Goal: Information Seeking & Learning: Learn about a topic

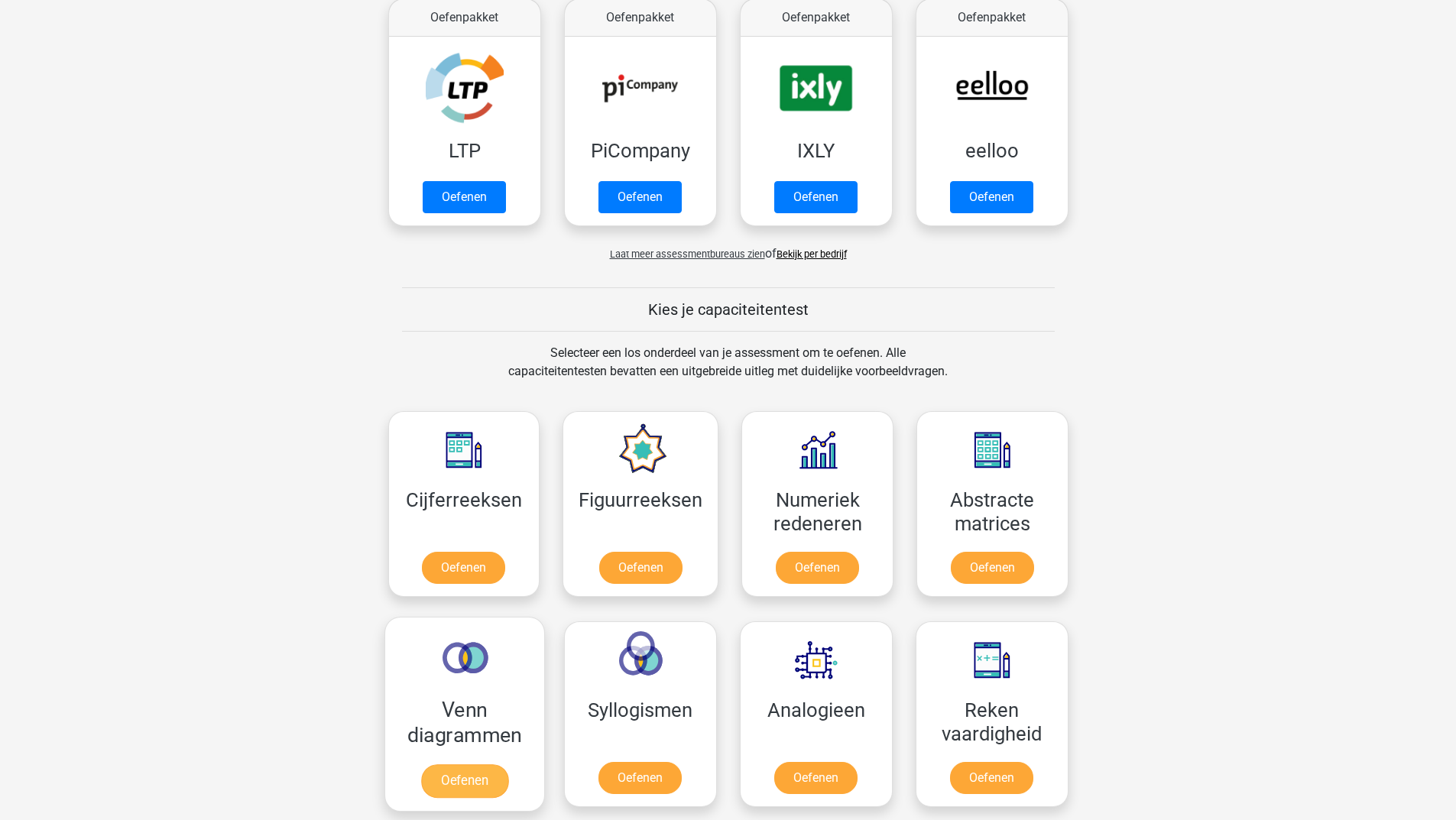
scroll to position [153, 0]
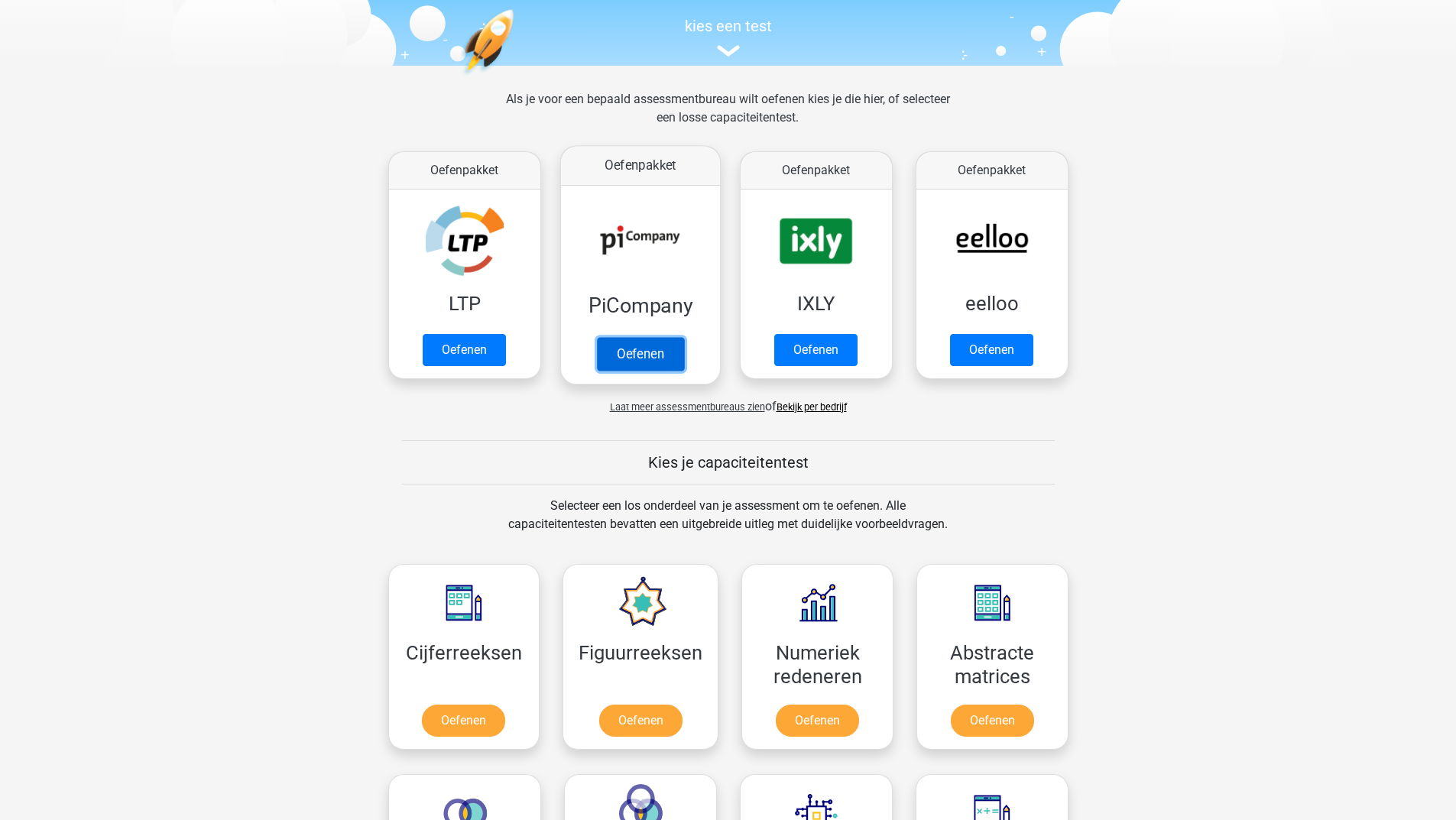
click at [634, 359] on link "Oefenen" at bounding box center [639, 354] width 87 height 34
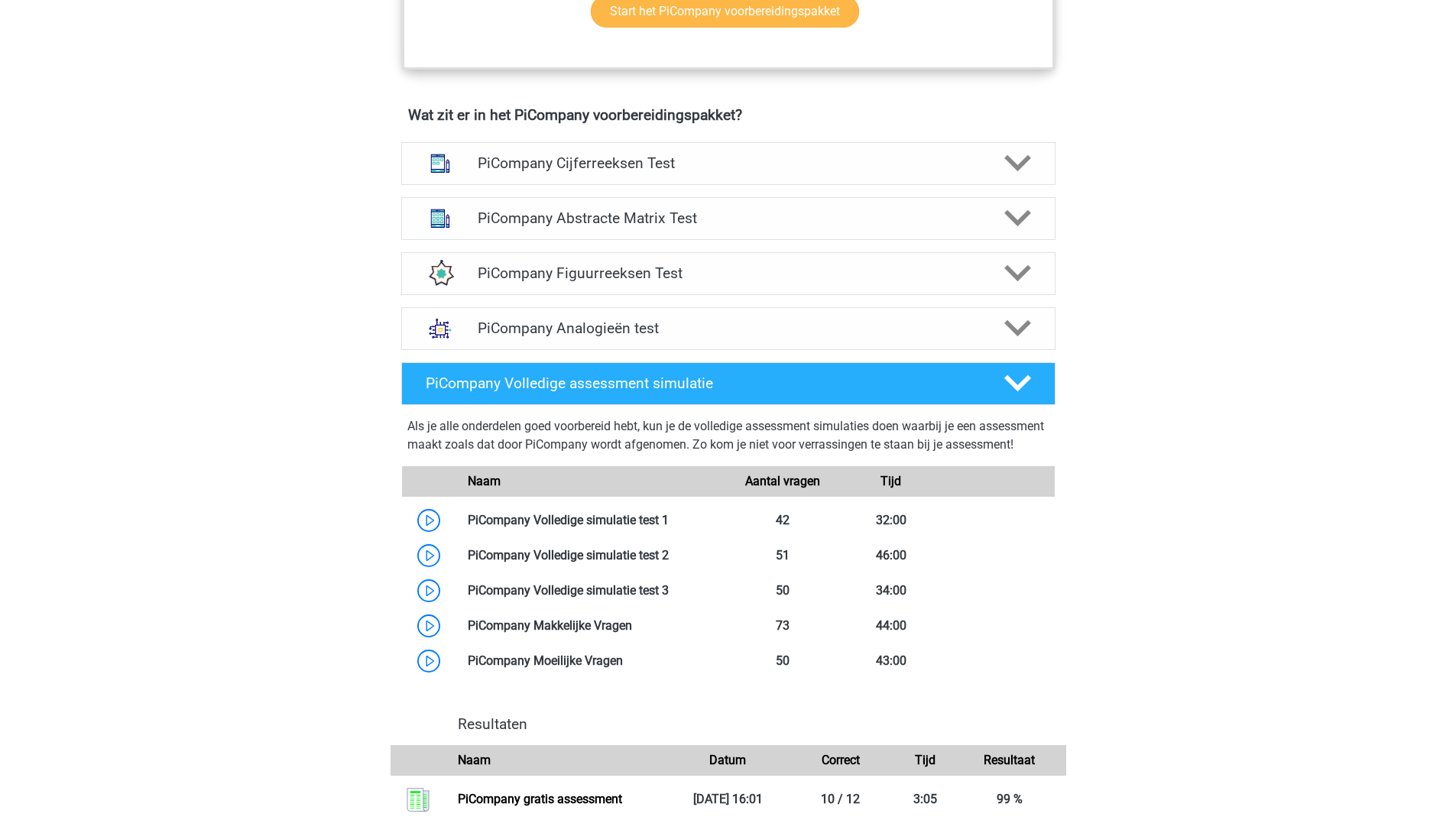
scroll to position [993, 0]
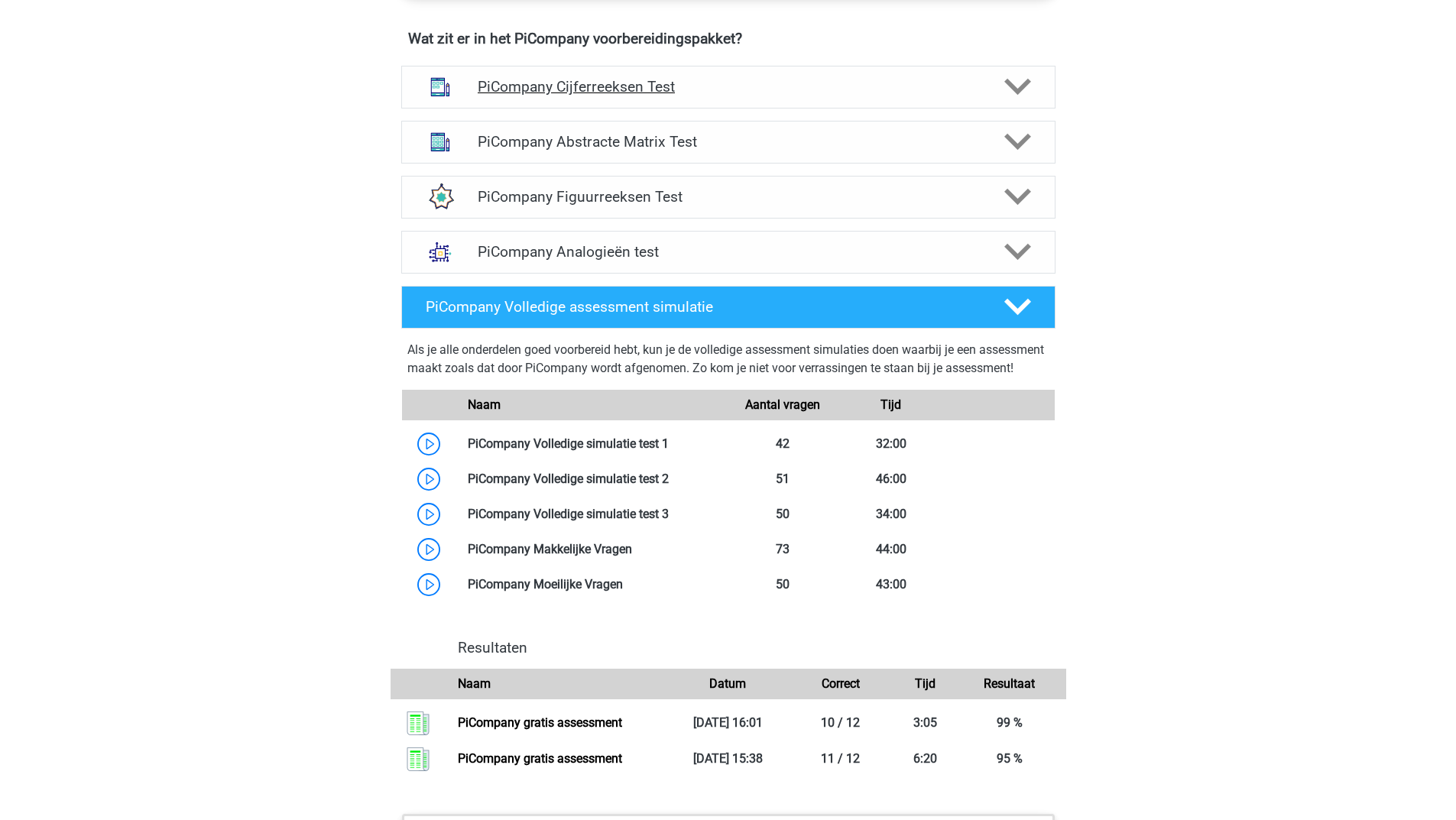
click at [748, 95] on h4 "PiCompany Cijferreeksen Test" at bounding box center [728, 86] width 500 height 17
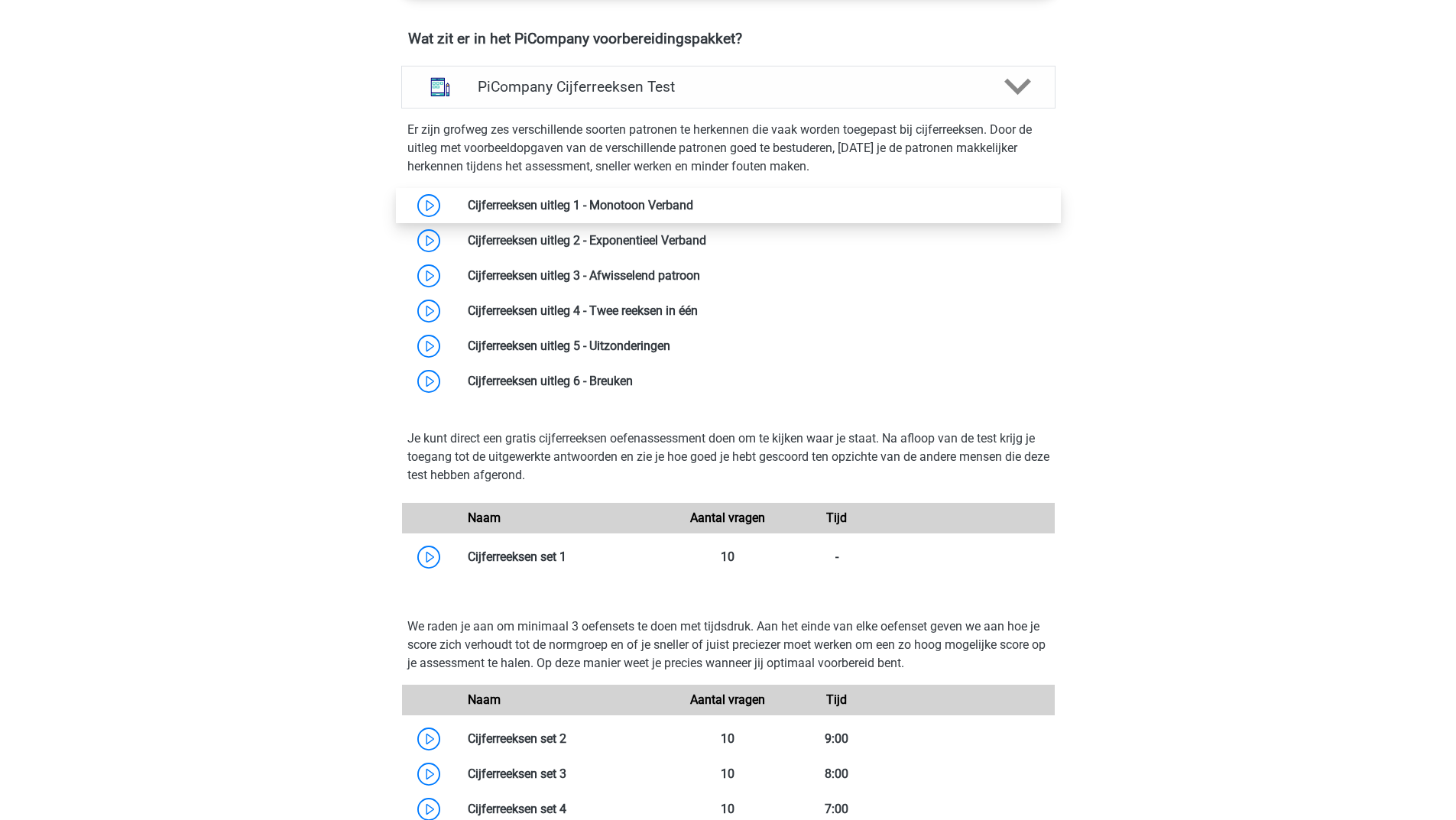
click at [693, 212] on link at bounding box center [693, 206] width 0 height 15
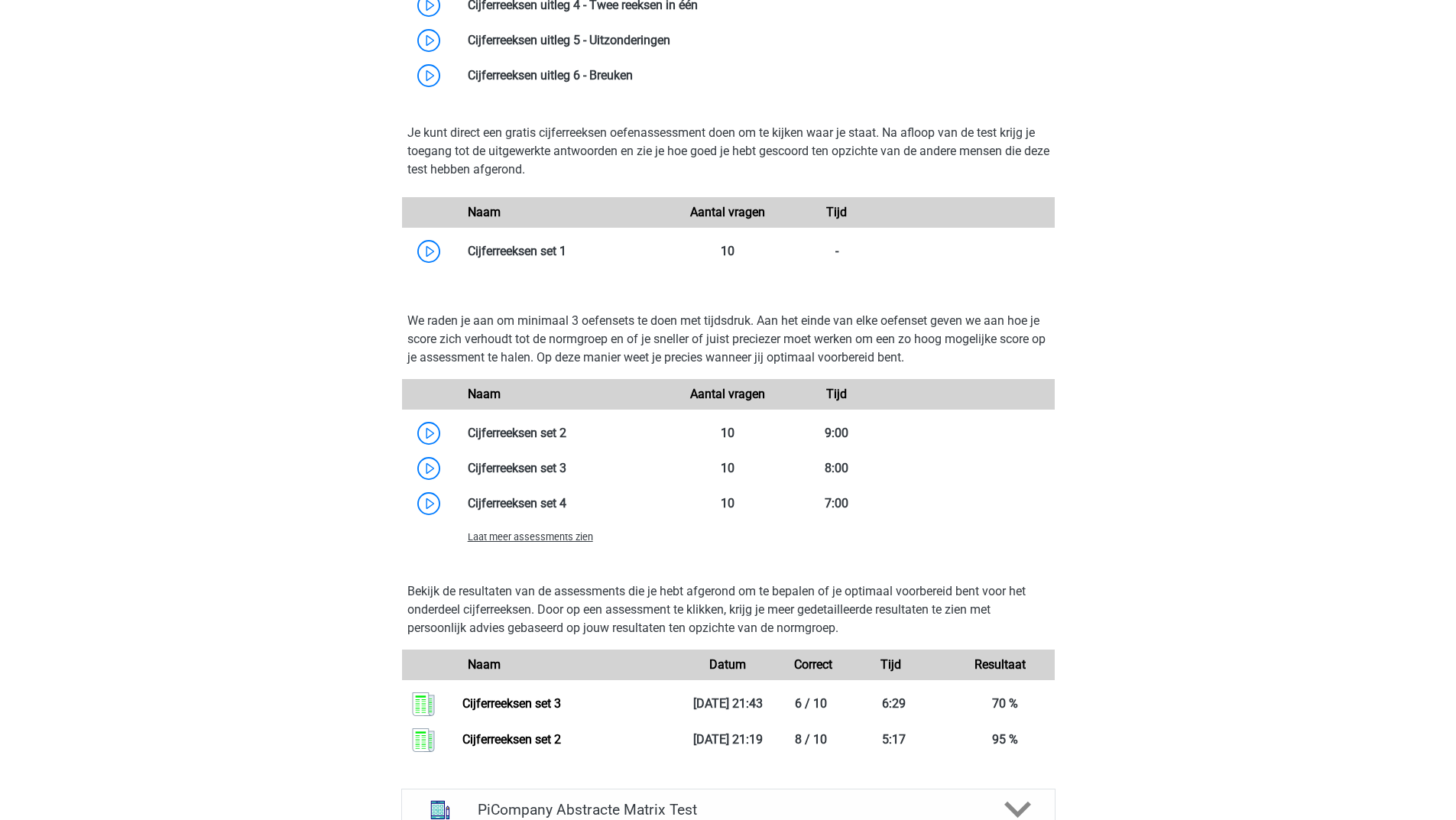
scroll to position [1452, 0]
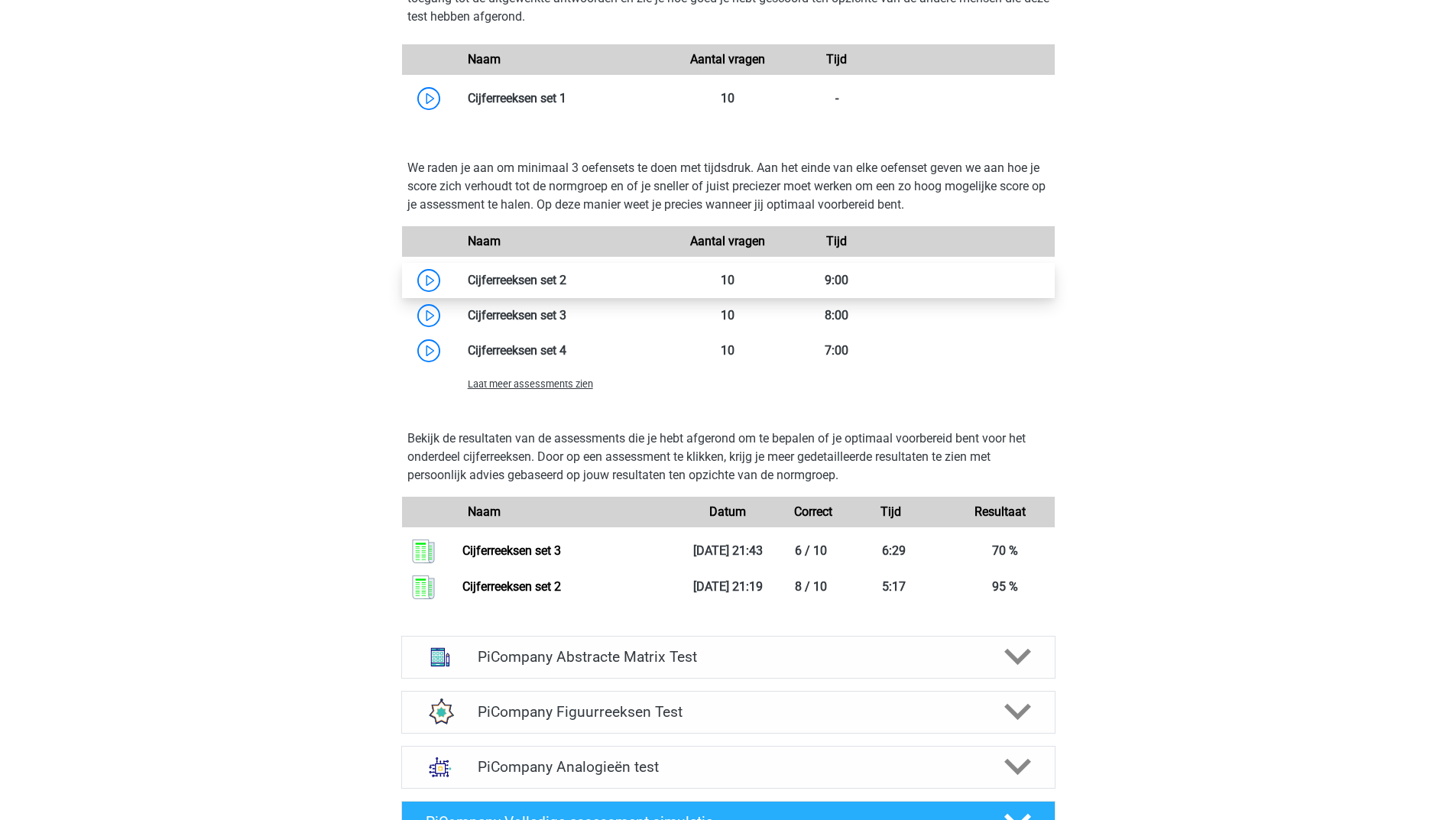
click at [567, 287] on link at bounding box center [567, 281] width 0 height 15
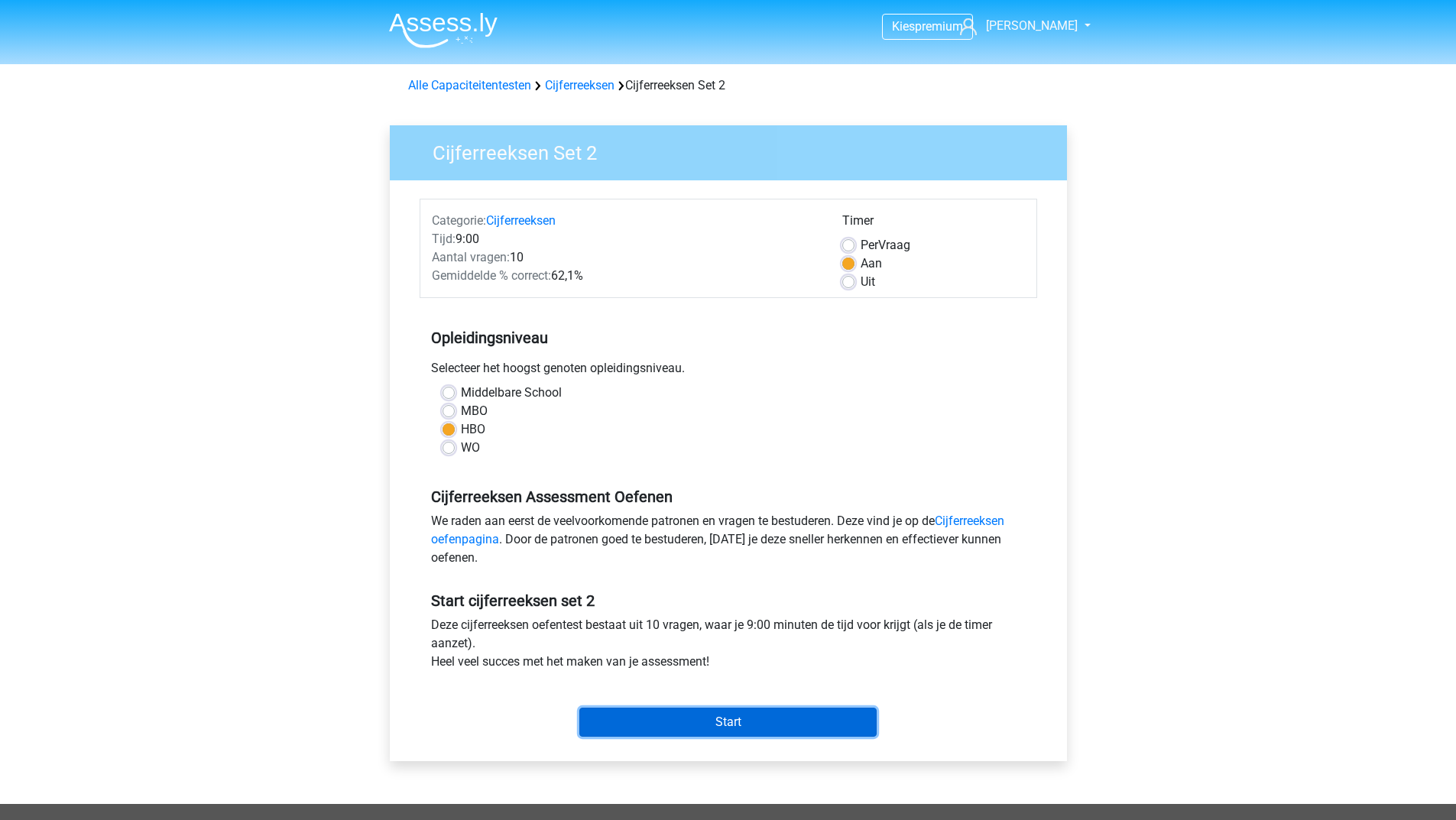
click at [680, 714] on input "Start" at bounding box center [728, 722] width 297 height 29
click at [724, 720] on input "Start" at bounding box center [728, 722] width 297 height 29
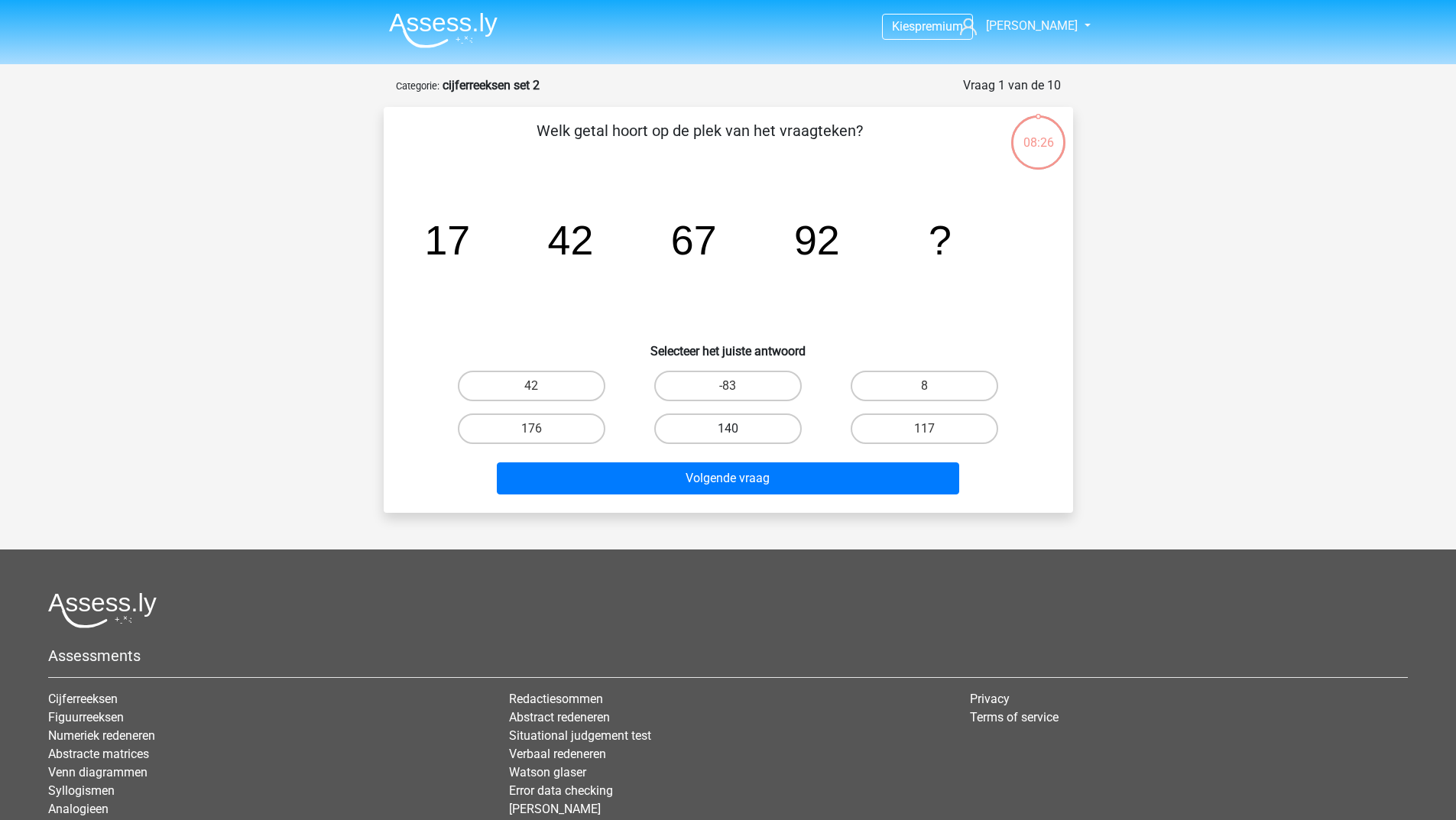
click at [727, 427] on label "140" at bounding box center [728, 428] width 148 height 31
click at [728, 429] on input "140" at bounding box center [733, 434] width 10 height 10
radio input "true"
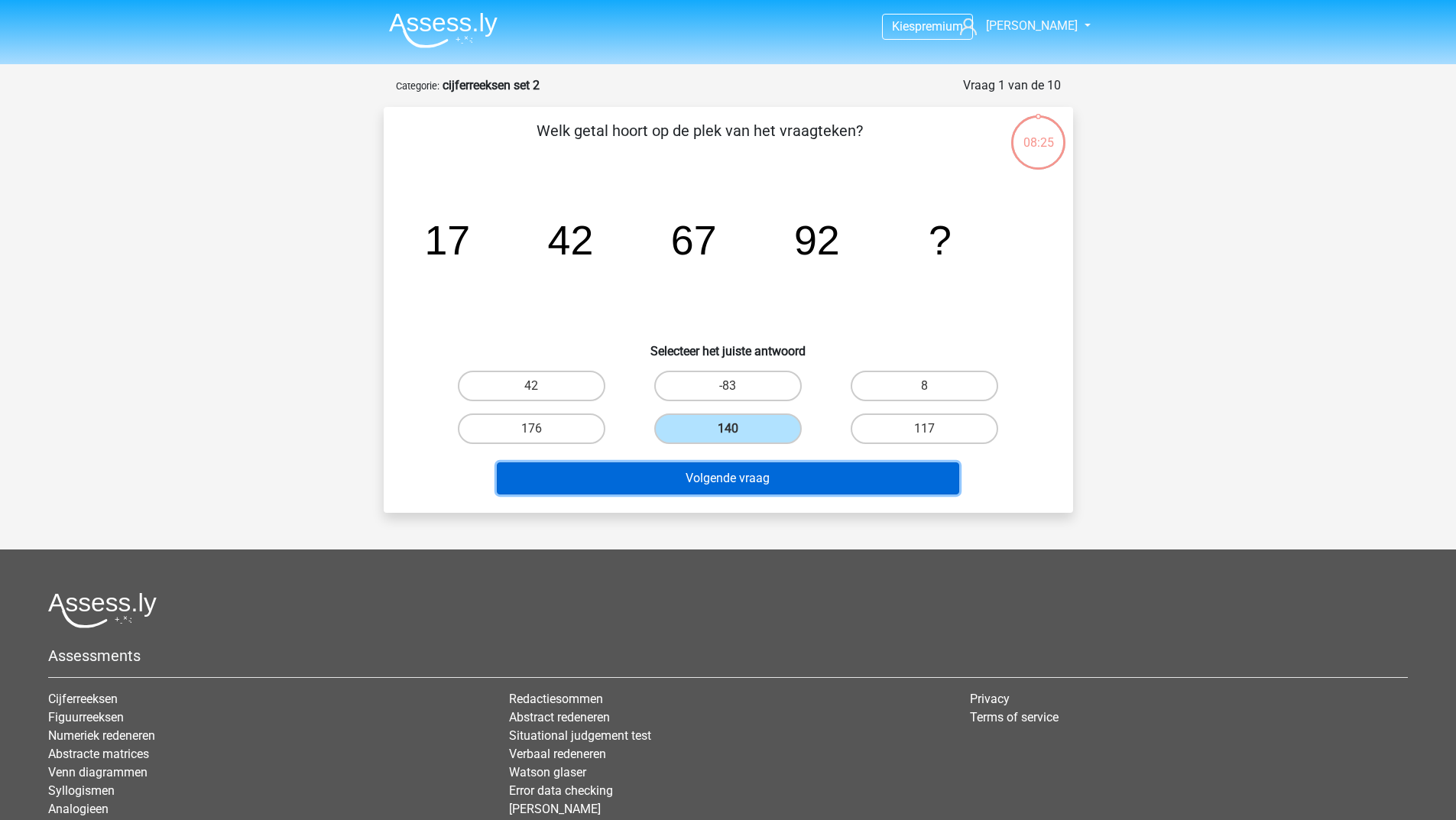
click at [738, 472] on button "Volgende vraag" at bounding box center [728, 478] width 462 height 32
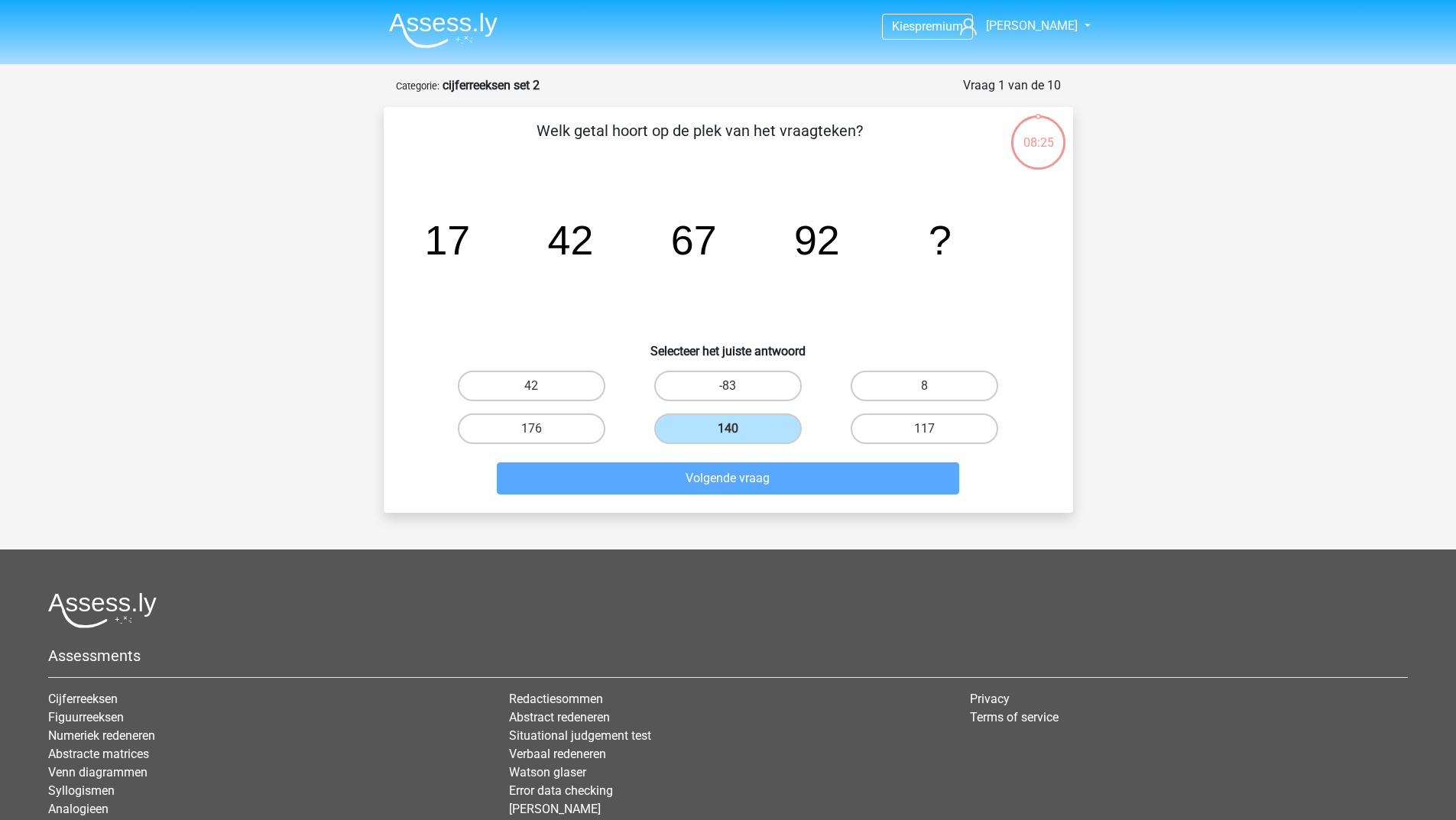
scroll to position [76, 0]
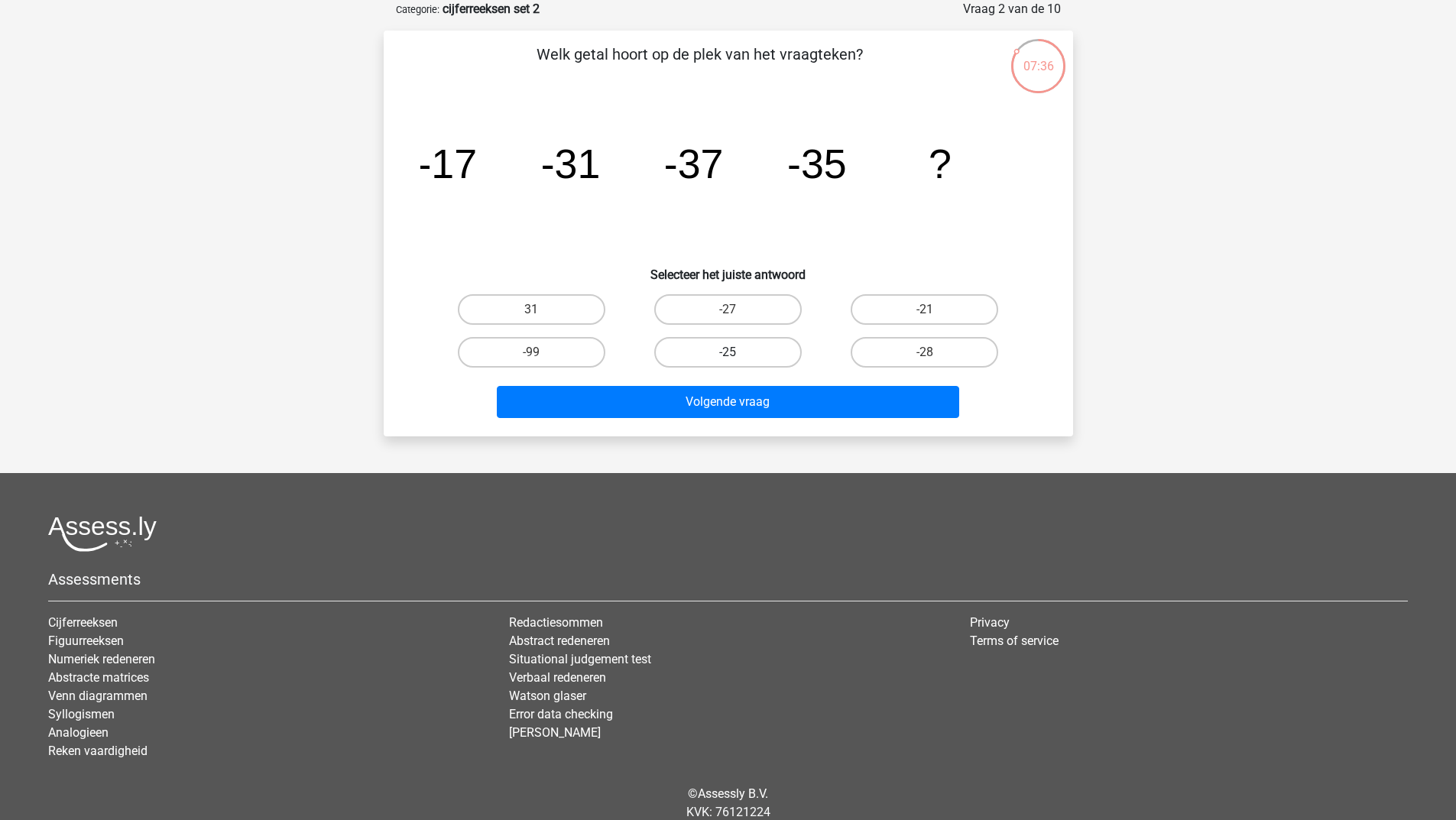
click at [756, 347] on label "-25" at bounding box center [728, 352] width 148 height 31
click at [738, 353] on input "-25" at bounding box center [733, 358] width 10 height 10
radio input "true"
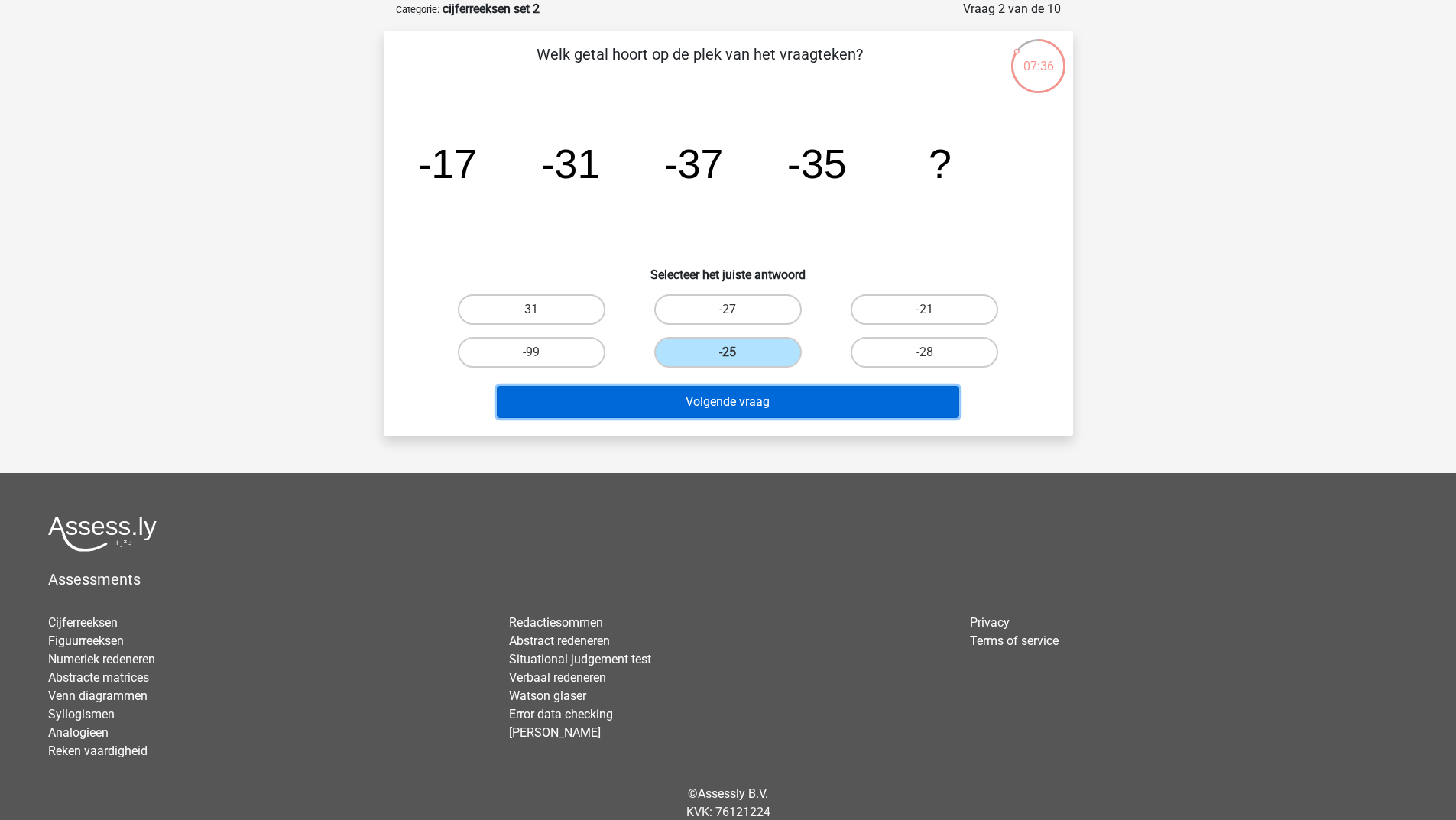
click at [757, 400] on button "Volgende vraag" at bounding box center [728, 402] width 462 height 32
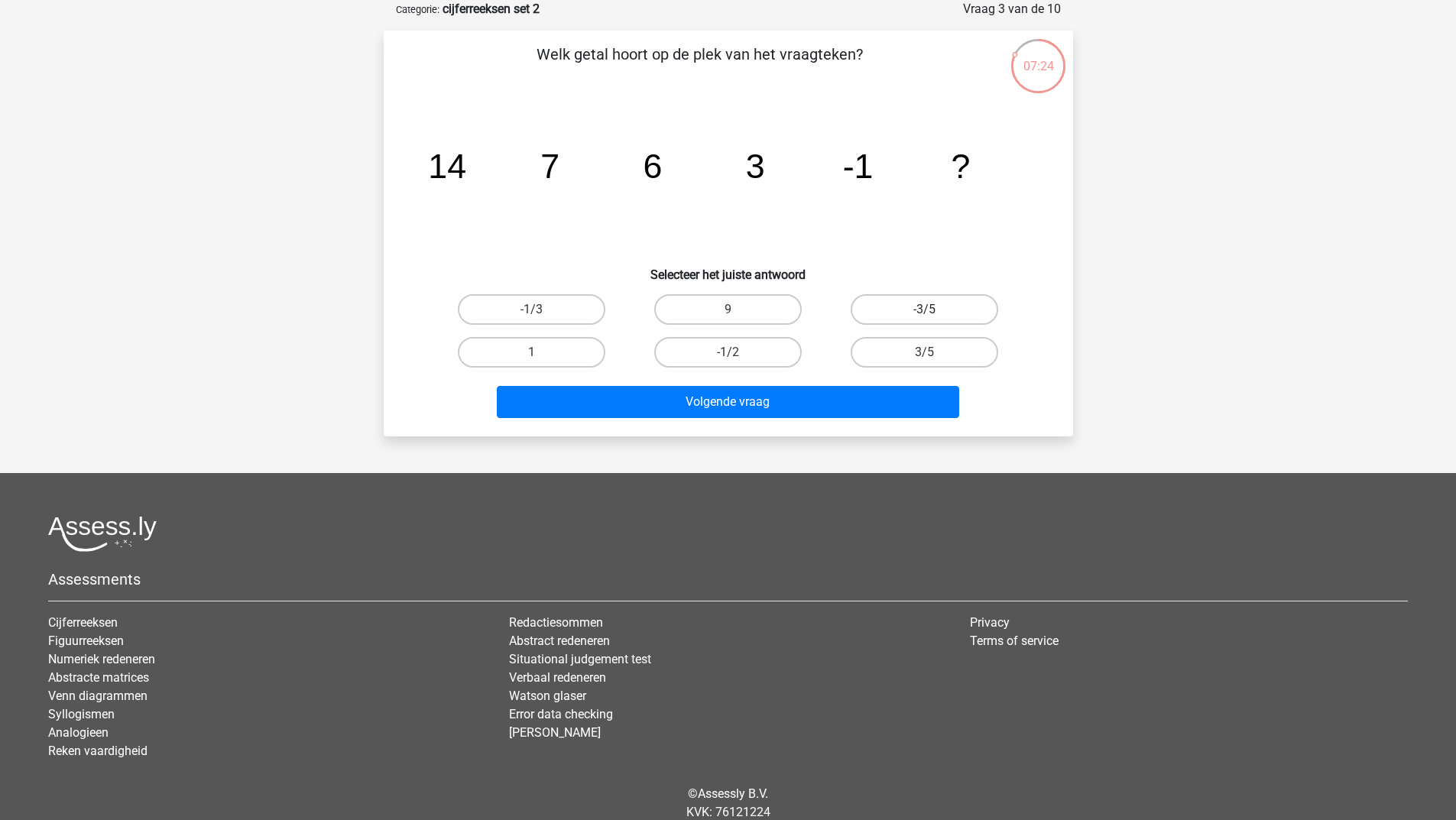
click at [895, 304] on label "-3/5" at bounding box center [924, 310] width 148 height 31
click at [924, 310] on input "-3/5" at bounding box center [929, 315] width 10 height 10
radio input "true"
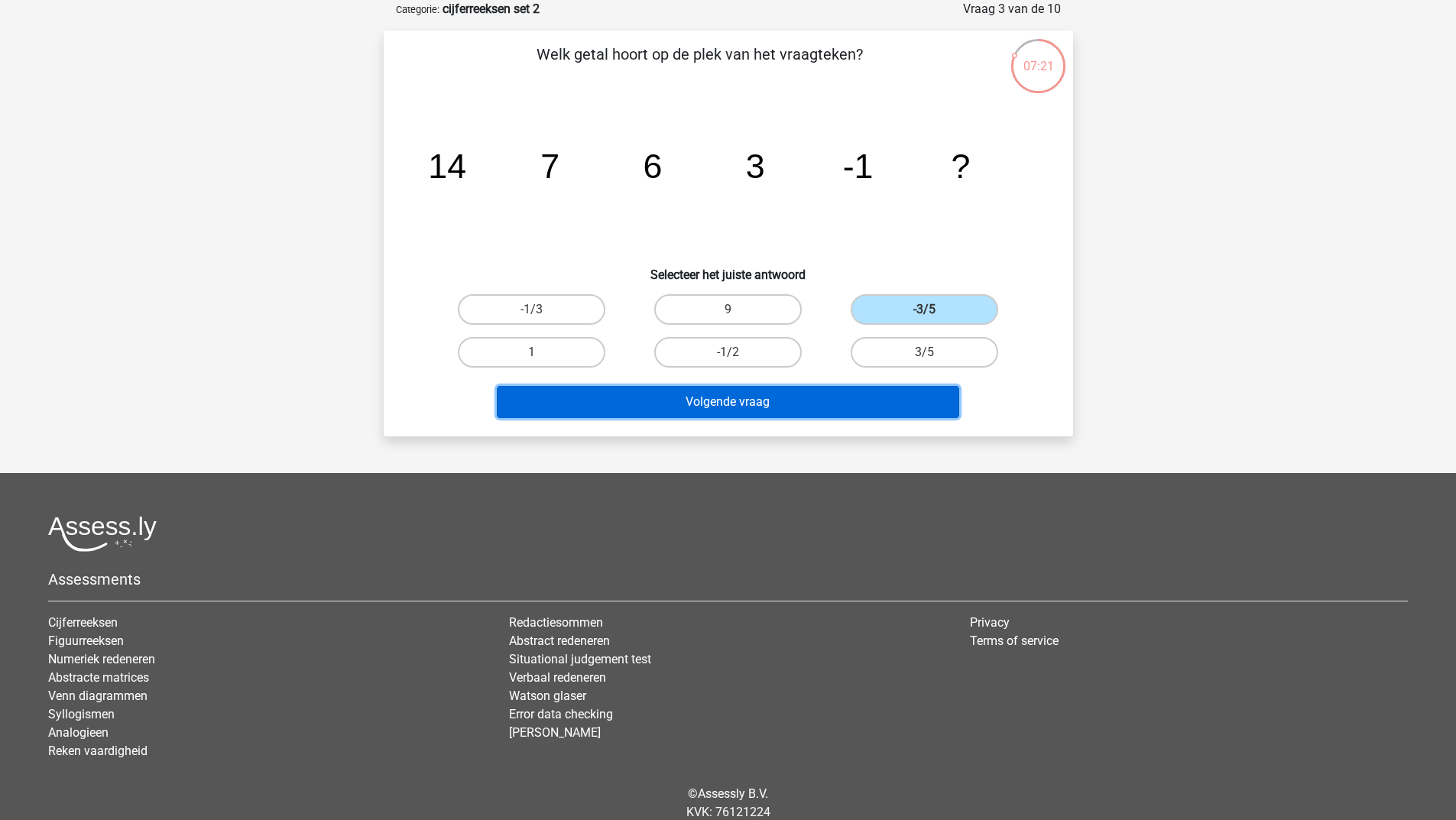
click at [757, 394] on button "Volgende vraag" at bounding box center [728, 402] width 462 height 32
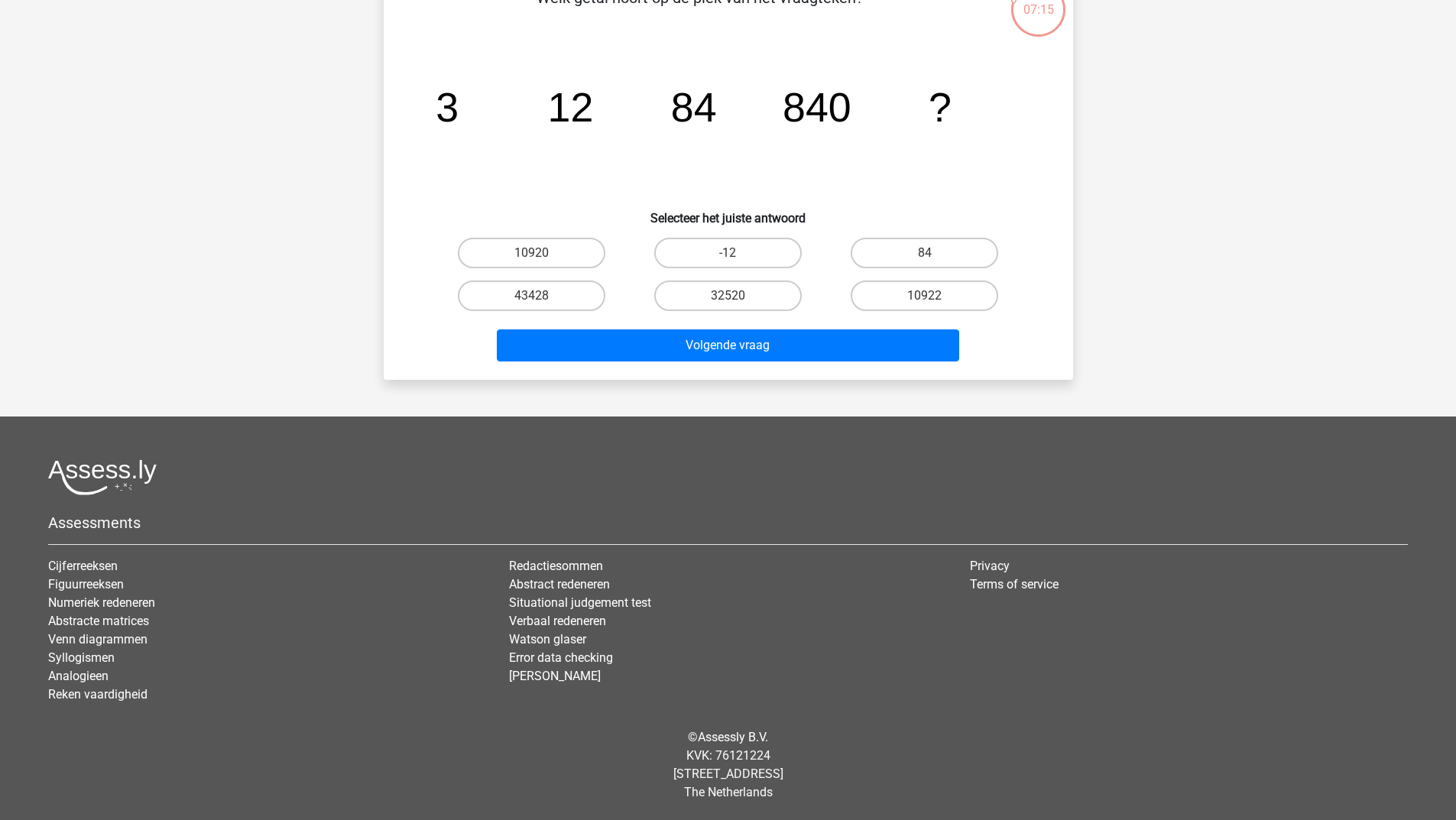
scroll to position [0, 0]
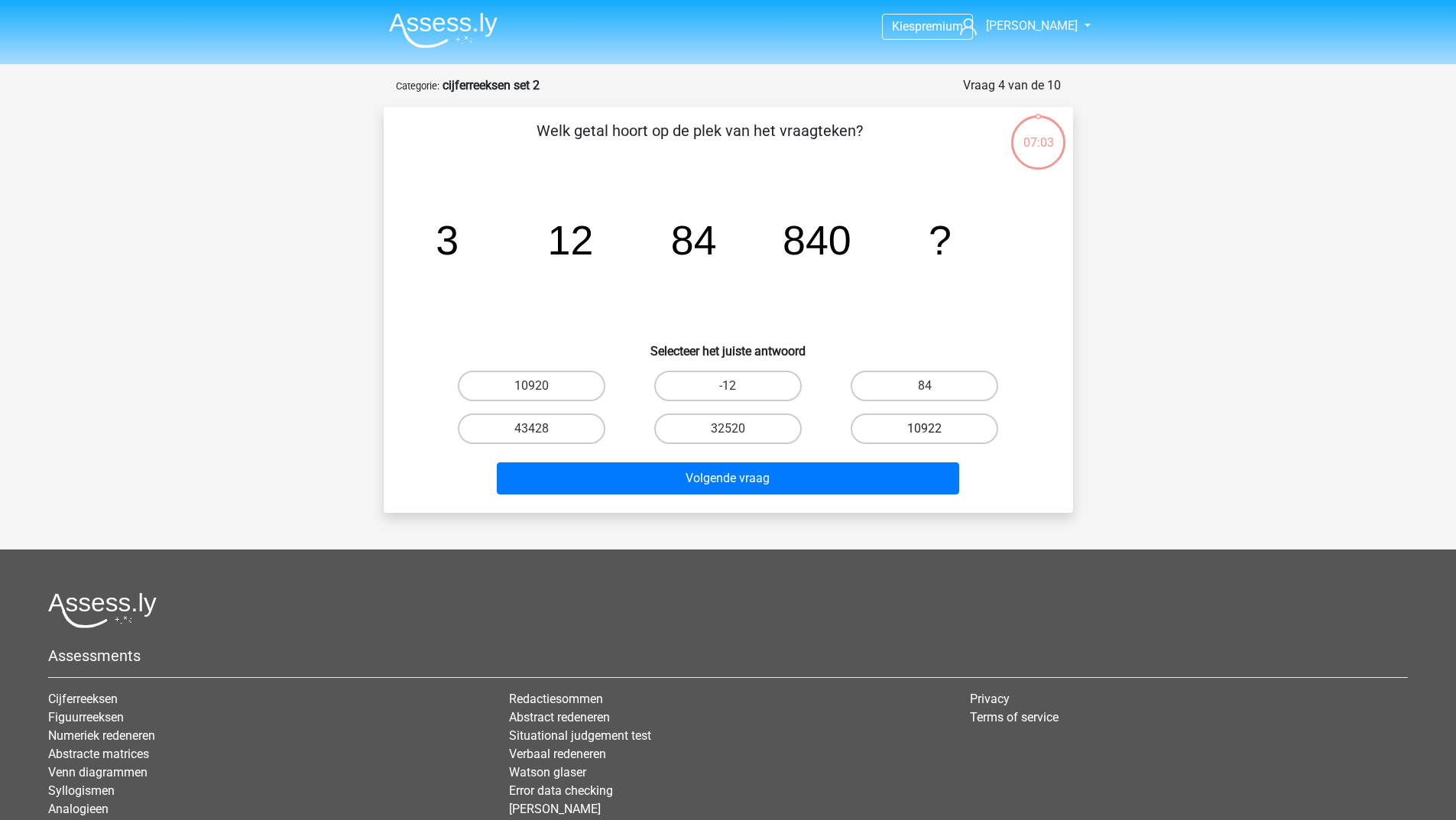
click at [920, 427] on label "10922" at bounding box center [924, 428] width 148 height 31
click at [924, 429] on input "10922" at bounding box center [929, 434] width 10 height 10
radio input "true"
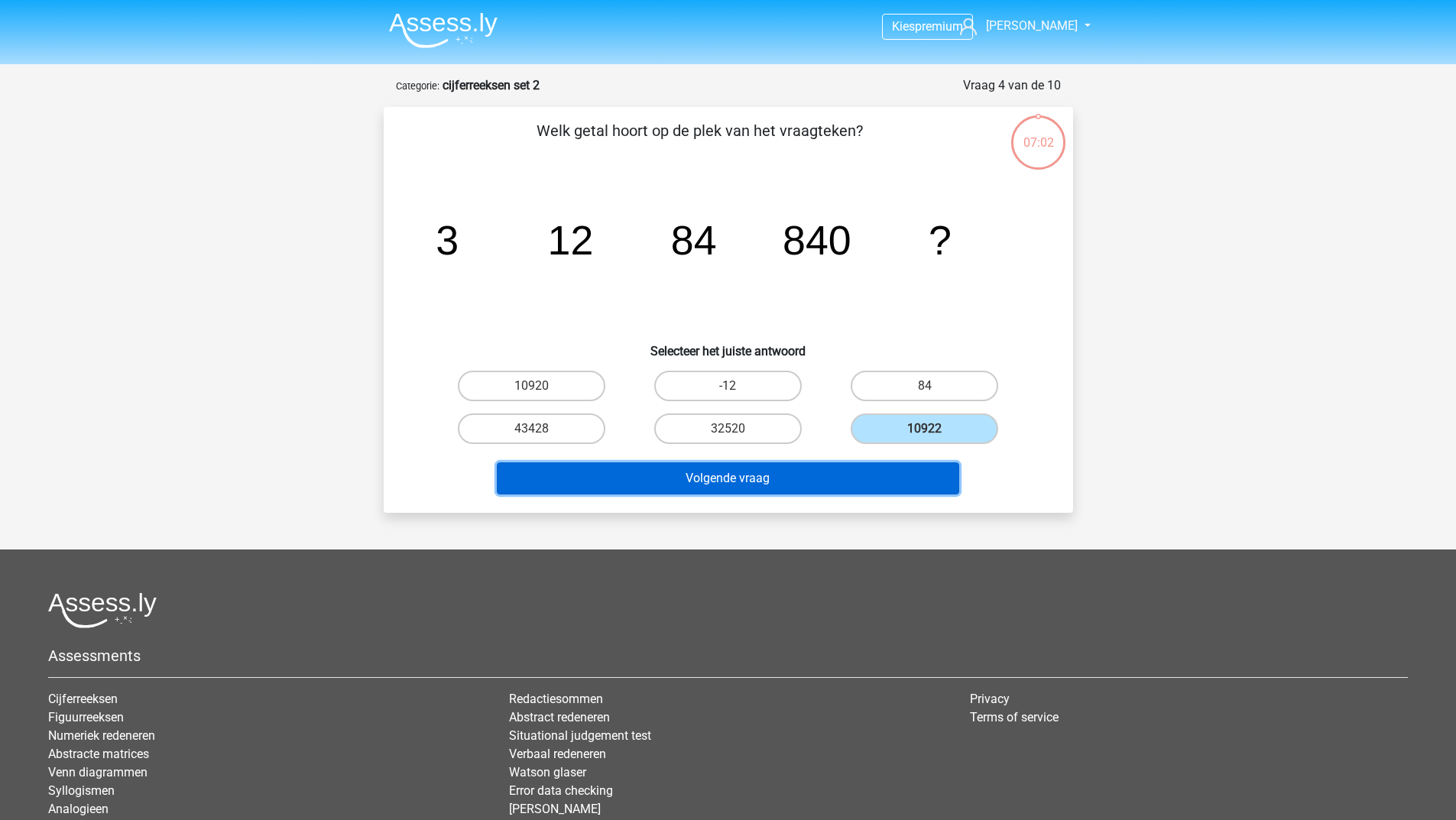
click at [868, 480] on button "Volgende vraag" at bounding box center [728, 478] width 462 height 32
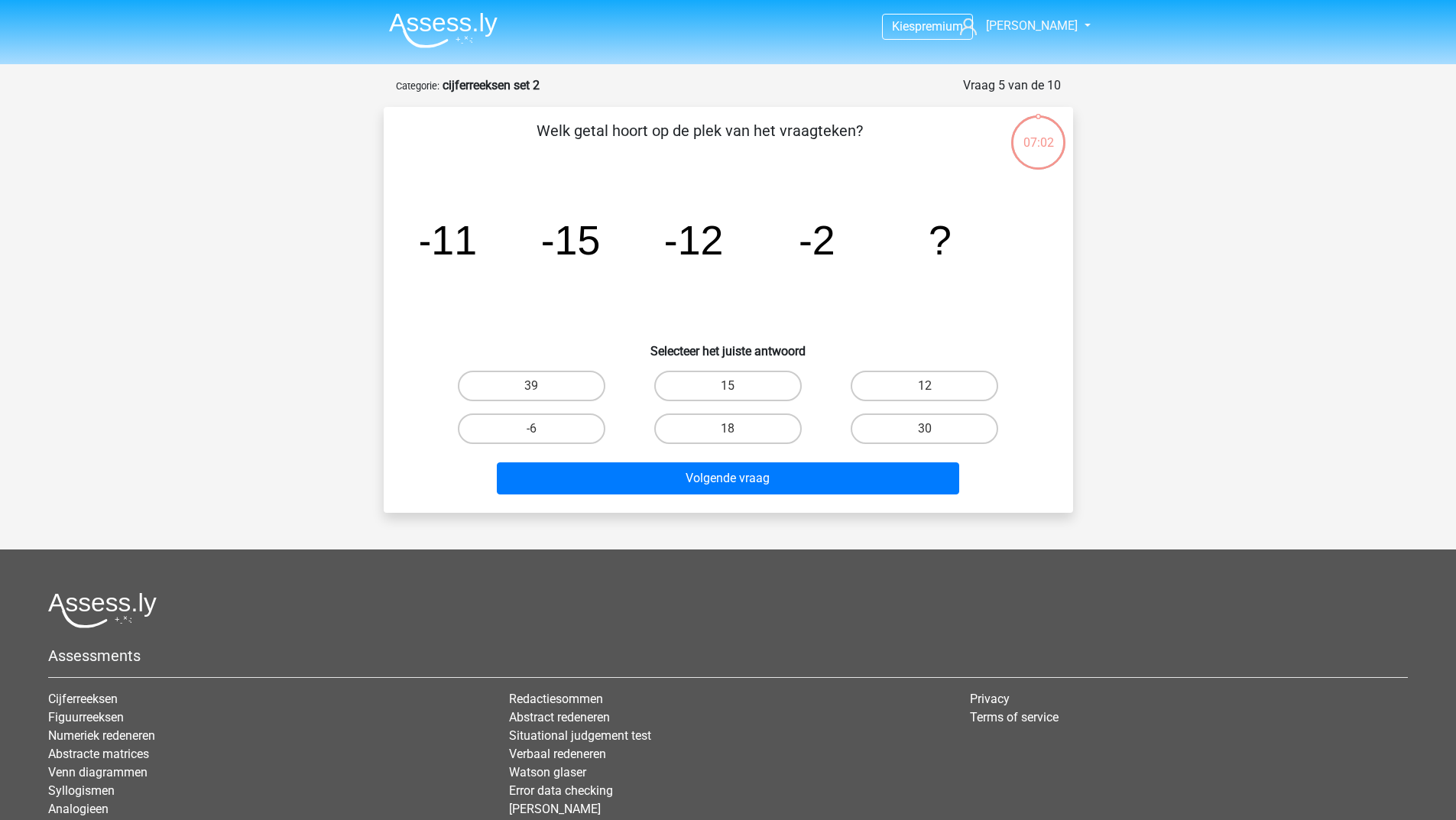
scroll to position [76, 0]
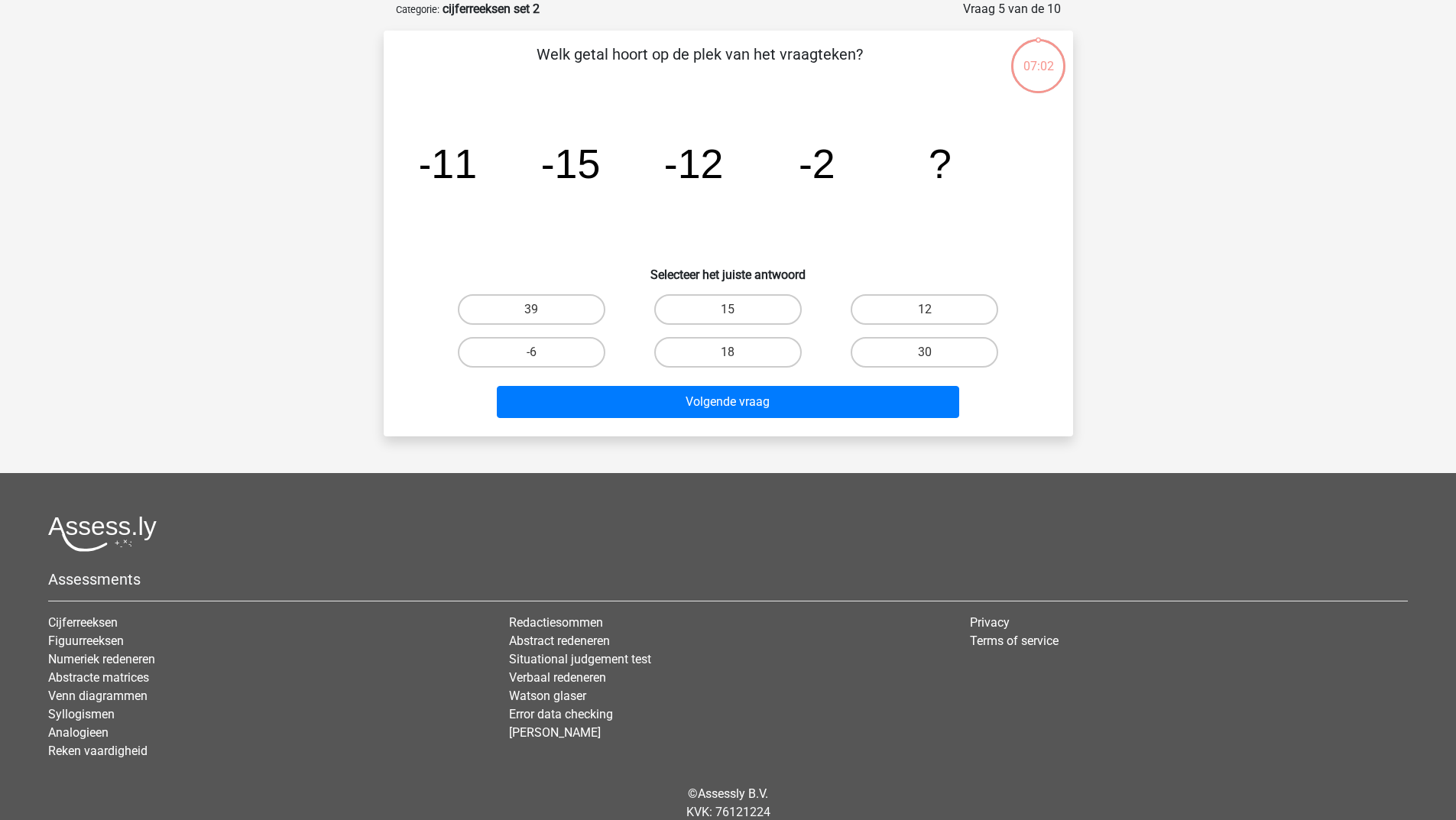
click at [831, 423] on div "Volgende vraag" at bounding box center [728, 405] width 590 height 38
click at [908, 339] on label "30" at bounding box center [924, 352] width 148 height 31
click at [924, 353] on input "30" at bounding box center [929, 358] width 10 height 10
radio input "true"
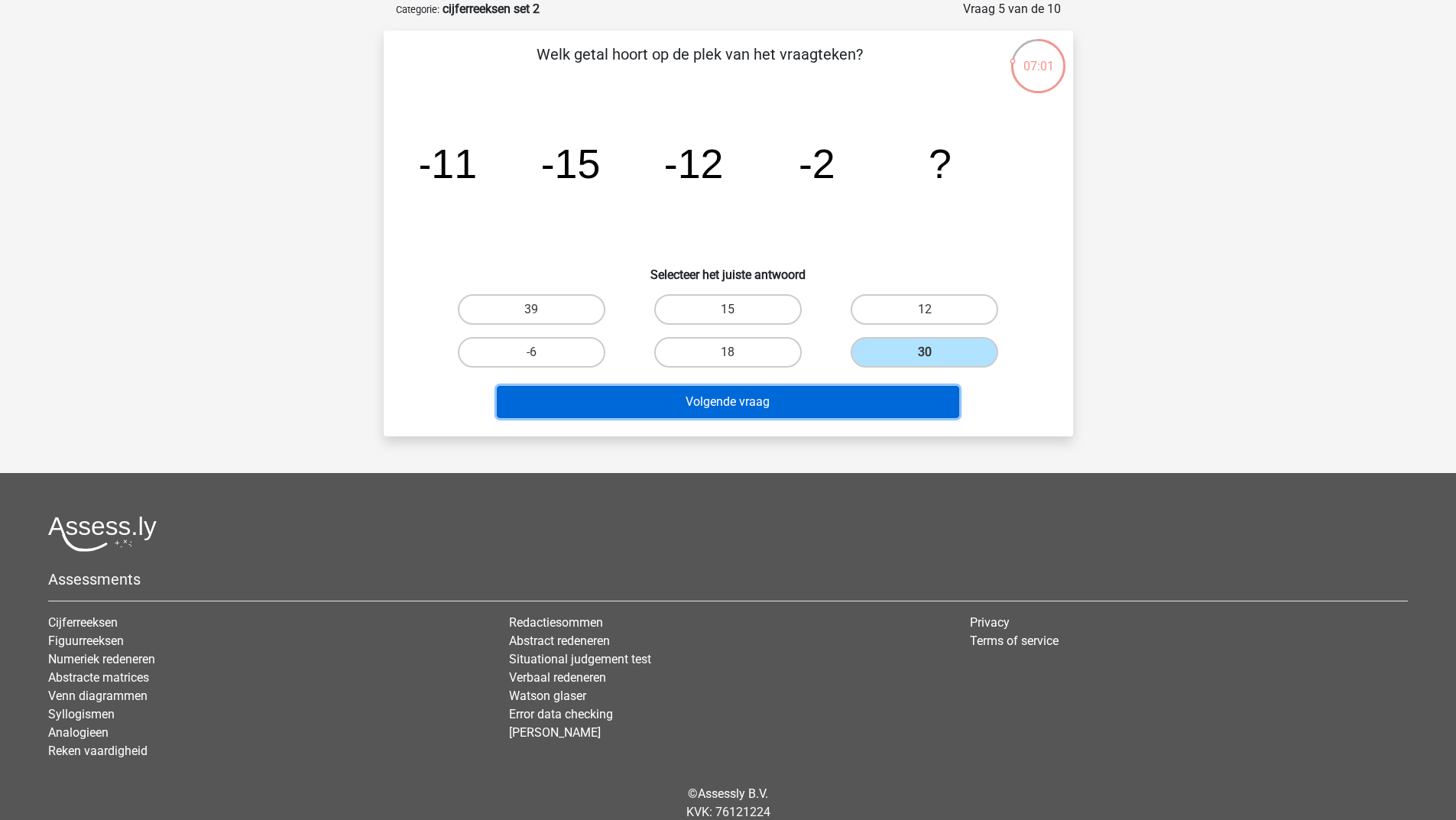
drag, startPoint x: 865, startPoint y: 401, endPoint x: 896, endPoint y: 378, distance: 38.6
click at [866, 400] on button "Volgende vraag" at bounding box center [728, 402] width 462 height 32
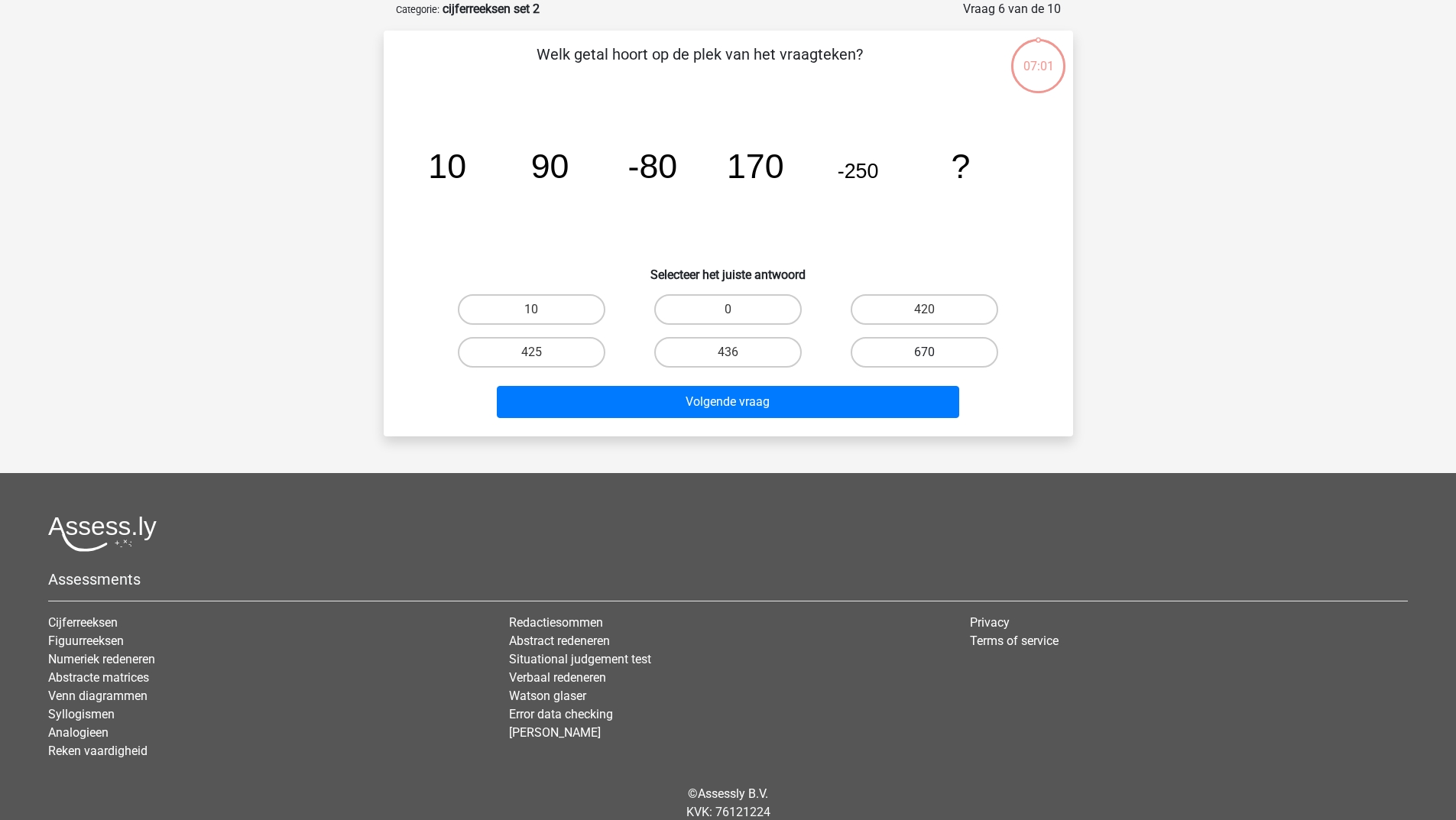
drag, startPoint x: 915, startPoint y: 353, endPoint x: 862, endPoint y: 392, distance: 65.8
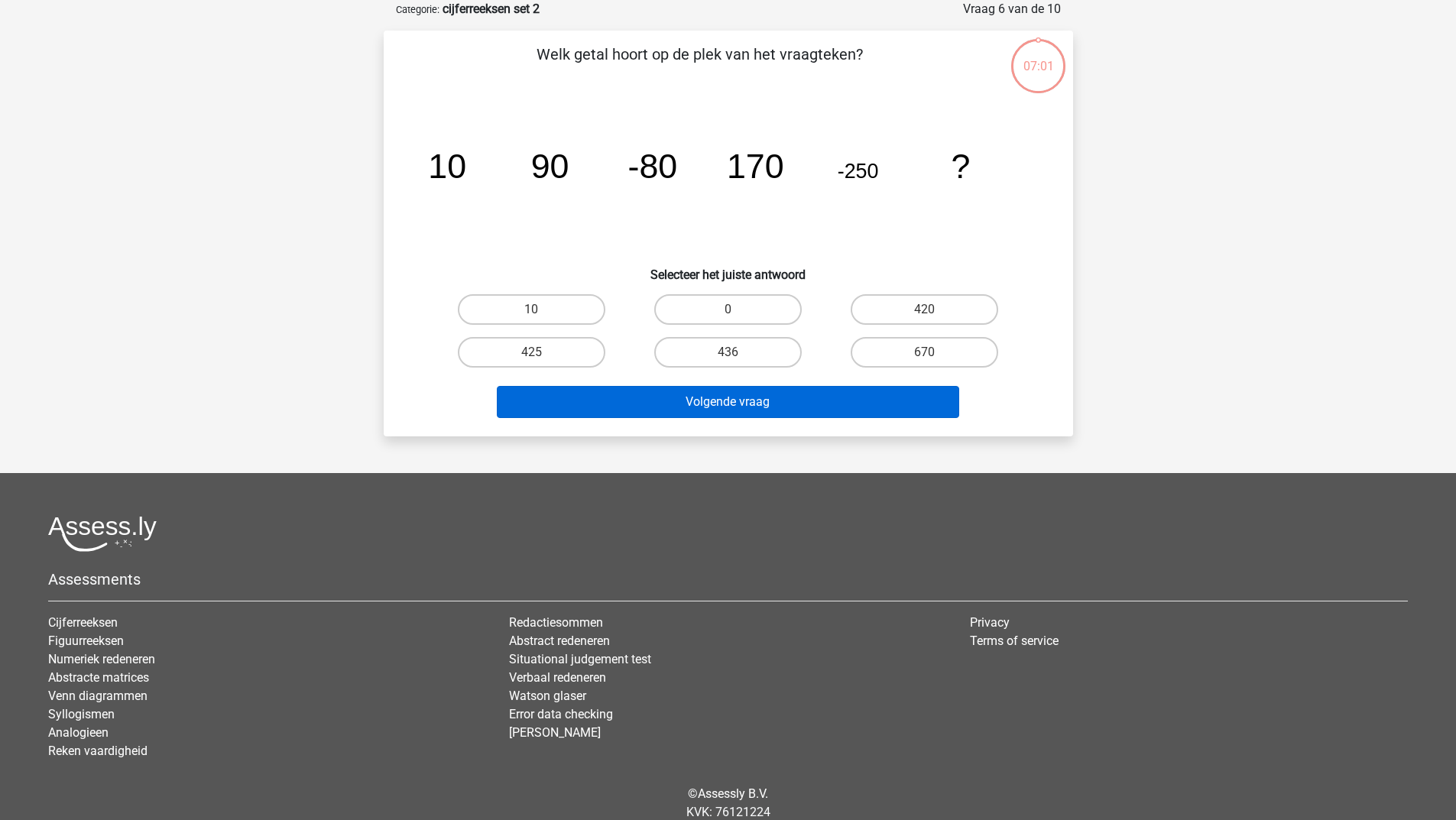
click at [915, 353] on label "670" at bounding box center [924, 352] width 148 height 31
click at [924, 353] on input "670" at bounding box center [929, 358] width 10 height 10
radio input "true"
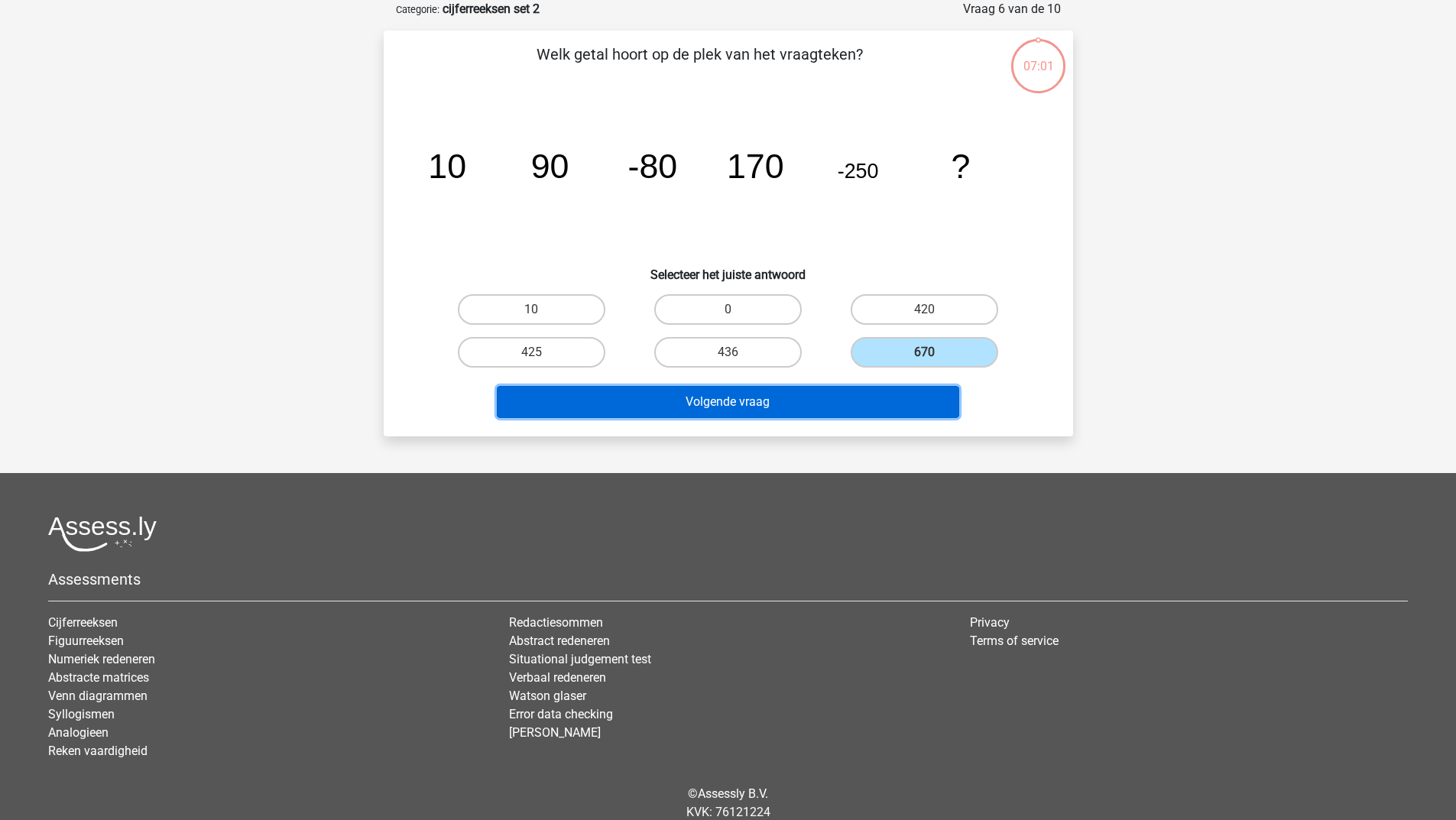
click at [862, 392] on button "Volgende vraag" at bounding box center [728, 402] width 462 height 32
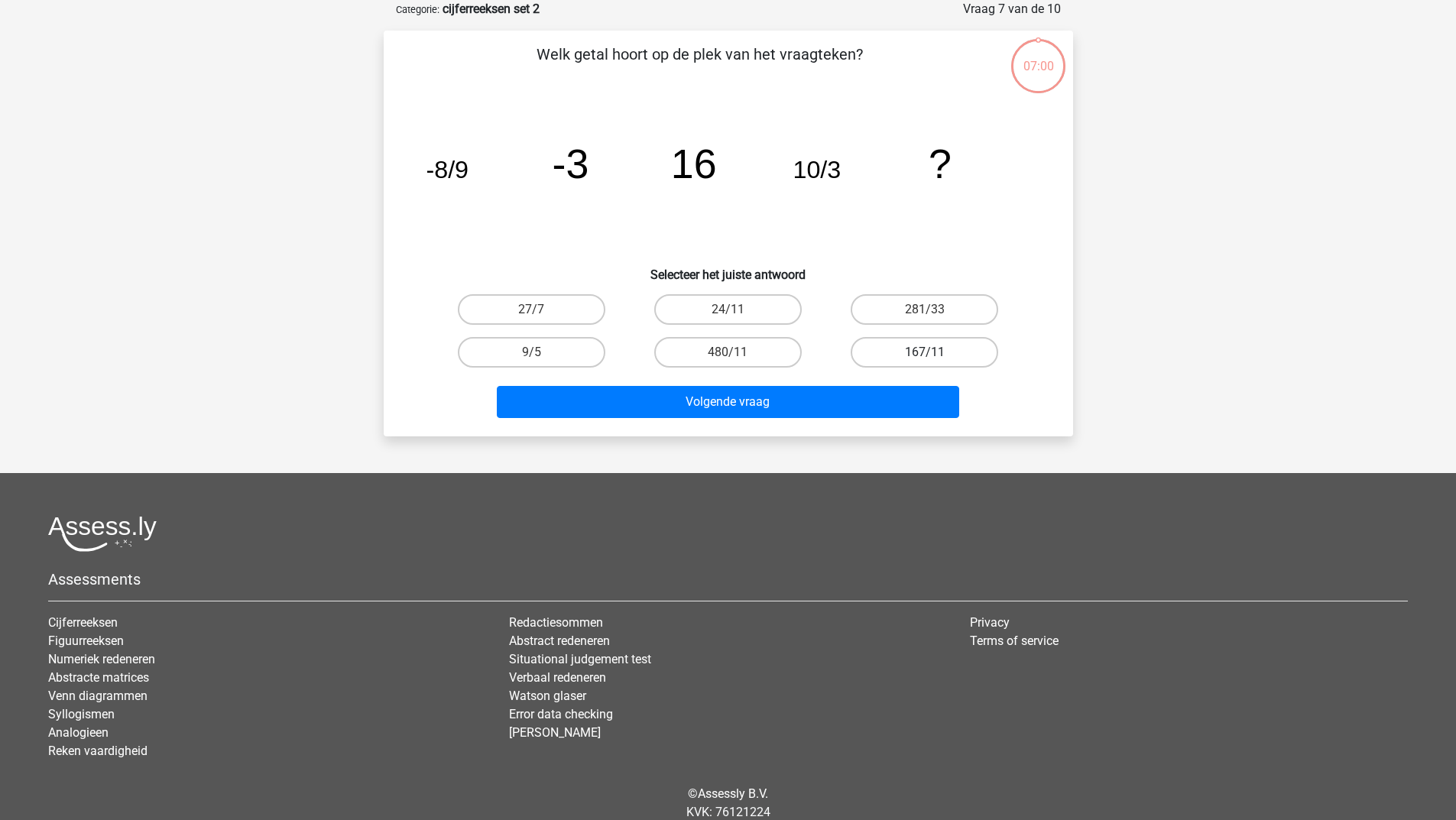
click at [934, 337] on label "167/11" at bounding box center [924, 352] width 148 height 31
click at [934, 353] on input "167/11" at bounding box center [929, 358] width 10 height 10
radio input "true"
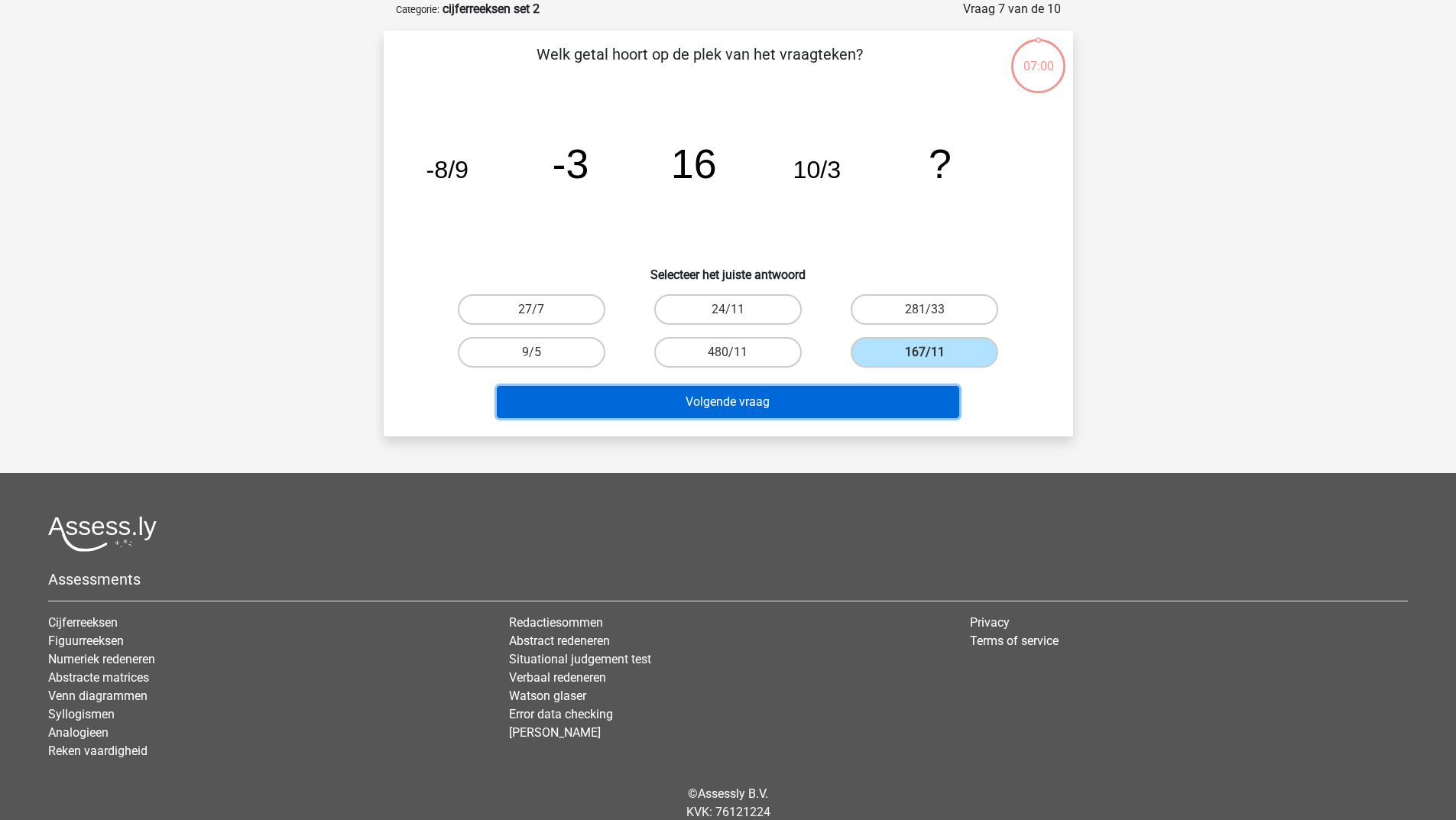
click at [867, 416] on button "Volgende vraag" at bounding box center [728, 402] width 462 height 32
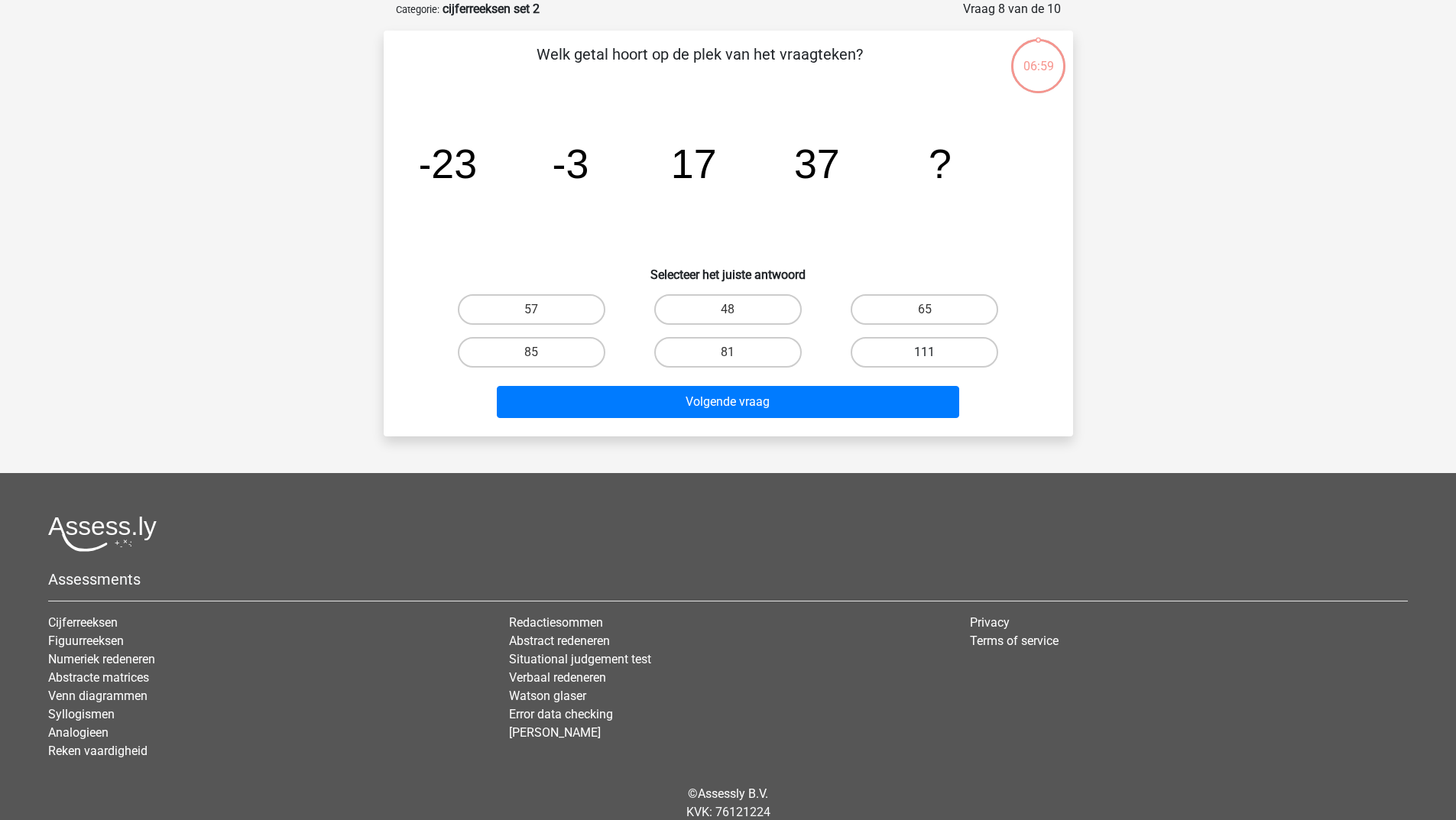
click at [916, 346] on label "111" at bounding box center [924, 352] width 148 height 31
click at [924, 353] on input "111" at bounding box center [929, 358] width 10 height 10
radio input "true"
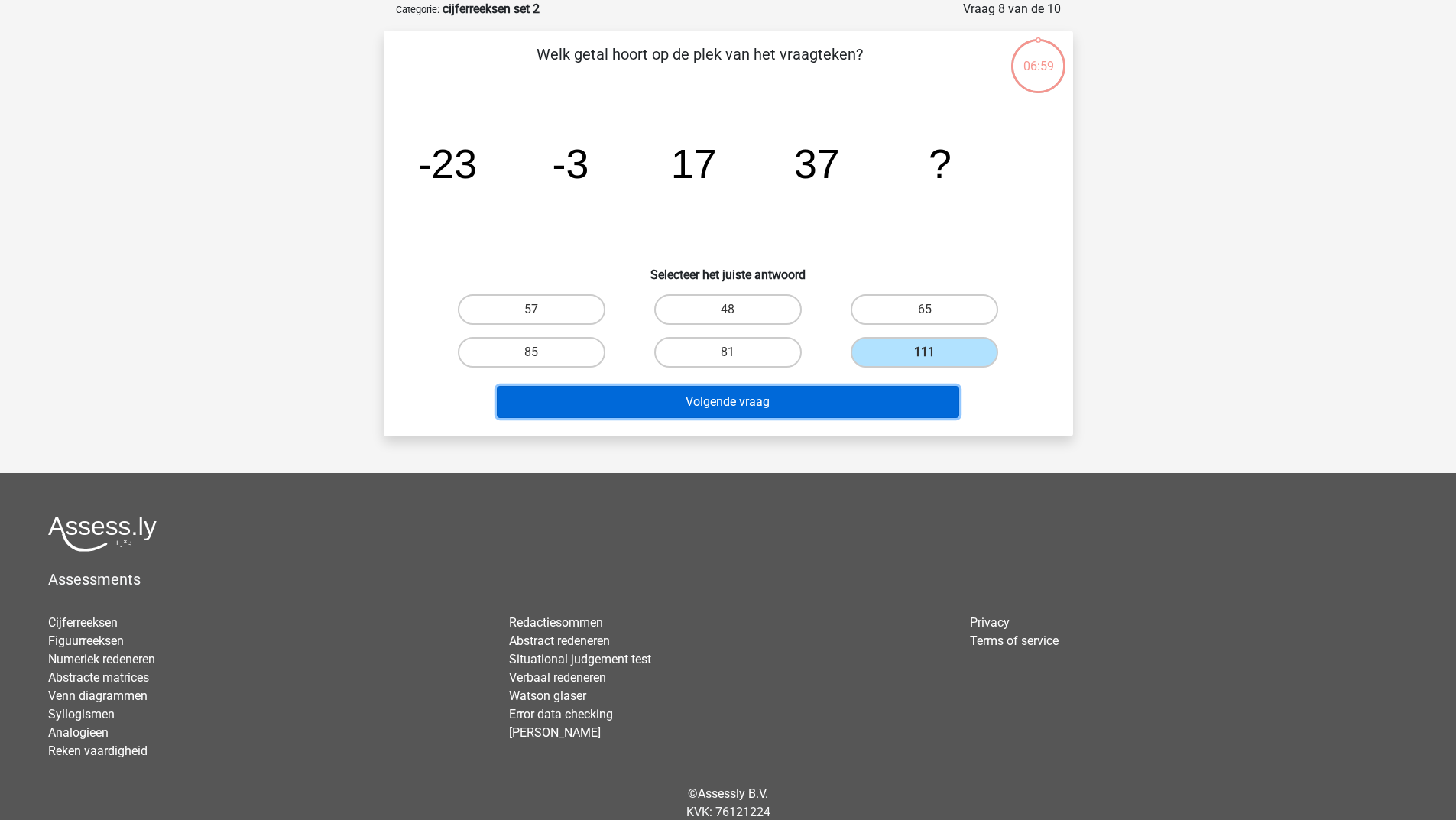
click at [818, 417] on button "Volgende vraag" at bounding box center [728, 402] width 462 height 32
click at [820, 398] on button "Volgende vraag" at bounding box center [728, 402] width 462 height 32
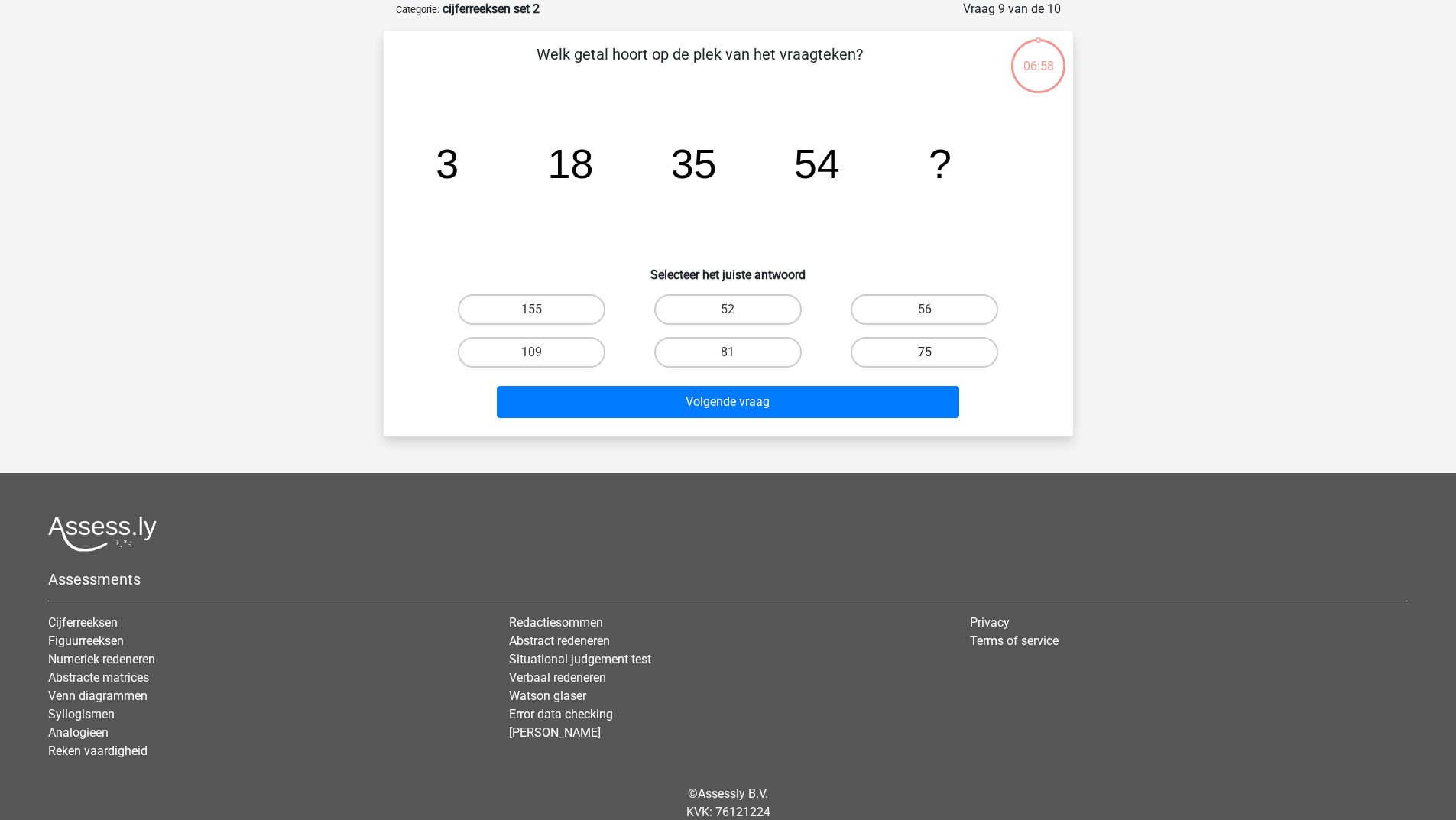
click at [906, 356] on label "75" at bounding box center [924, 352] width 148 height 31
click at [924, 356] on input "75" at bounding box center [929, 358] width 10 height 10
radio input "true"
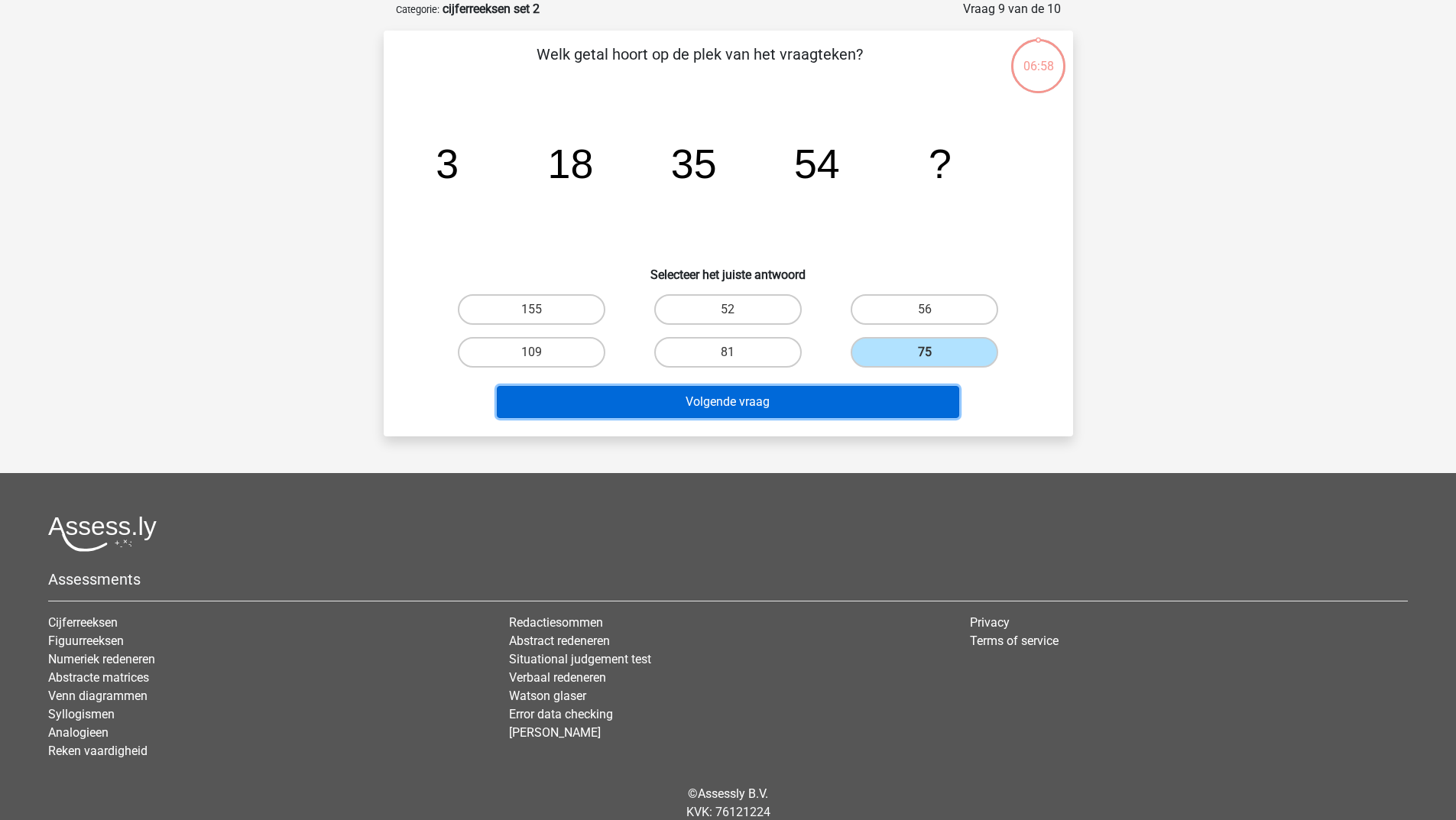
click at [869, 391] on button "Volgende vraag" at bounding box center [728, 402] width 462 height 32
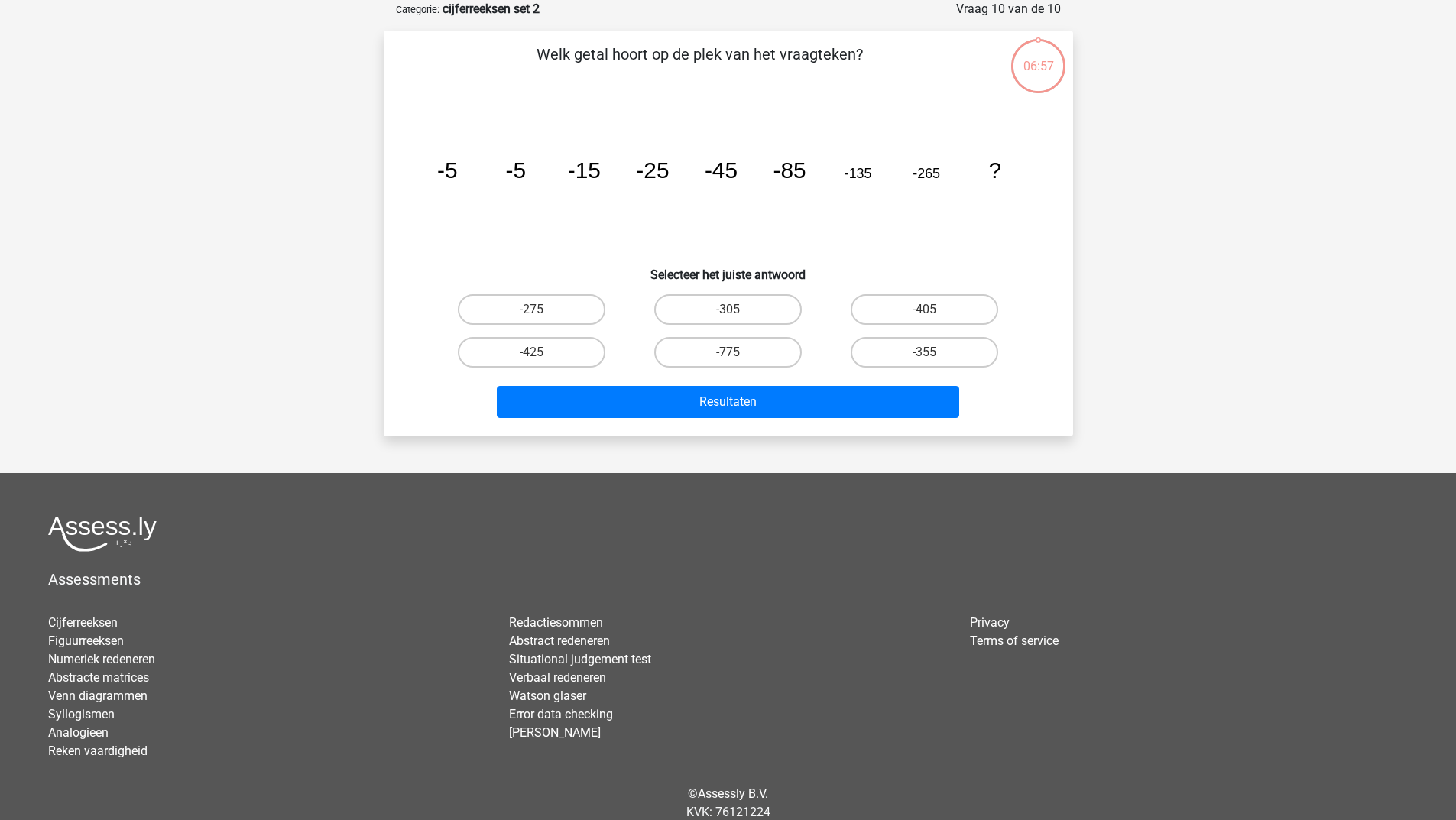
click at [894, 335] on div "-355" at bounding box center [924, 353] width 197 height 43
click at [897, 354] on label "-355" at bounding box center [924, 352] width 148 height 31
click at [924, 354] on input "-355" at bounding box center [929, 358] width 10 height 10
radio input "true"
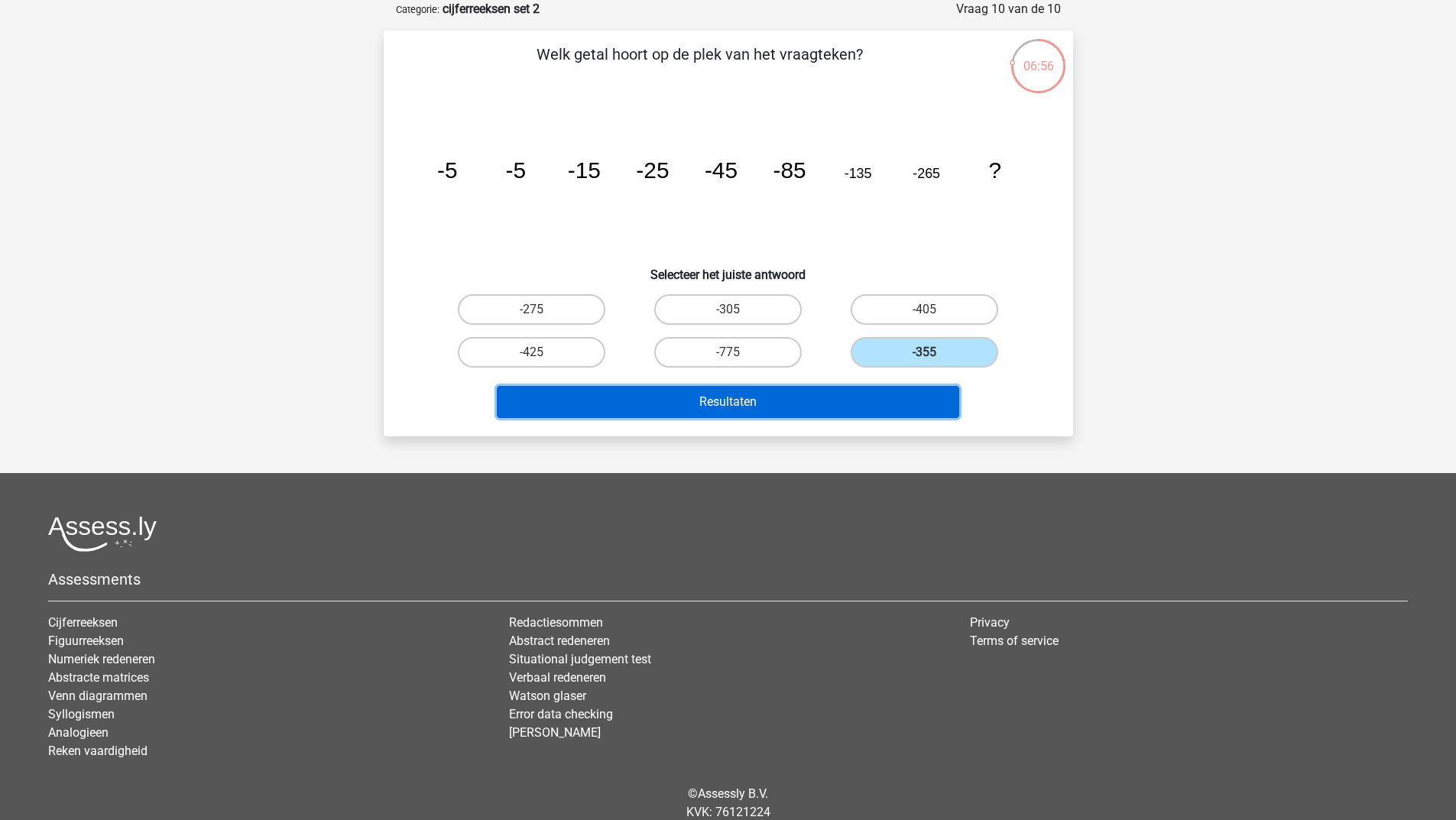
click at [847, 398] on button "Resultaten" at bounding box center [728, 402] width 462 height 32
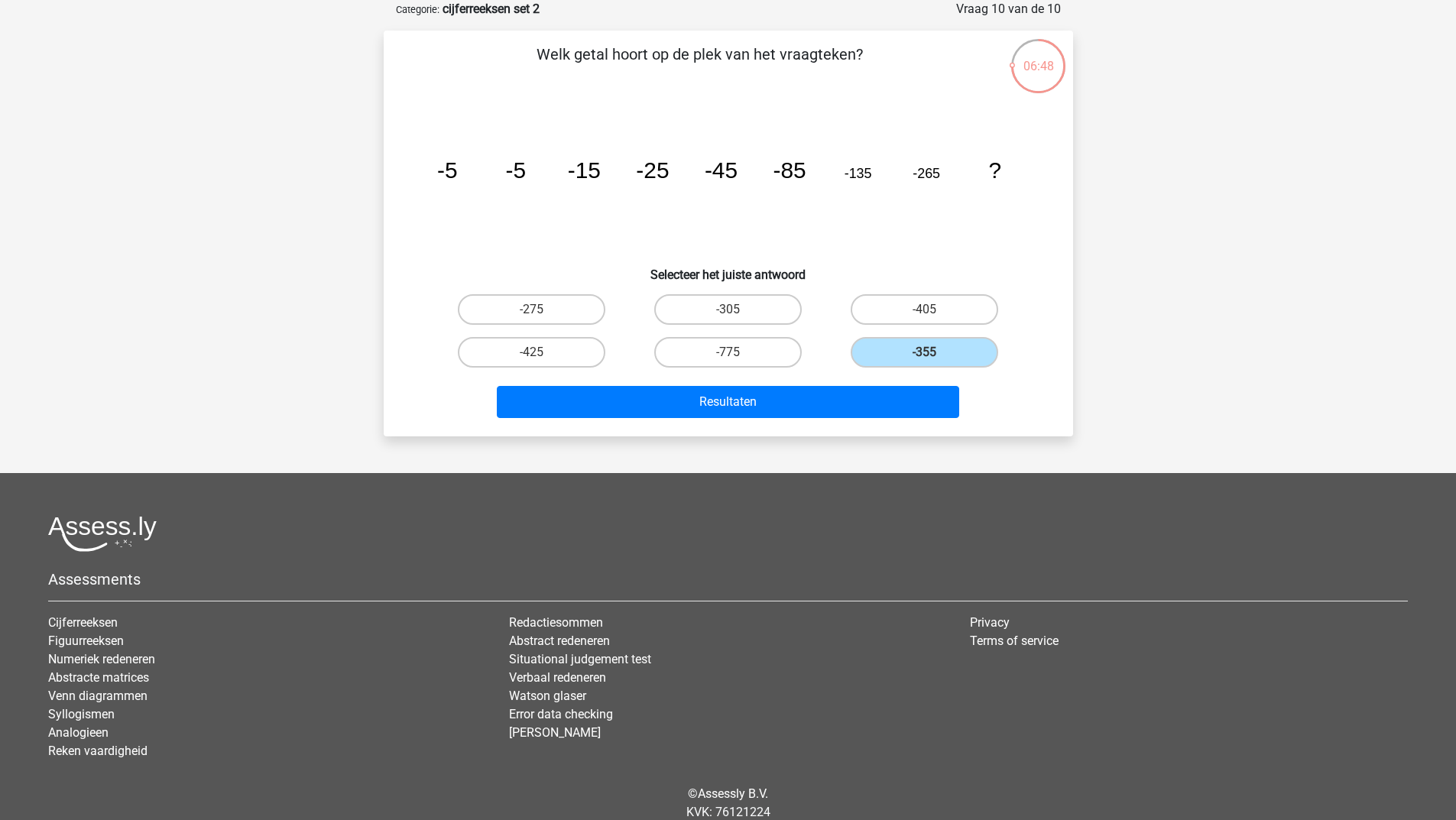
scroll to position [0, 0]
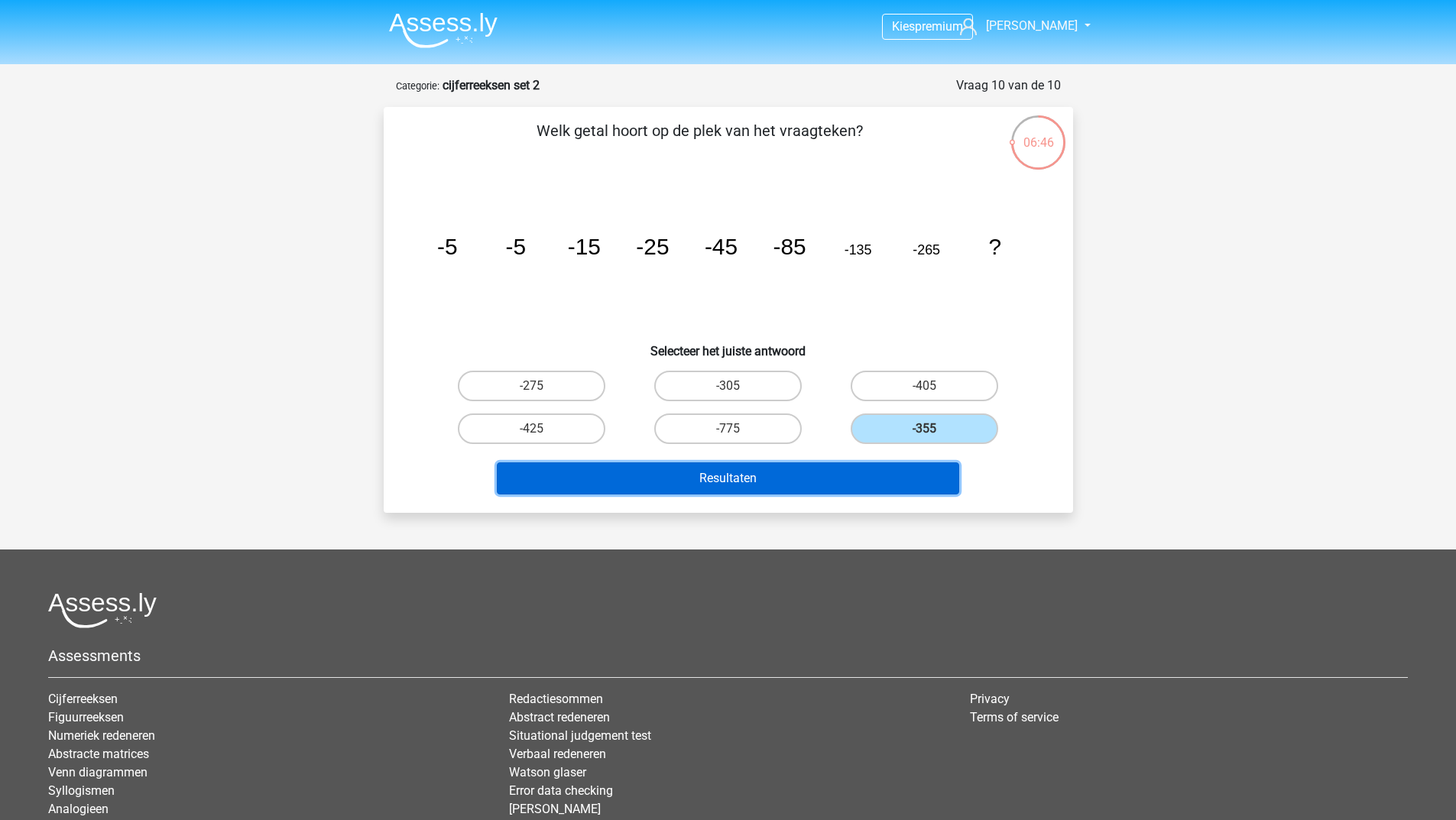
click at [647, 488] on button "Resultaten" at bounding box center [728, 478] width 462 height 32
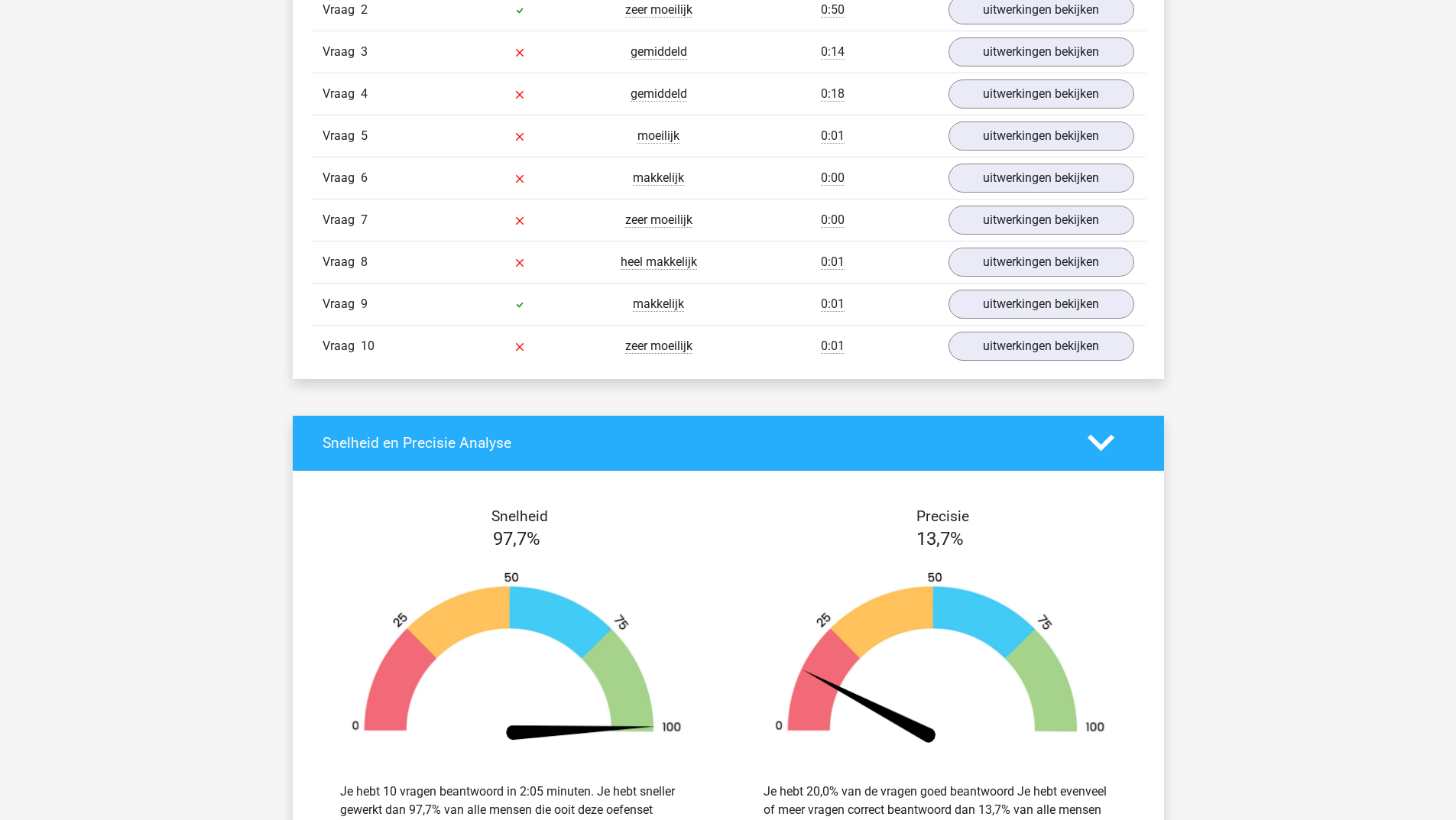
scroll to position [1605, 0]
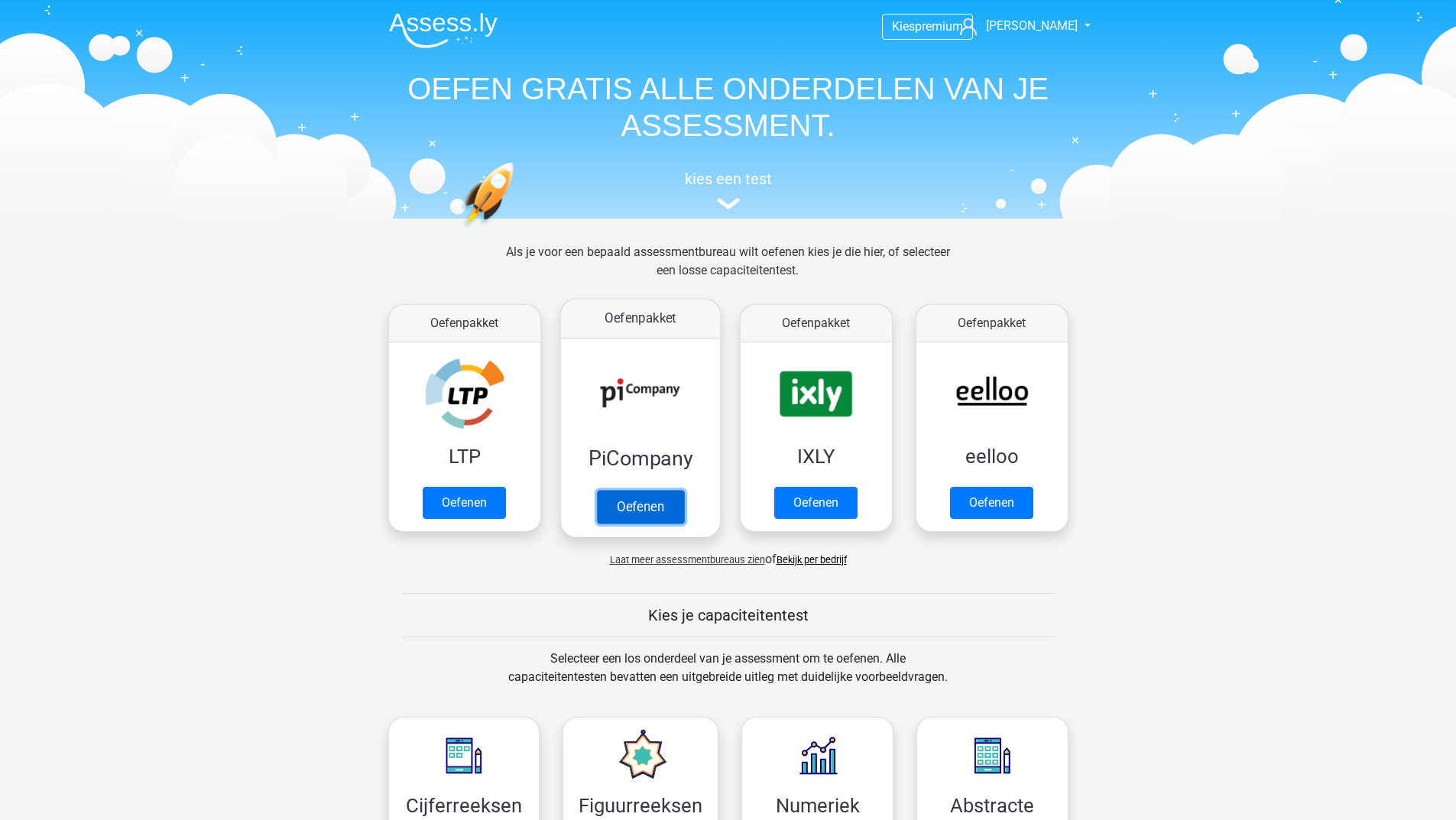
click at [642, 512] on link "Oefenen" at bounding box center [639, 506] width 87 height 34
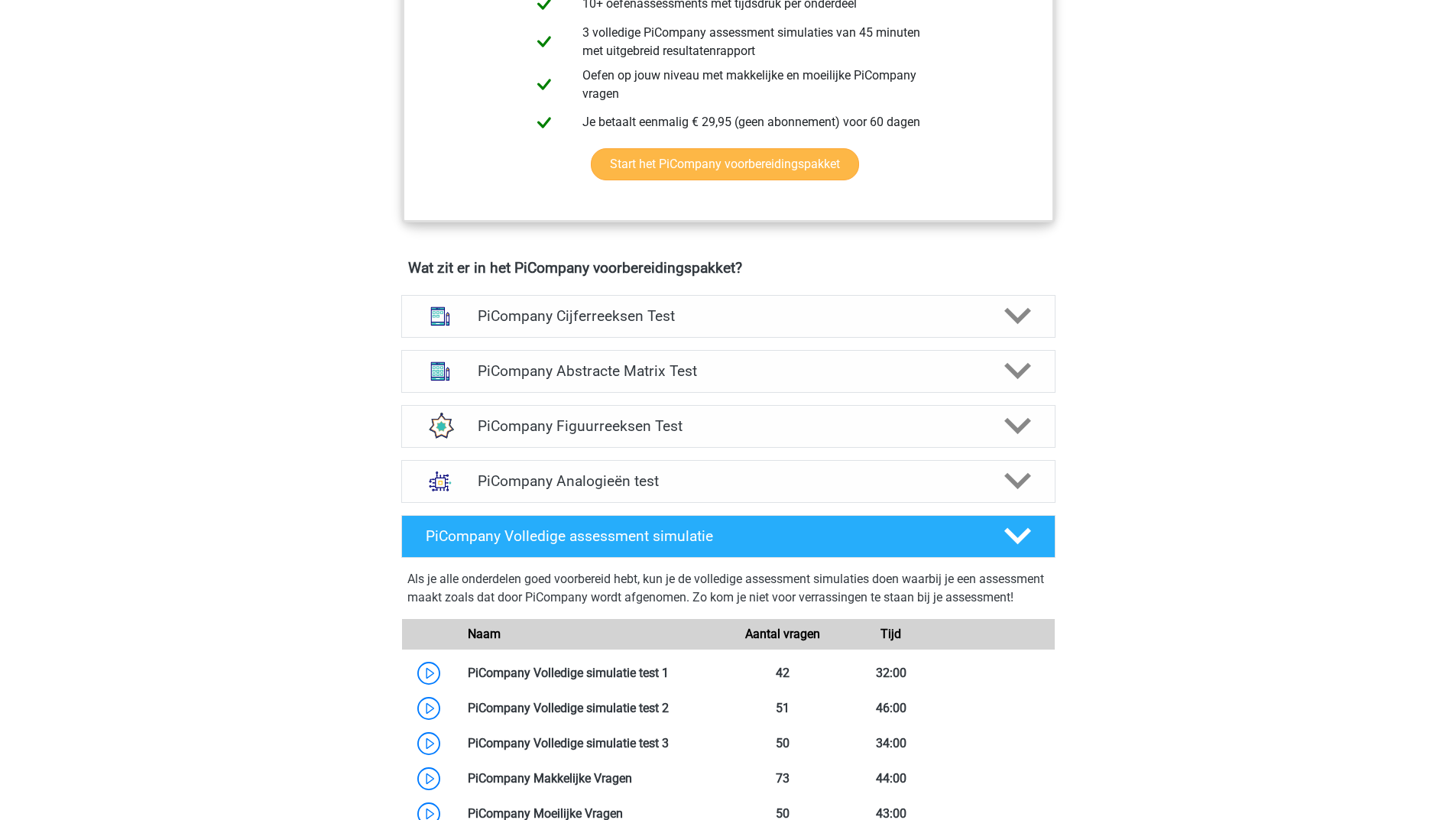
scroll to position [841, 0]
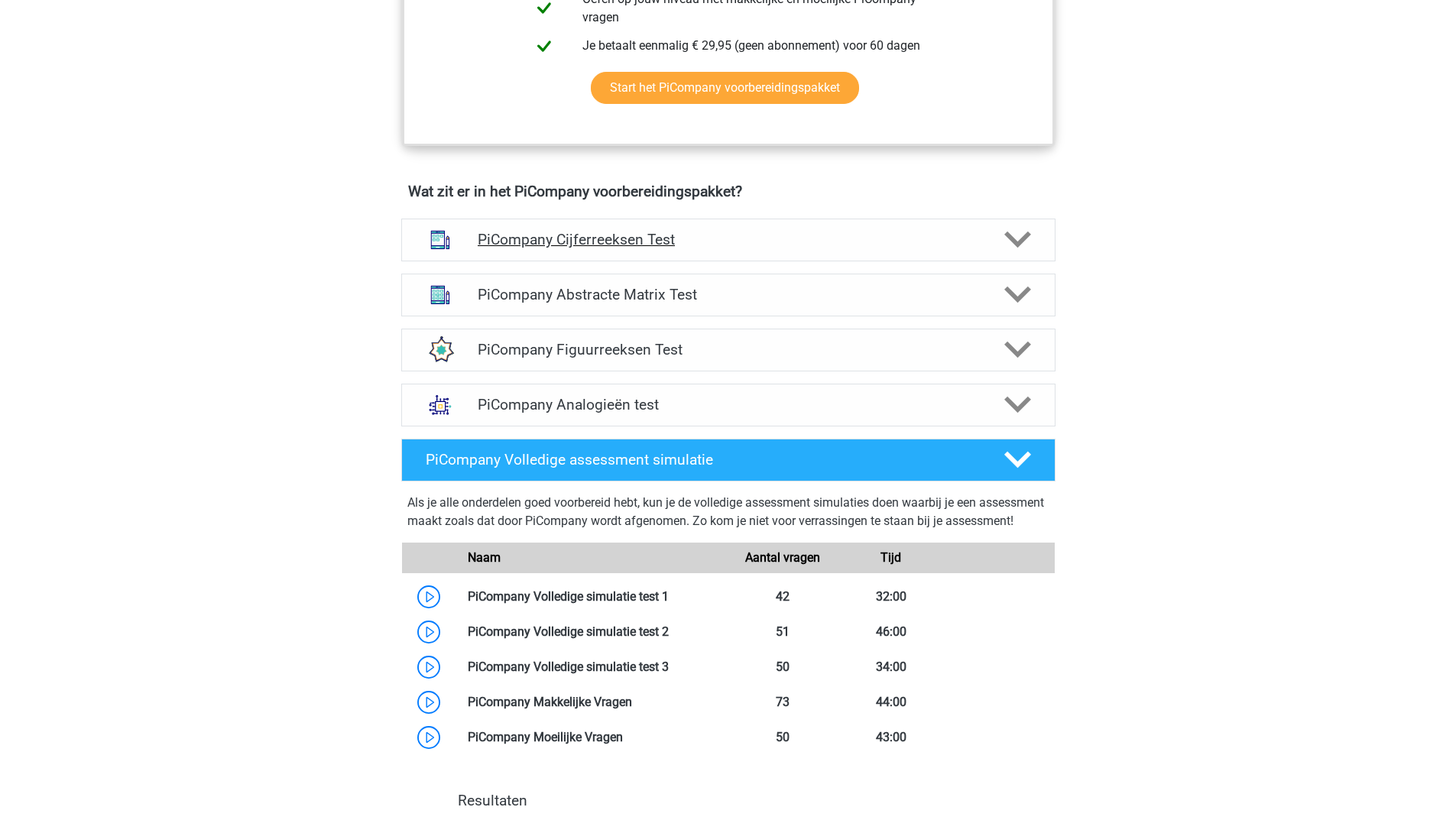
click at [1027, 250] on icon at bounding box center [1017, 240] width 27 height 27
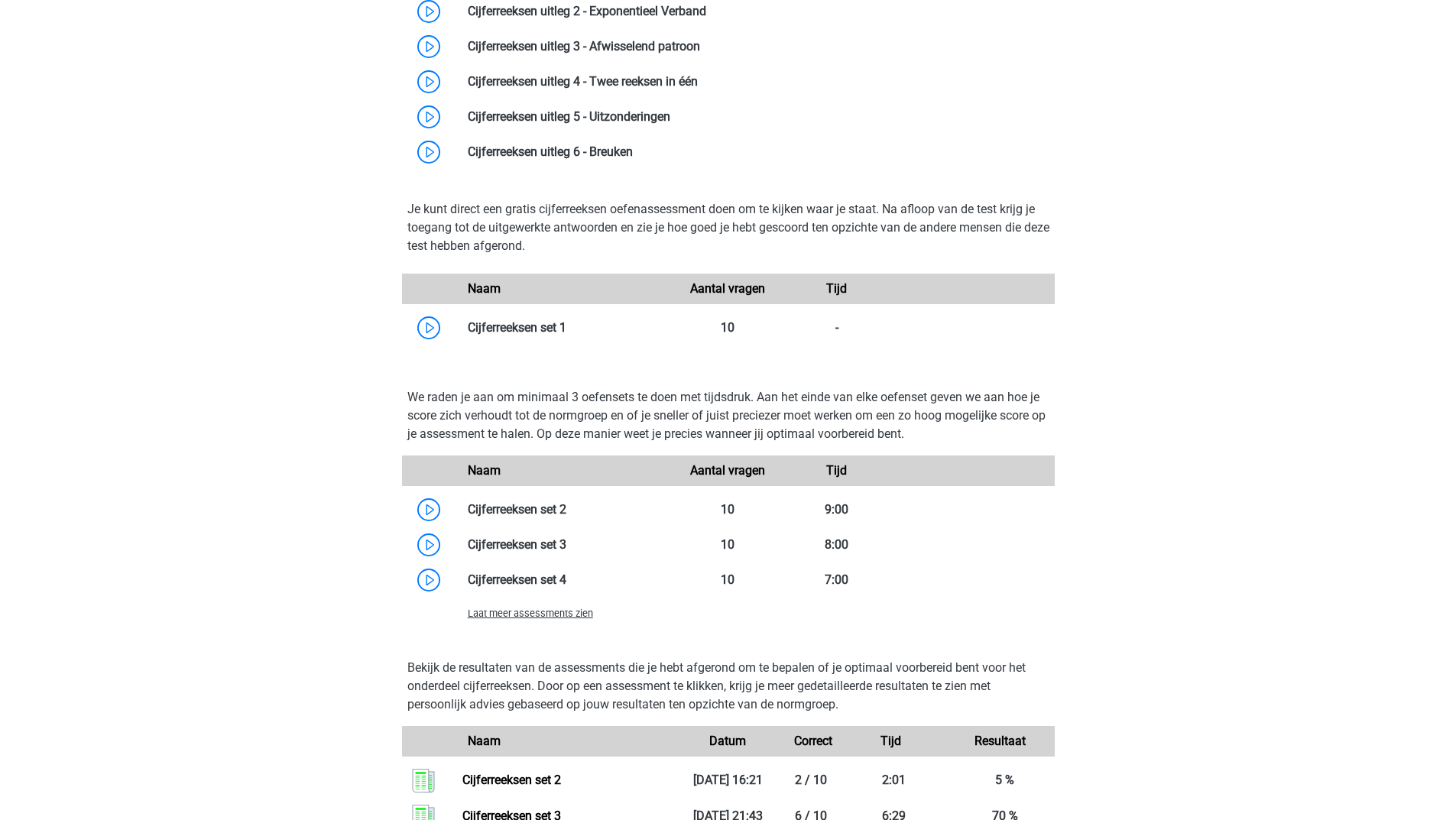
scroll to position [1300, 0]
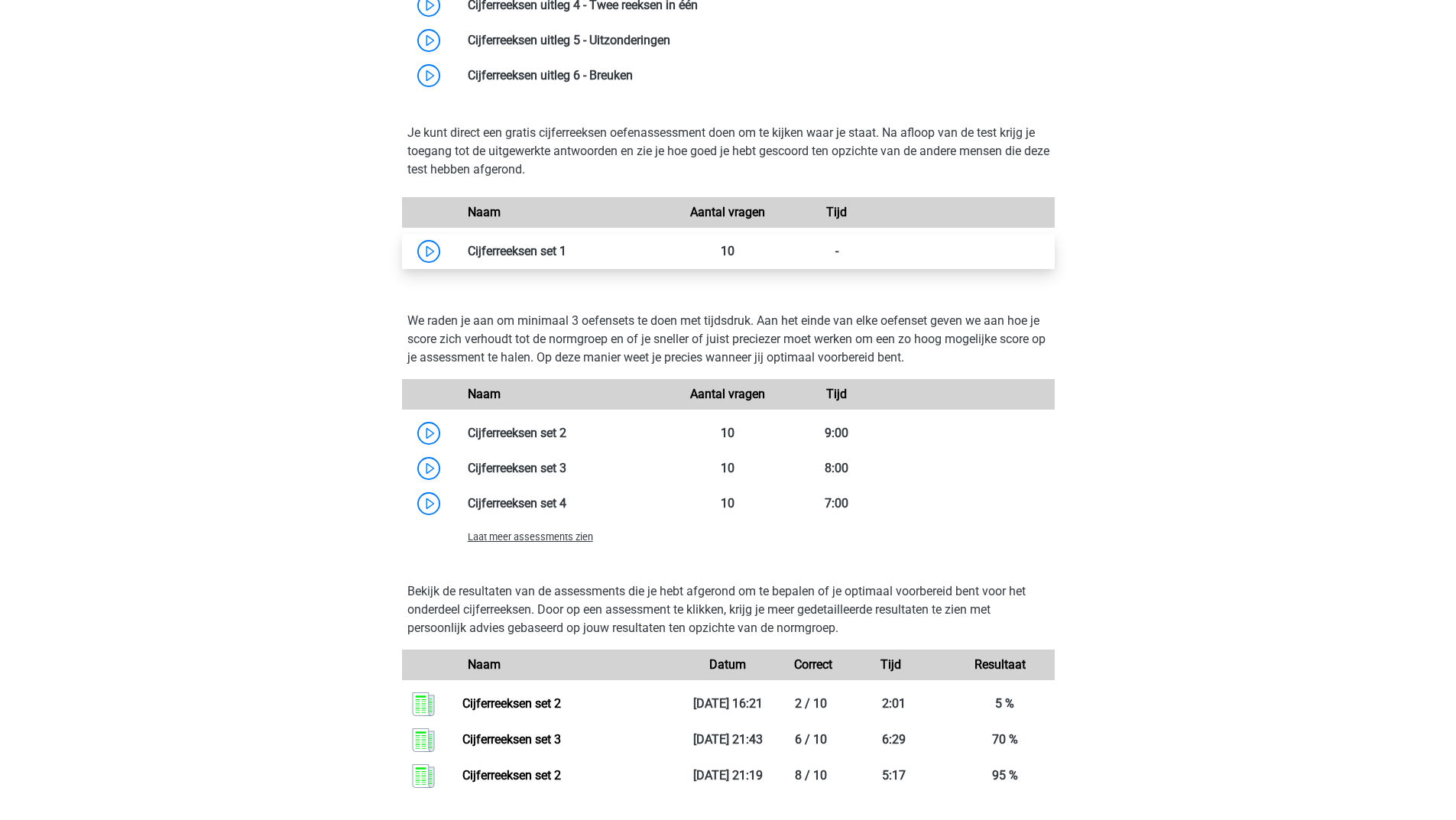
click at [567, 258] on link at bounding box center [567, 251] width 0 height 15
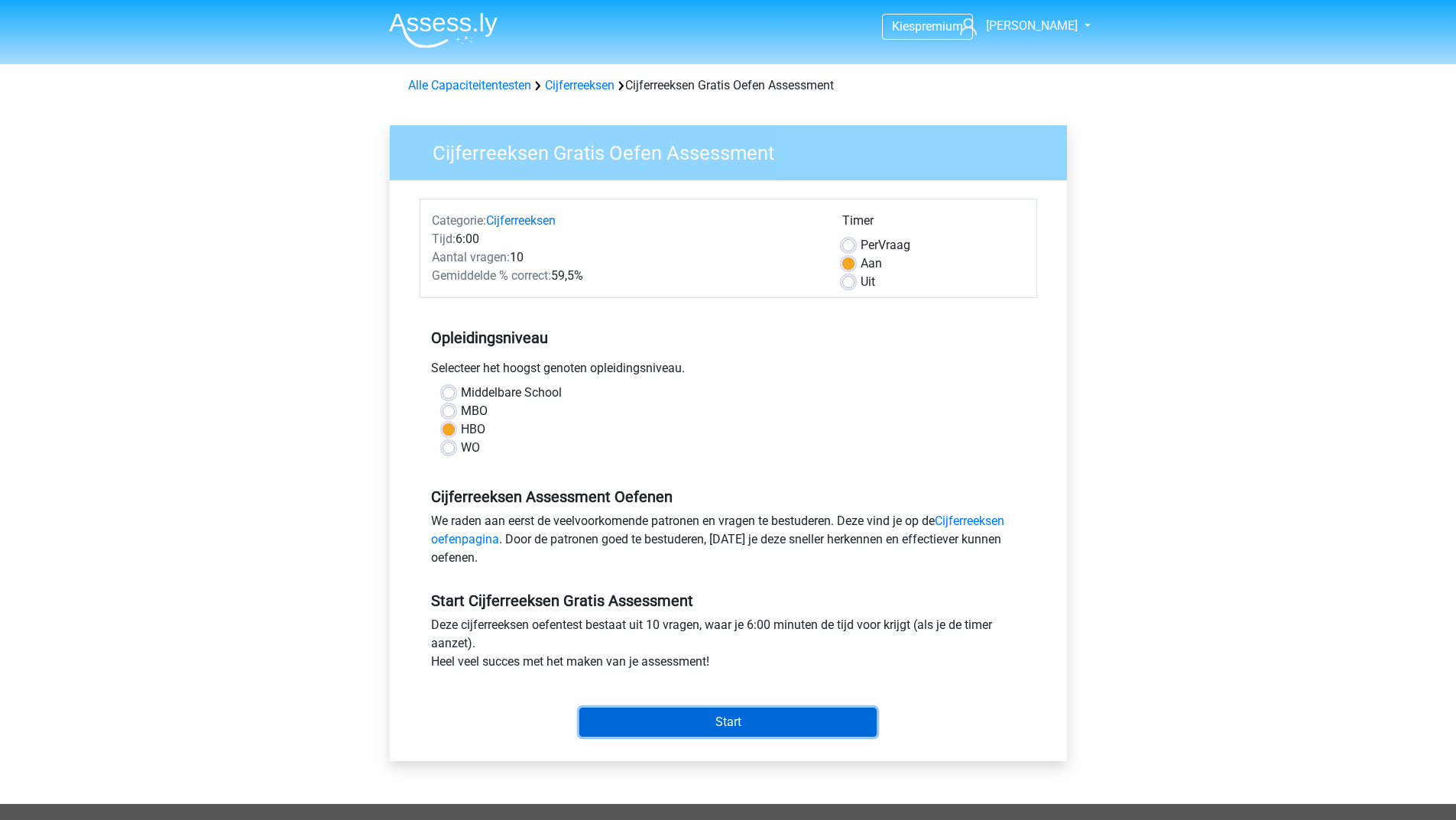
click at [717, 729] on input "Start" at bounding box center [728, 722] width 297 height 29
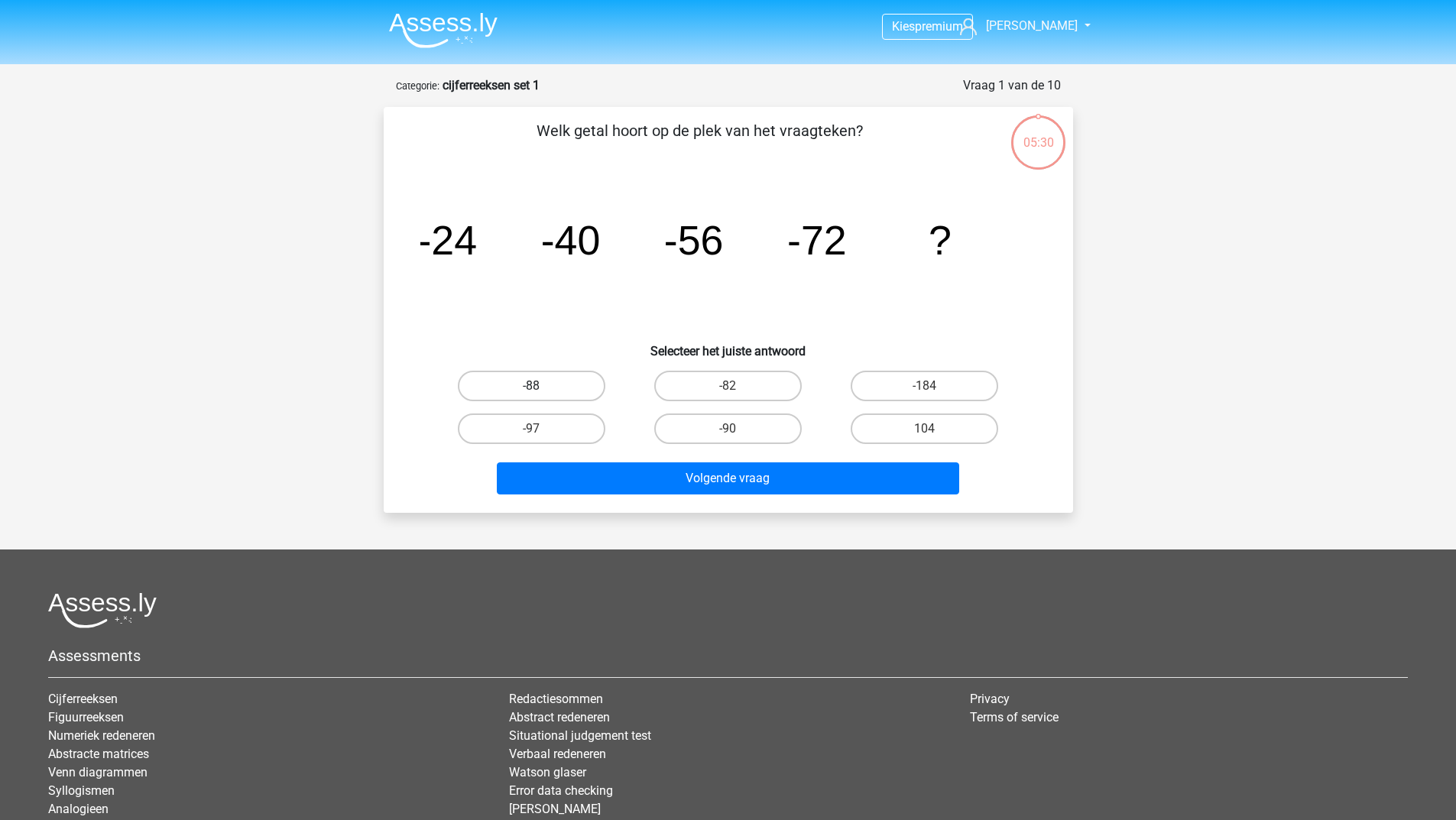
click at [537, 379] on label "-88" at bounding box center [532, 386] width 148 height 31
click at [537, 386] on input "-88" at bounding box center [536, 391] width 10 height 10
radio input "true"
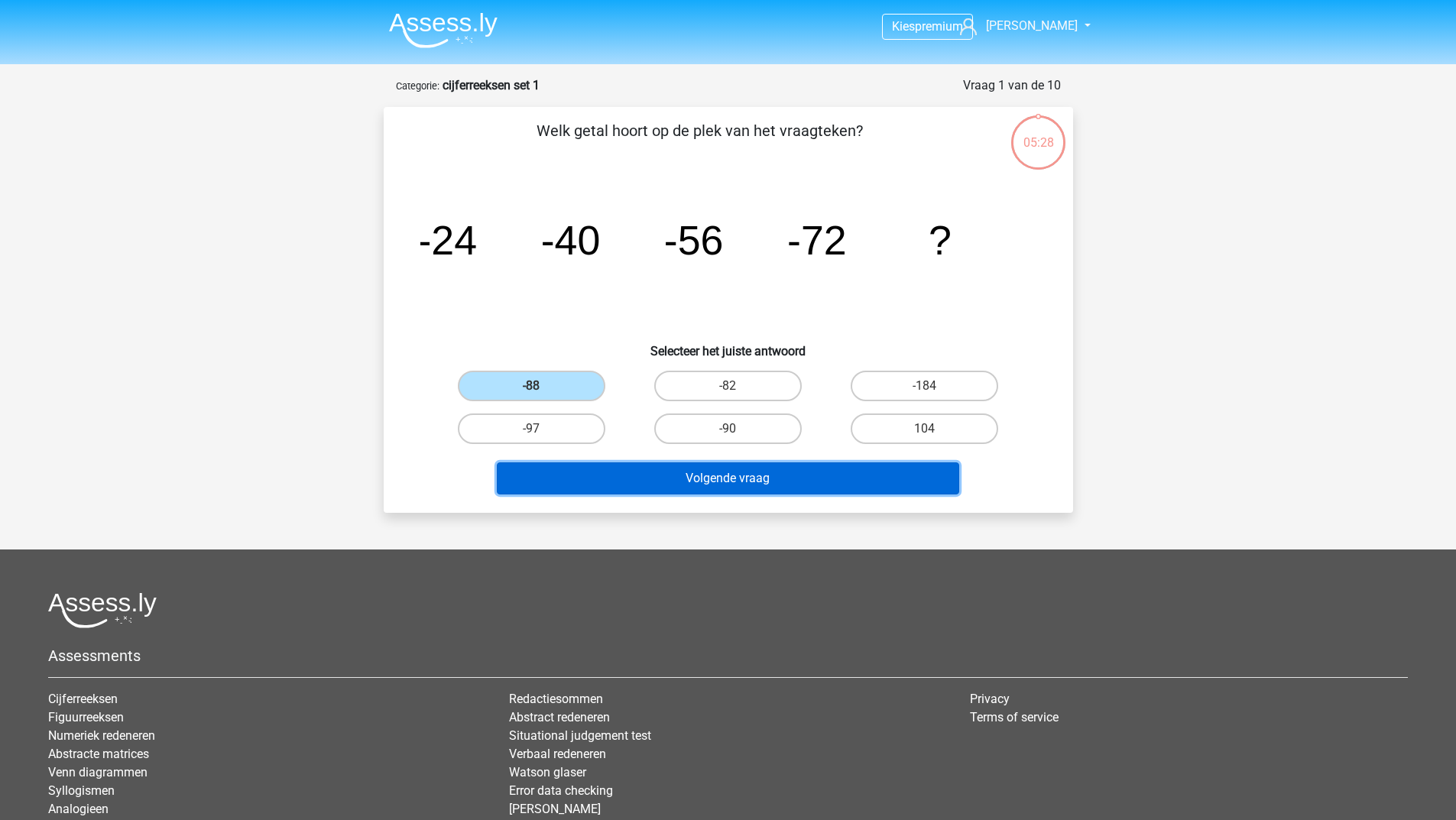
click at [586, 493] on button "Volgende vraag" at bounding box center [728, 478] width 462 height 32
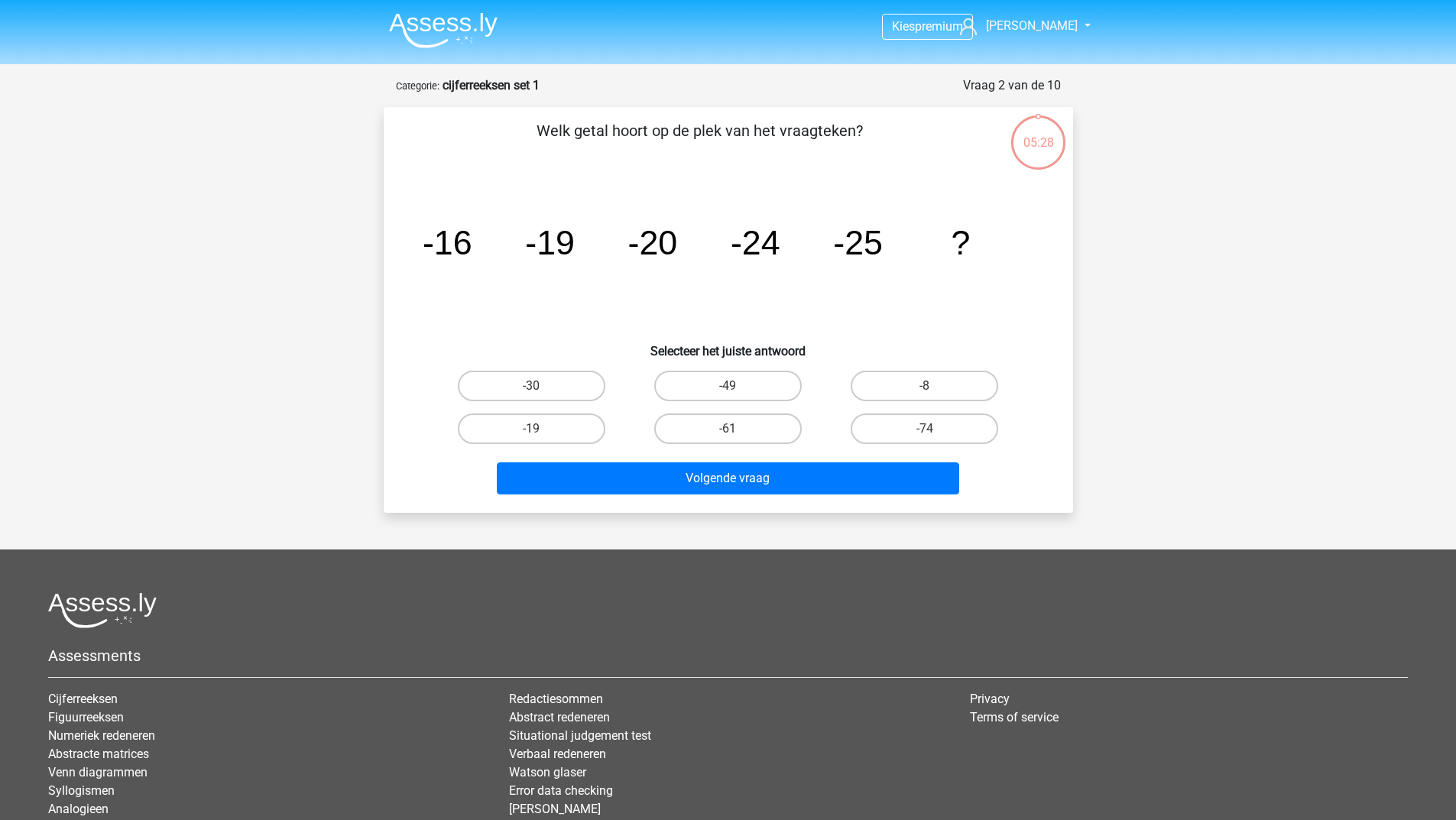
scroll to position [76, 0]
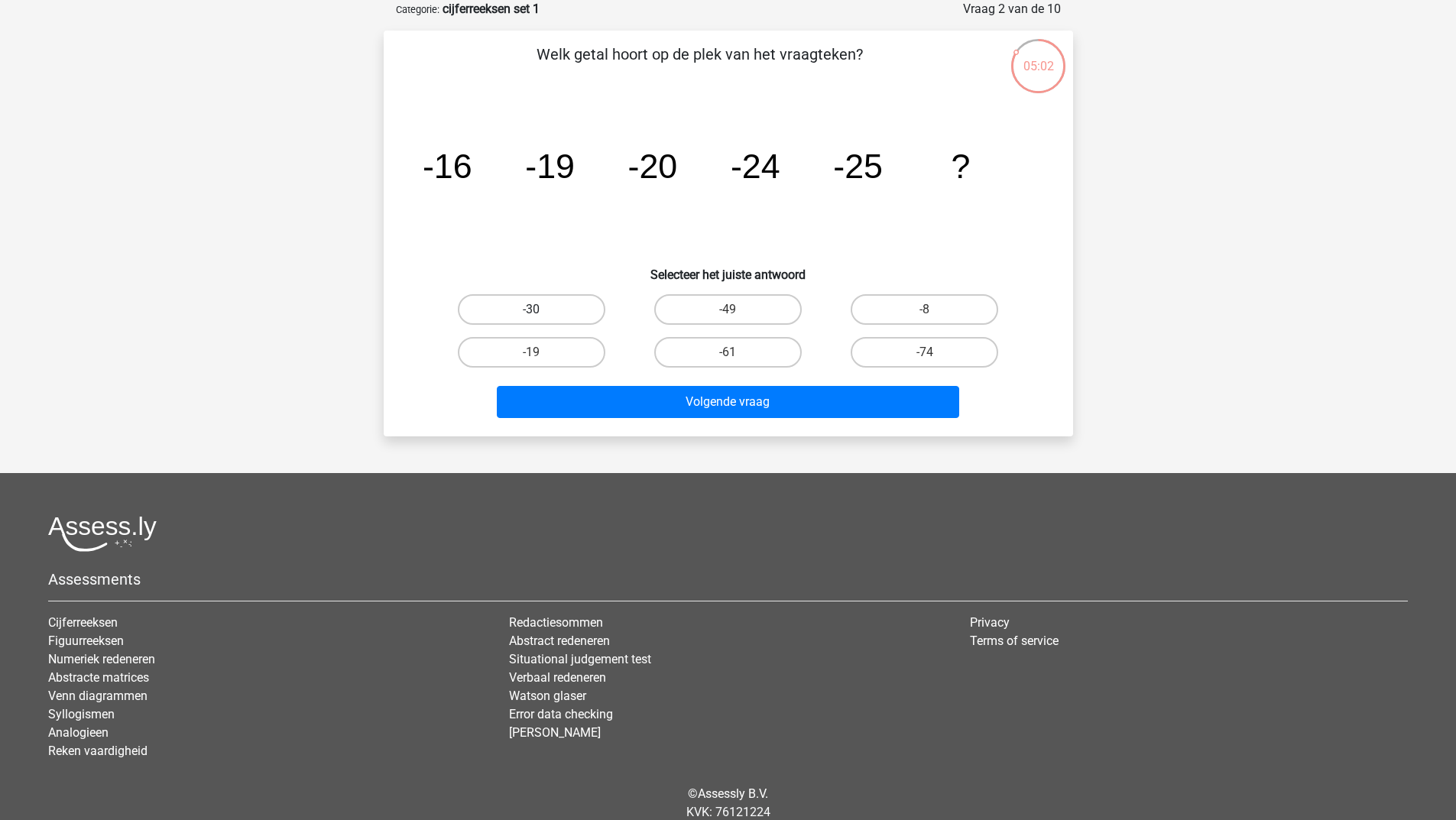
click at [553, 306] on label "-30" at bounding box center [532, 310] width 148 height 31
click at [541, 310] on input "-30" at bounding box center [536, 315] width 10 height 10
radio input "true"
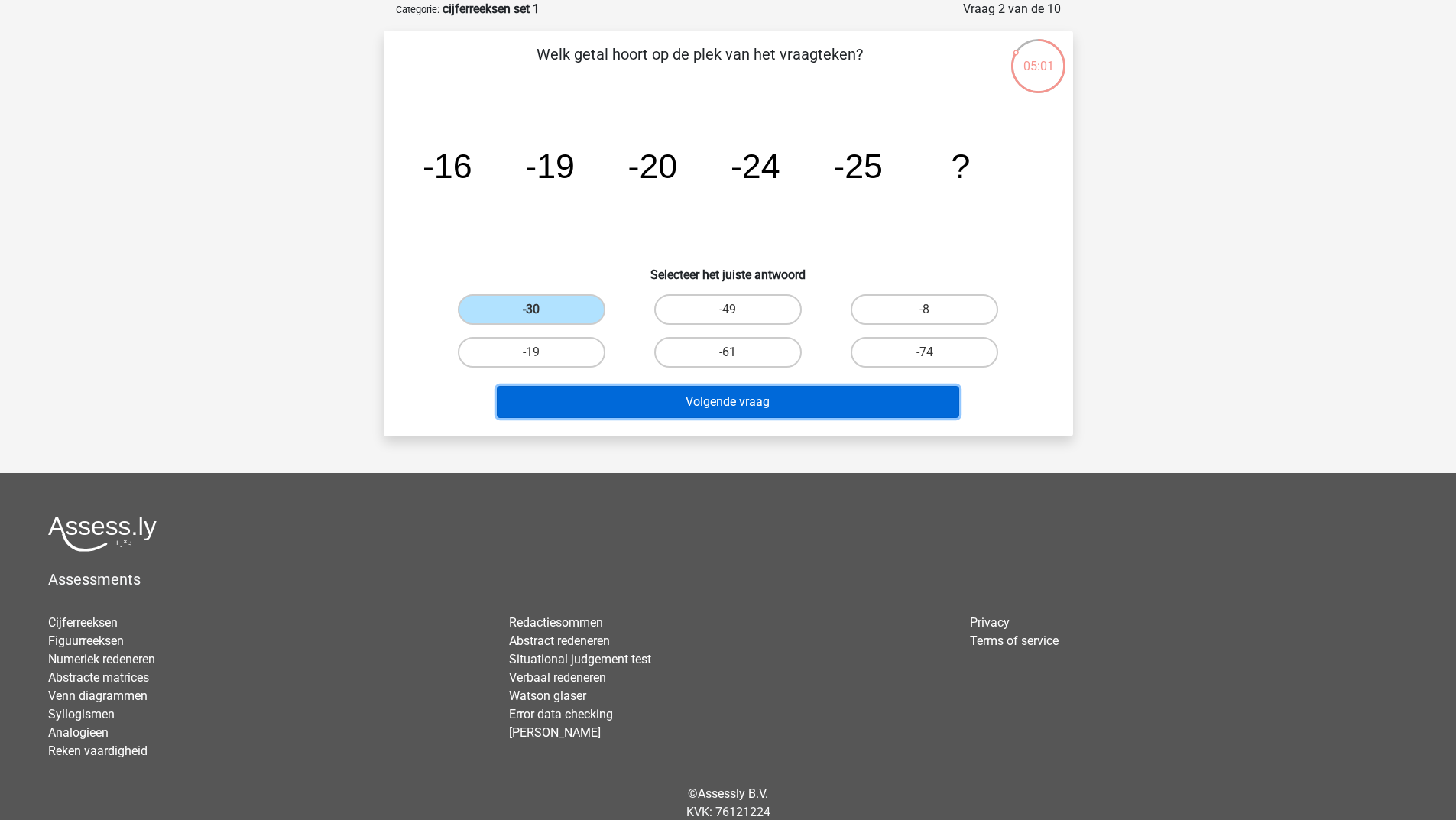
click at [596, 393] on button "Volgende vraag" at bounding box center [728, 402] width 462 height 32
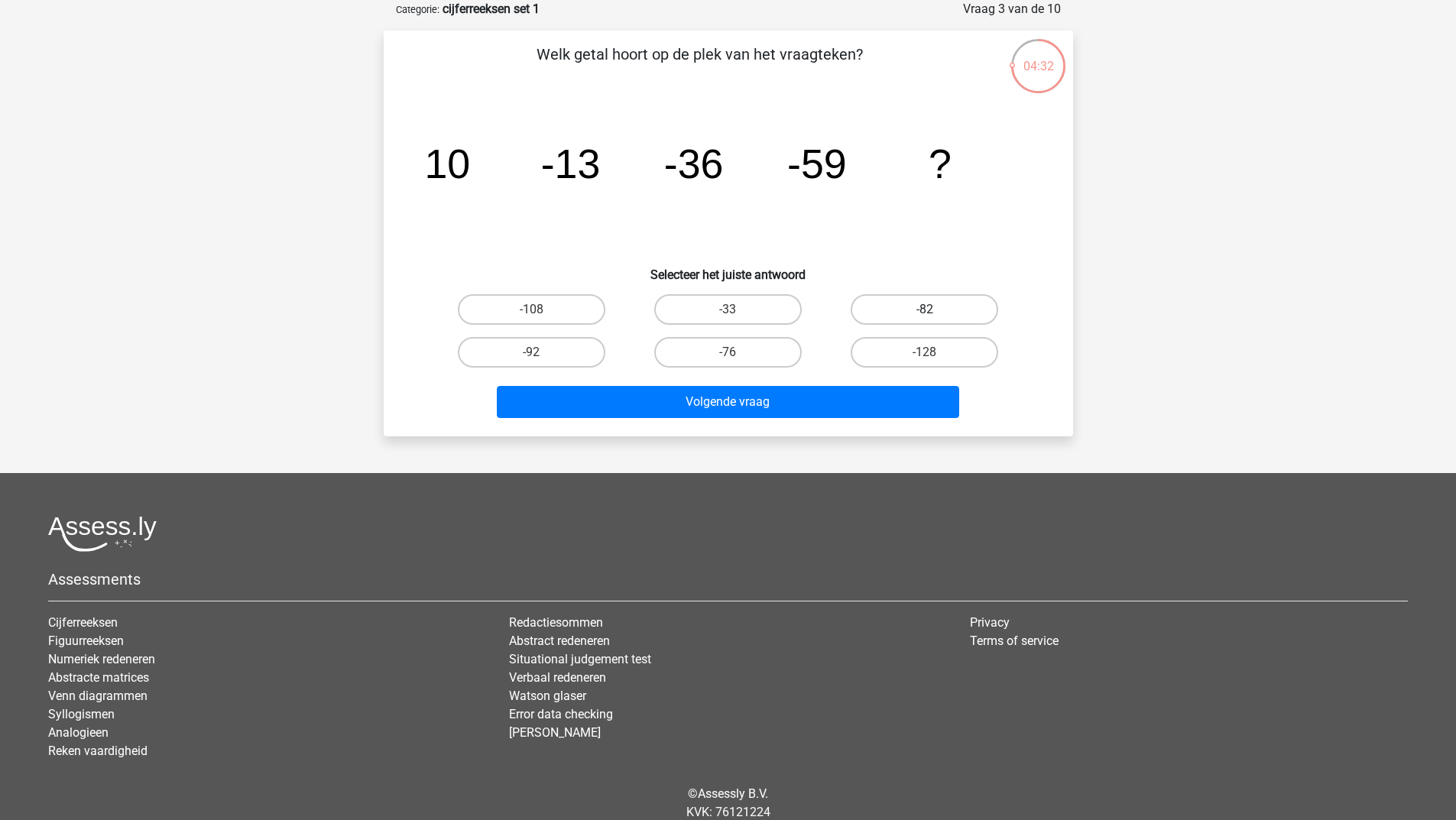
click at [894, 313] on label "-82" at bounding box center [924, 310] width 148 height 31
click at [924, 313] on input "-82" at bounding box center [929, 315] width 10 height 10
radio input "true"
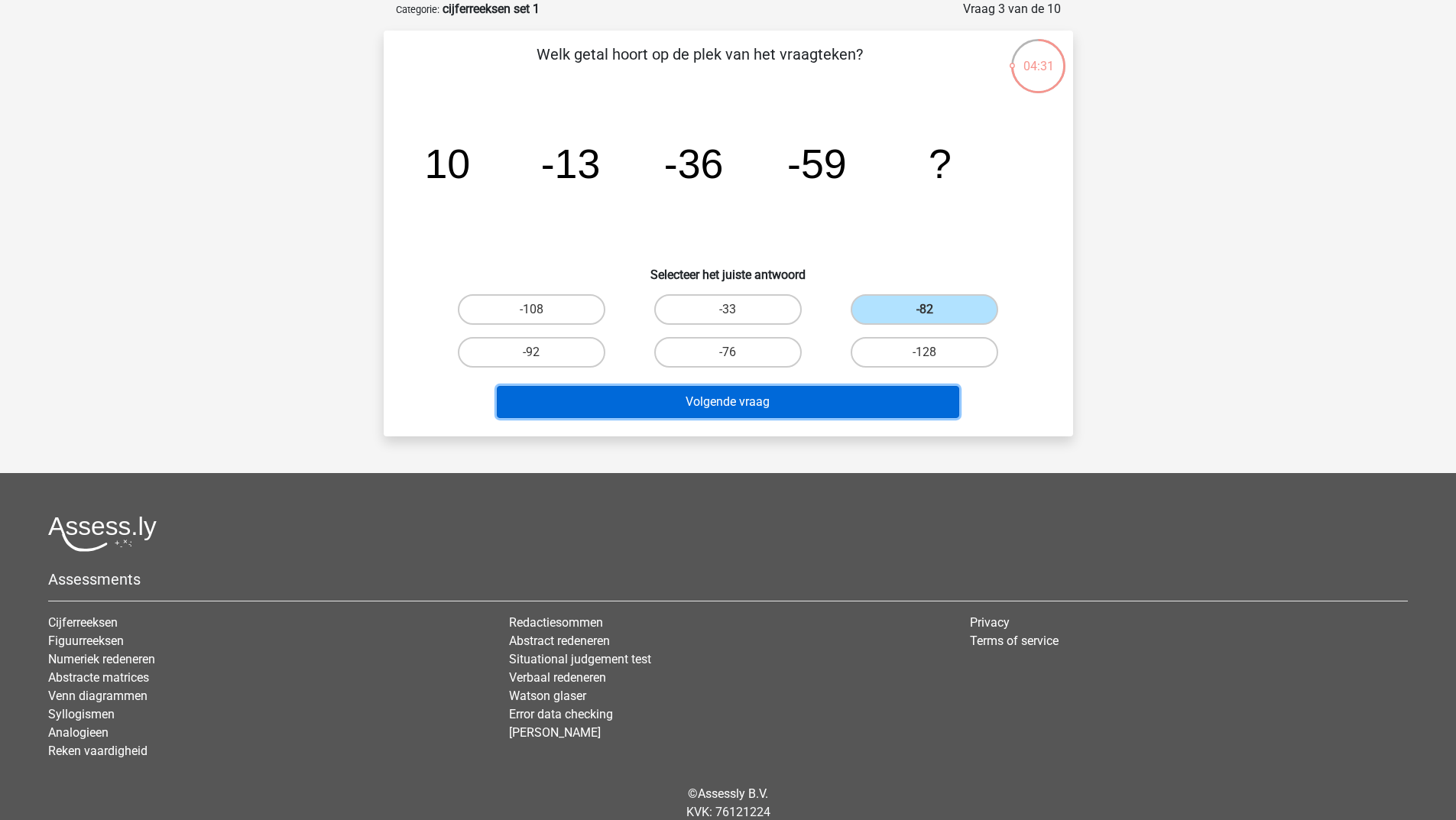
click at [769, 398] on button "Volgende vraag" at bounding box center [728, 402] width 462 height 32
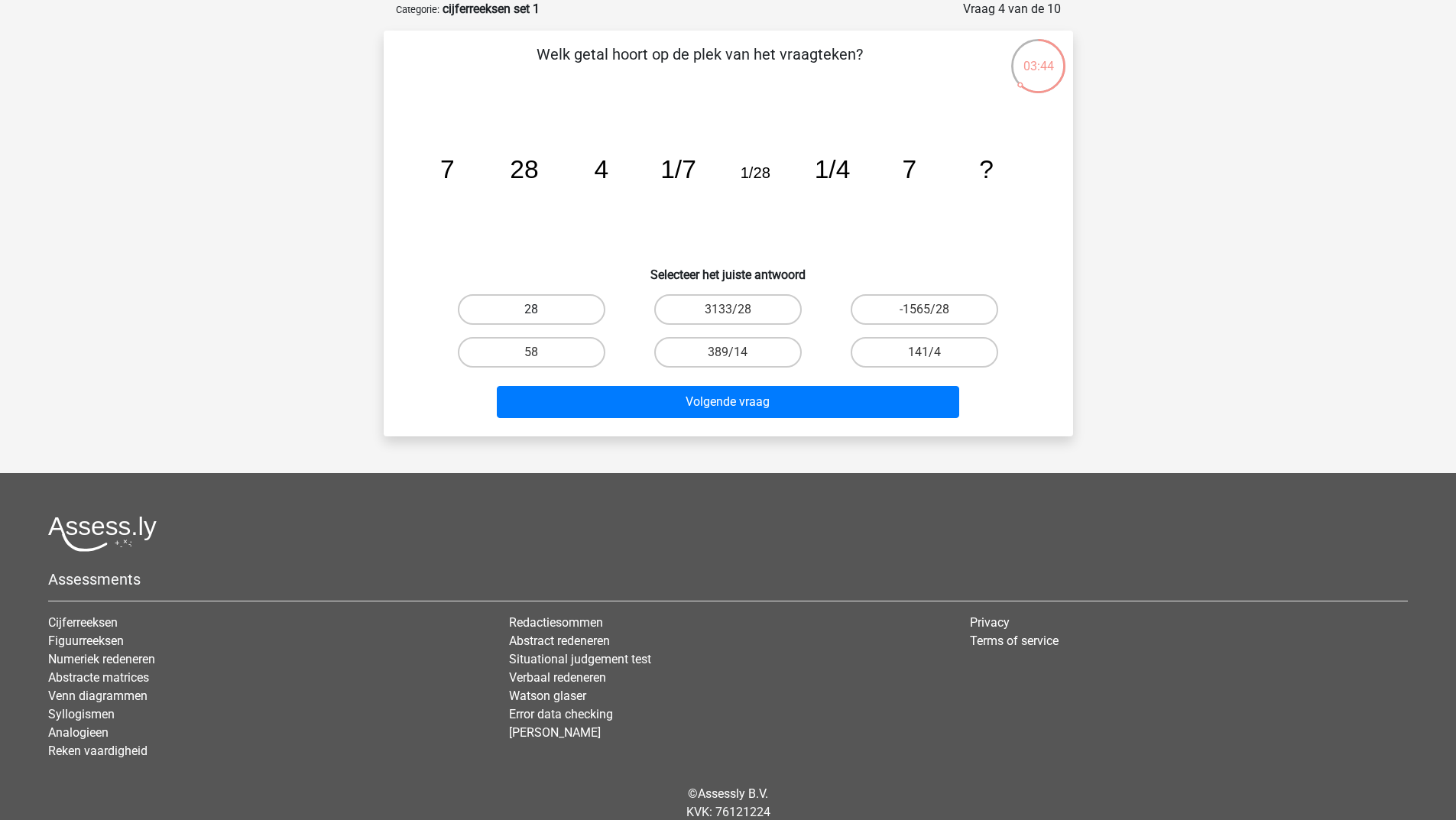
click at [533, 301] on label "28" at bounding box center [532, 310] width 148 height 31
click at [533, 310] on input "28" at bounding box center [536, 315] width 10 height 10
radio input "true"
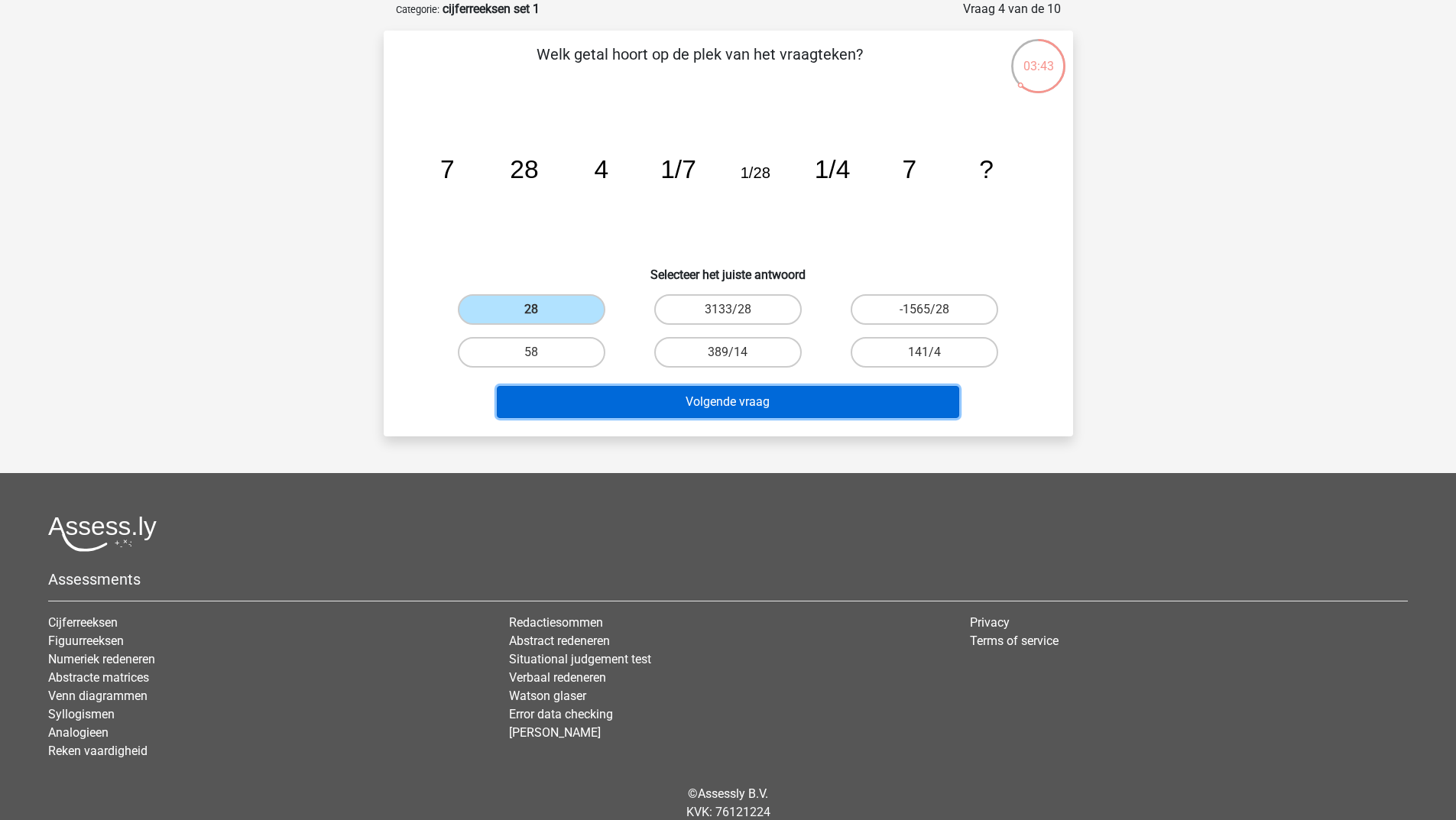
click at [746, 407] on button "Volgende vraag" at bounding box center [728, 402] width 462 height 32
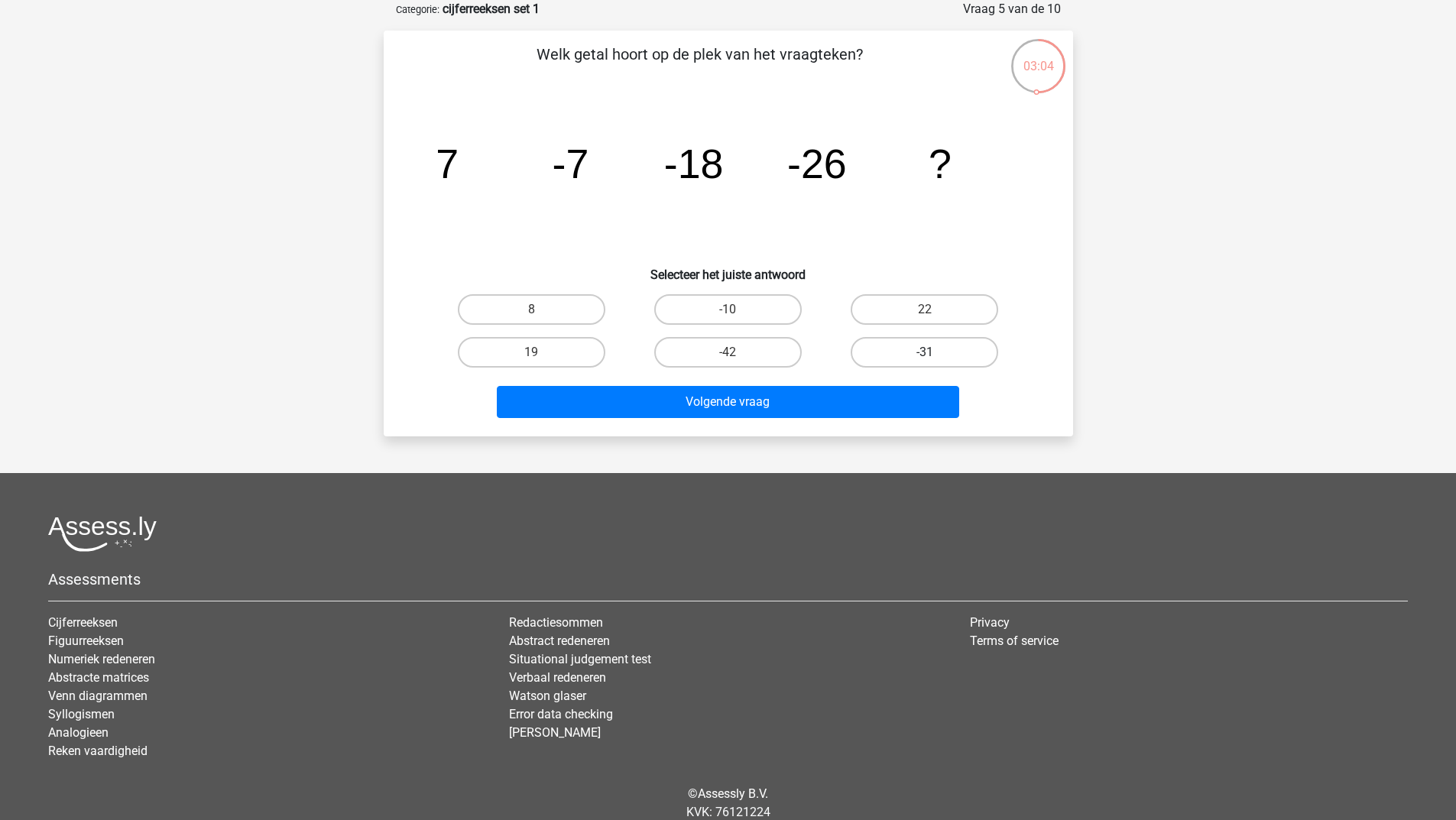
click at [908, 349] on label "-31" at bounding box center [924, 352] width 148 height 31
click at [924, 353] on input "-31" at bounding box center [929, 358] width 10 height 10
radio input "true"
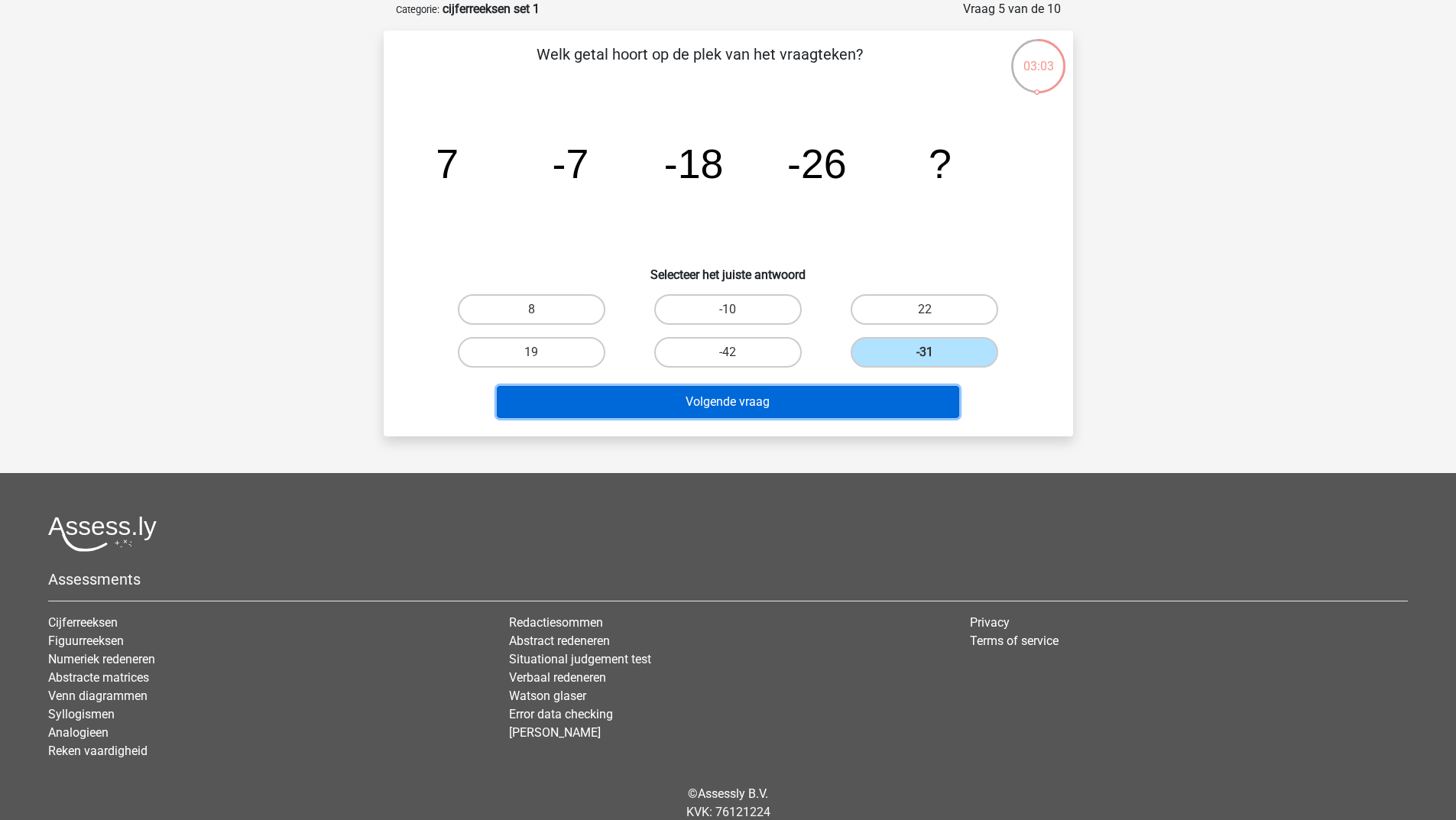
click at [818, 400] on button "Volgende vraag" at bounding box center [728, 402] width 462 height 32
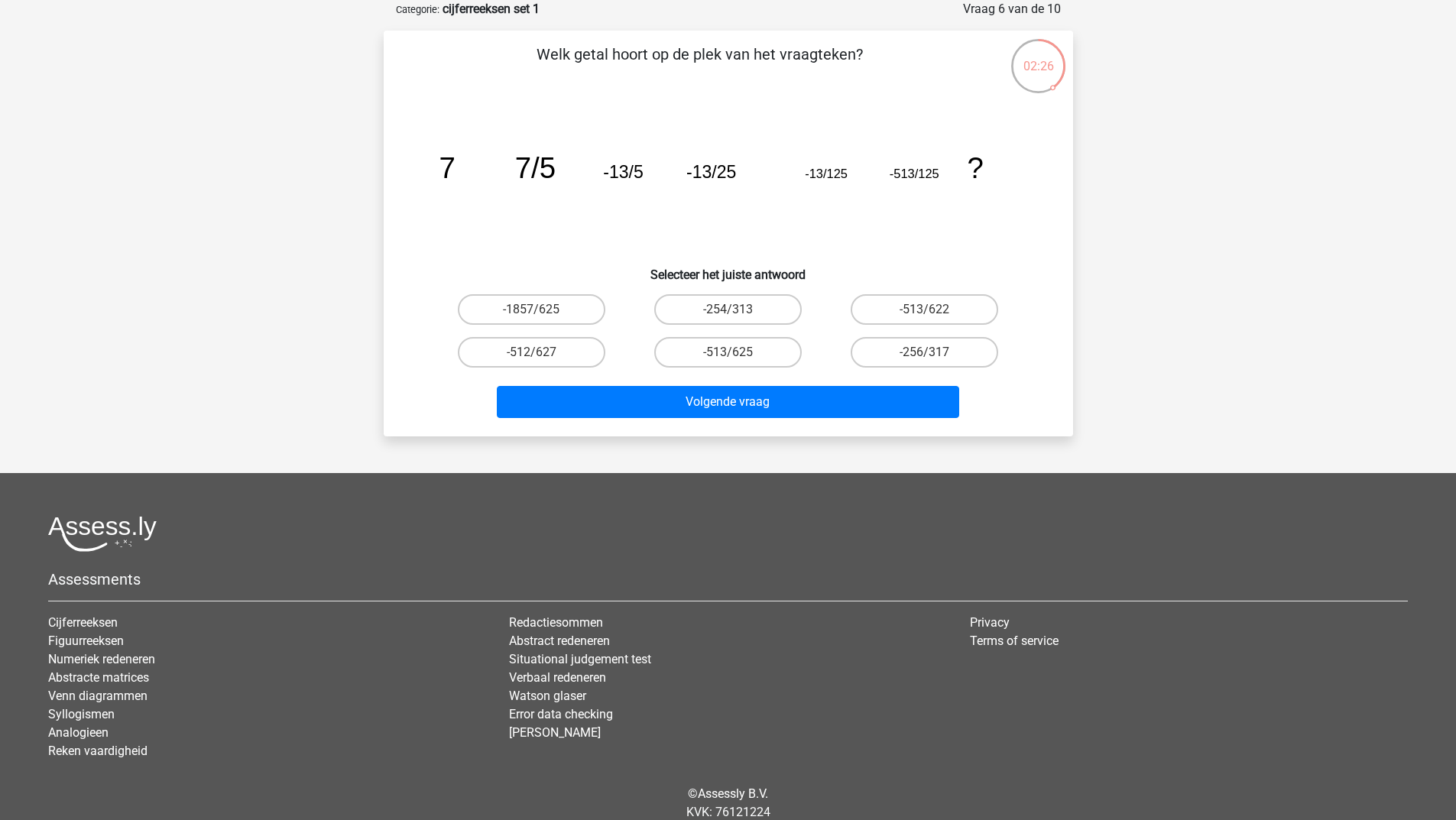
click at [728, 353] on input "-513/625" at bounding box center [733, 358] width 10 height 10
radio input "true"
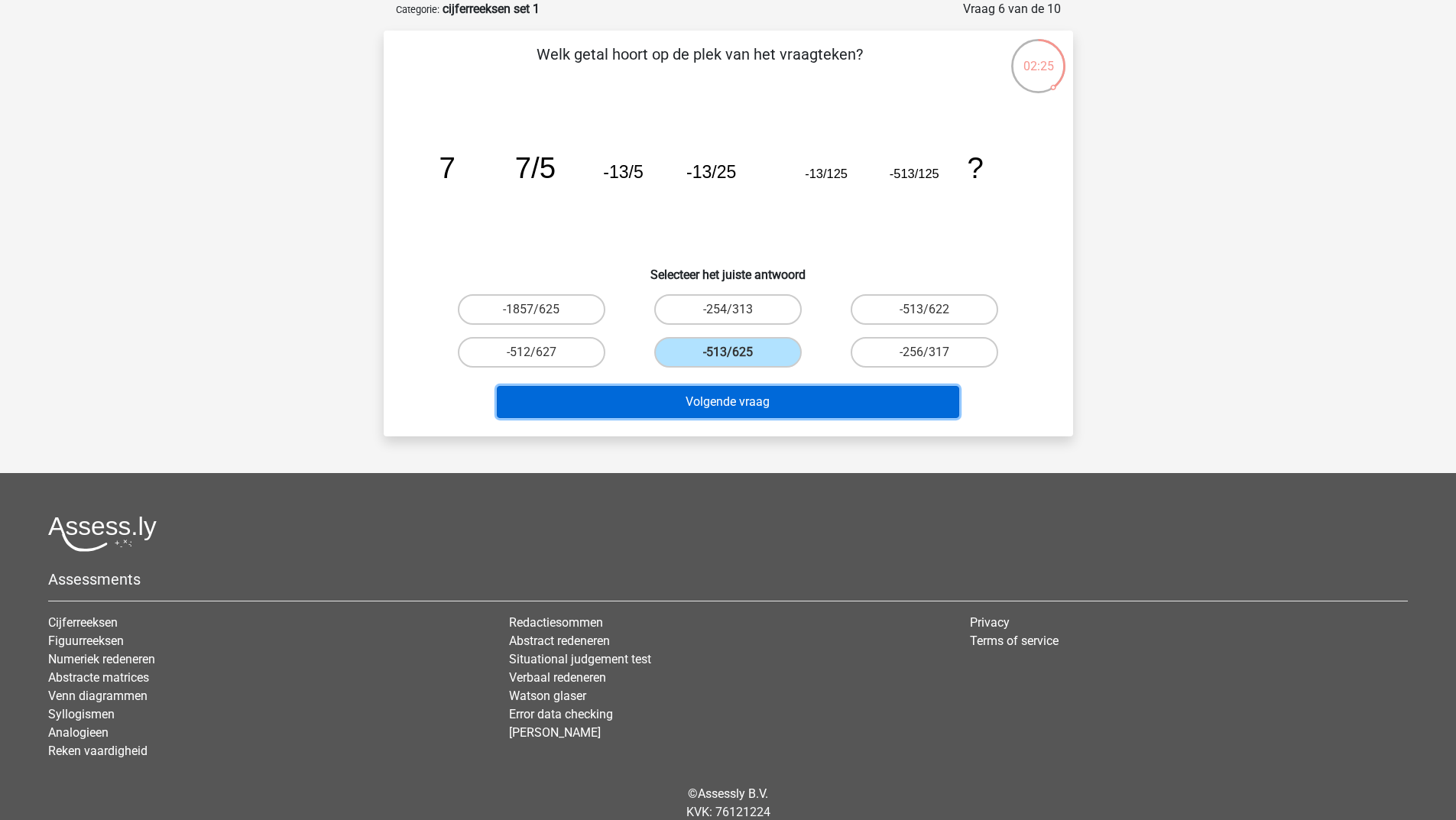
click at [725, 405] on button "Volgende vraag" at bounding box center [728, 402] width 462 height 32
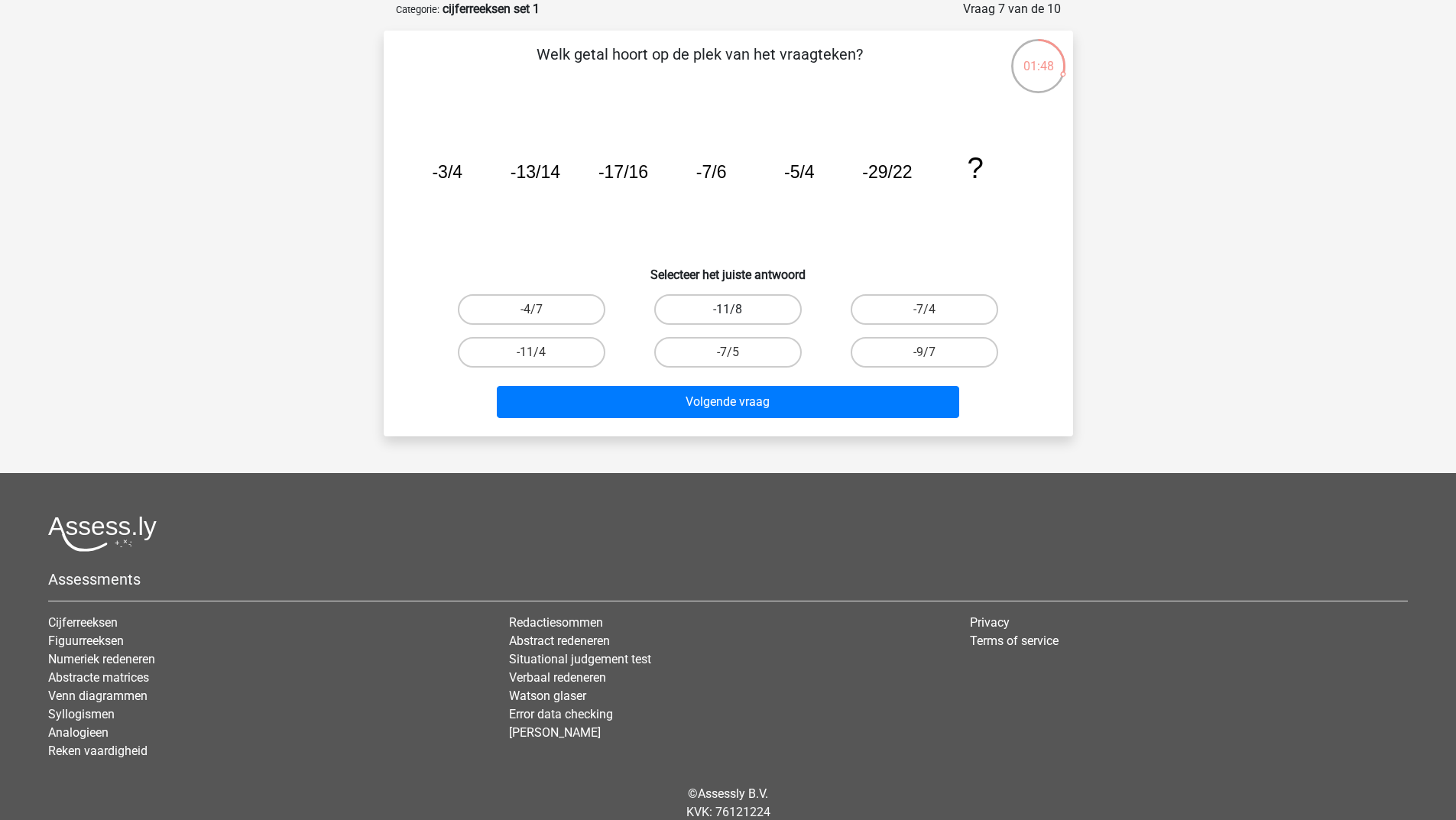
click at [694, 315] on label "-11/8" at bounding box center [728, 310] width 148 height 31
click at [728, 315] on input "-11/8" at bounding box center [733, 315] width 10 height 10
radio input "true"
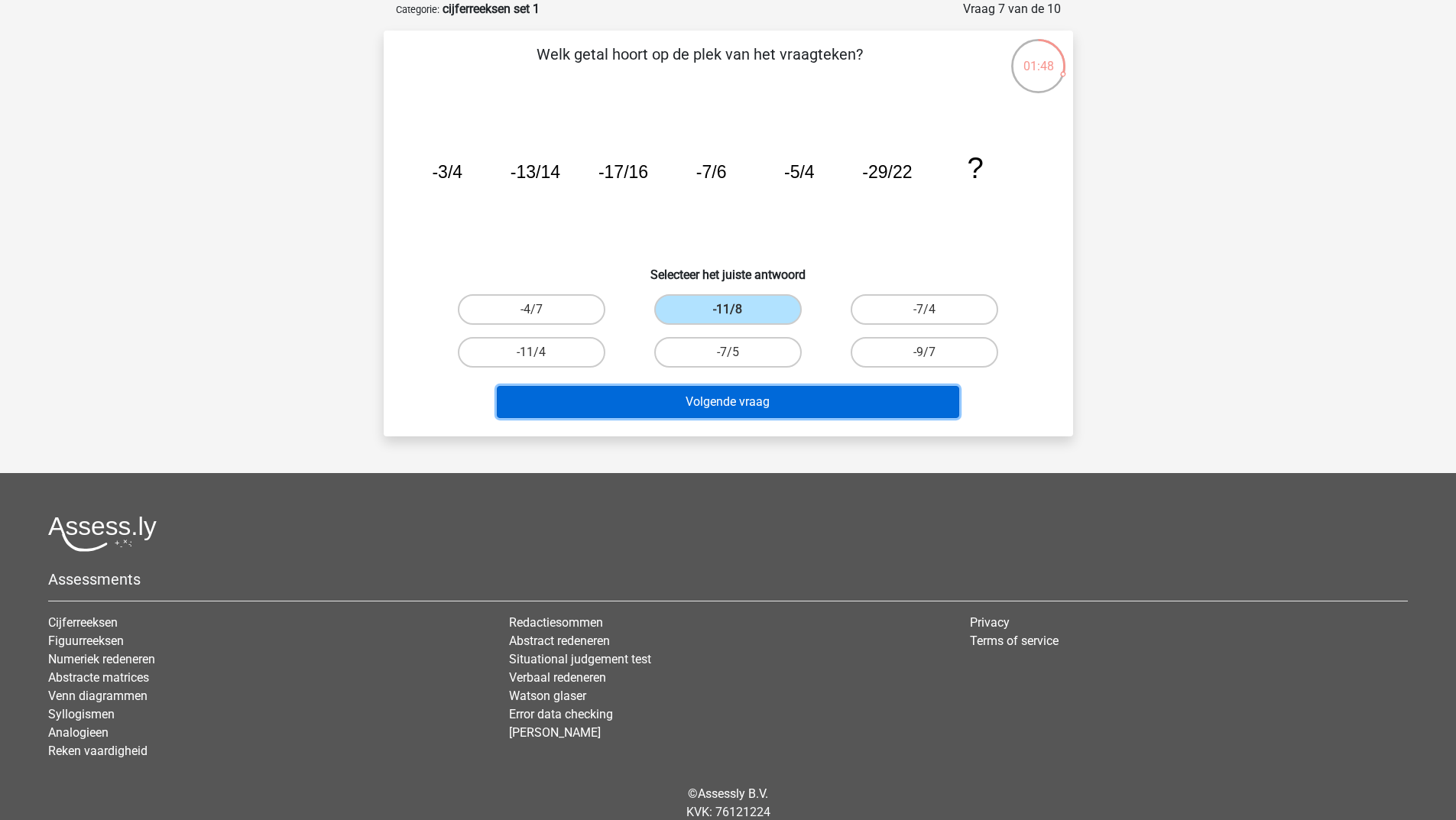
click at [678, 388] on button "Volgende vraag" at bounding box center [728, 402] width 462 height 32
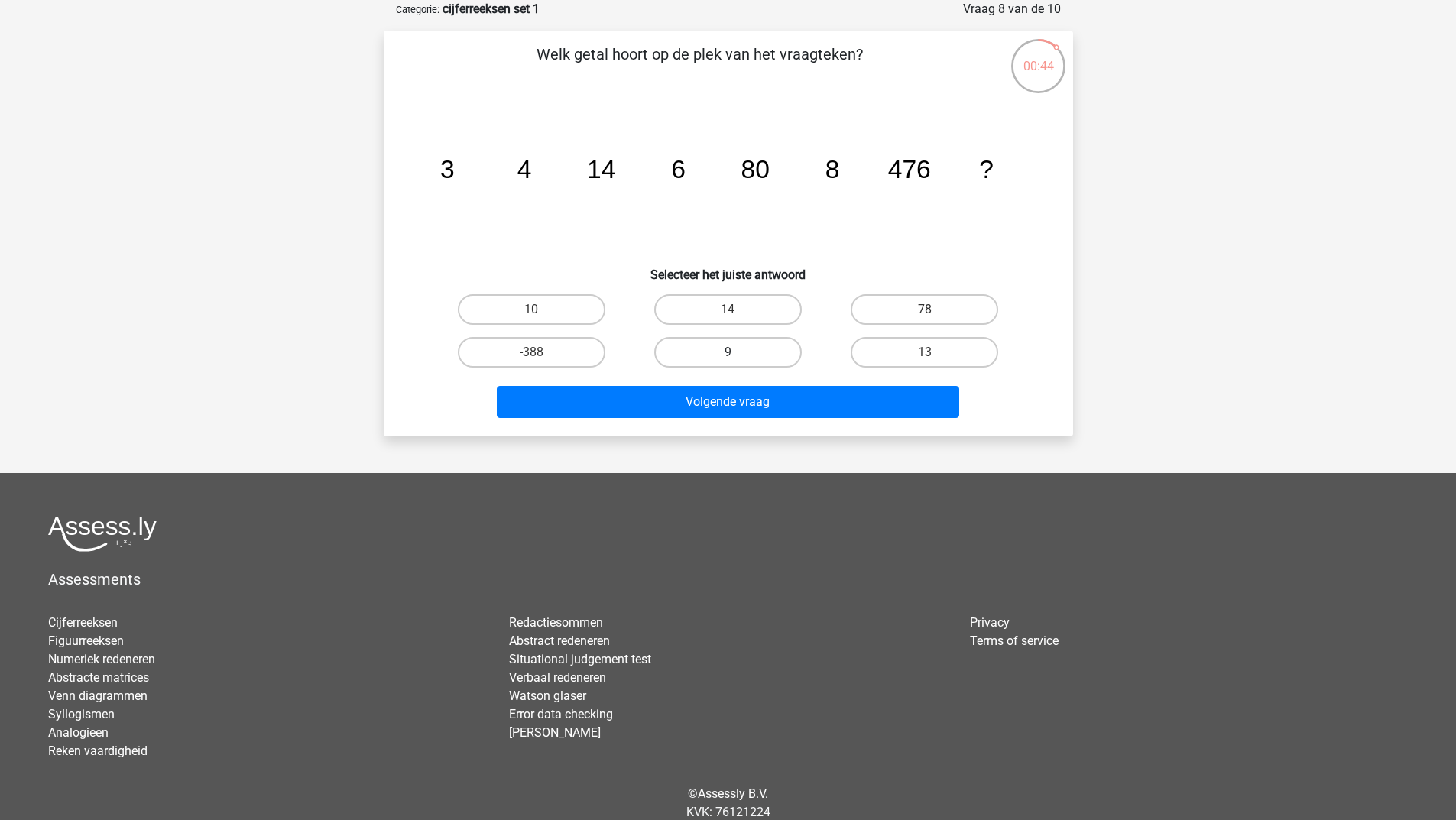
click at [771, 353] on label "9" at bounding box center [728, 352] width 148 height 31
click at [738, 353] on input "9" at bounding box center [733, 358] width 10 height 10
radio input "true"
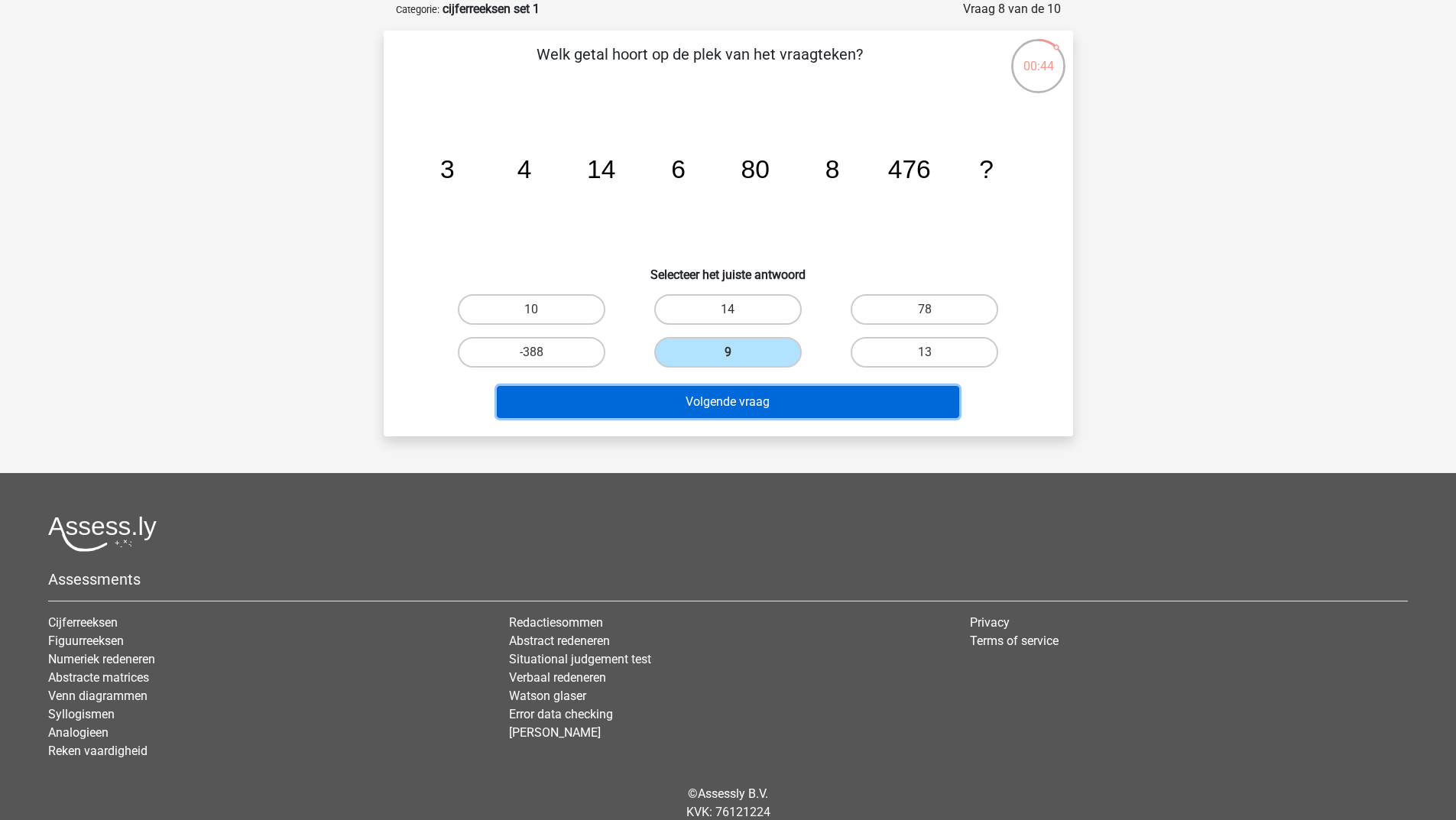
click at [754, 386] on button "Volgende vraag" at bounding box center [728, 402] width 462 height 32
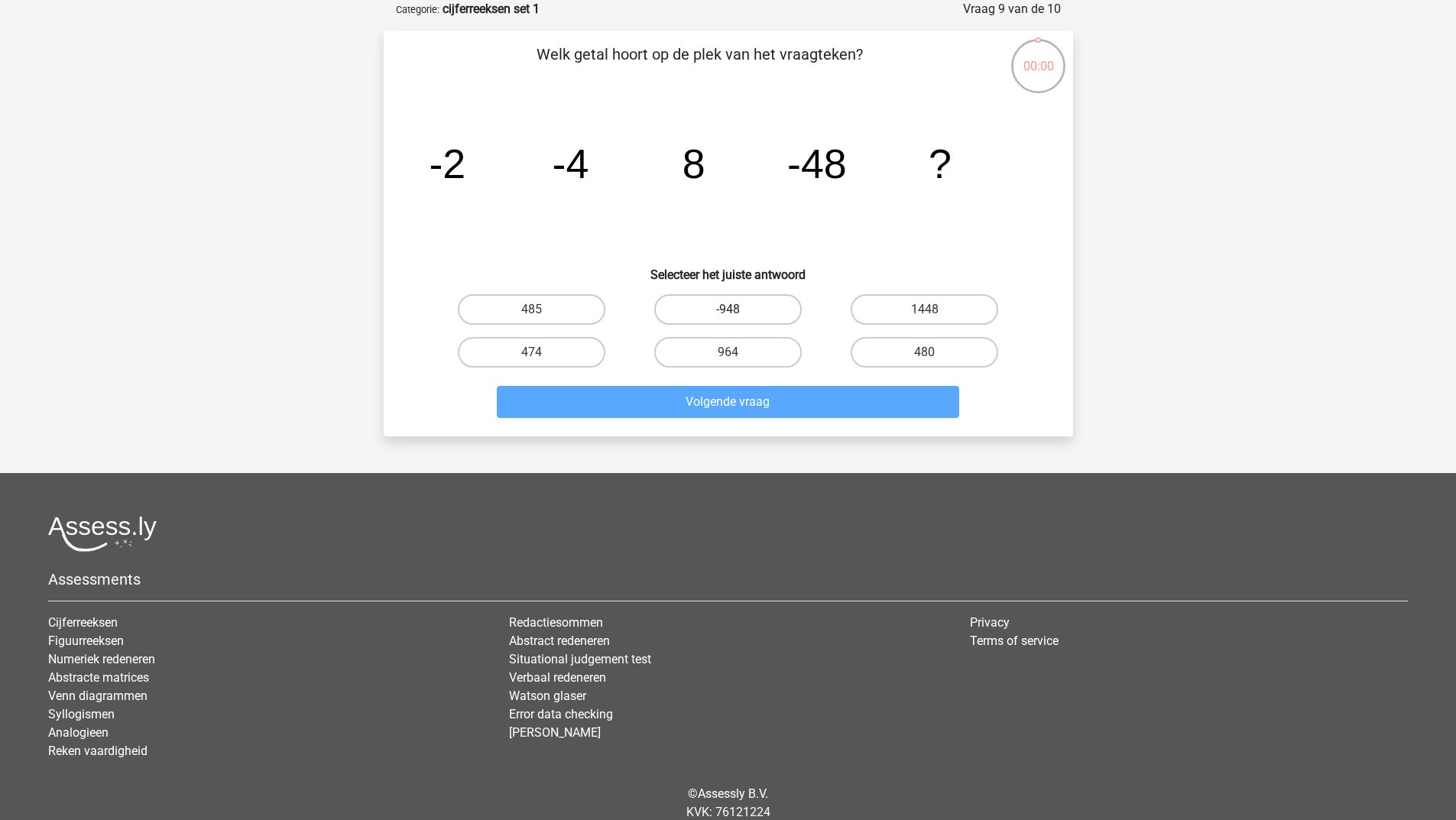
click at [710, 313] on label "-948" at bounding box center [728, 310] width 148 height 31
click at [728, 313] on input "-948" at bounding box center [733, 315] width 10 height 10
radio input "true"
click at [721, 355] on label "964" at bounding box center [728, 352] width 148 height 31
click at [728, 355] on input "964" at bounding box center [733, 358] width 10 height 10
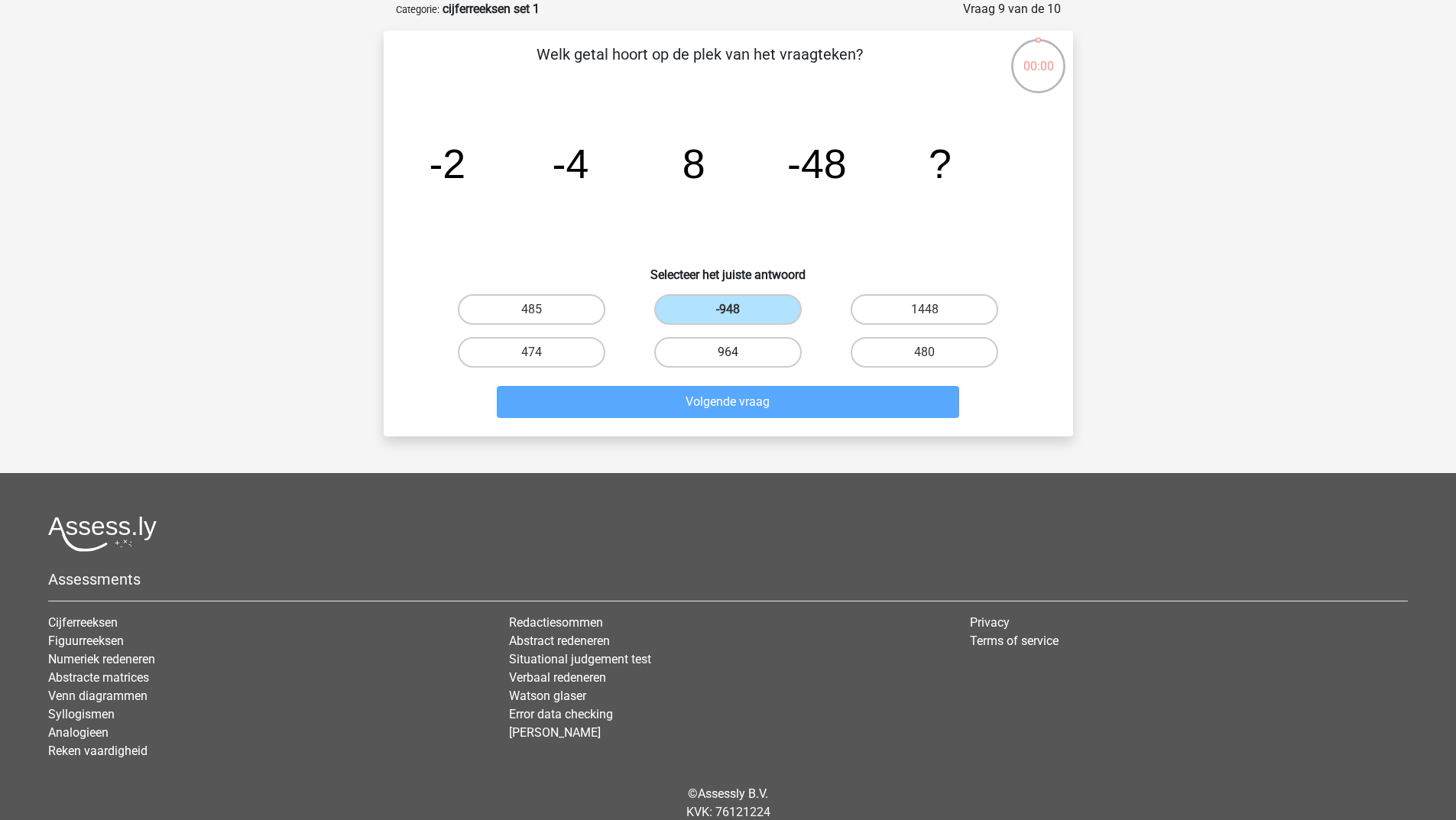
radio input "true"
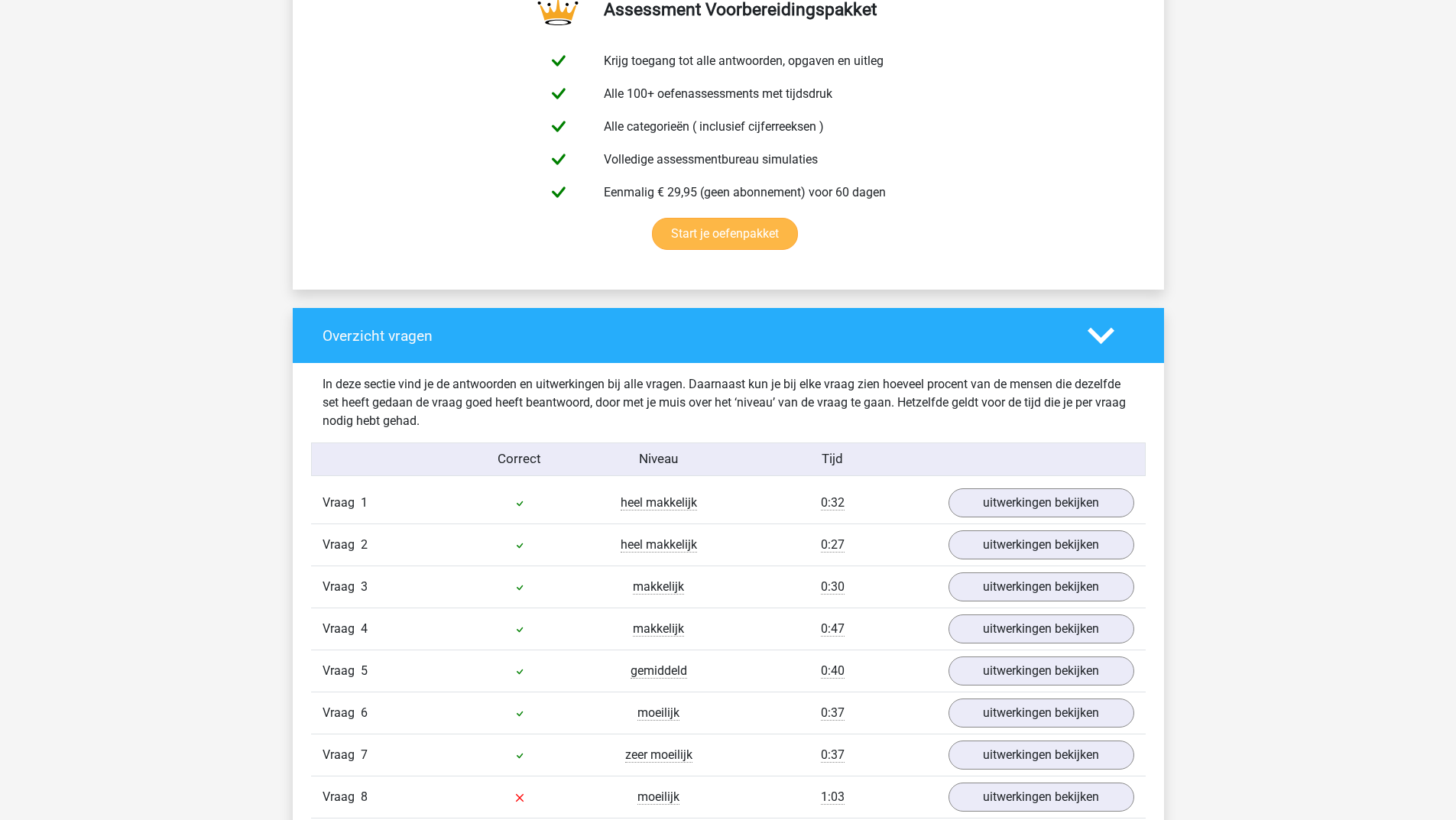
scroll to position [1223, 0]
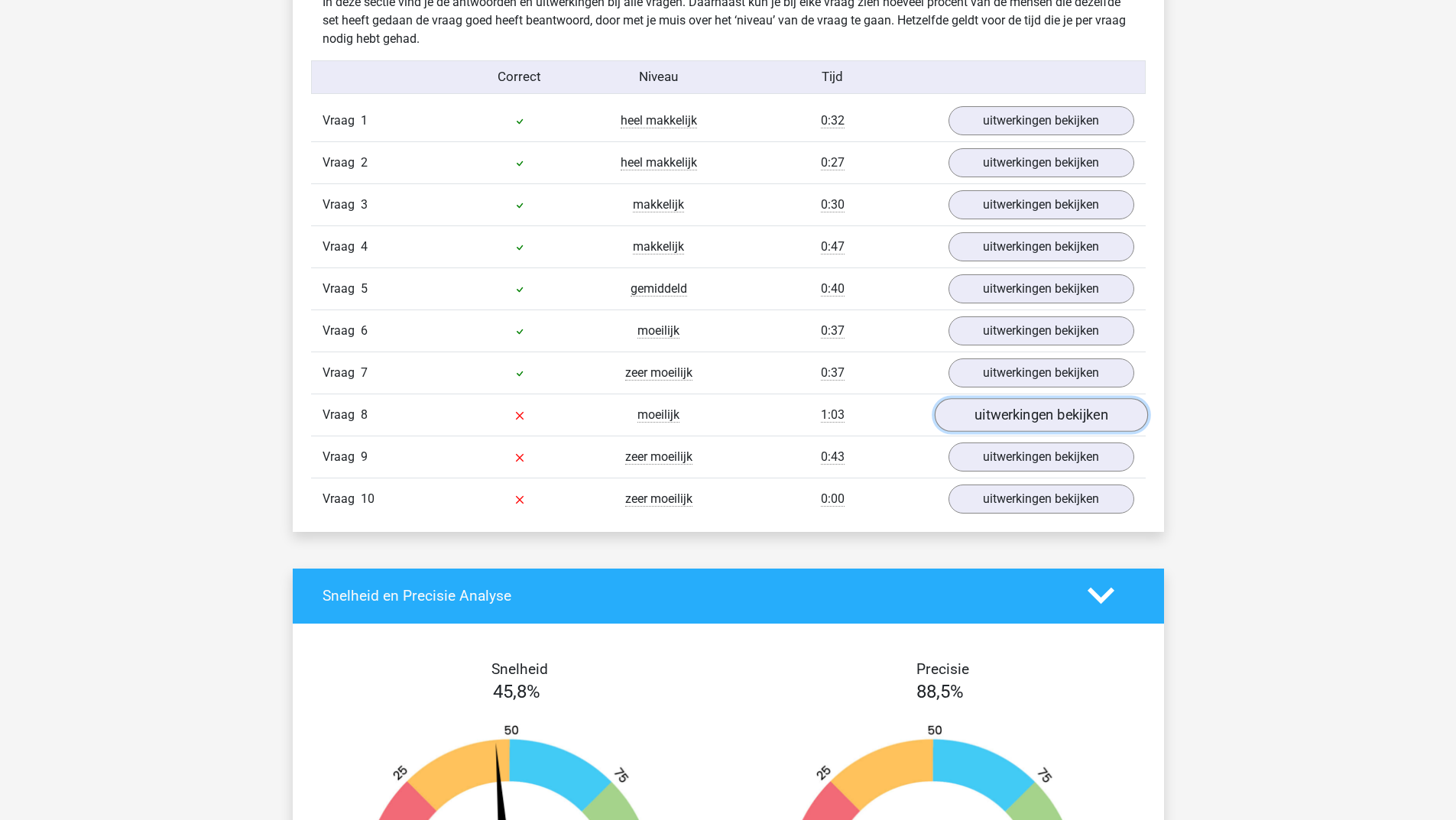
click at [974, 420] on link "uitwerkingen bekijken" at bounding box center [1040, 415] width 213 height 34
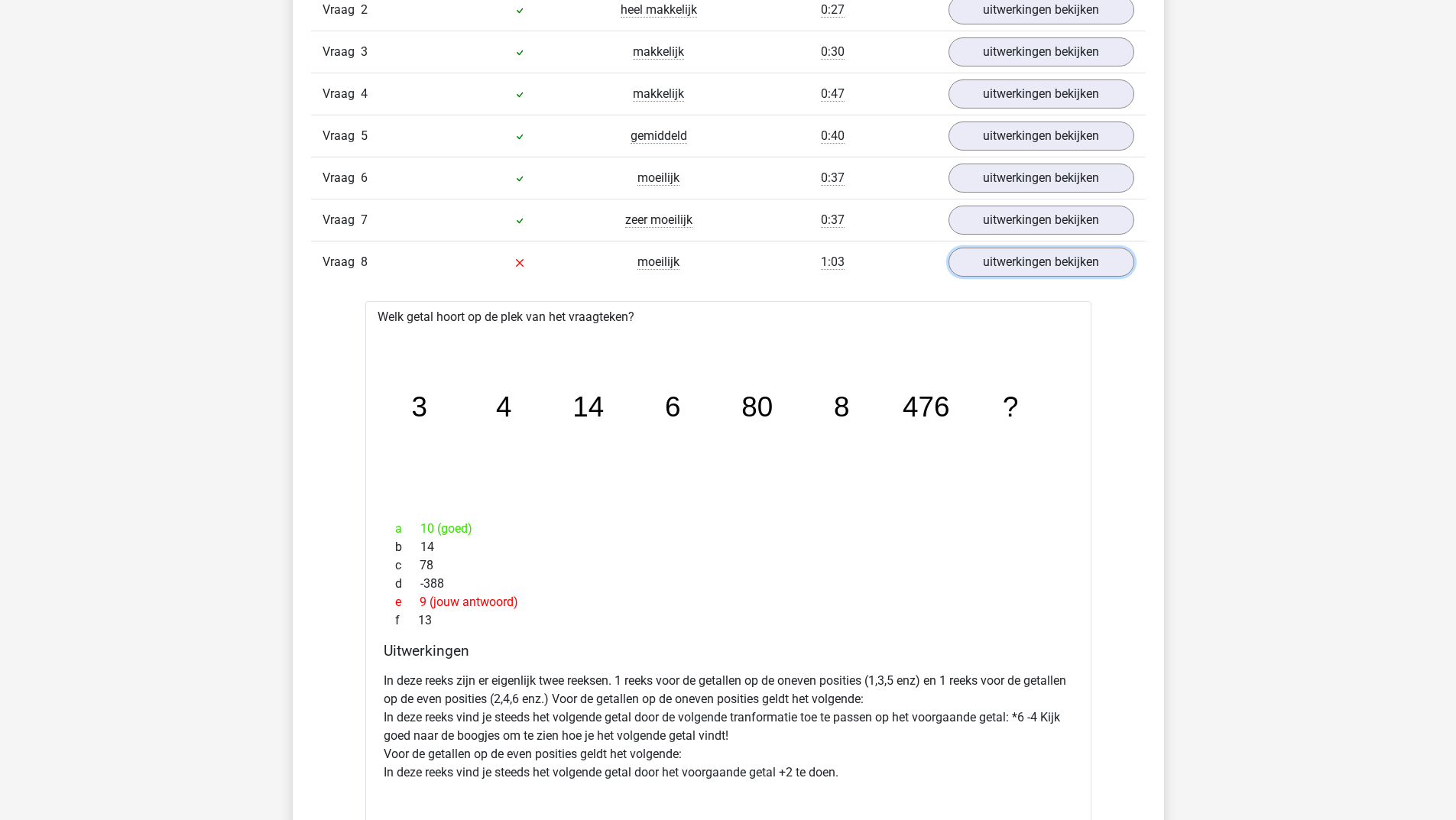
scroll to position [1529, 0]
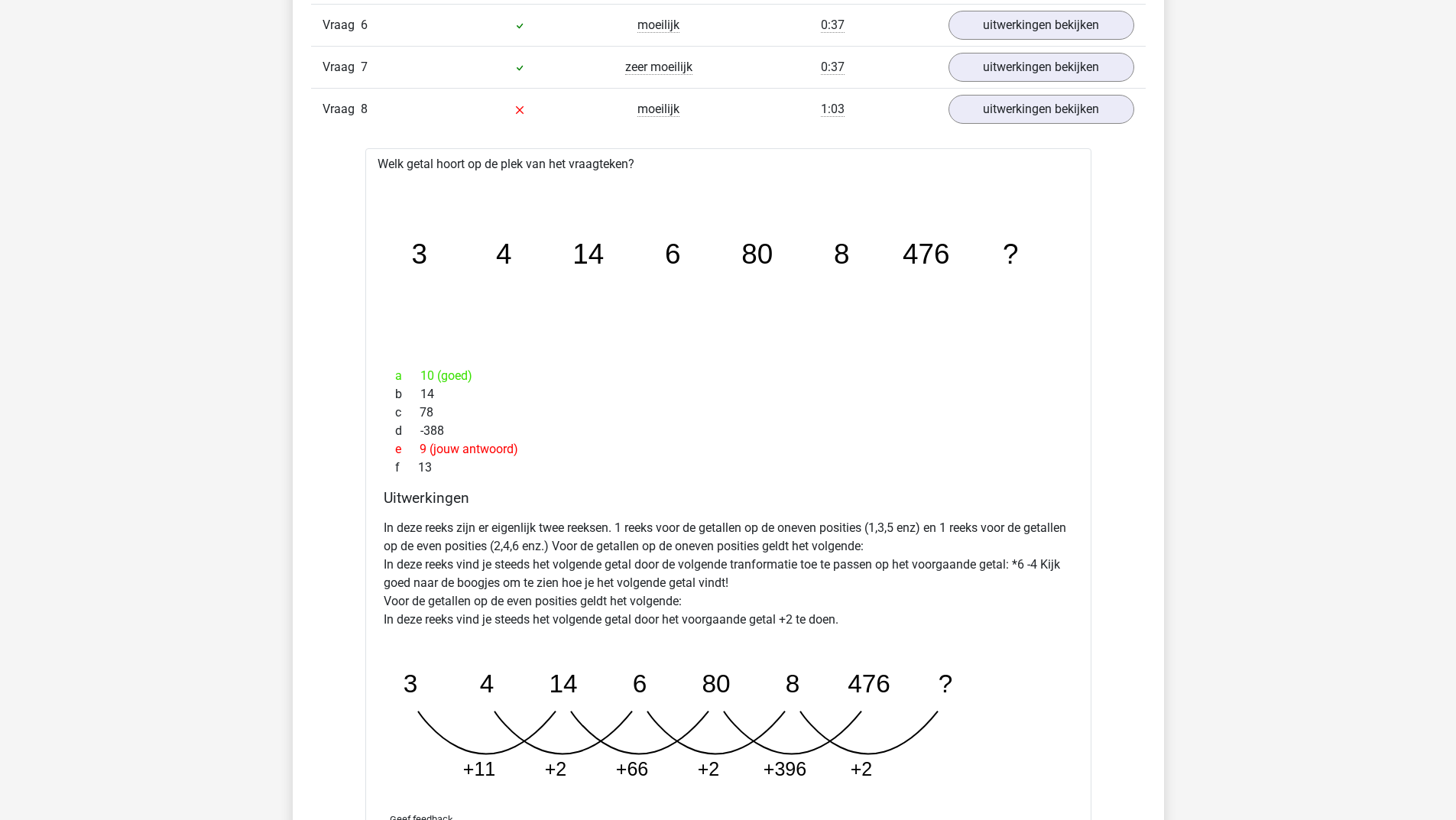
drag, startPoint x: 416, startPoint y: 451, endPoint x: 453, endPoint y: 448, distance: 37.1
click at [453, 448] on div "e 9 (jouw antwoord)" at bounding box center [728, 450] width 689 height 18
click at [510, 455] on div "e 9 (jouw antwoord)" at bounding box center [728, 450] width 689 height 18
click at [566, 457] on div "e 9 (jouw antwoord)" at bounding box center [728, 450] width 689 height 18
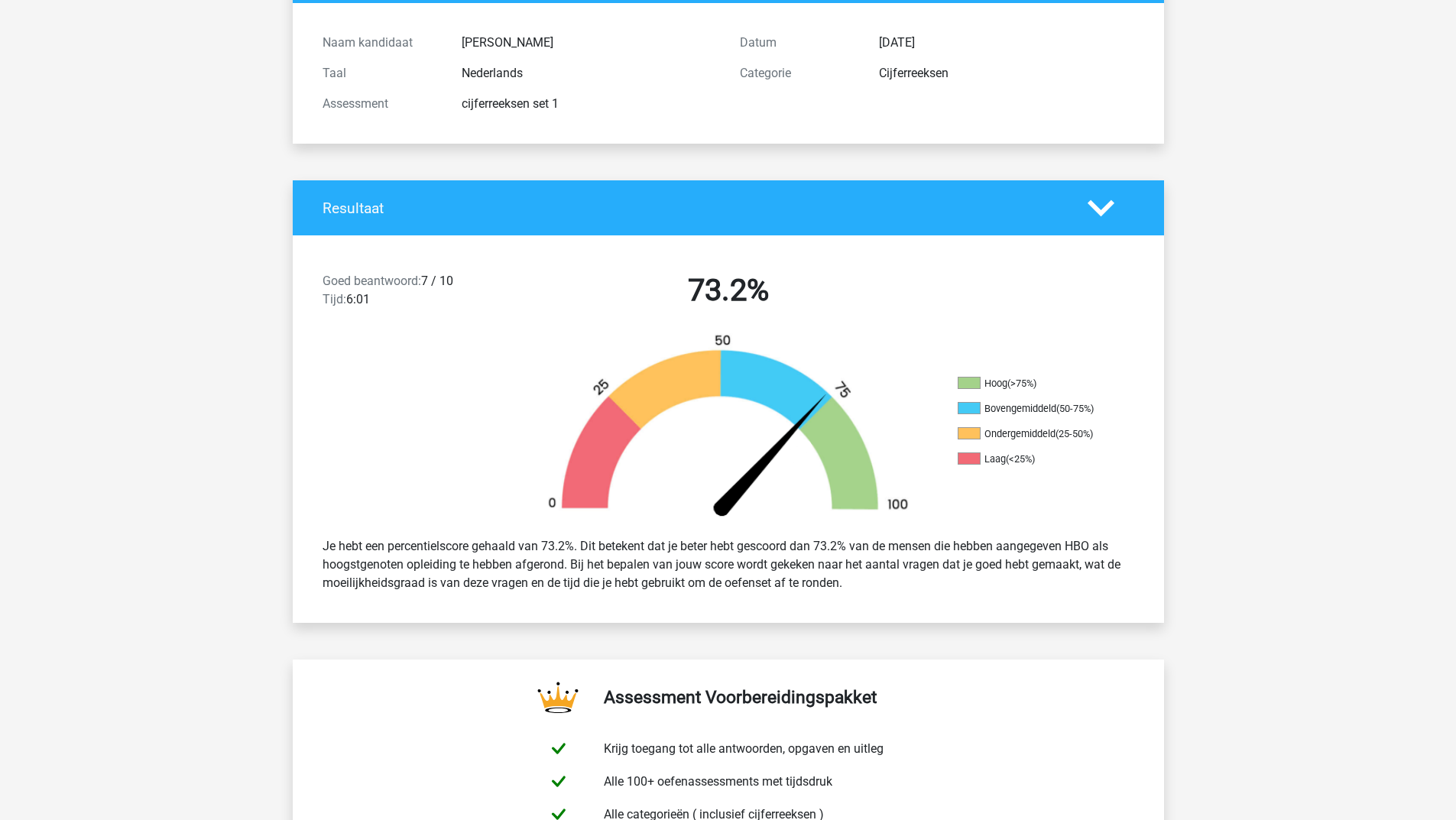
scroll to position [0, 0]
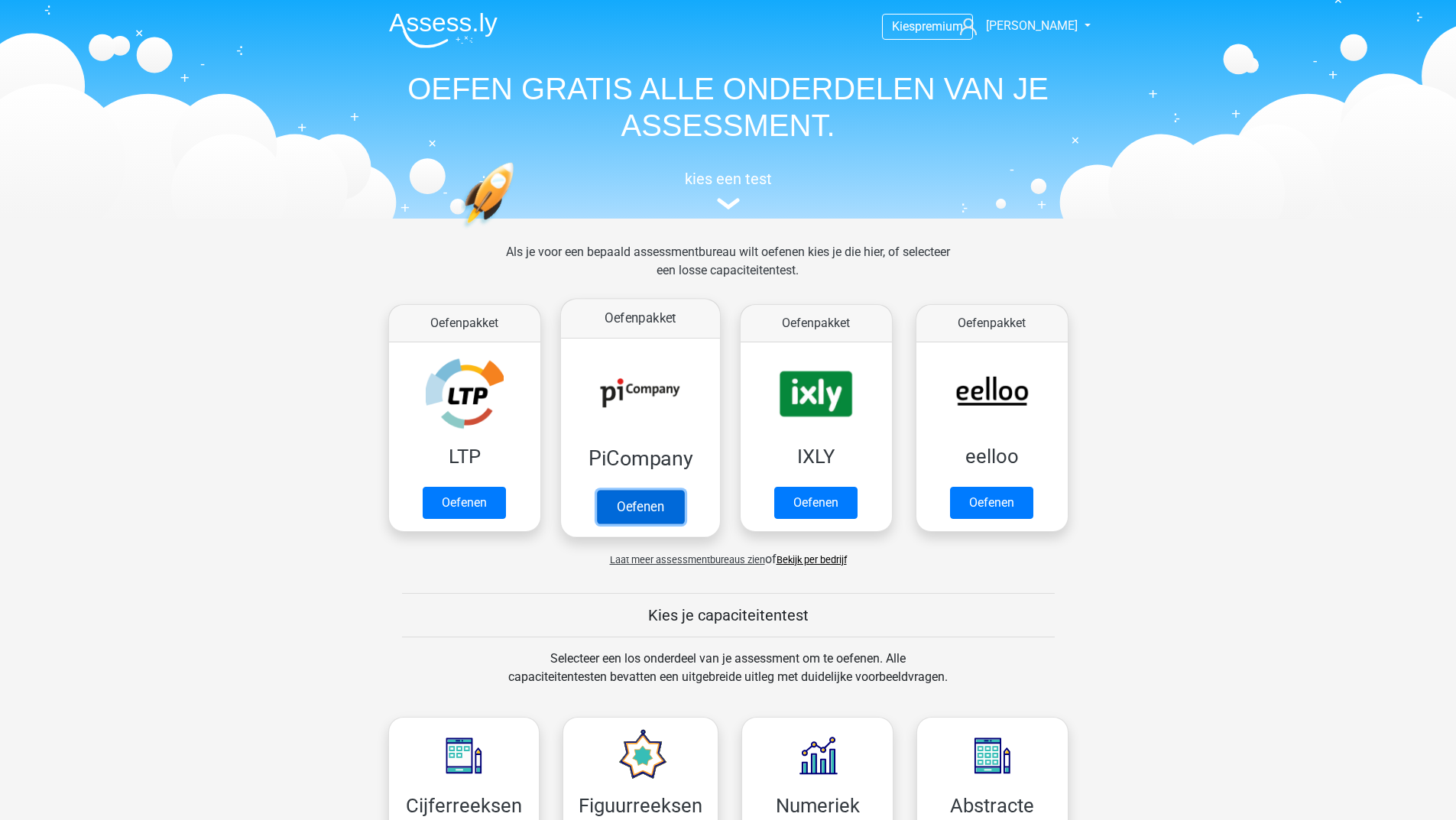
click at [635, 511] on link "Oefenen" at bounding box center [639, 506] width 87 height 34
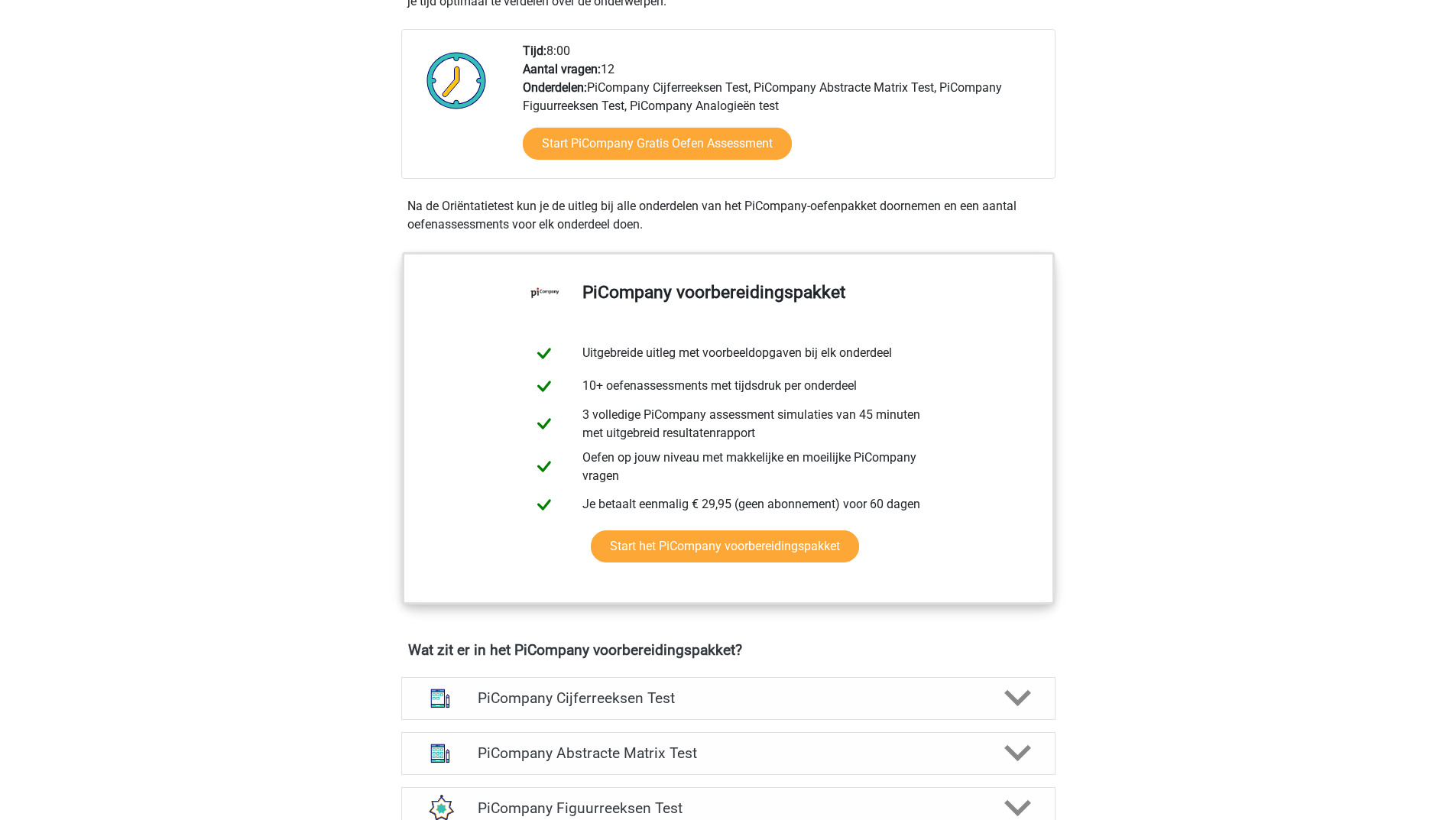
scroll to position [612, 0]
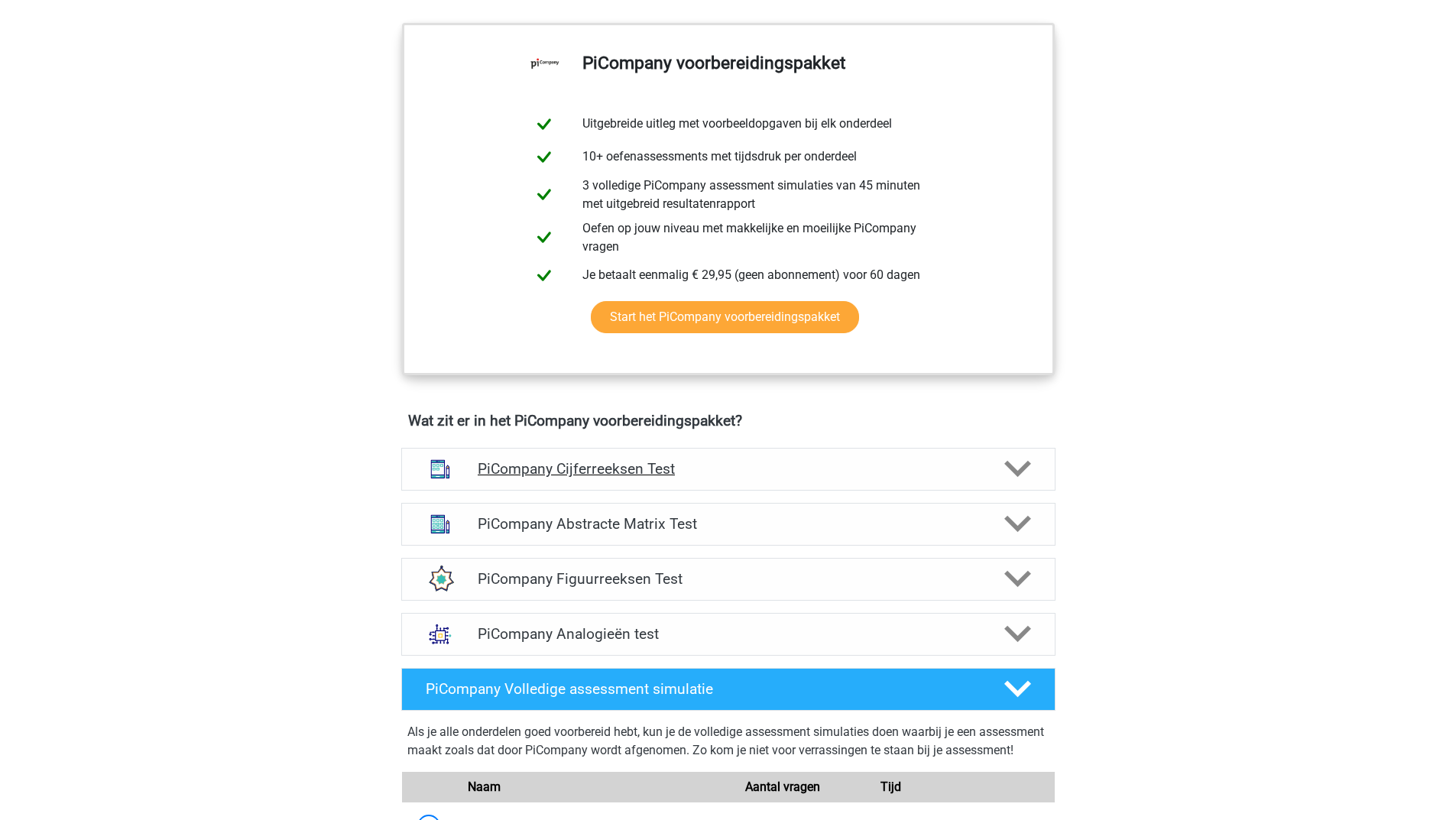
click at [1021, 479] on icon at bounding box center [1017, 469] width 27 height 27
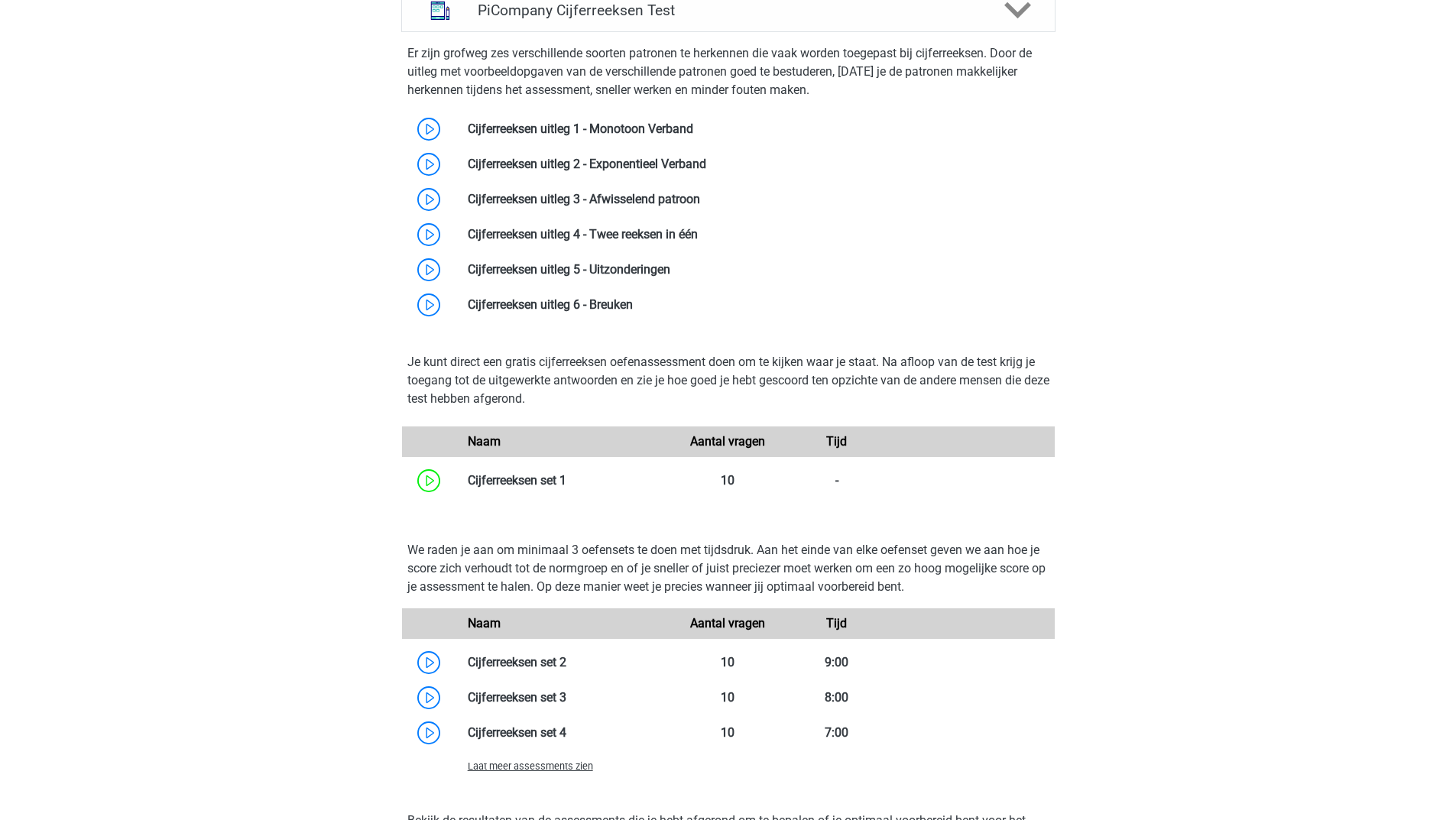
scroll to position [1147, 0]
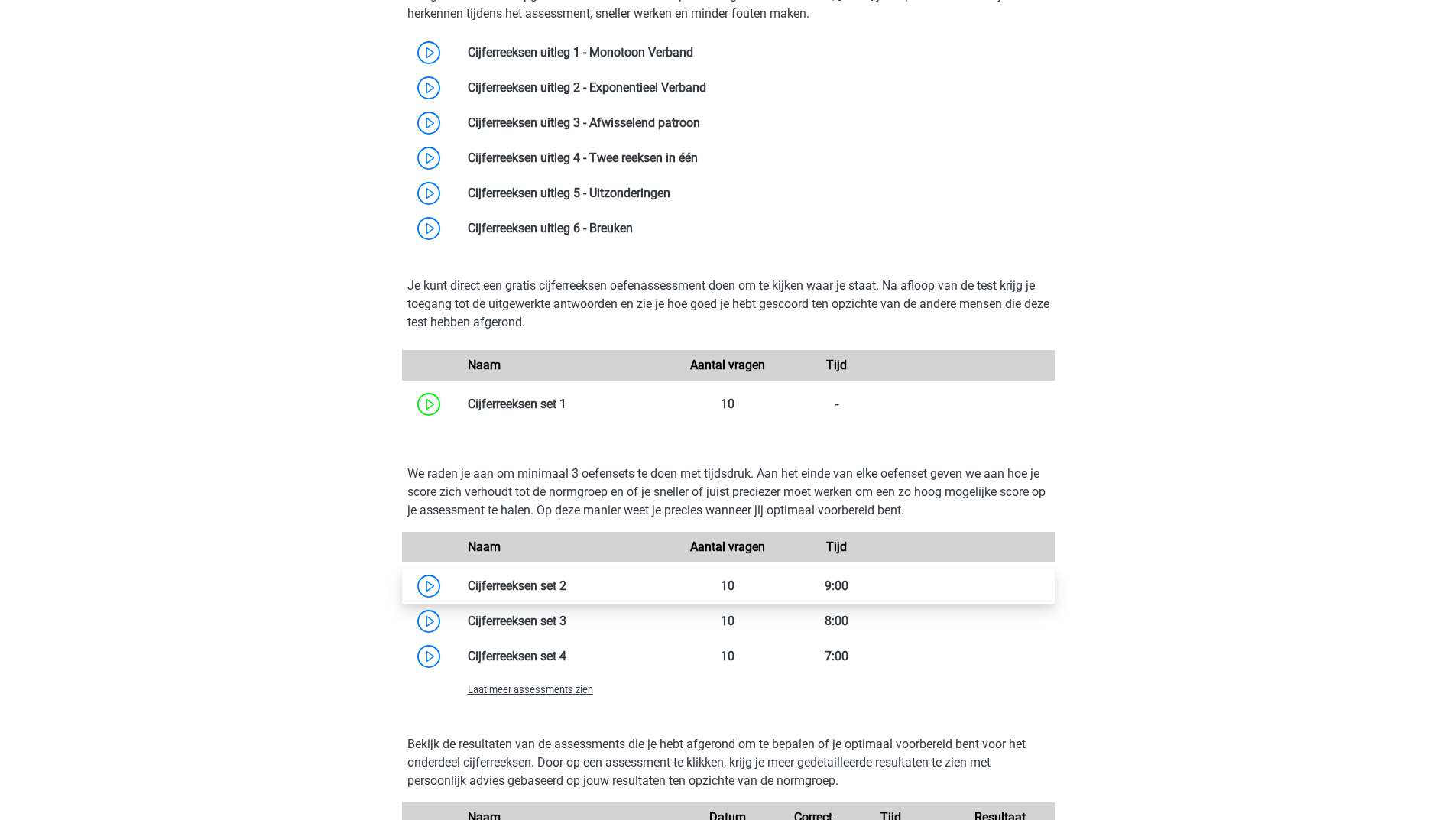
click at [567, 593] on link at bounding box center [567, 586] width 0 height 15
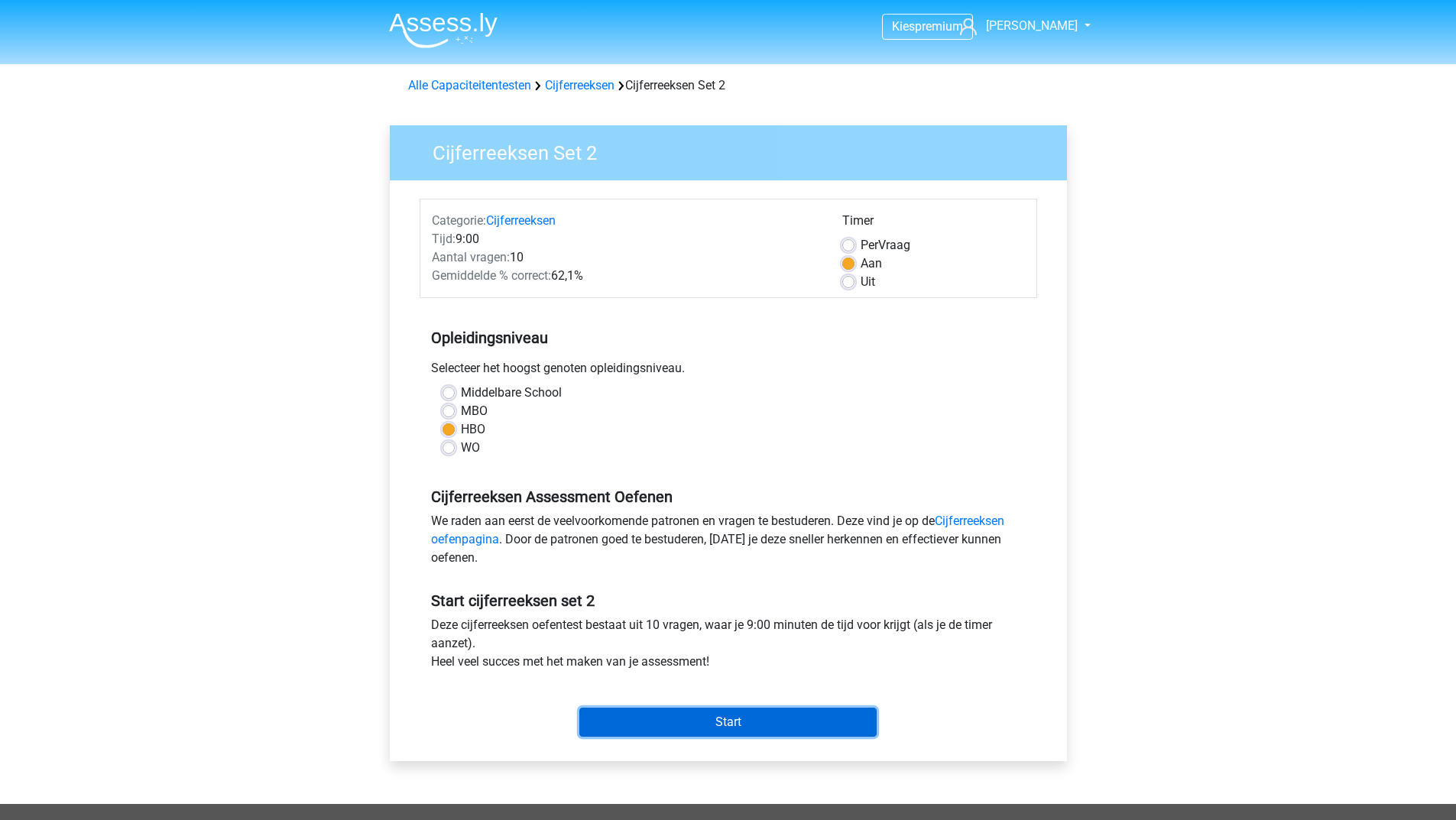
click at [630, 719] on input "Start" at bounding box center [728, 722] width 297 height 29
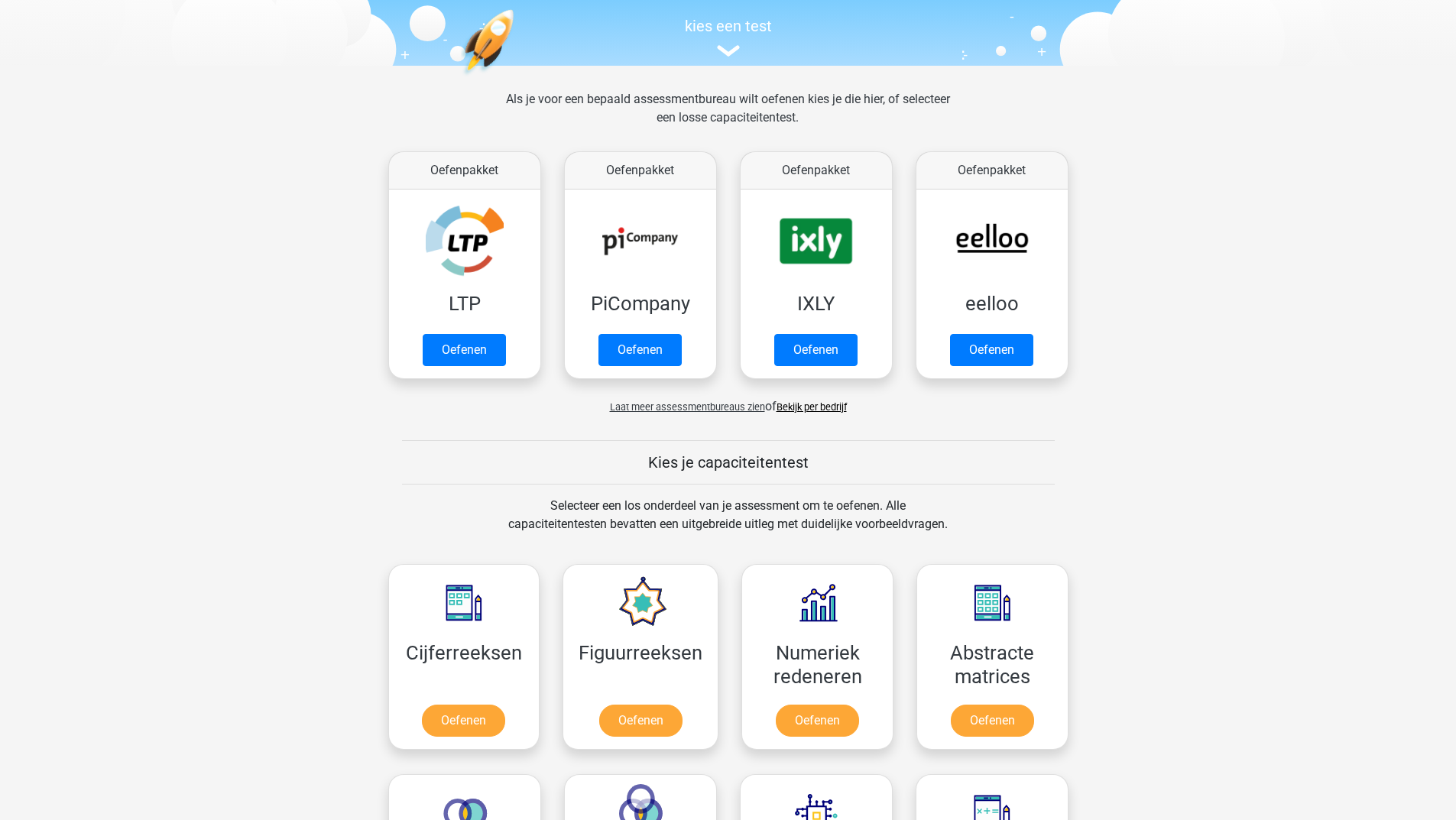
scroll to position [229, 0]
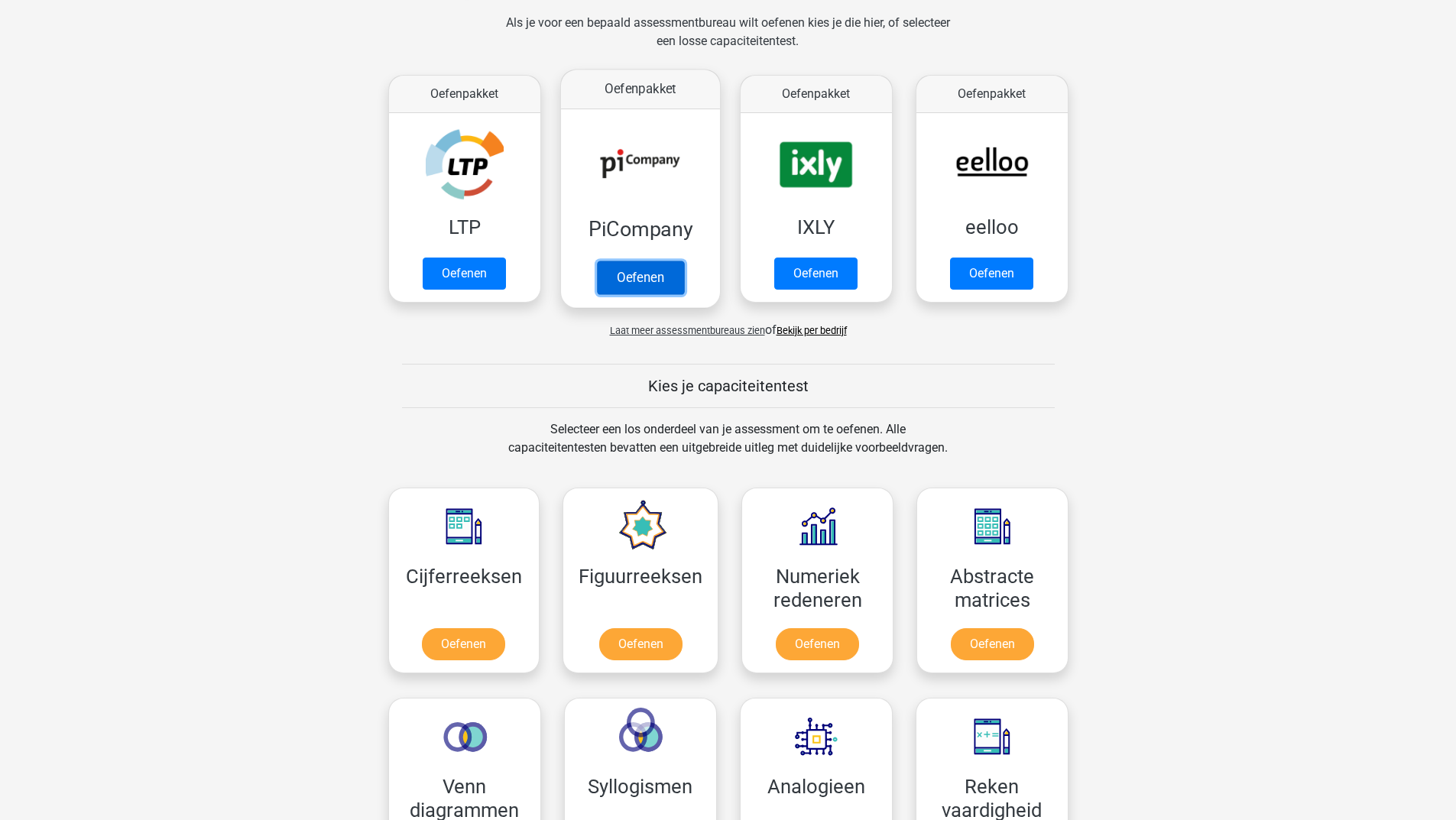
click at [634, 281] on link "Oefenen" at bounding box center [639, 277] width 87 height 34
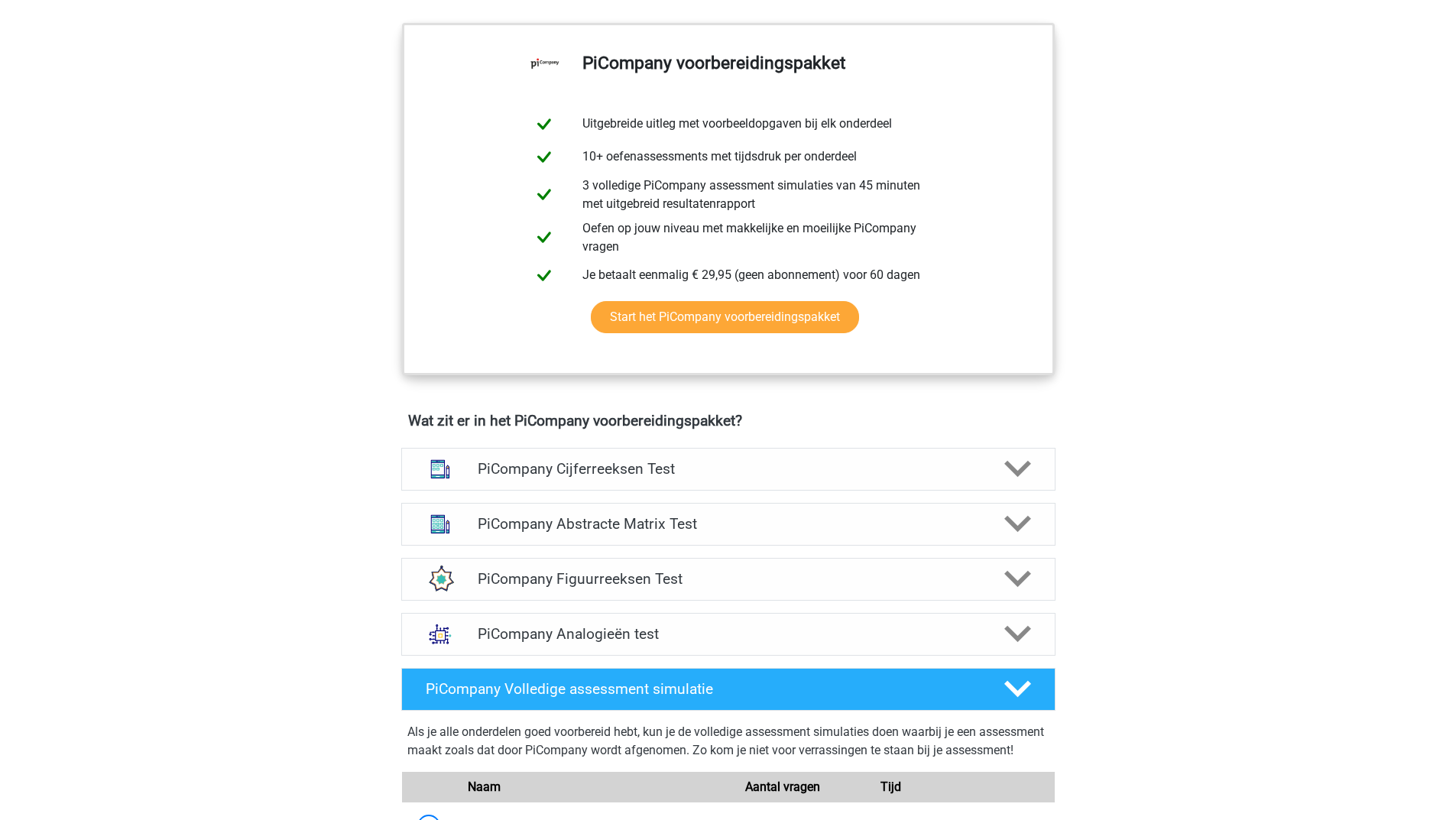
scroll to position [764, 0]
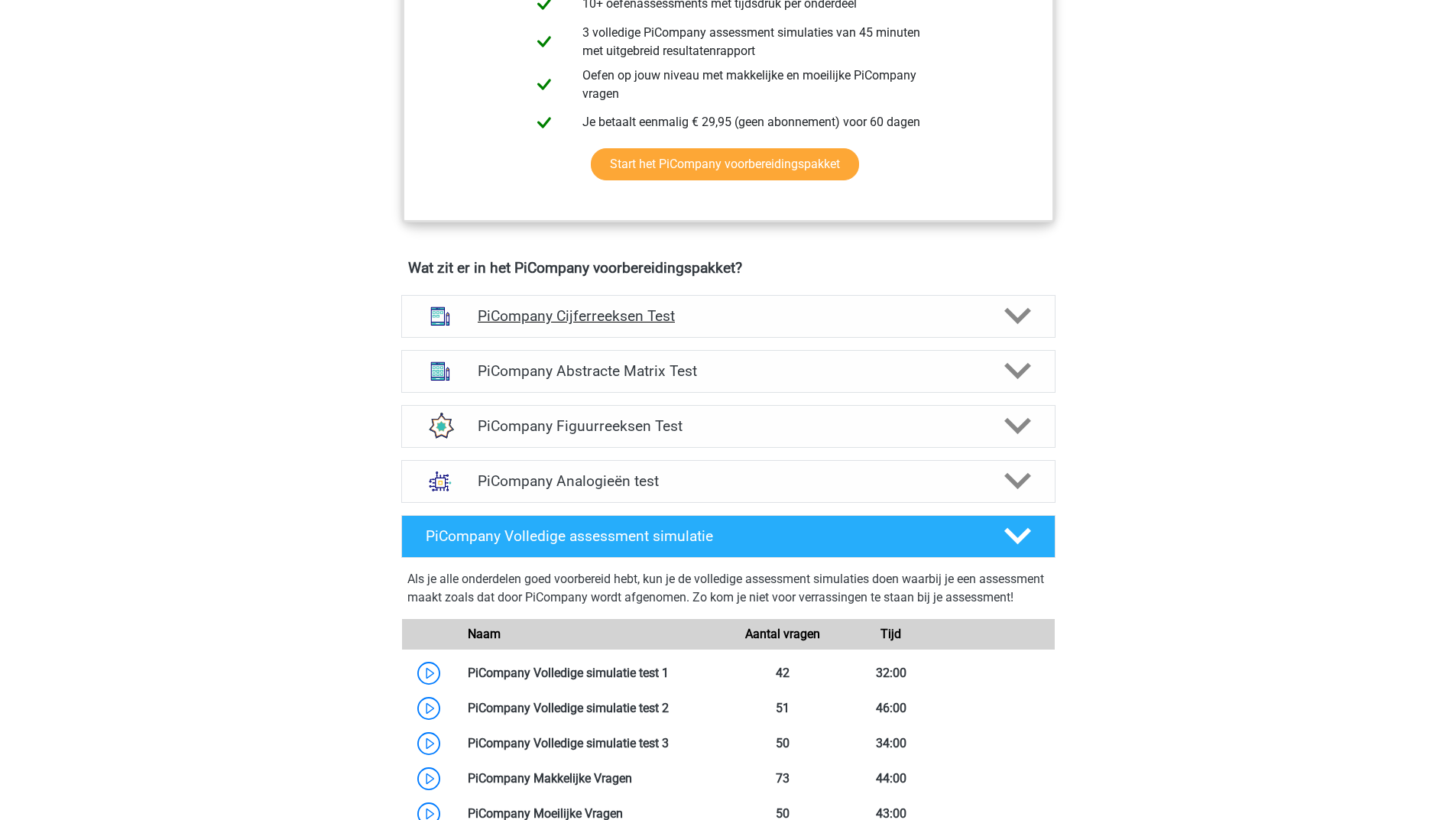
click at [1008, 325] on polygon at bounding box center [1017, 316] width 27 height 17
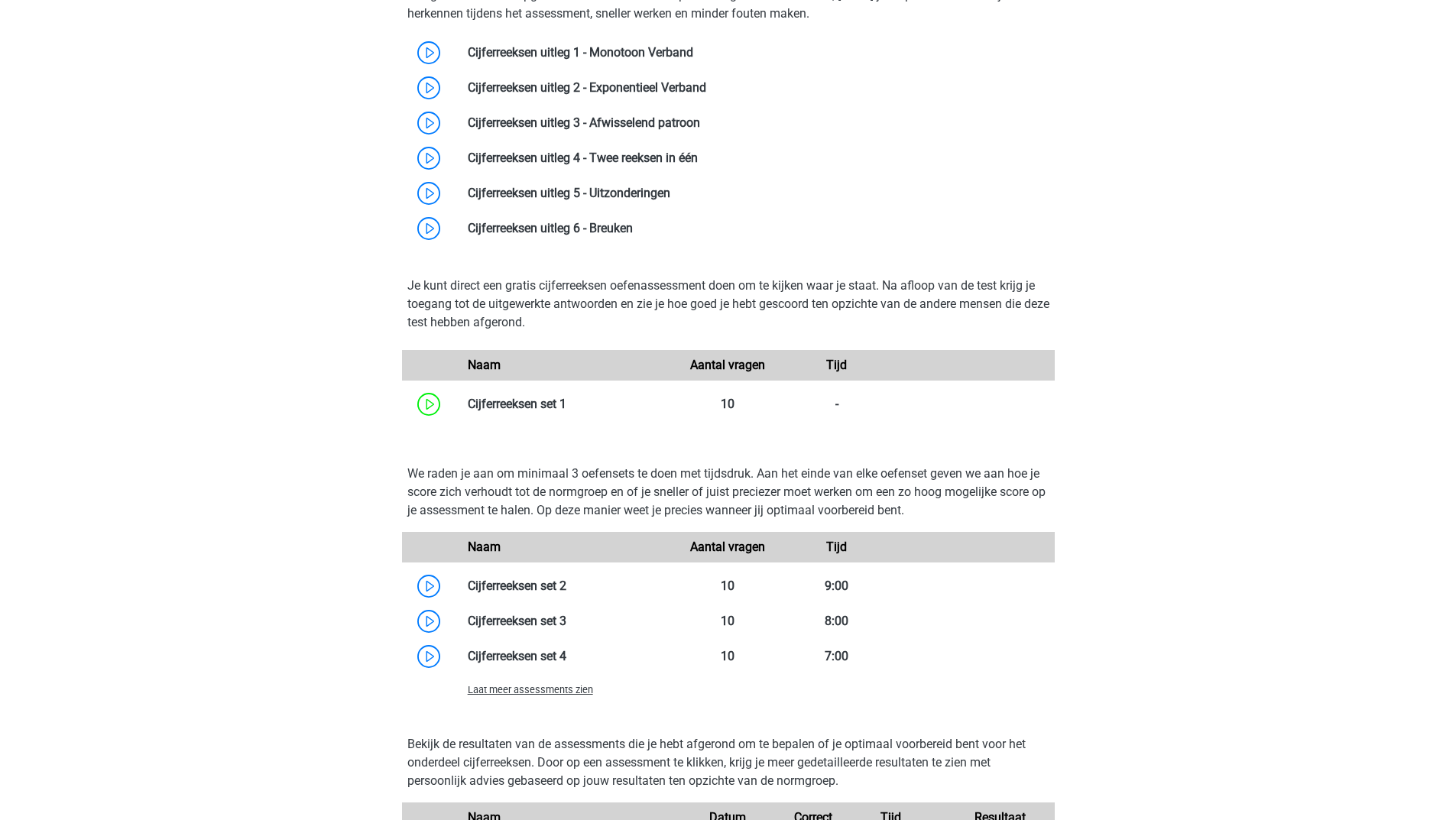
scroll to position [1223, 0]
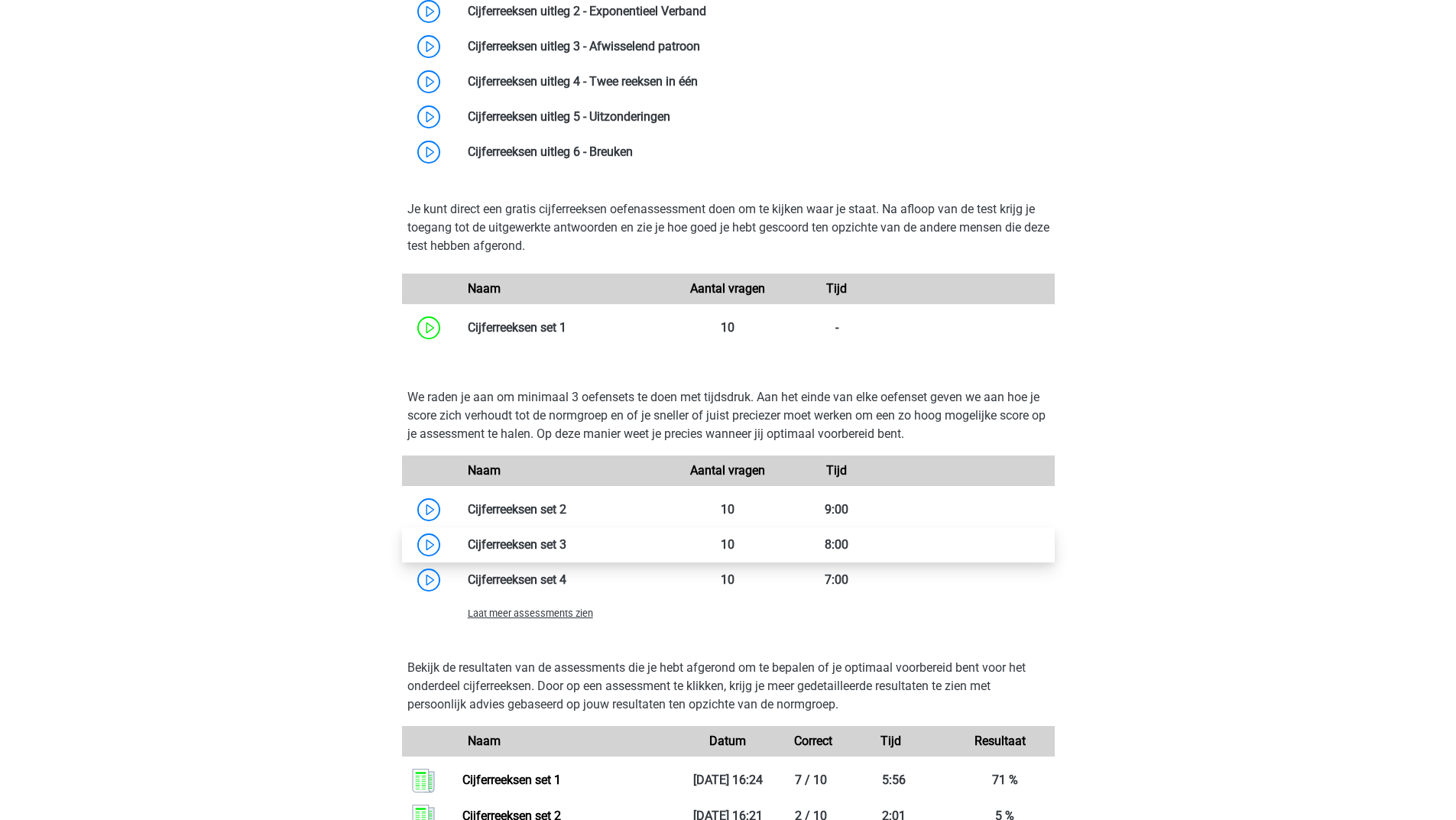
click at [567, 552] on link at bounding box center [567, 545] width 0 height 15
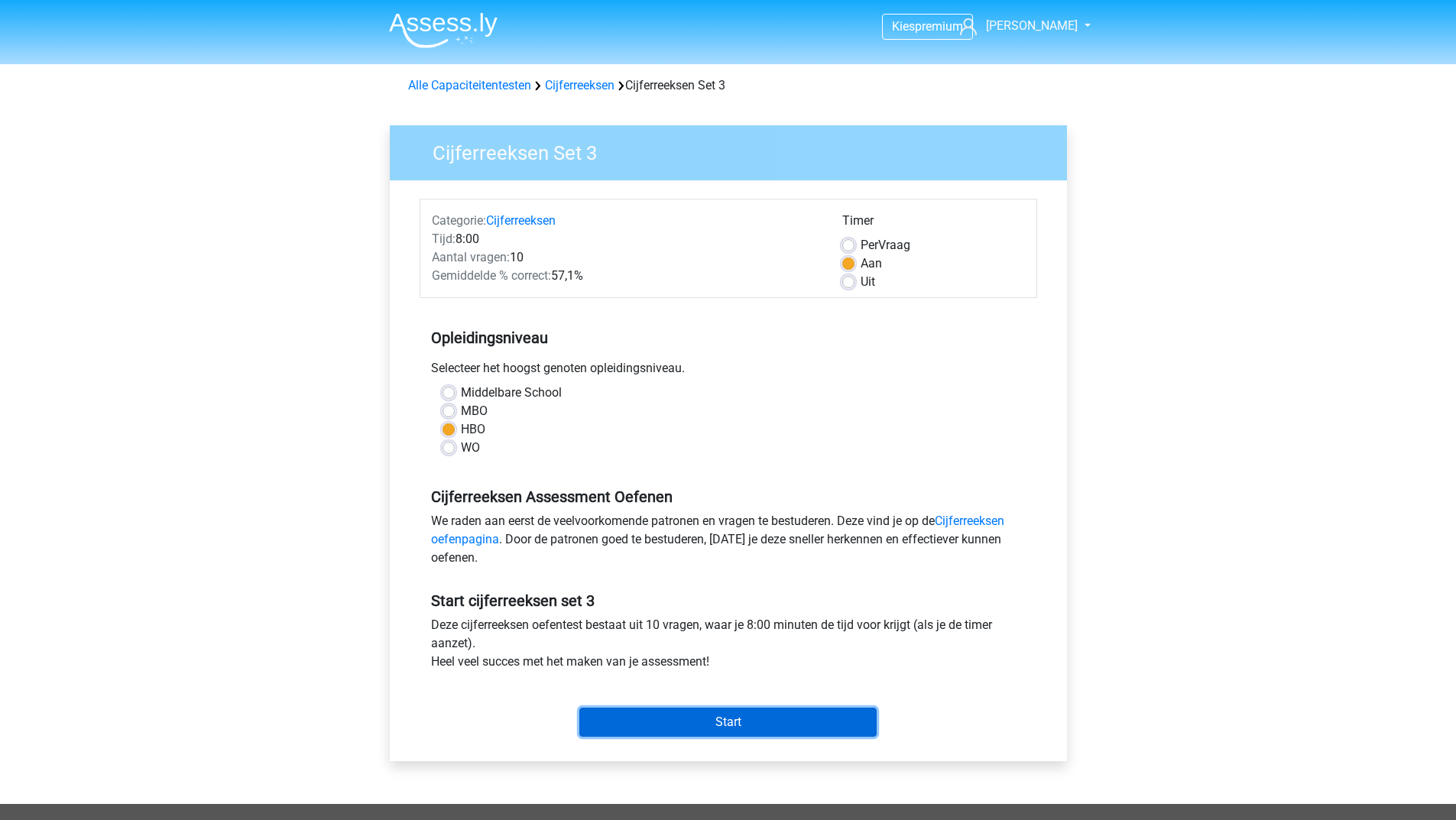
click at [621, 721] on input "Start" at bounding box center [728, 722] width 297 height 29
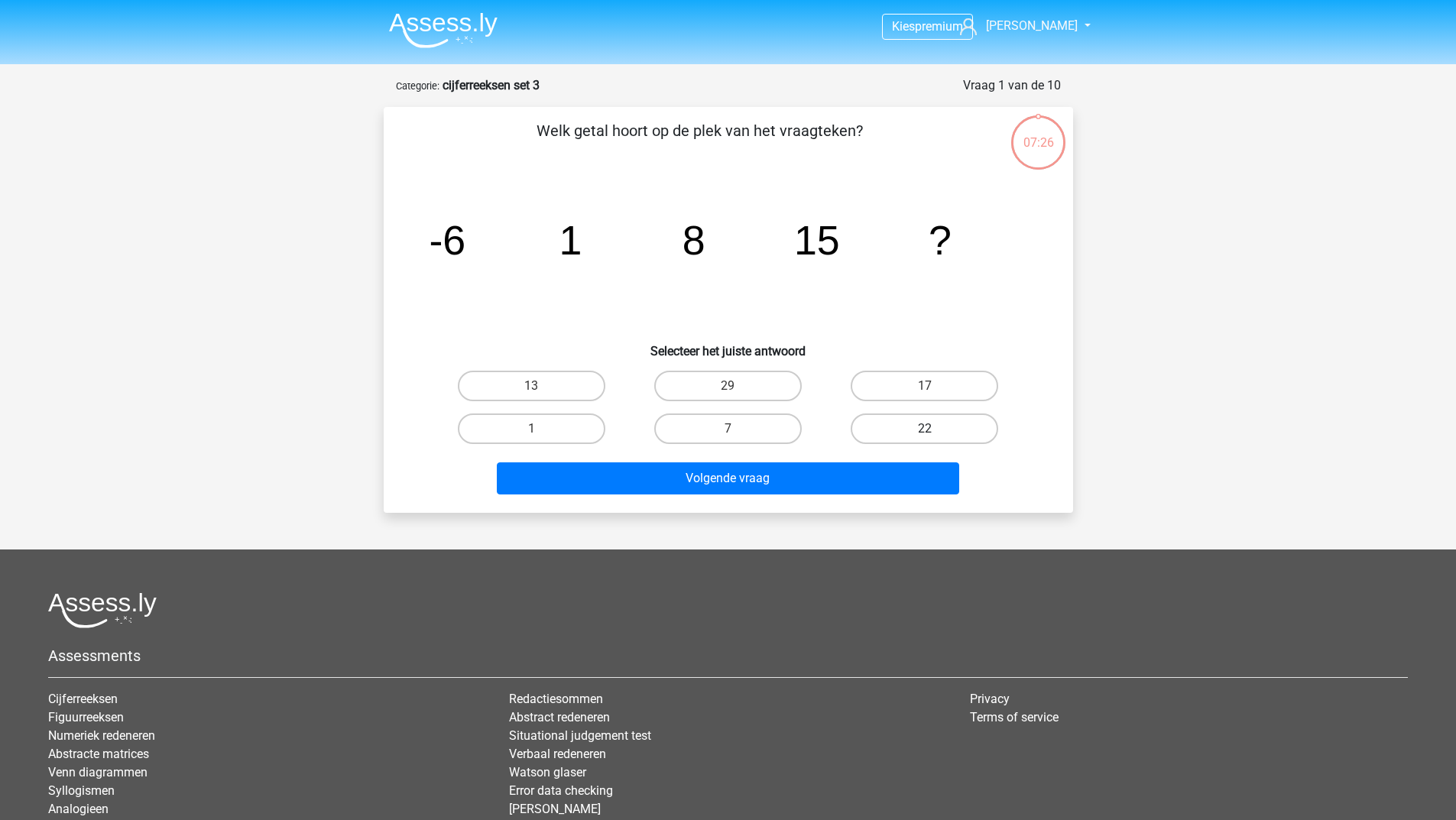
click at [893, 431] on label "22" at bounding box center [924, 428] width 148 height 31
click at [924, 431] on input "22" at bounding box center [929, 434] width 10 height 10
radio input "true"
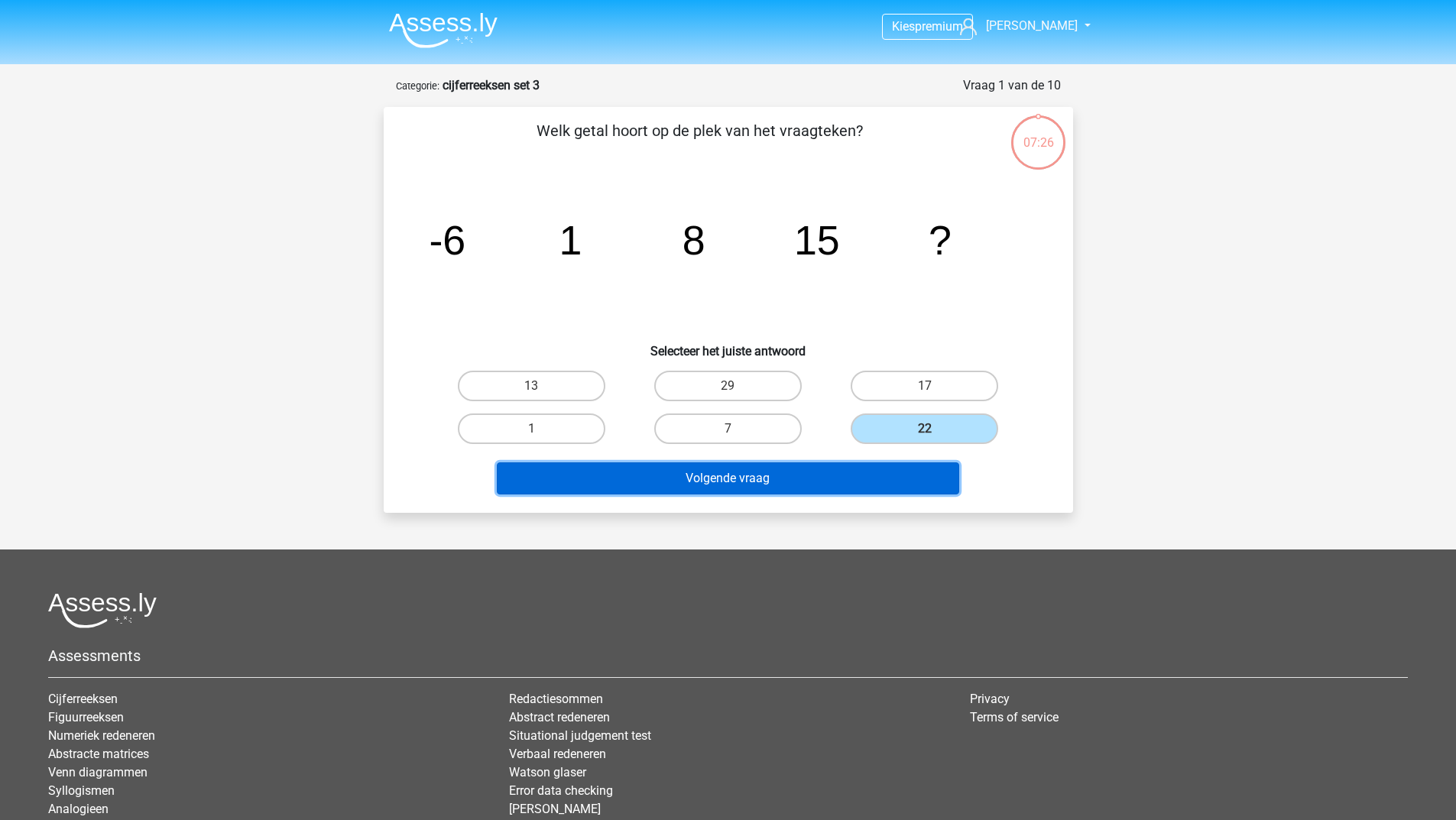
click at [833, 466] on button "Volgende vraag" at bounding box center [728, 478] width 462 height 32
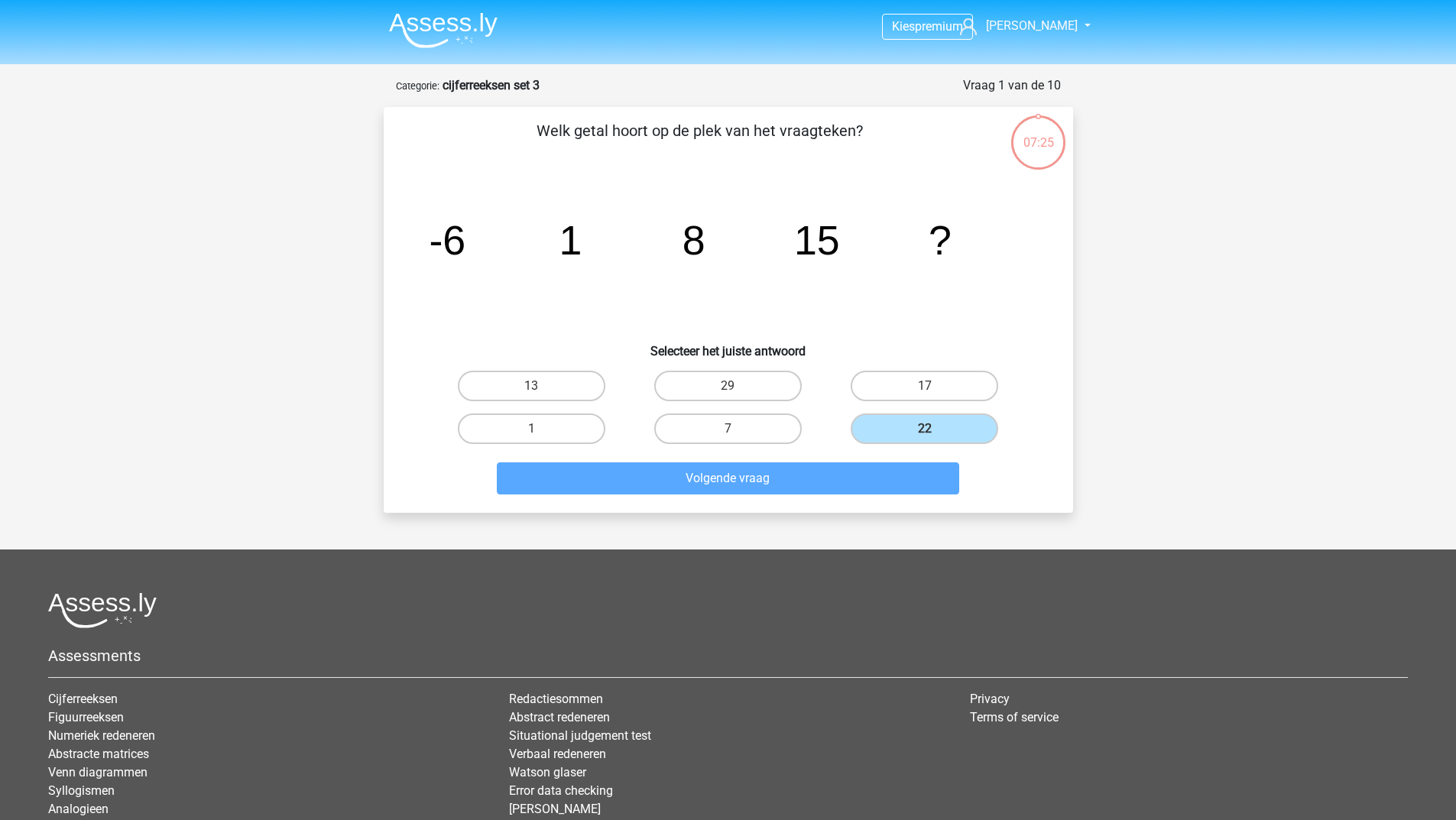
scroll to position [76, 0]
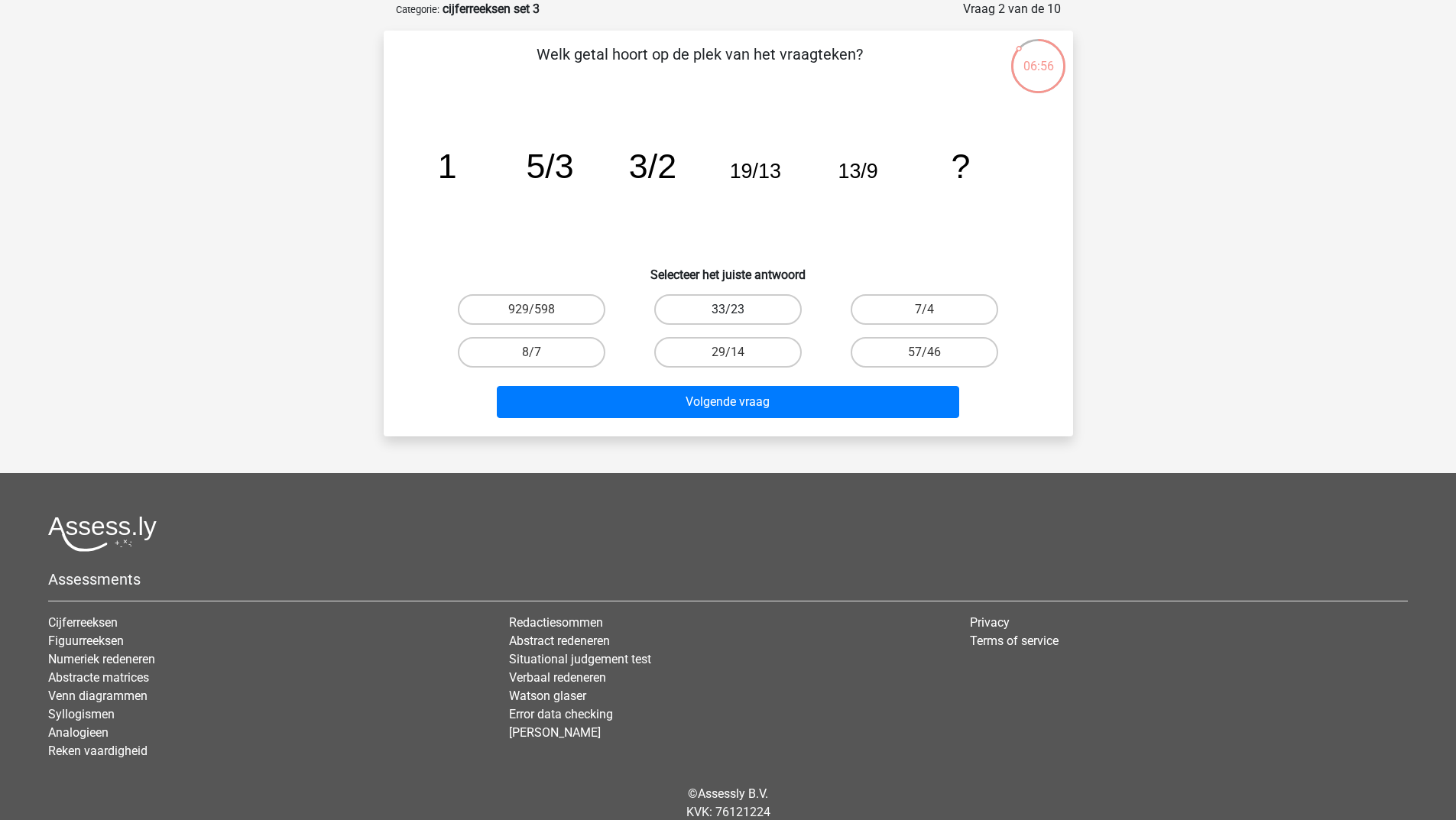
click at [725, 304] on label "33/23" at bounding box center [728, 310] width 148 height 31
click at [728, 310] on input "33/23" at bounding box center [733, 315] width 10 height 10
radio input "true"
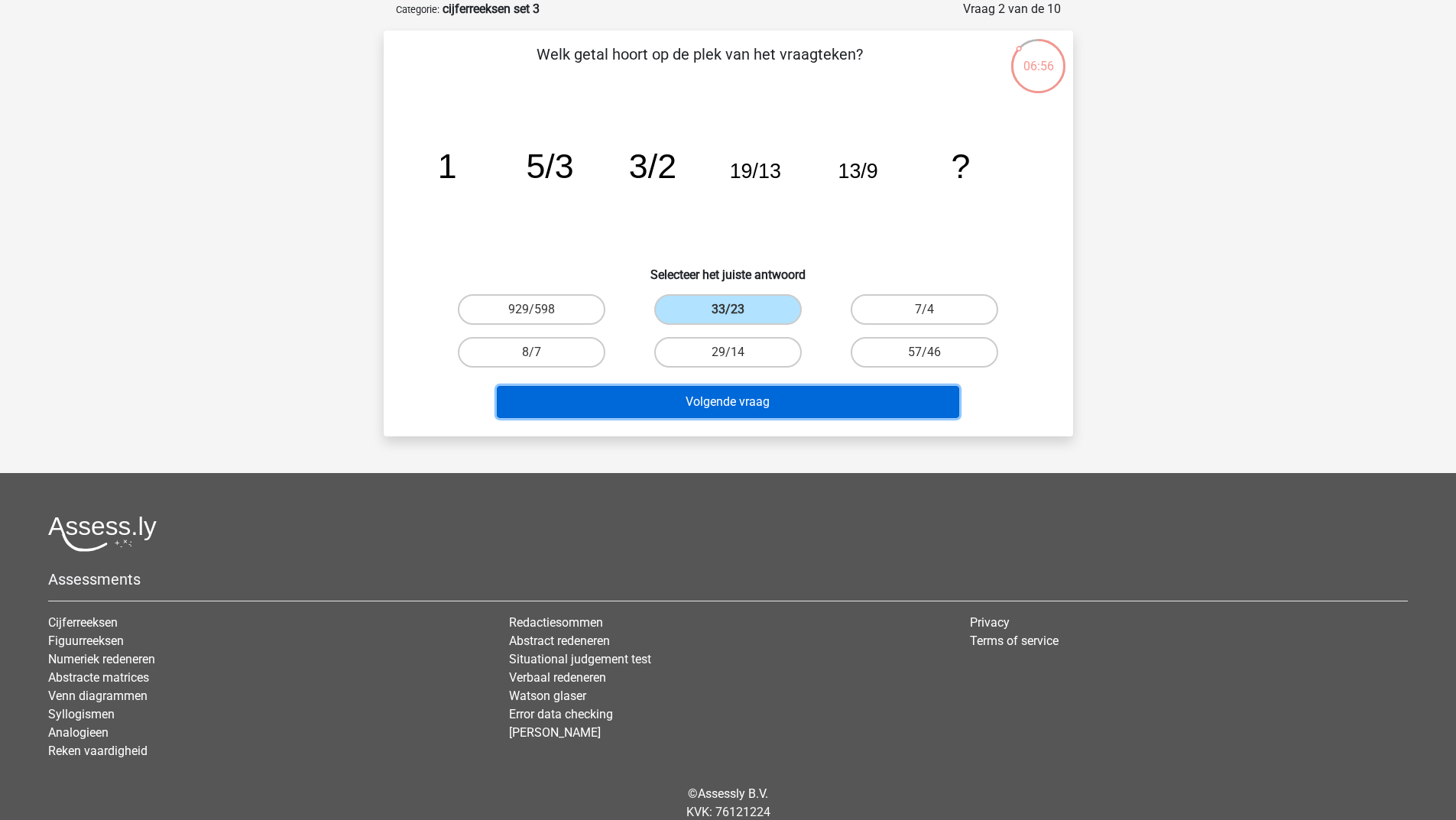
click at [716, 402] on button "Volgende vraag" at bounding box center [728, 402] width 462 height 32
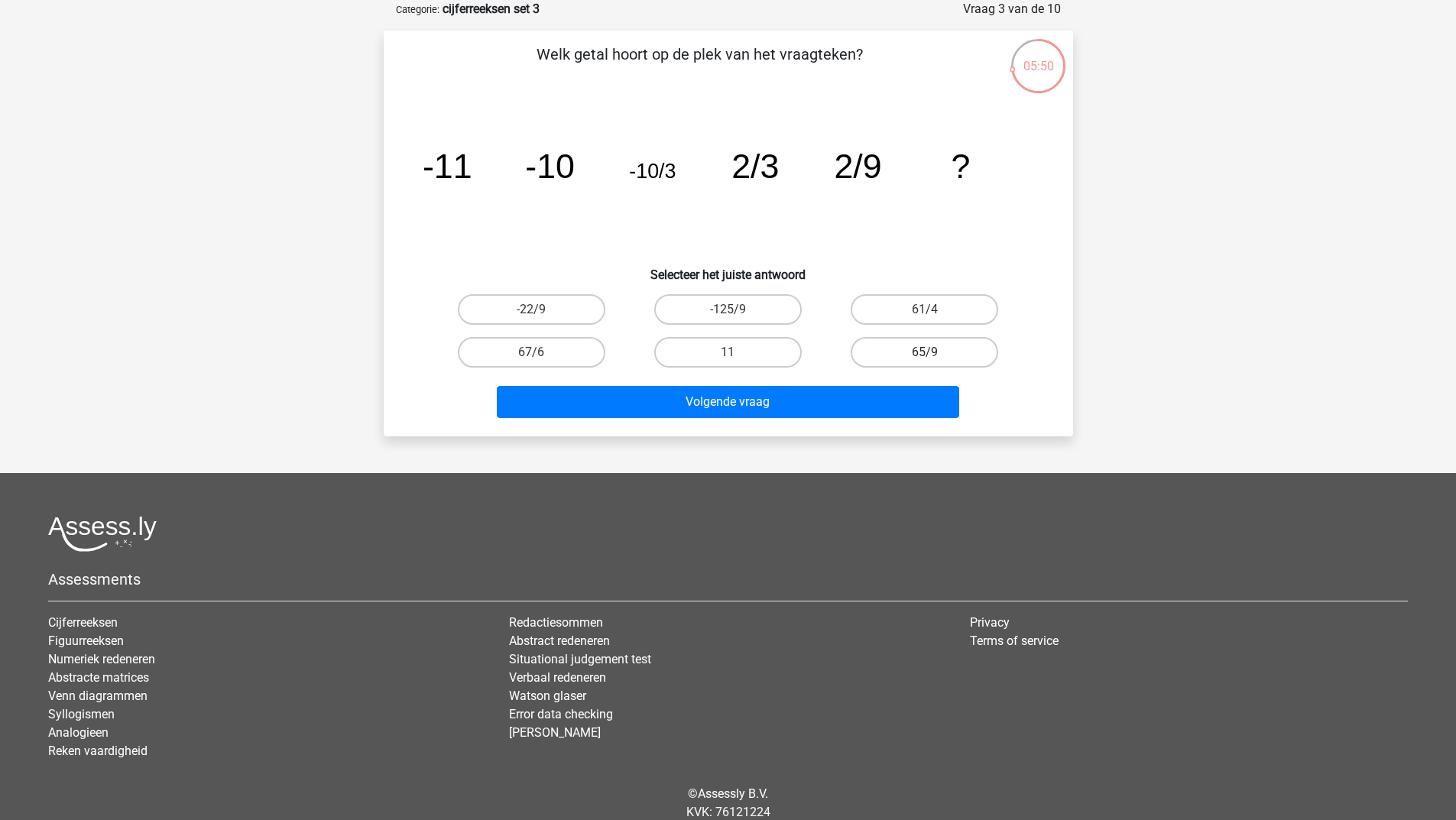
click at [957, 351] on label "65/9" at bounding box center [924, 352] width 148 height 31
click at [934, 353] on input "65/9" at bounding box center [929, 358] width 10 height 10
radio input "true"
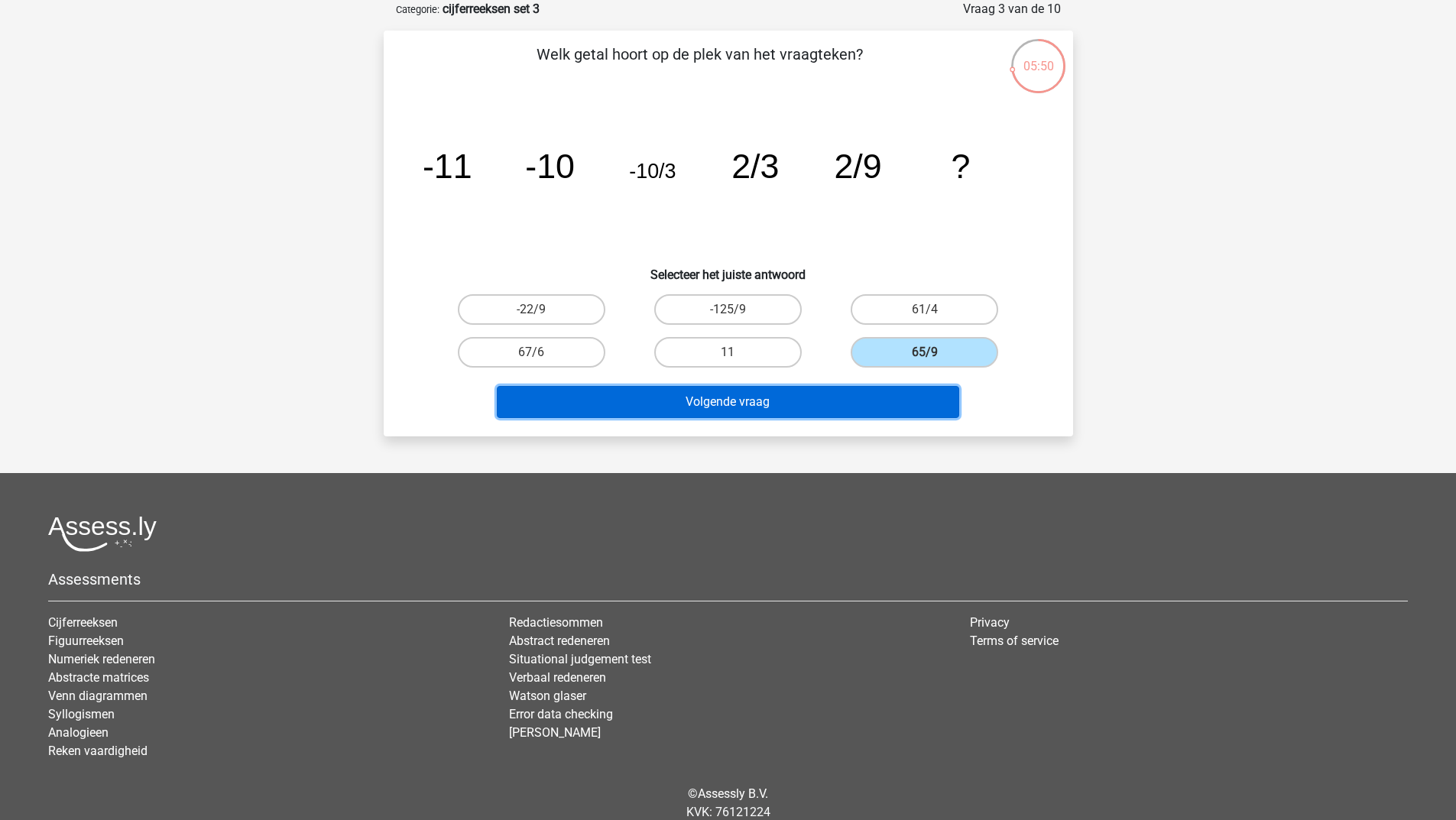
click at [806, 397] on button "Volgende vraag" at bounding box center [728, 402] width 462 height 32
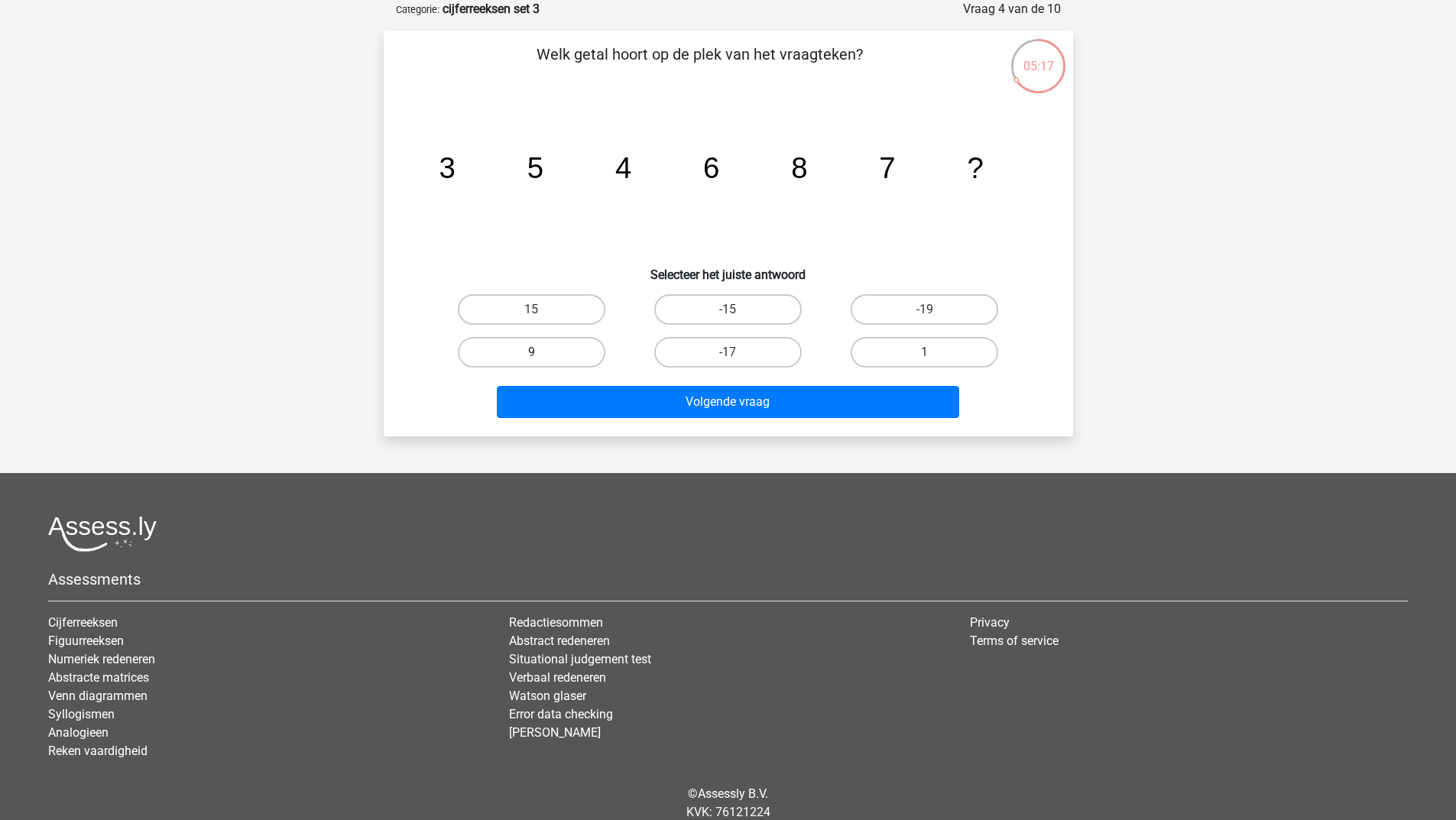
click at [518, 349] on label "9" at bounding box center [532, 352] width 148 height 31
click at [531, 353] on input "9" at bounding box center [536, 358] width 10 height 10
radio input "true"
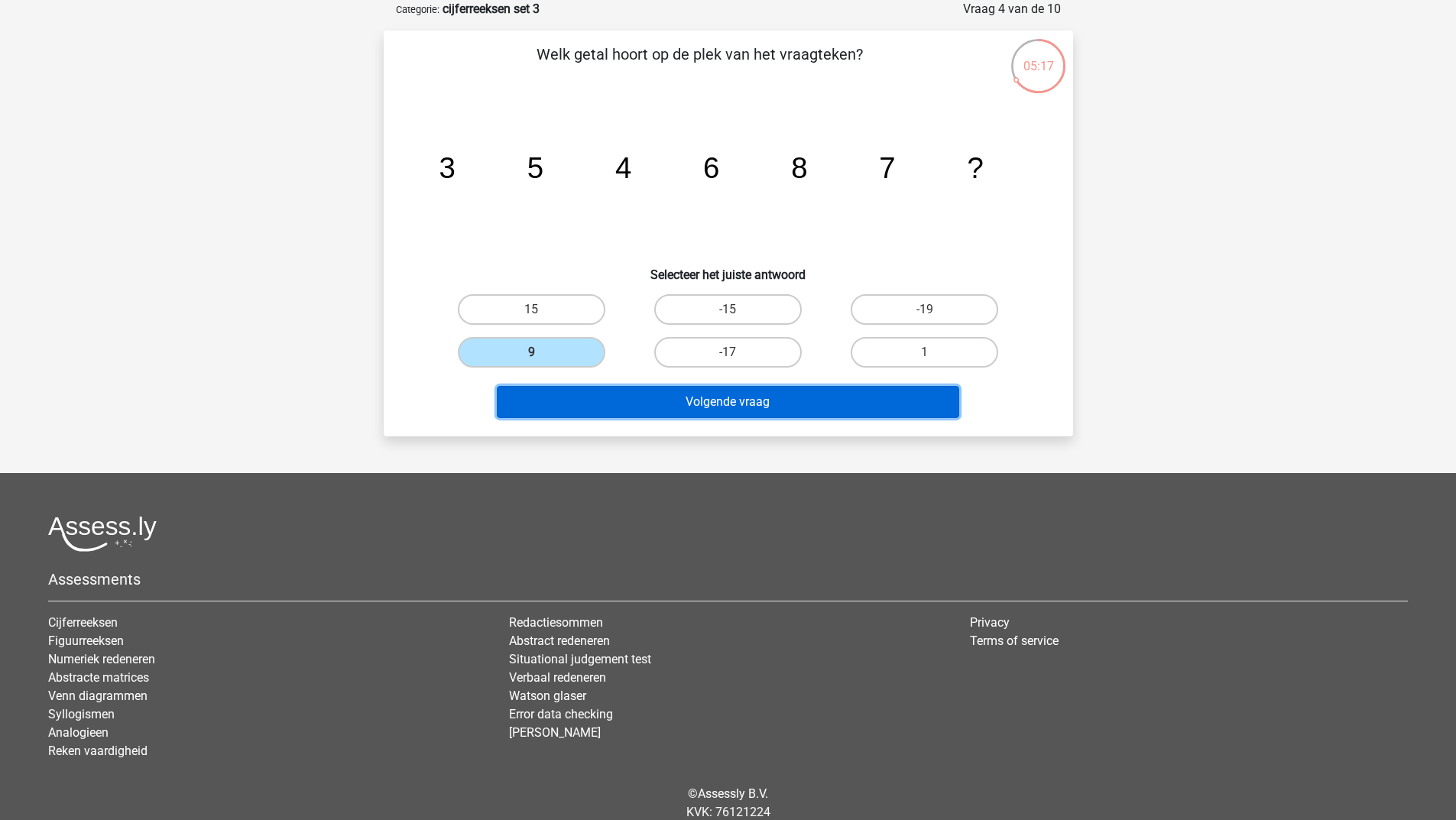
click at [551, 410] on button "Volgende vraag" at bounding box center [728, 402] width 462 height 32
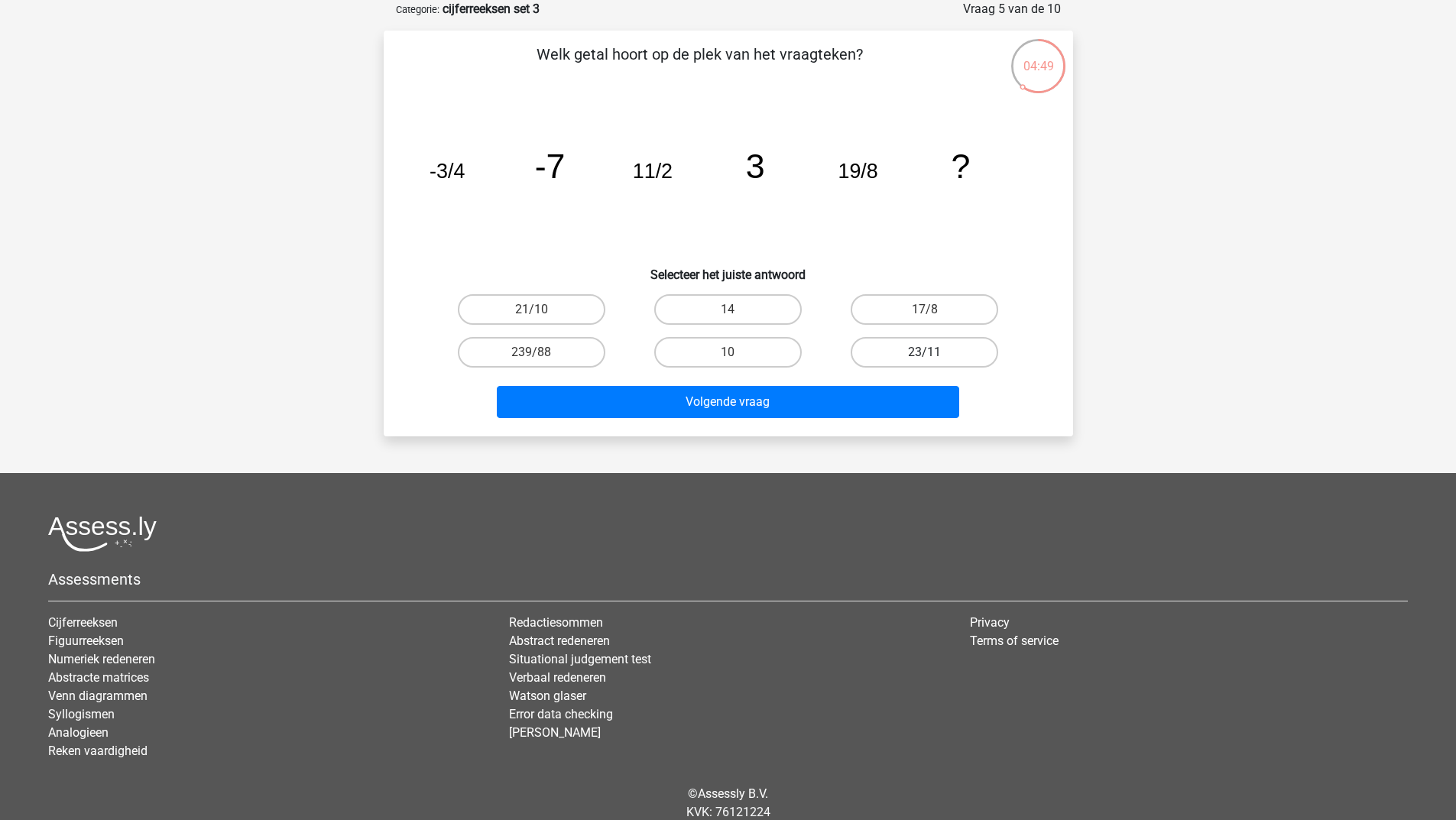
click at [944, 349] on label "23/11" at bounding box center [924, 352] width 148 height 31
click at [934, 353] on input "23/11" at bounding box center [929, 358] width 10 height 10
radio input "true"
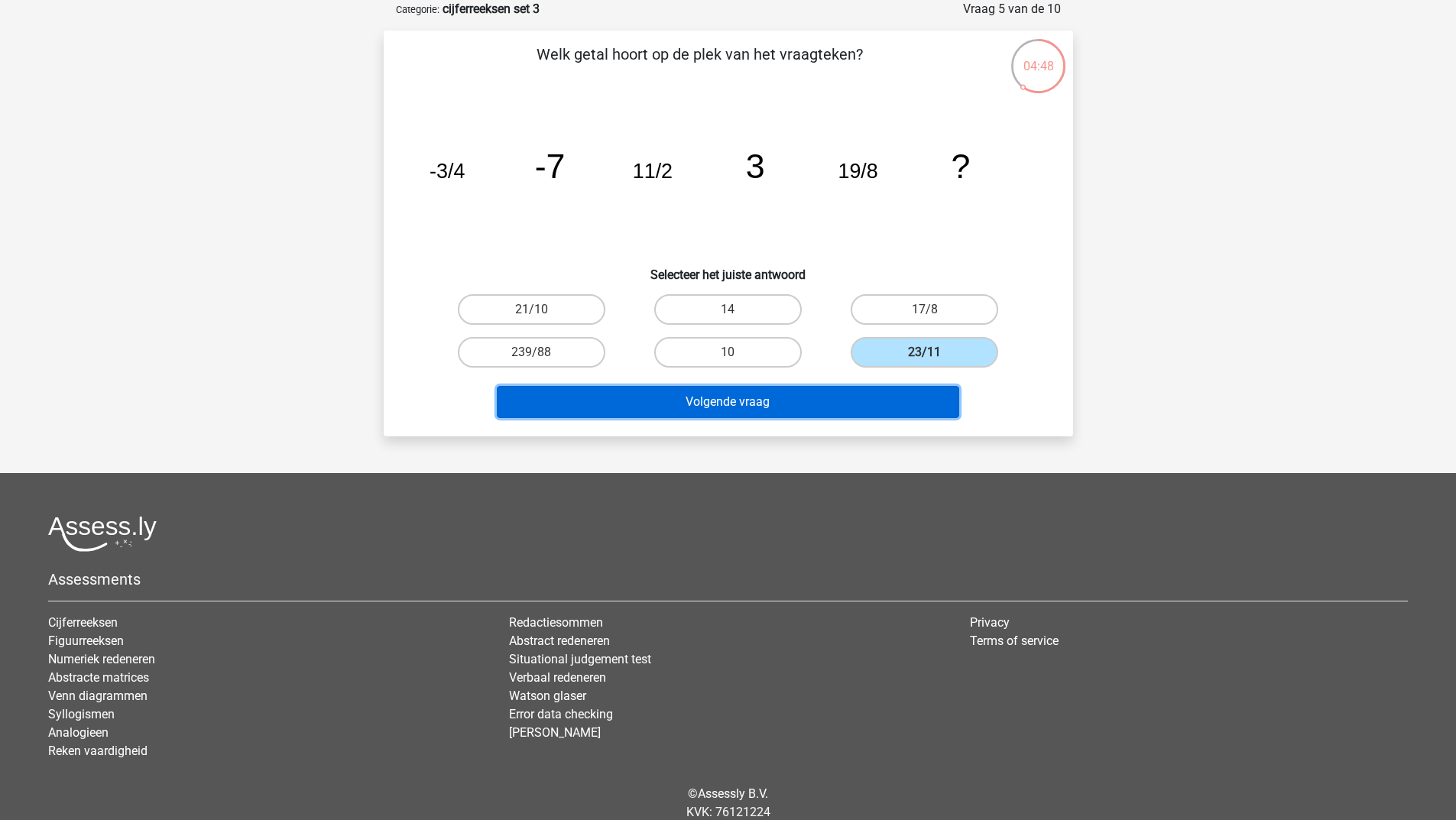
click at [845, 393] on button "Volgende vraag" at bounding box center [728, 402] width 462 height 32
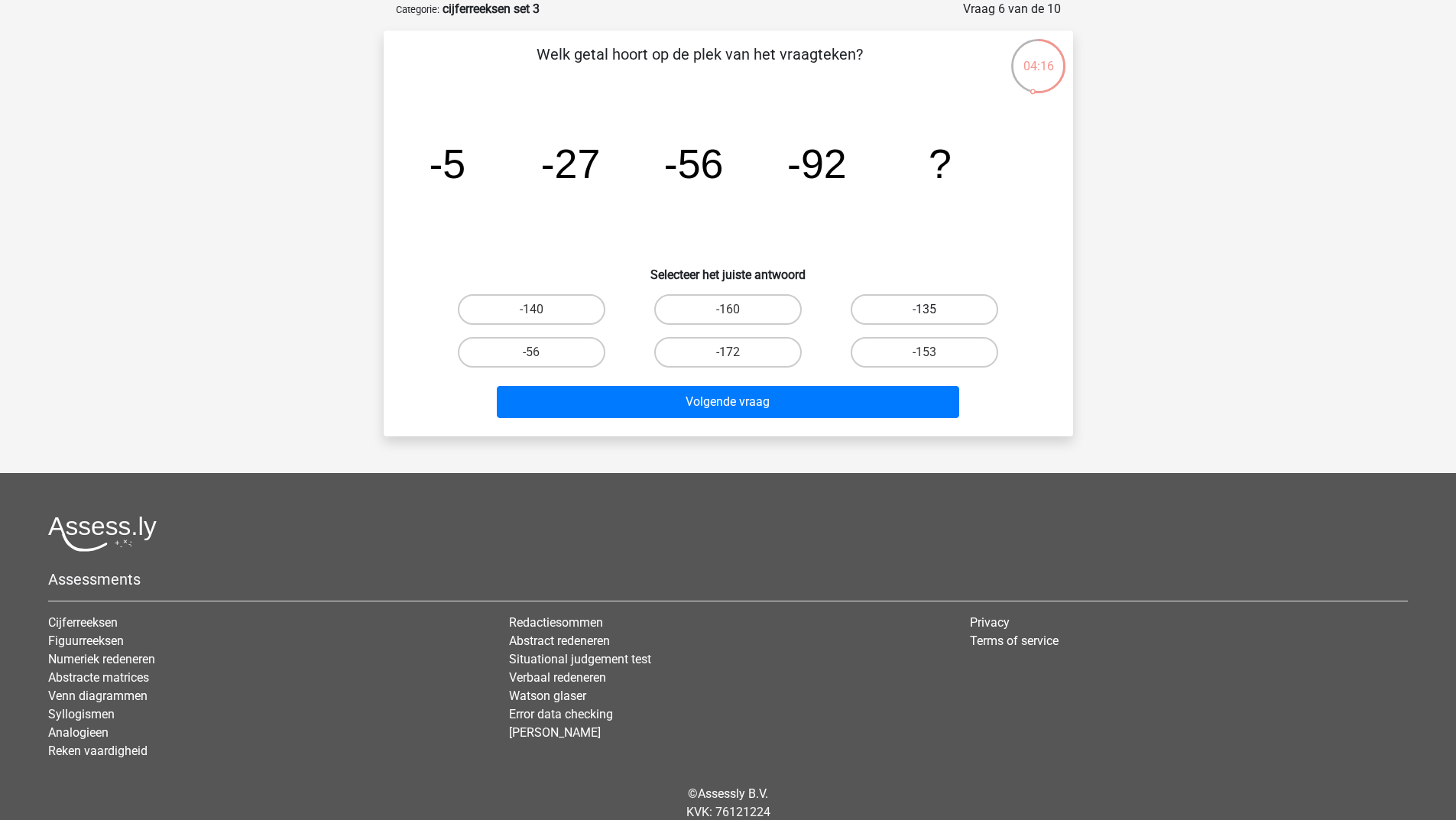
click at [920, 306] on label "-135" at bounding box center [924, 310] width 148 height 31
click at [924, 310] on input "-135" at bounding box center [929, 315] width 10 height 10
radio input "true"
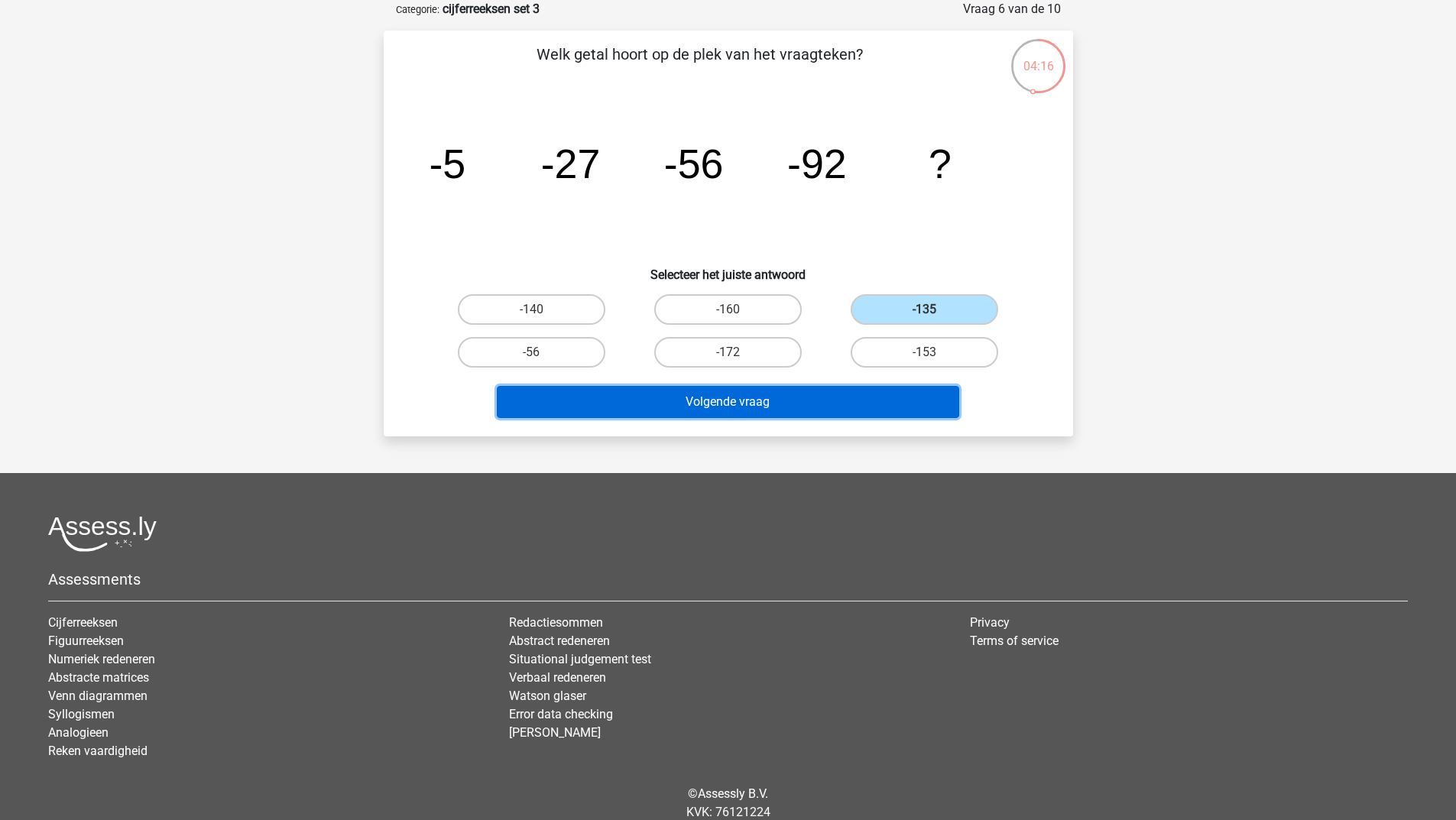
click at [761, 398] on button "Volgende vraag" at bounding box center [728, 402] width 462 height 32
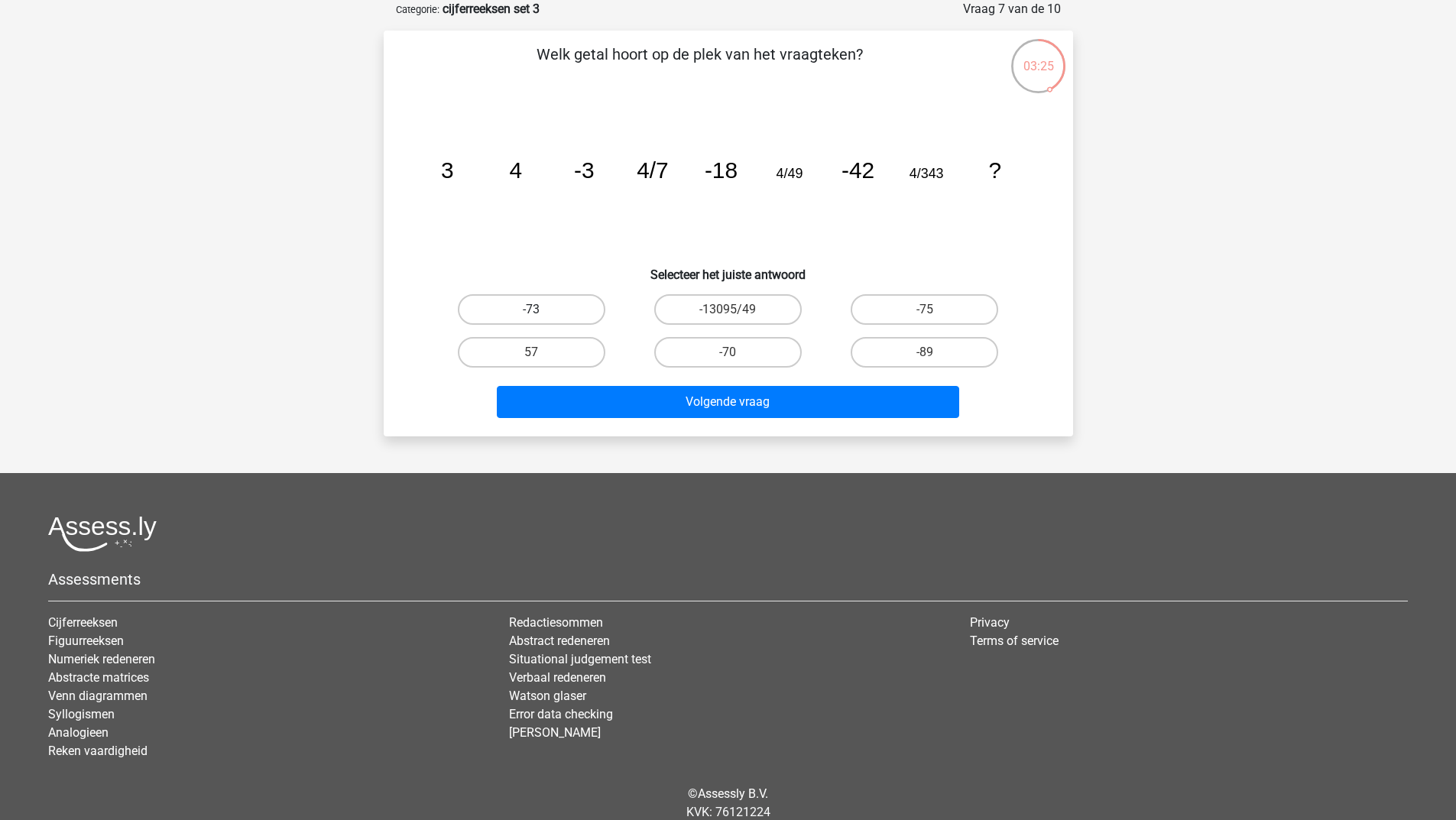
click at [542, 299] on label "-73" at bounding box center [532, 310] width 148 height 31
click at [541, 310] on input "-73" at bounding box center [536, 315] width 10 height 10
radio input "true"
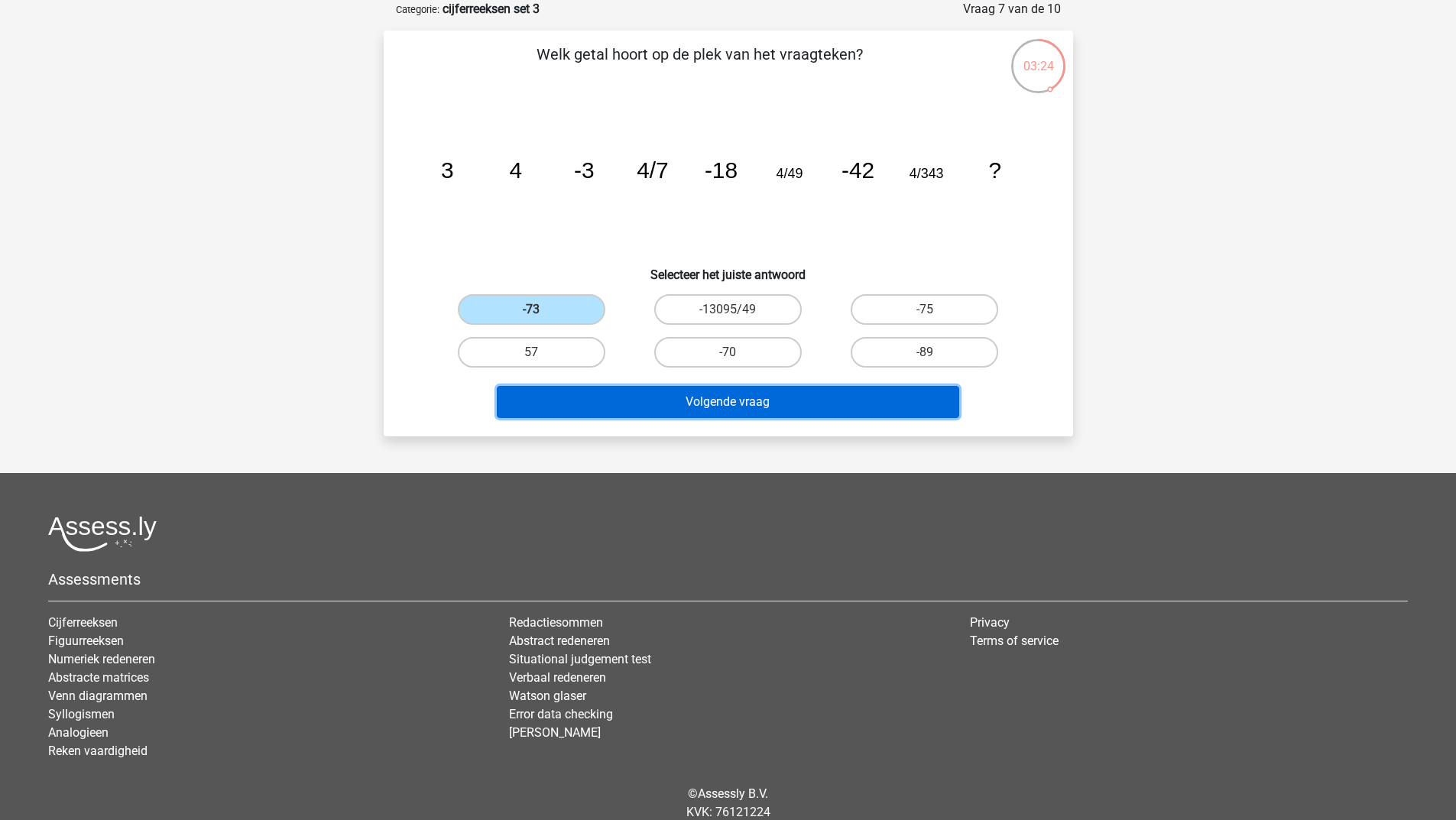
click at [591, 406] on button "Volgende vraag" at bounding box center [728, 402] width 462 height 32
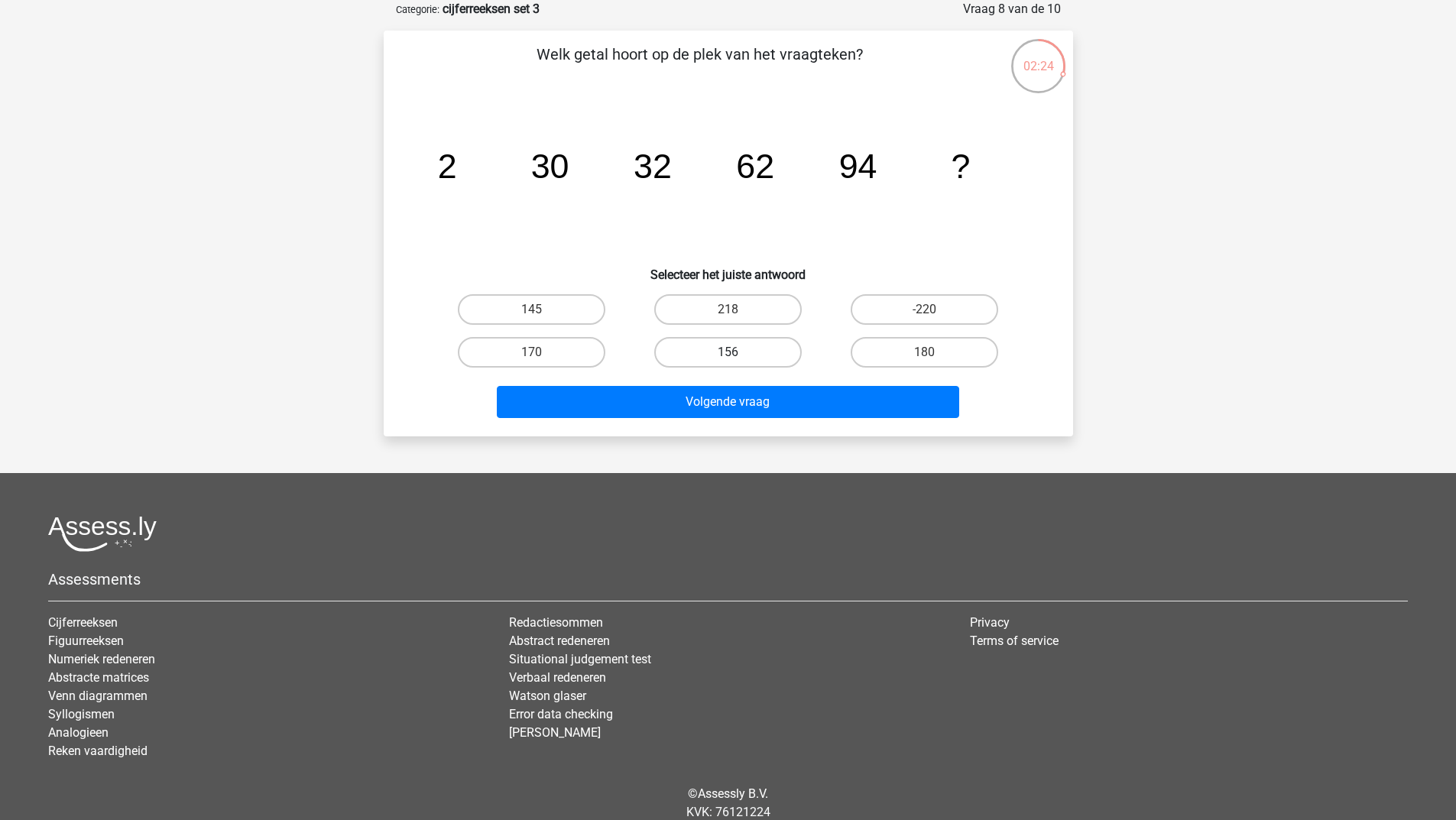
click at [746, 353] on label "156" at bounding box center [728, 352] width 148 height 31
click at [738, 353] on input "156" at bounding box center [733, 358] width 10 height 10
radio input "true"
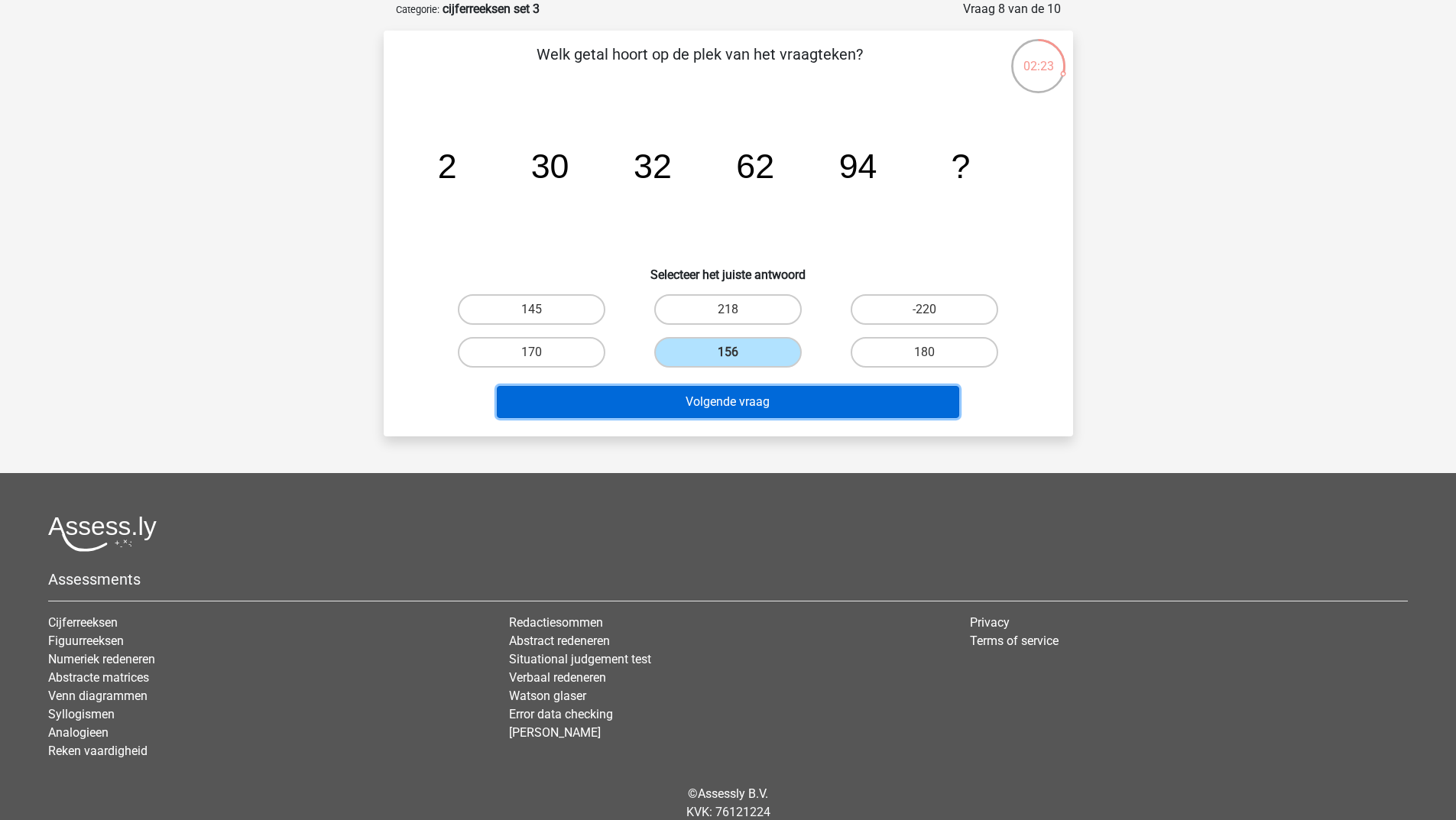
click at [758, 408] on button "Volgende vraag" at bounding box center [728, 402] width 462 height 32
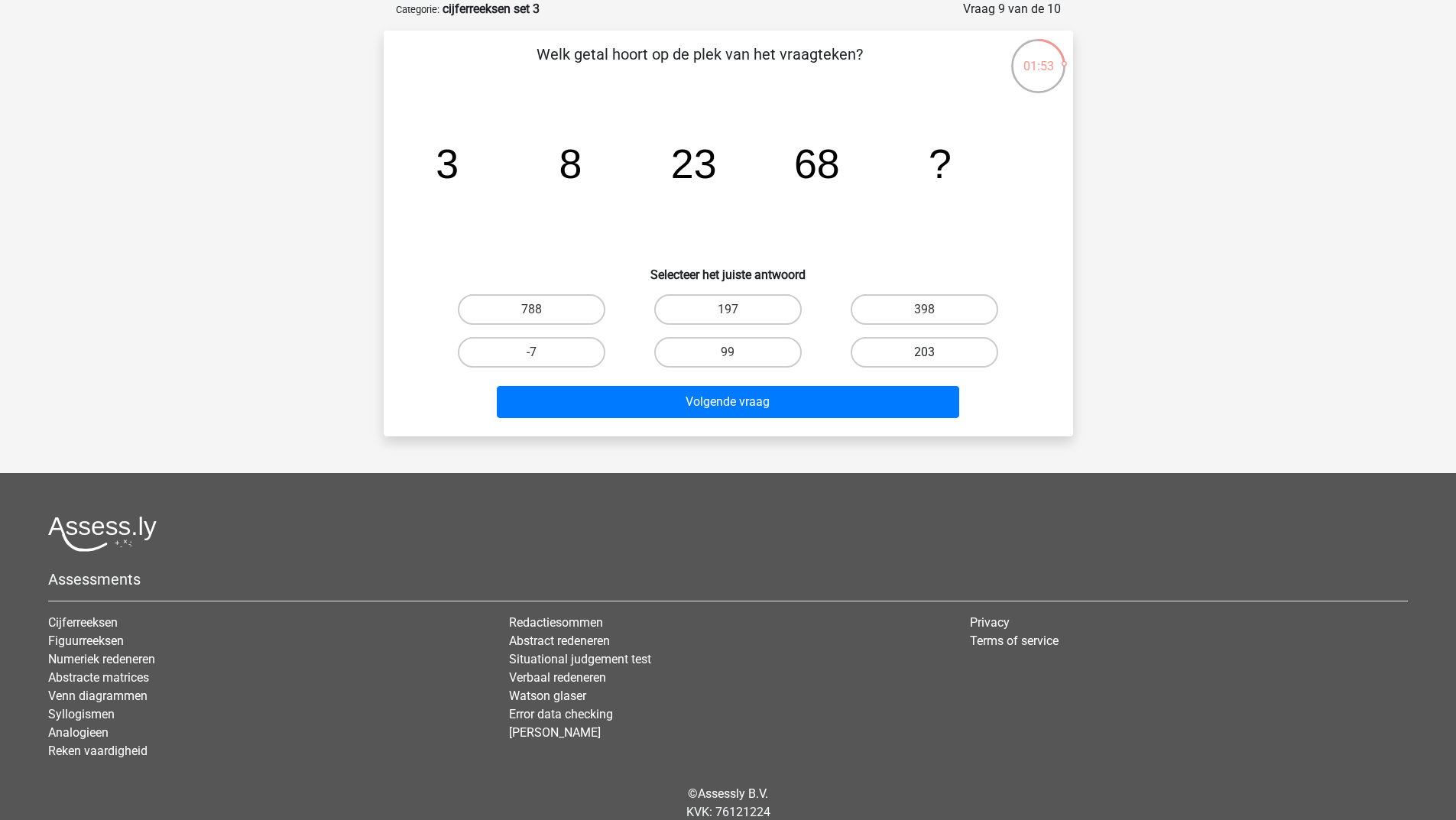
click at [906, 354] on label "203" at bounding box center [924, 352] width 148 height 31
click at [924, 354] on input "203" at bounding box center [929, 358] width 10 height 10
radio input "true"
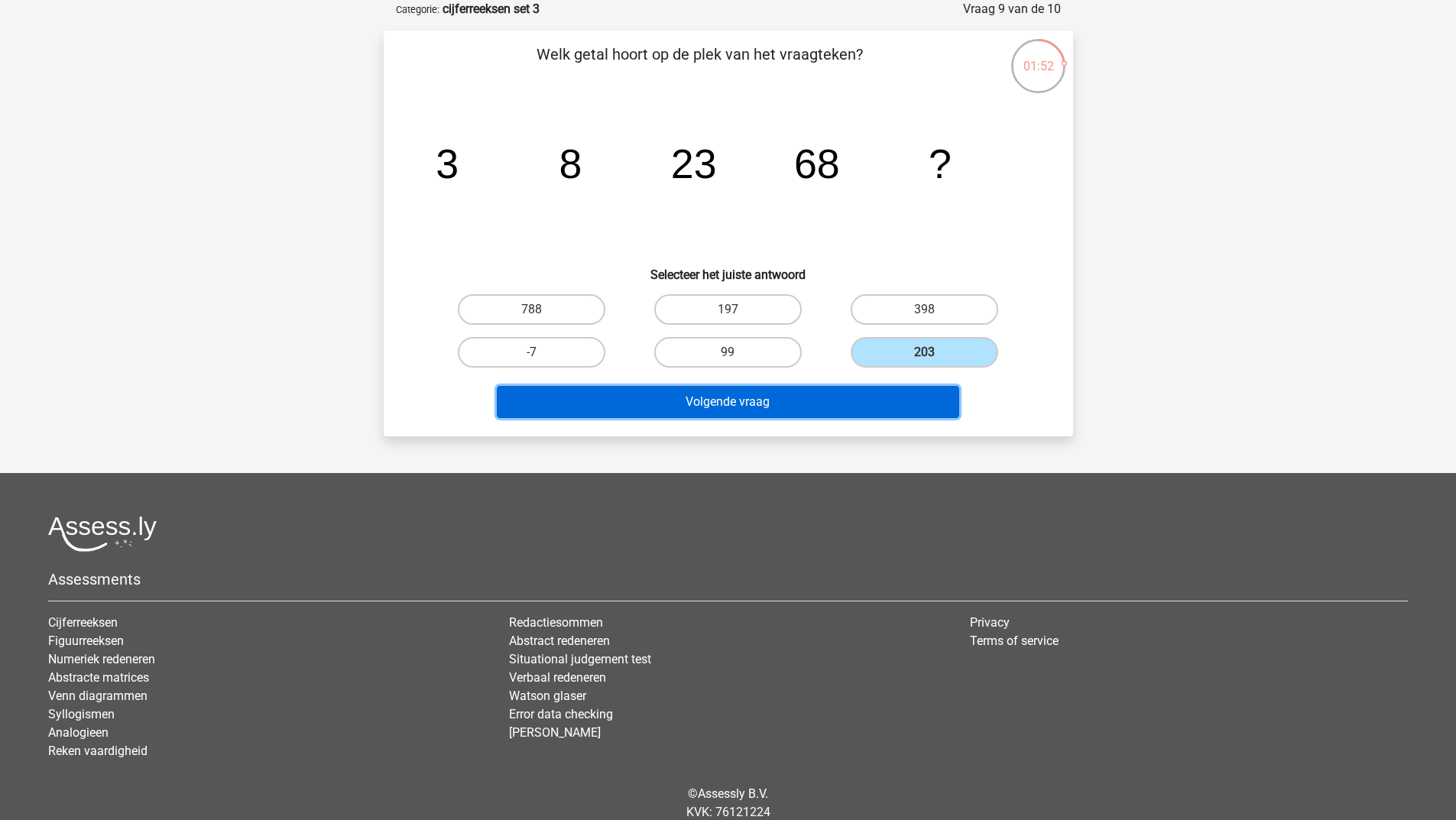
click at [794, 401] on button "Volgende vraag" at bounding box center [728, 402] width 462 height 32
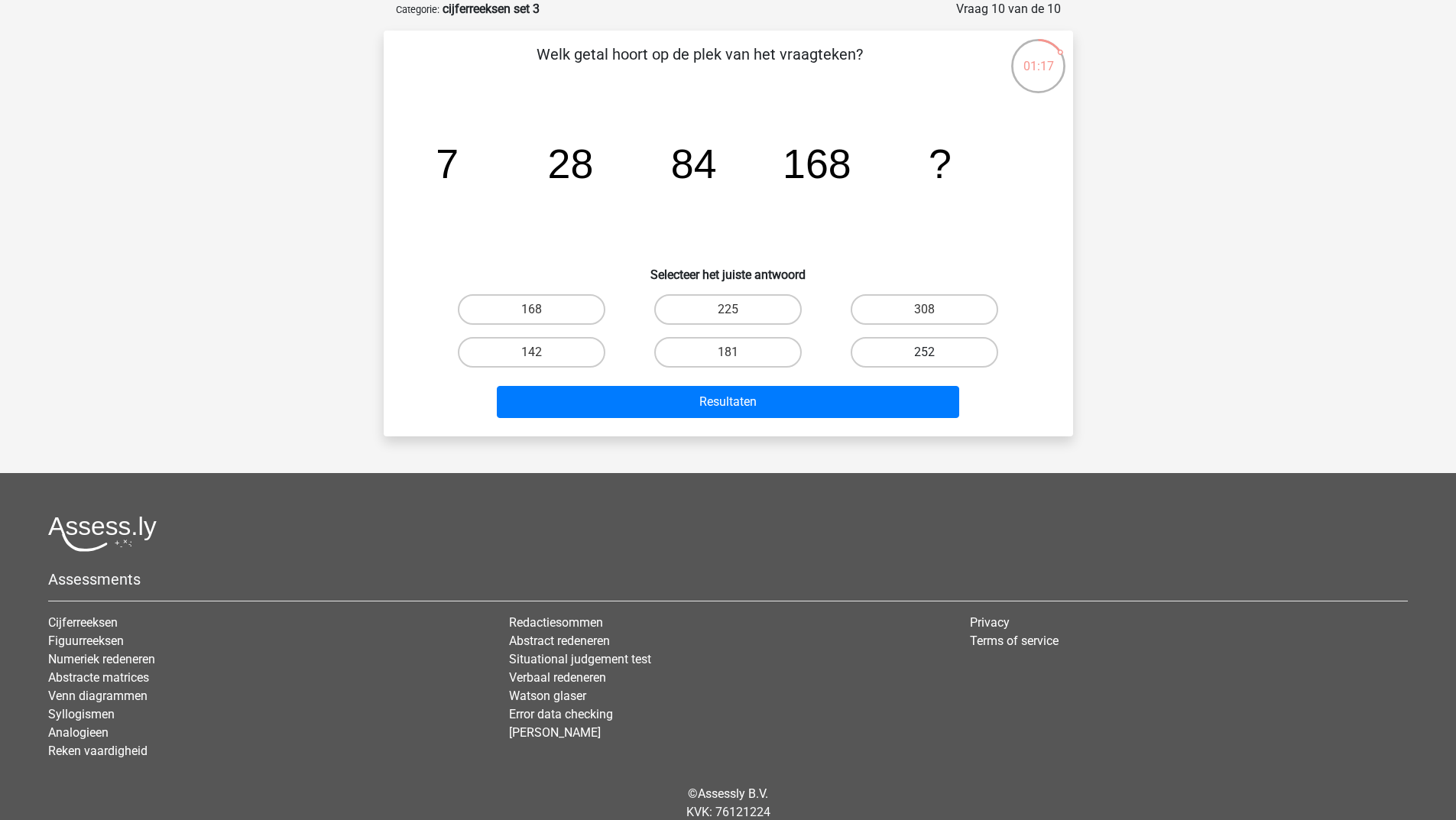
click at [909, 349] on label "252" at bounding box center [924, 352] width 148 height 31
click at [924, 353] on input "252" at bounding box center [929, 358] width 10 height 10
radio input "true"
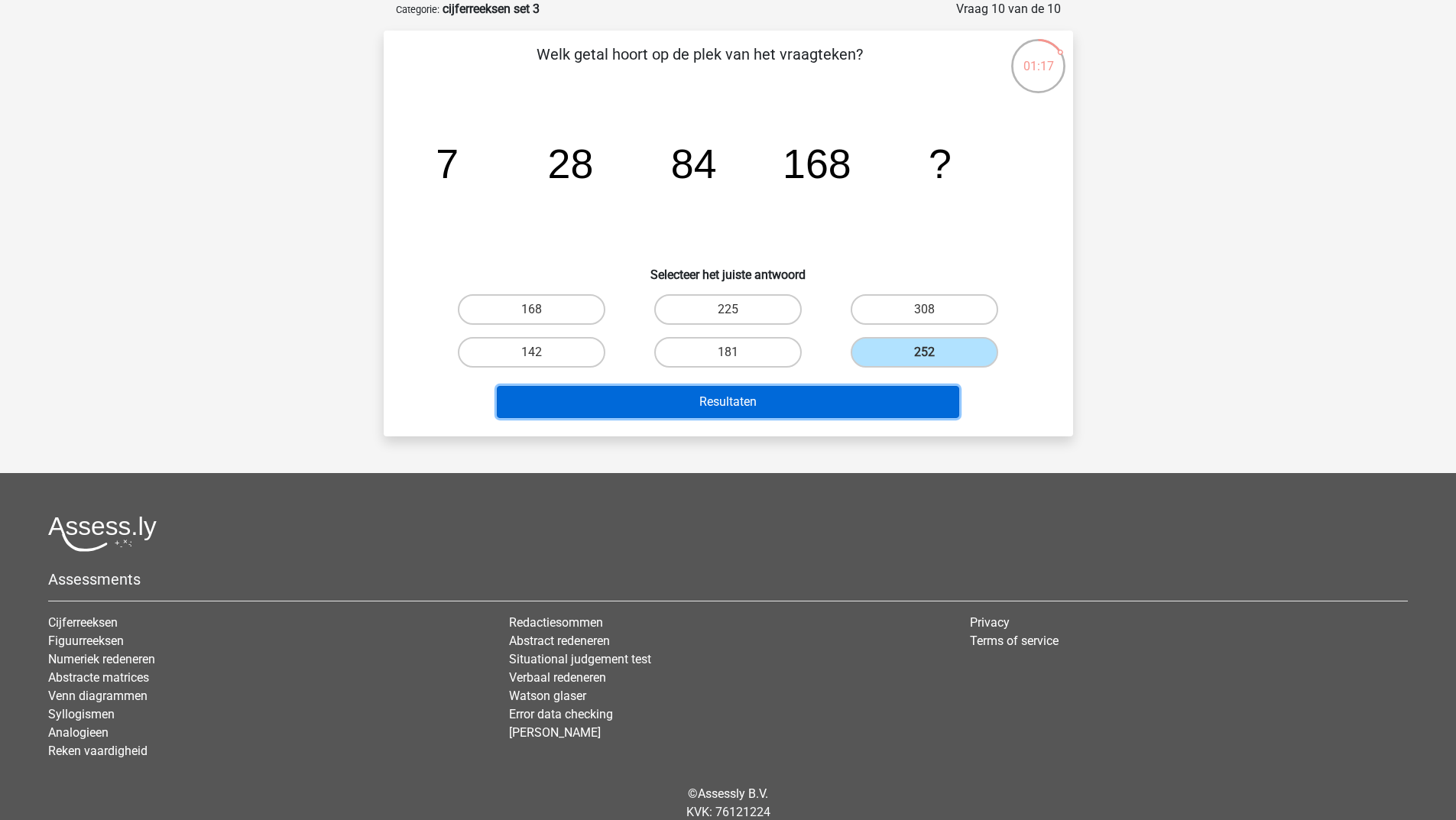
click at [818, 404] on button "Resultaten" at bounding box center [728, 402] width 462 height 32
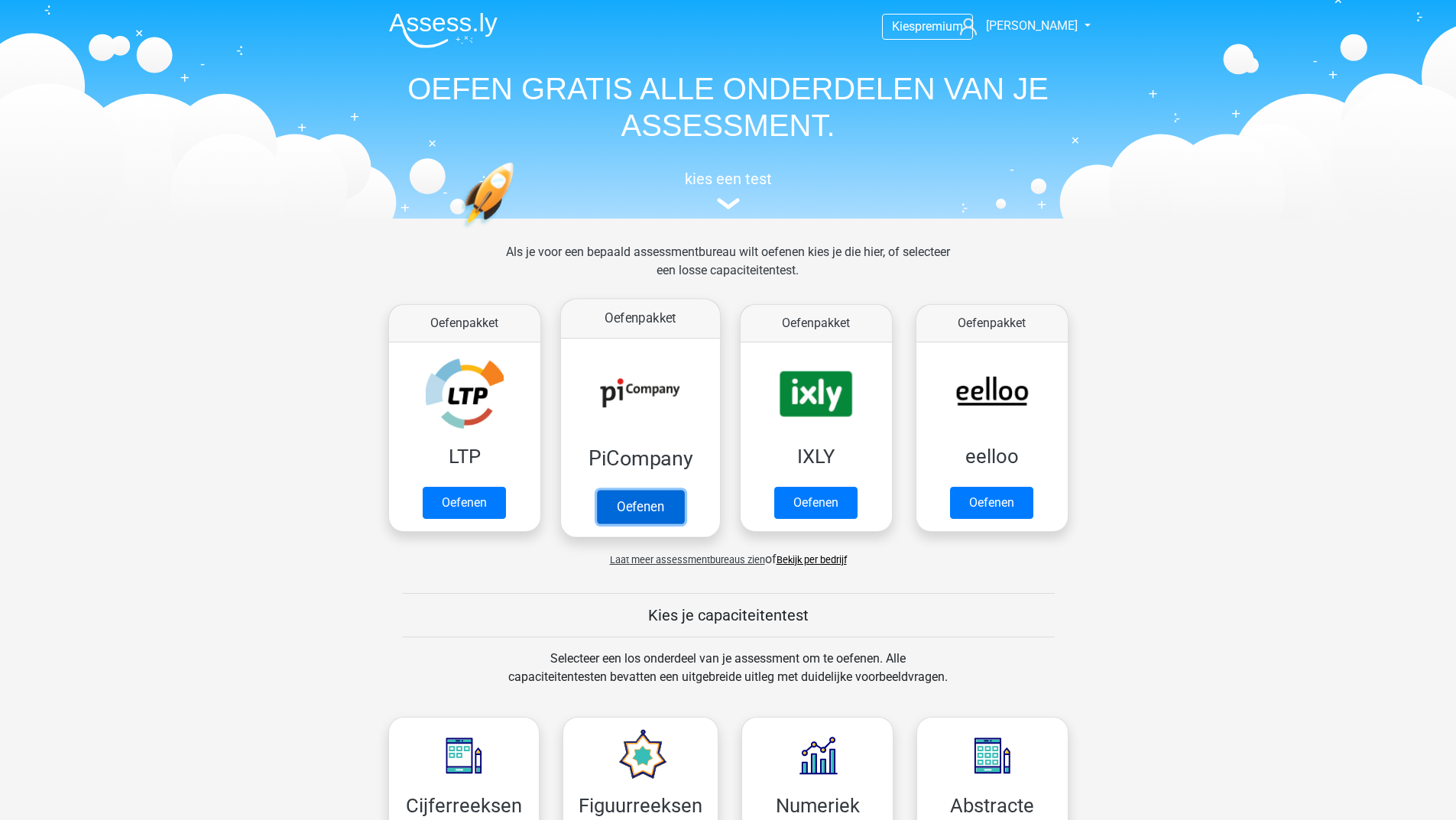
click at [650, 496] on link "Oefenen" at bounding box center [639, 506] width 87 height 34
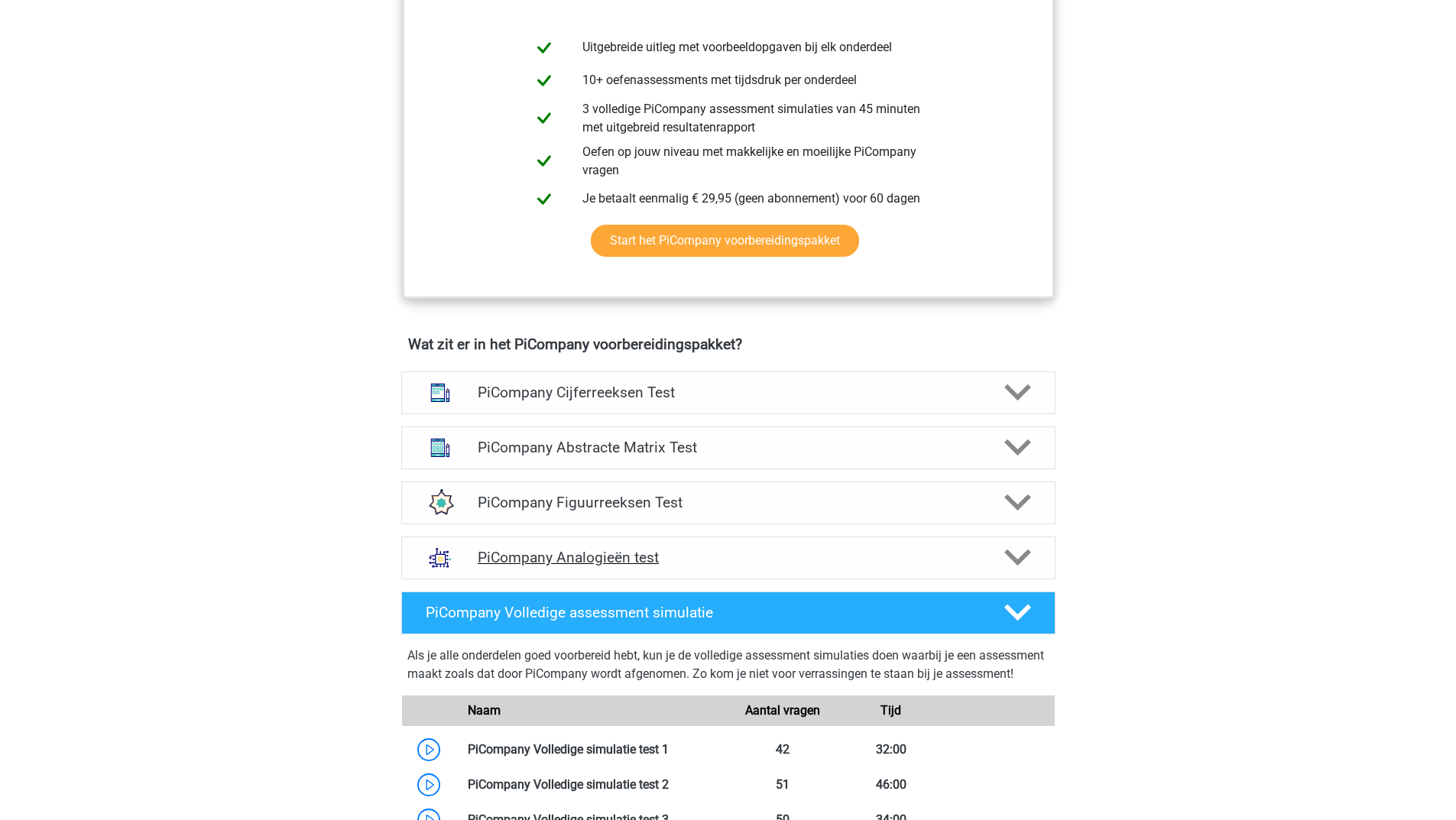
scroll to position [993, 0]
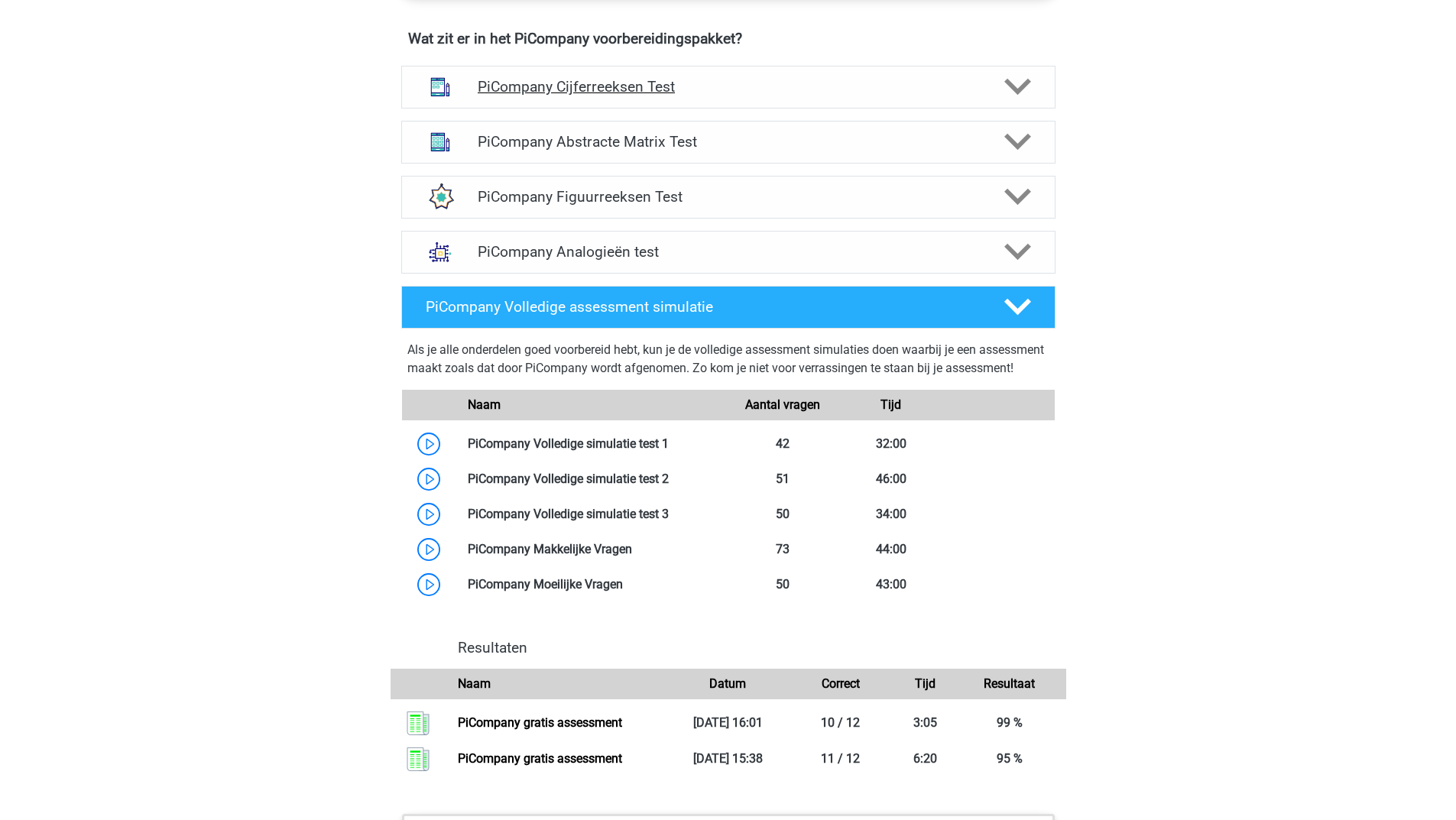
click at [1025, 95] on polygon at bounding box center [1017, 87] width 27 height 17
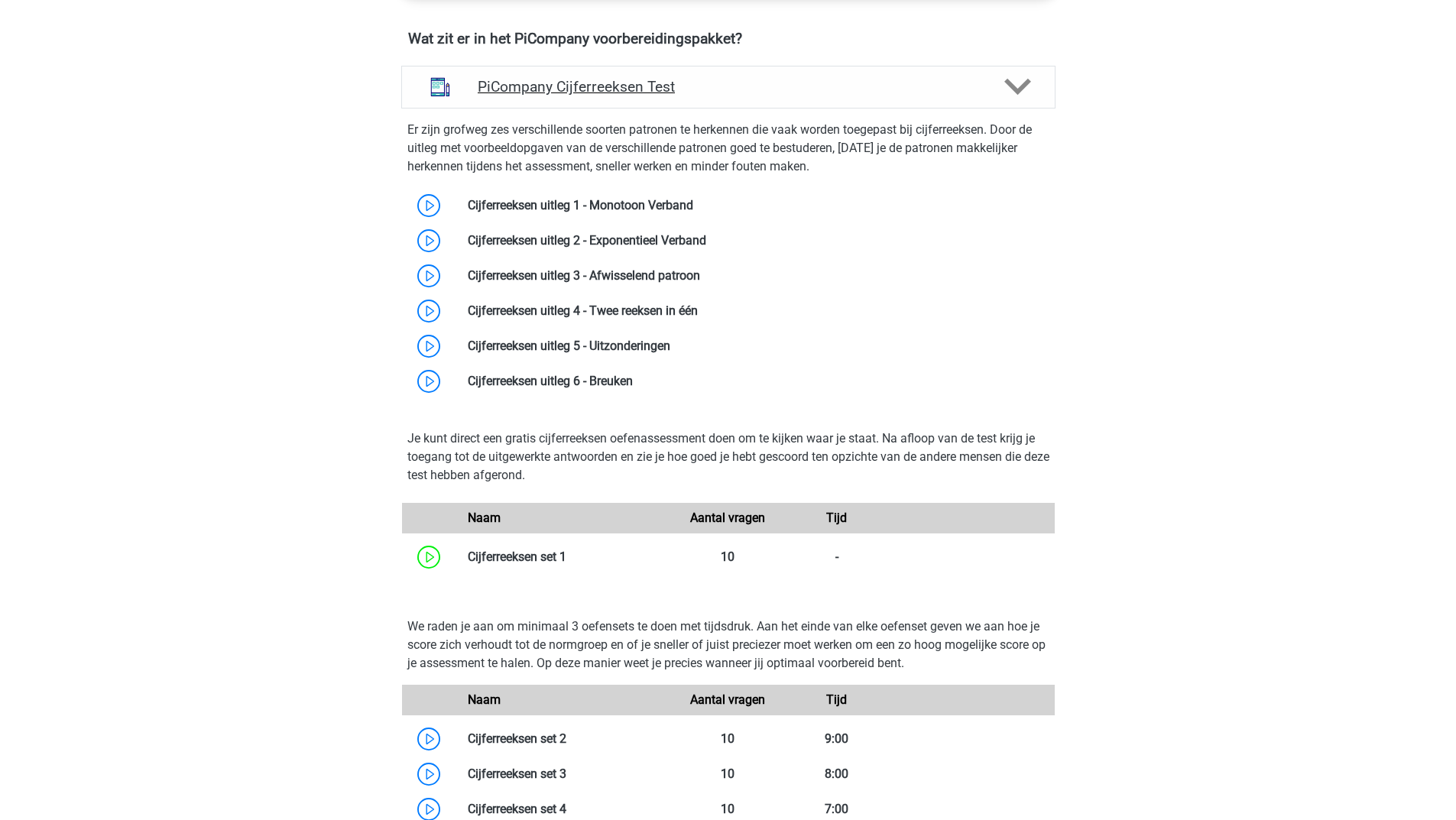
click at [1016, 95] on polygon at bounding box center [1017, 87] width 27 height 17
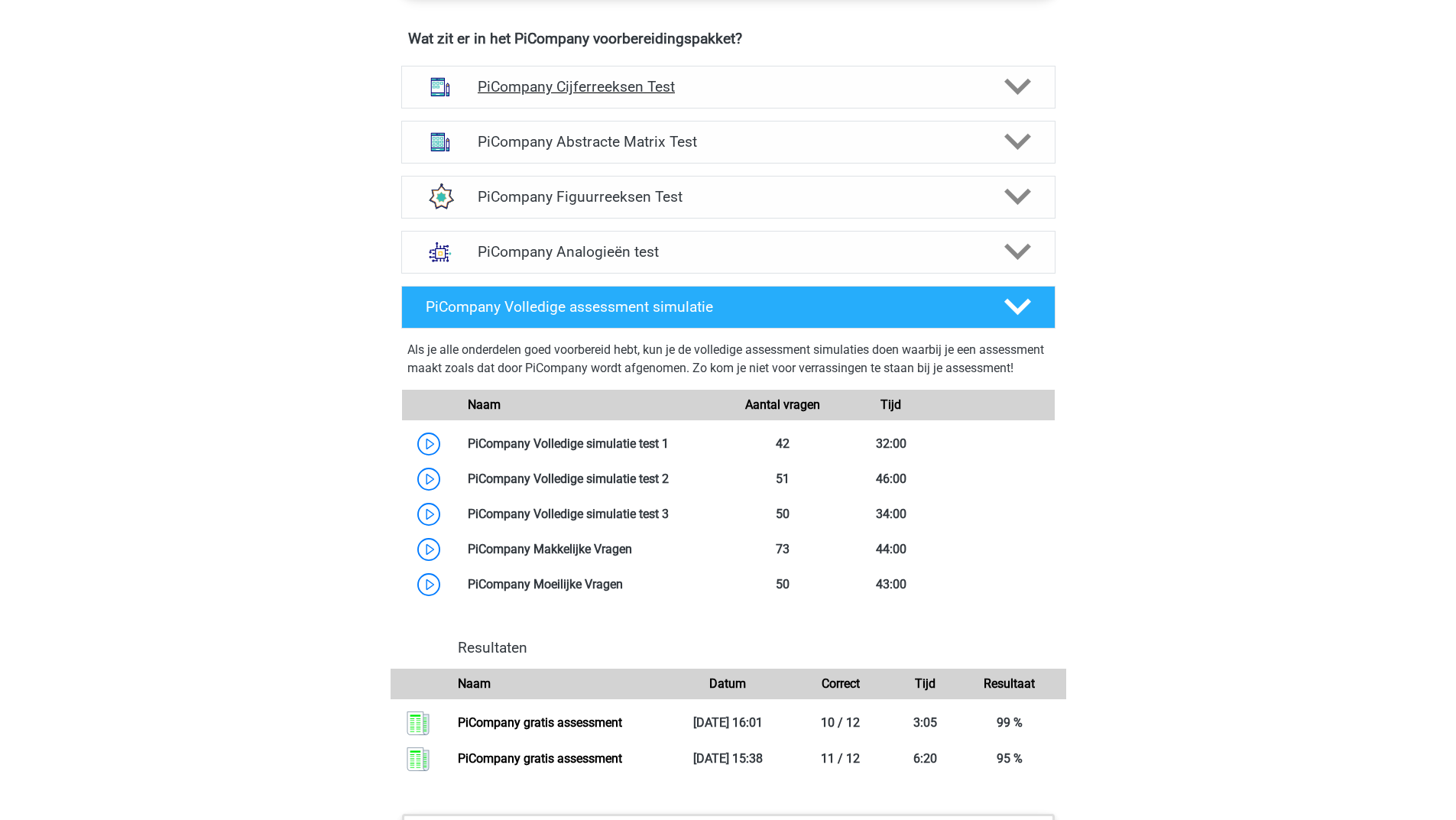
click at [1012, 98] on icon at bounding box center [1017, 86] width 27 height 27
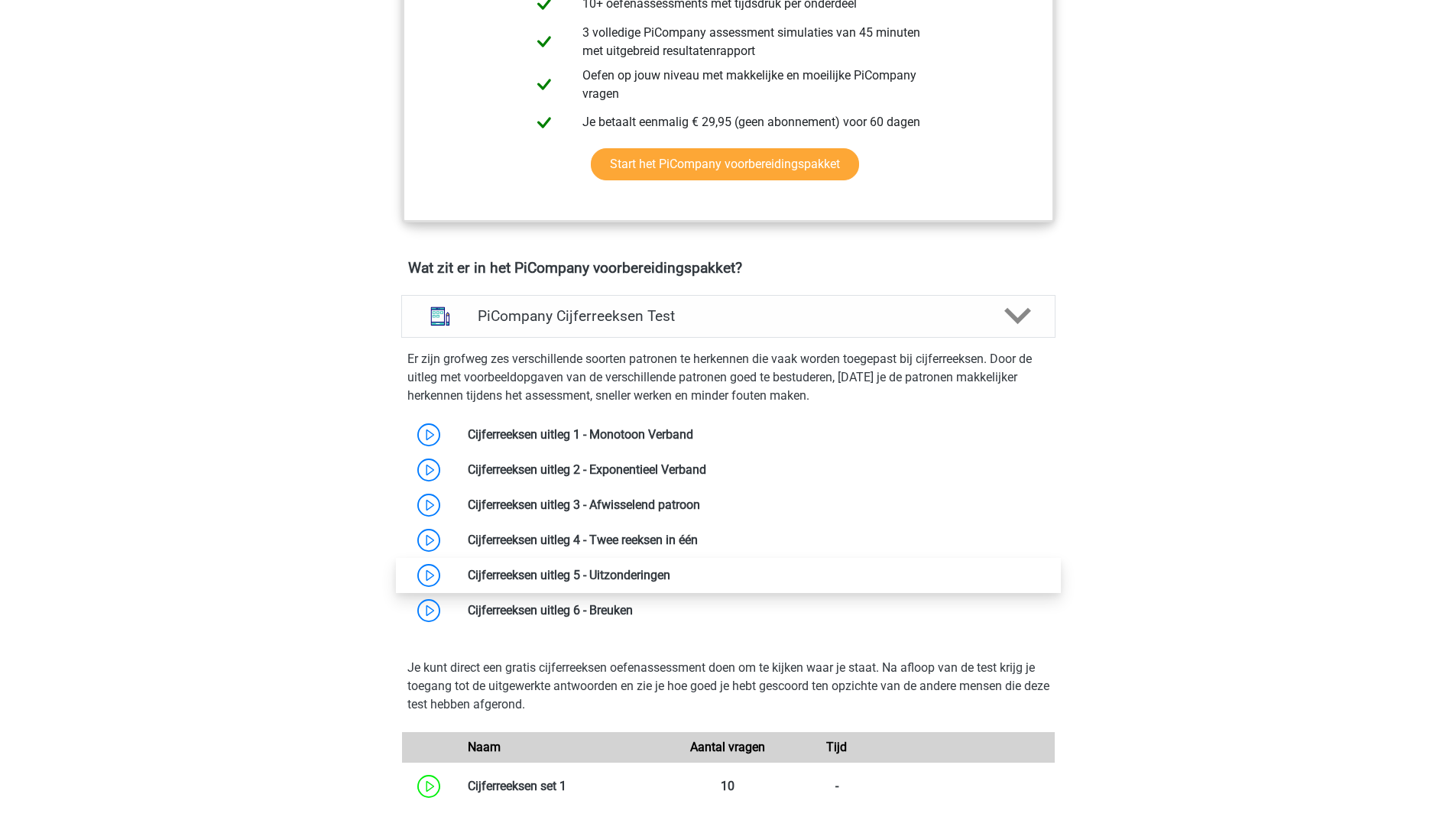
scroll to position [841, 0]
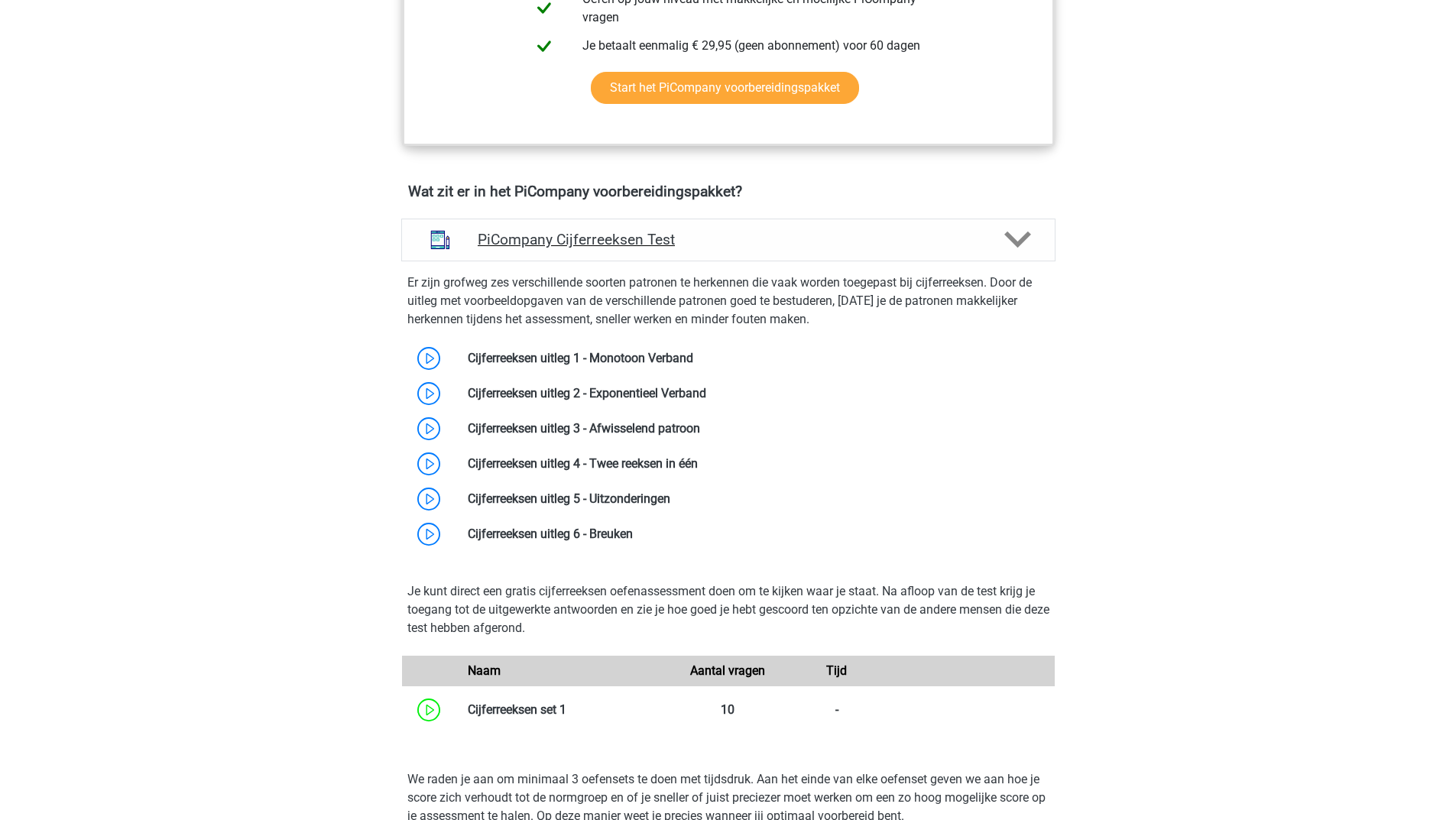
click at [1033, 253] on div at bounding box center [1015, 240] width 52 height 27
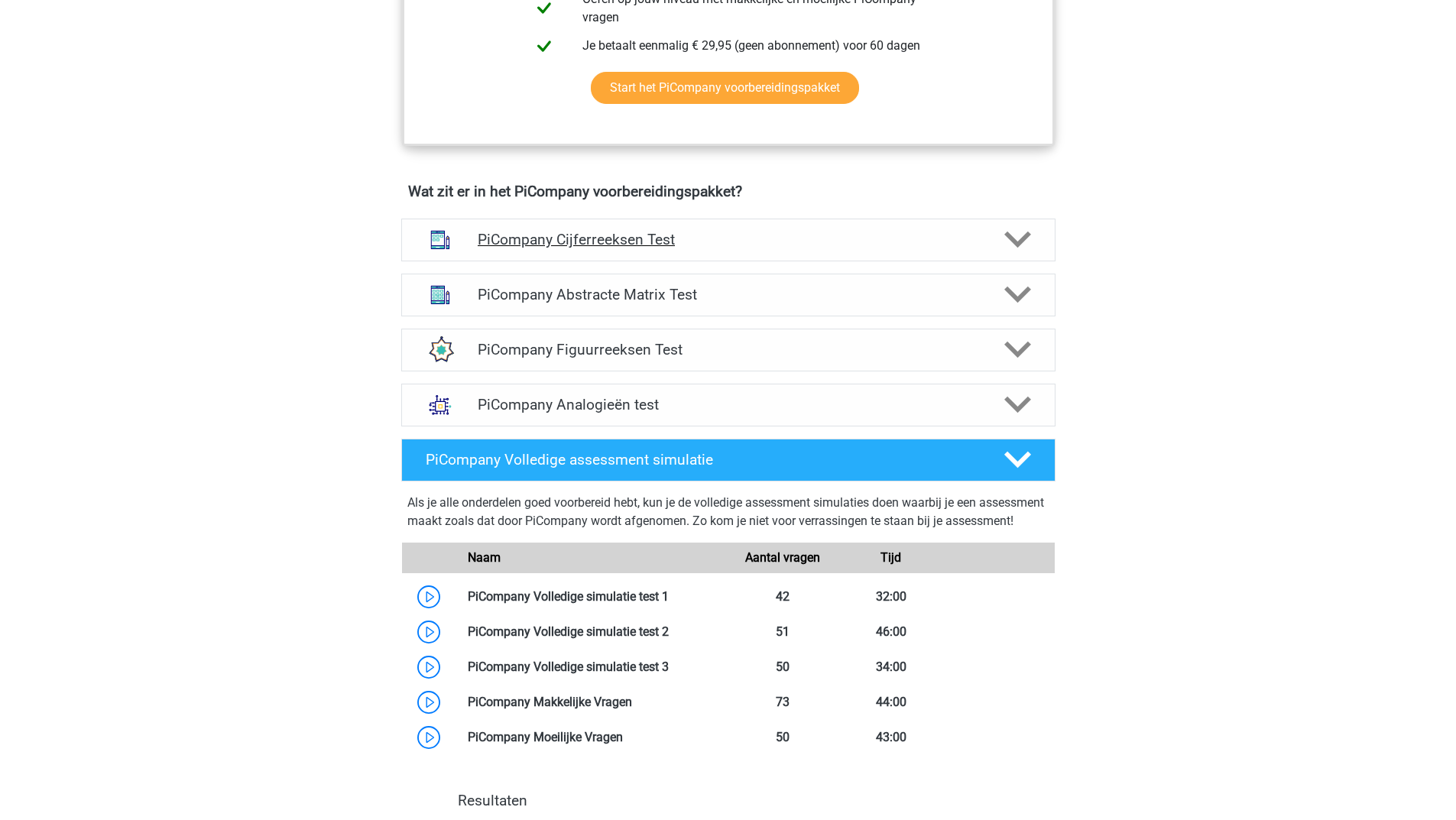
click at [1026, 248] on polygon at bounding box center [1017, 240] width 27 height 17
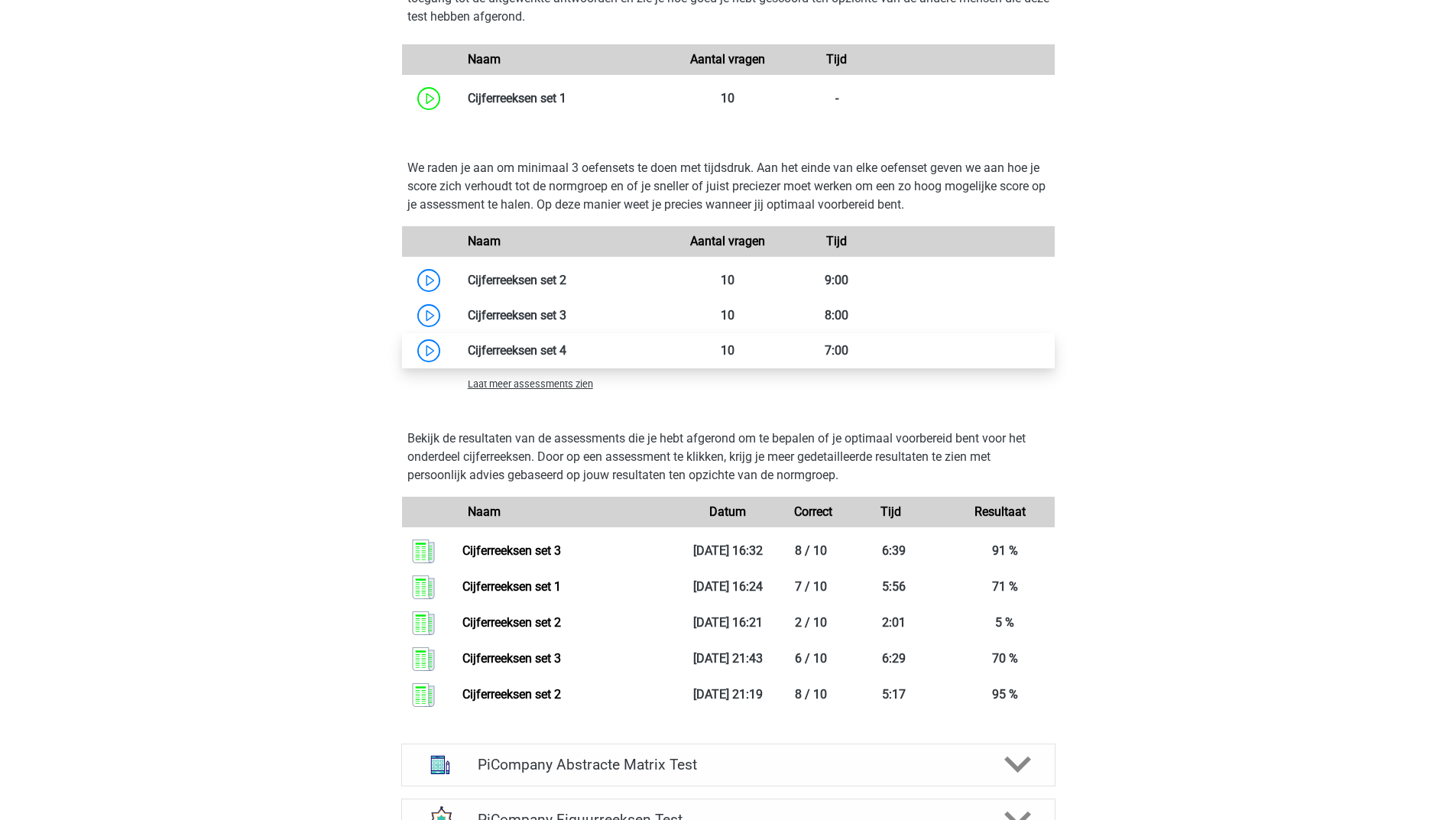
scroll to position [1376, 0]
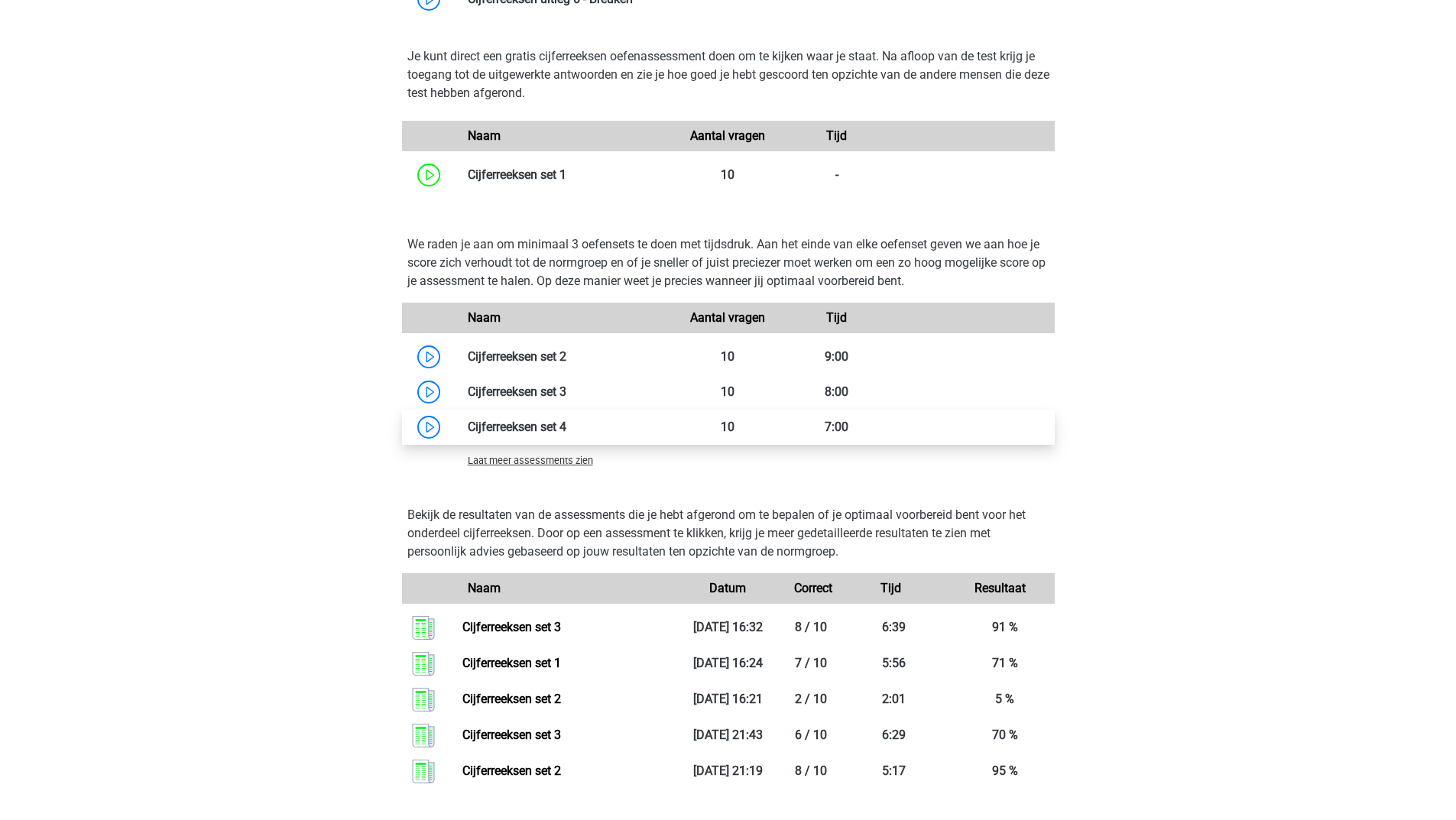
click at [567, 434] on link at bounding box center [567, 427] width 0 height 15
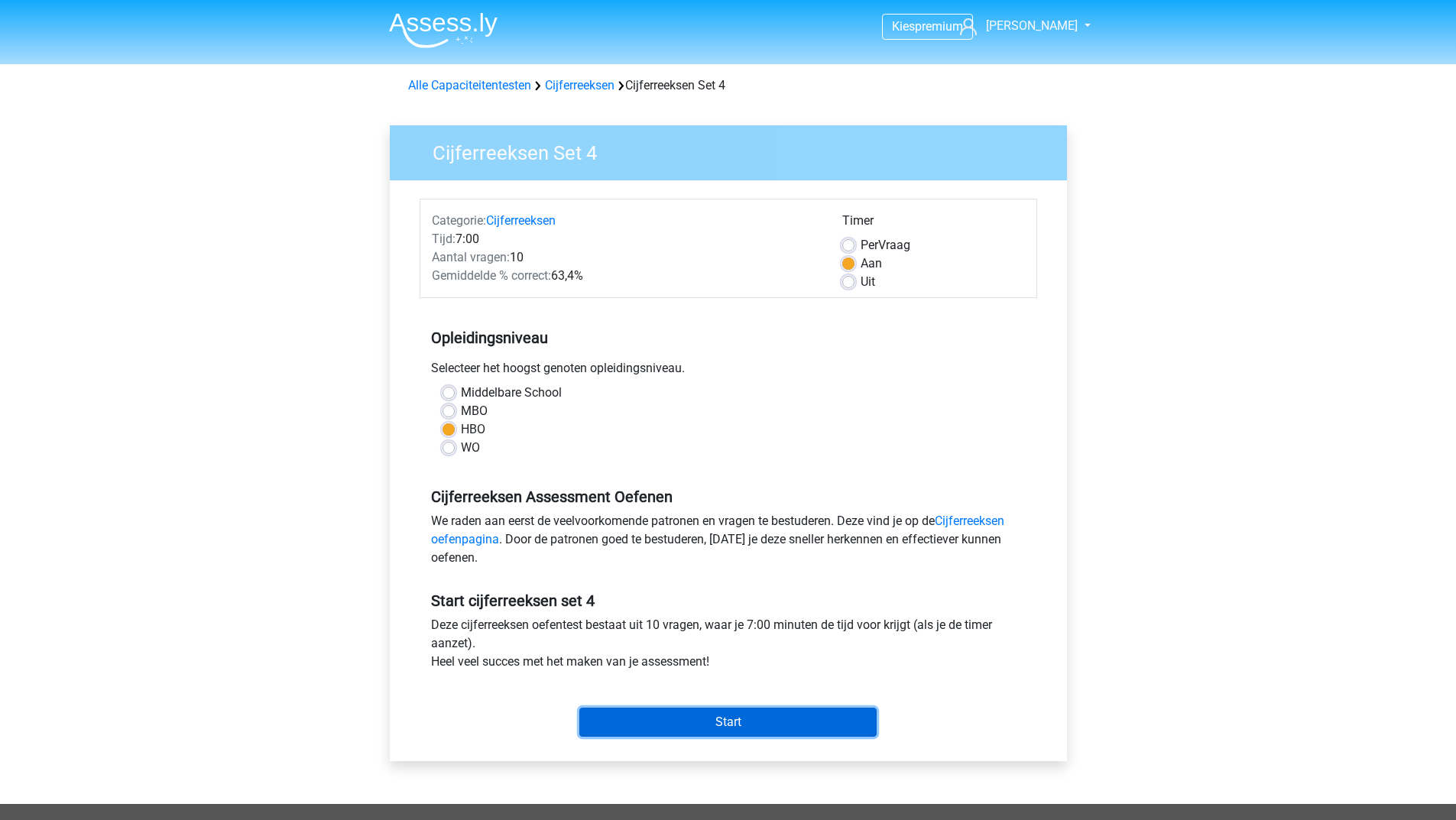
click at [682, 724] on input "Start" at bounding box center [728, 722] width 297 height 29
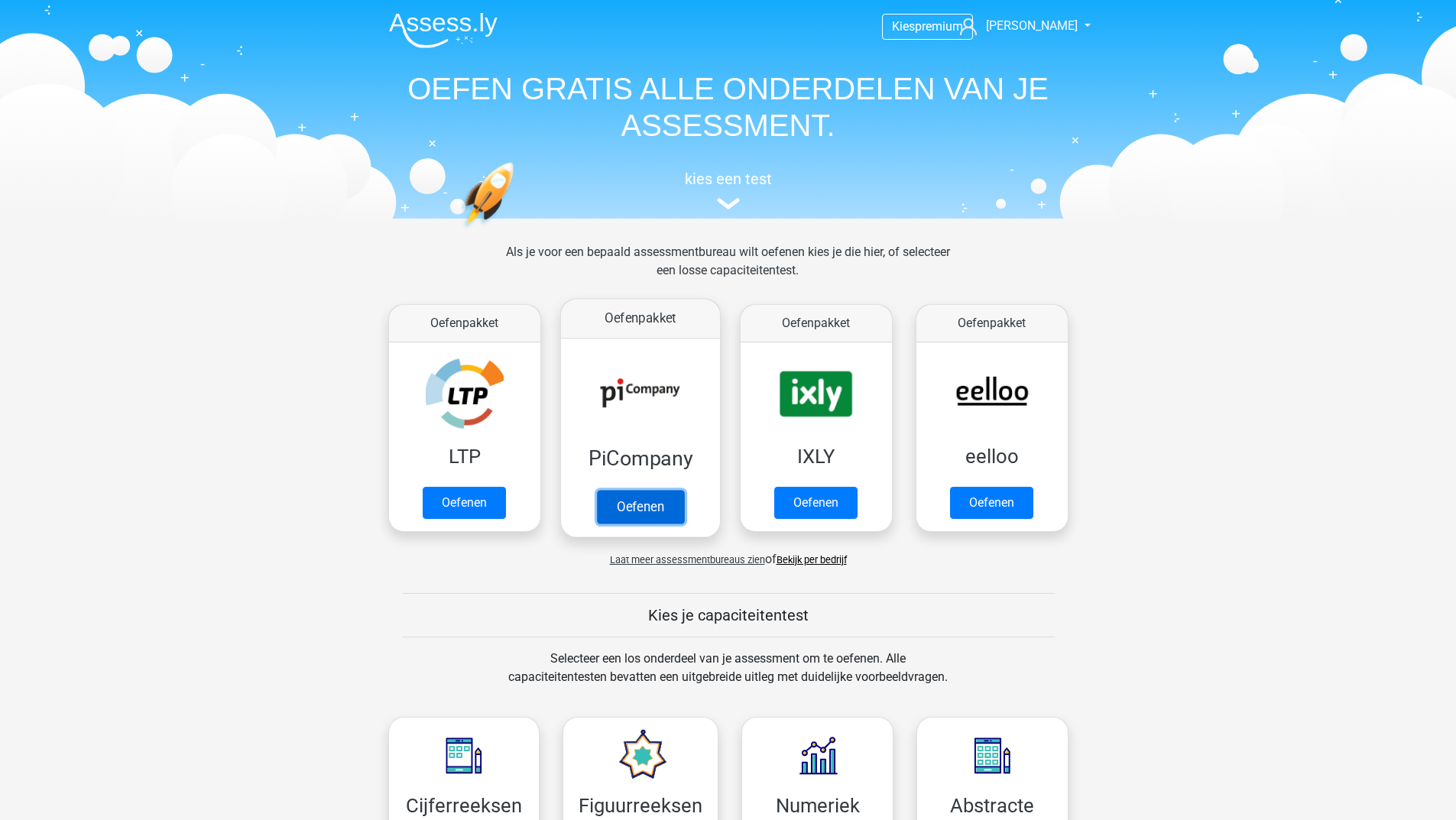
click at [673, 509] on link "Oefenen" at bounding box center [639, 506] width 87 height 34
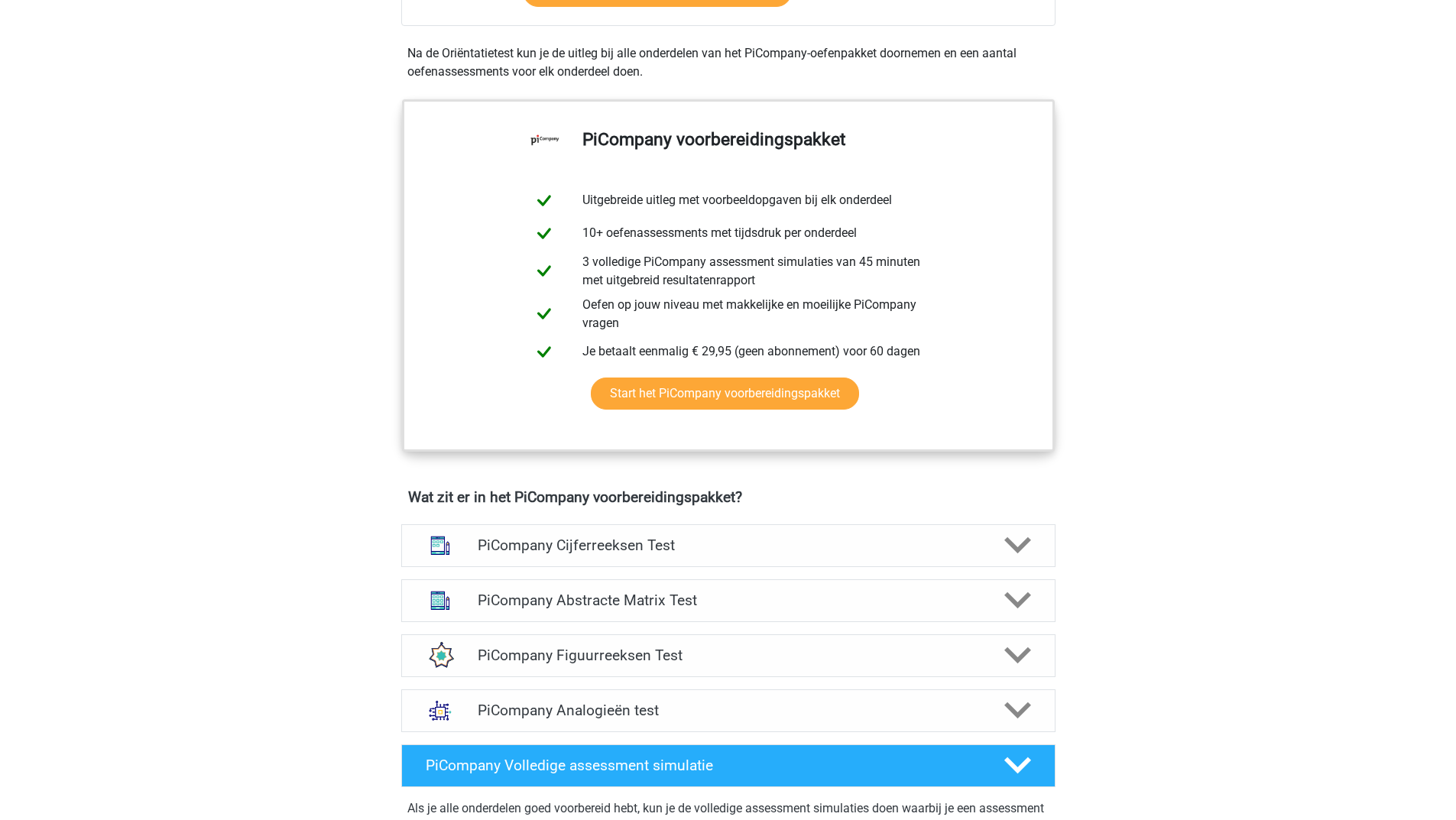
scroll to position [612, 0]
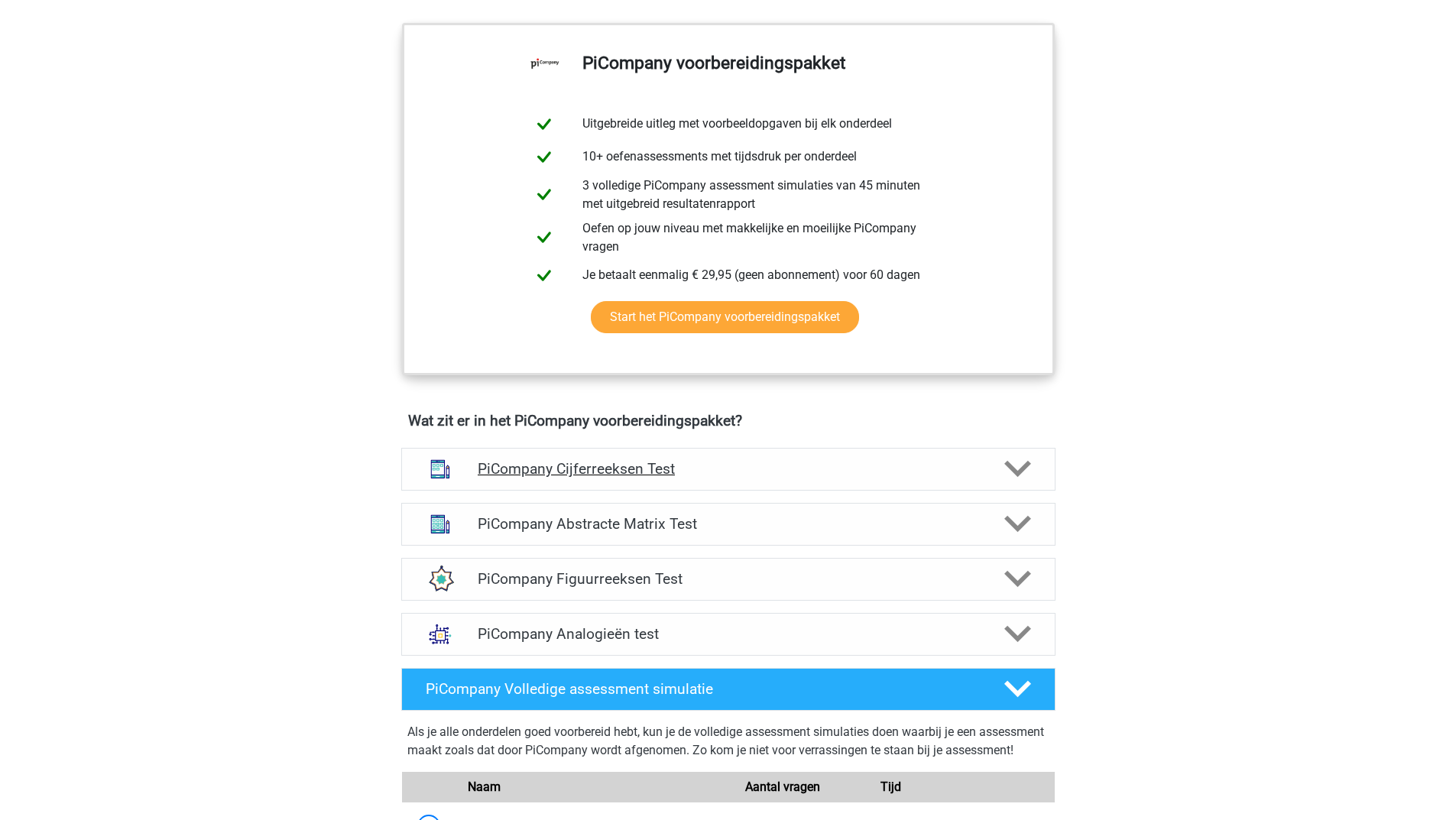
click at [1006, 482] on icon at bounding box center [1017, 469] width 27 height 27
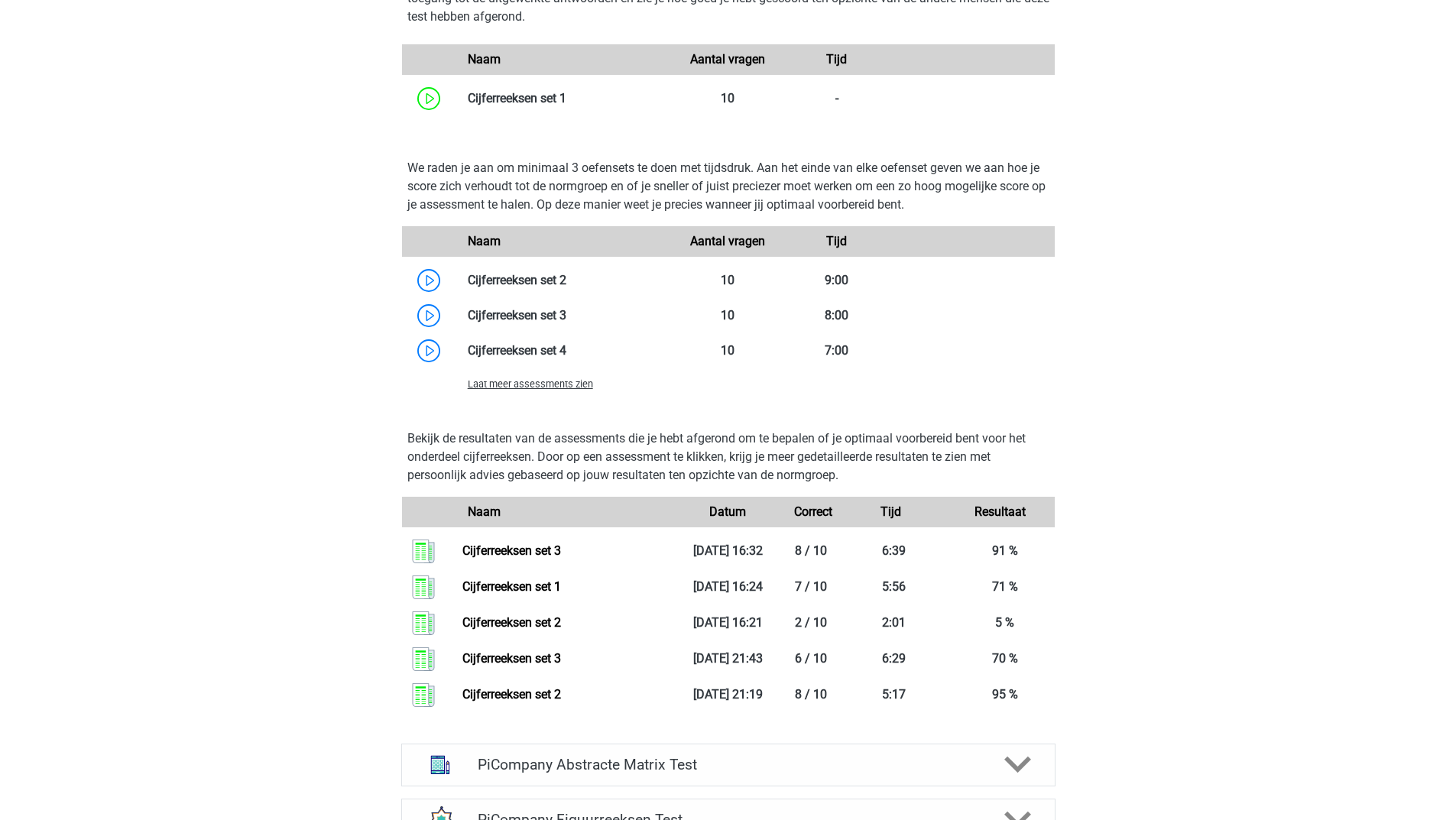
scroll to position [1529, 0]
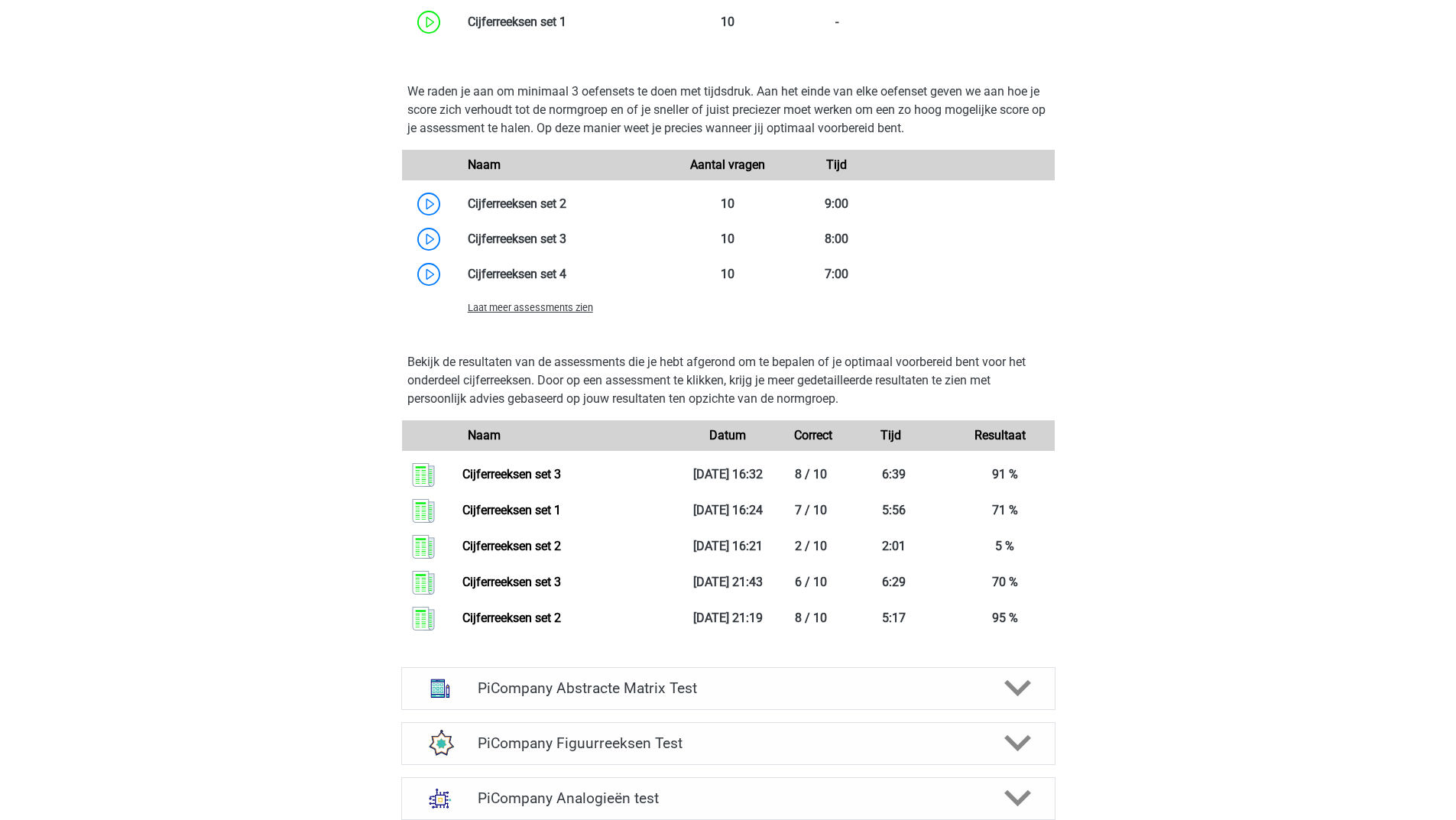
click at [567, 314] on span "Laat meer assessments zien" at bounding box center [530, 308] width 125 height 12
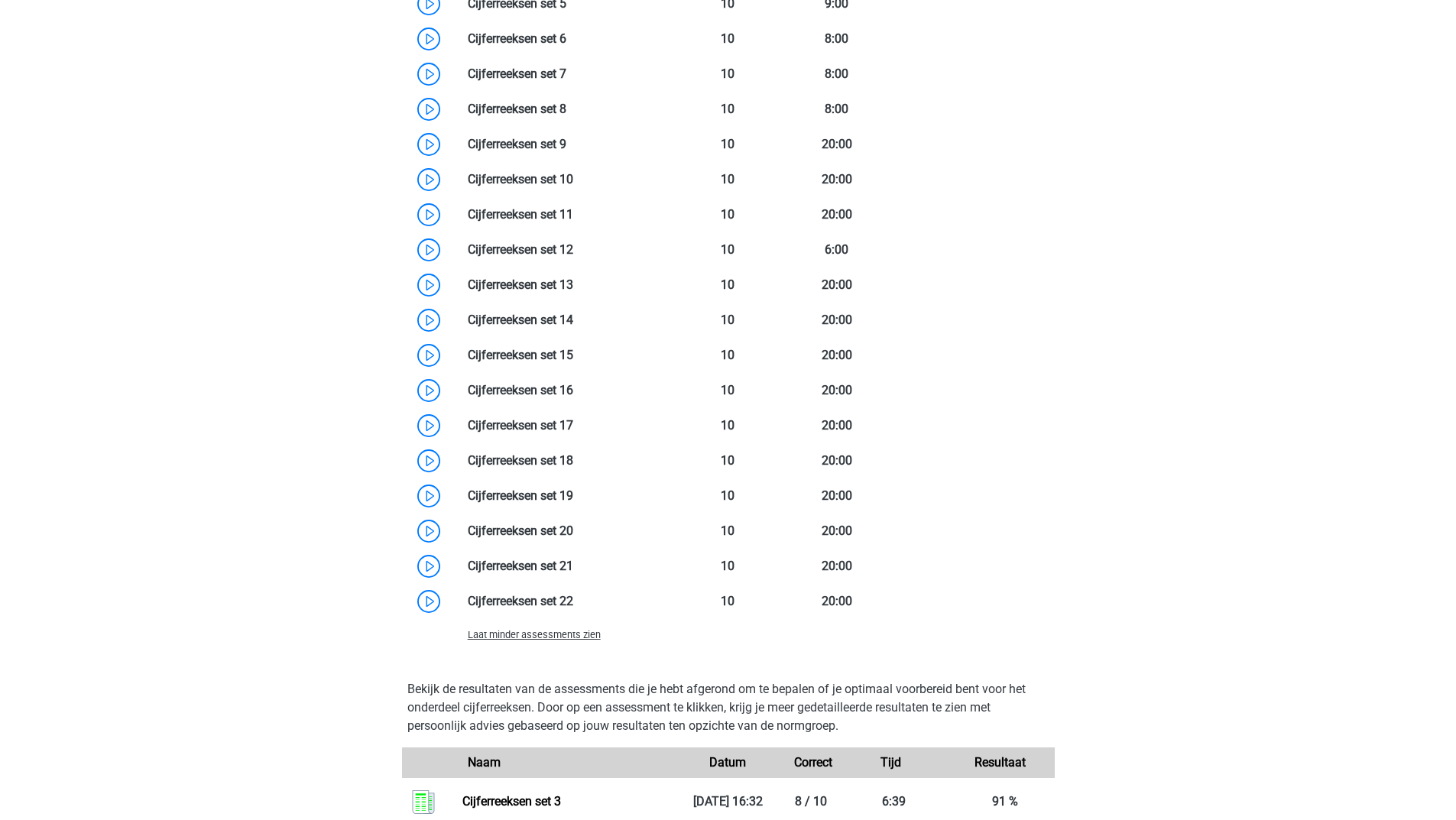
scroll to position [1758, 0]
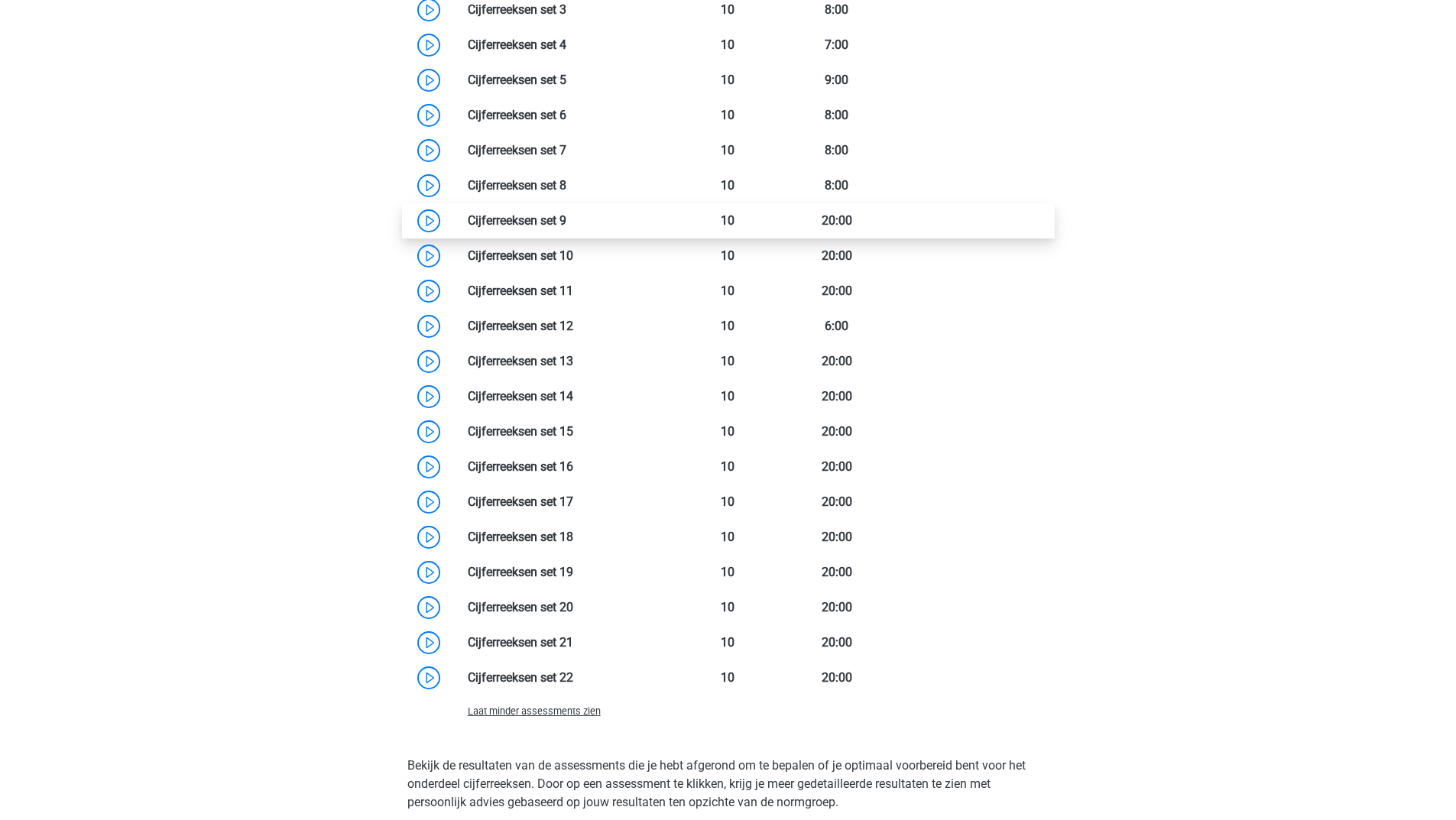
click at [567, 227] on link at bounding box center [567, 221] width 0 height 15
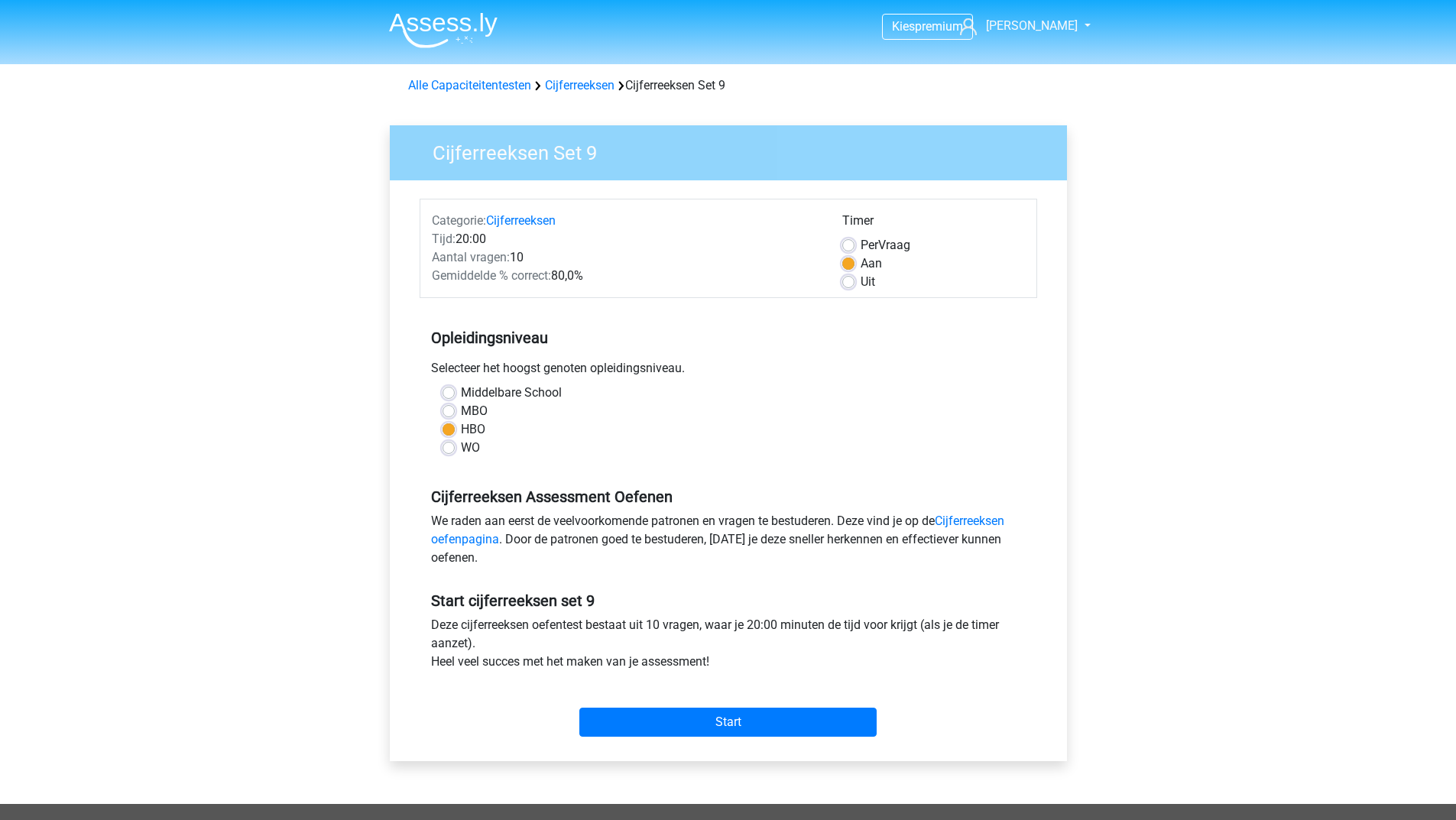
click at [762, 706] on div "Start" at bounding box center [728, 710] width 617 height 53
click at [752, 719] on input "Start" at bounding box center [728, 722] width 297 height 29
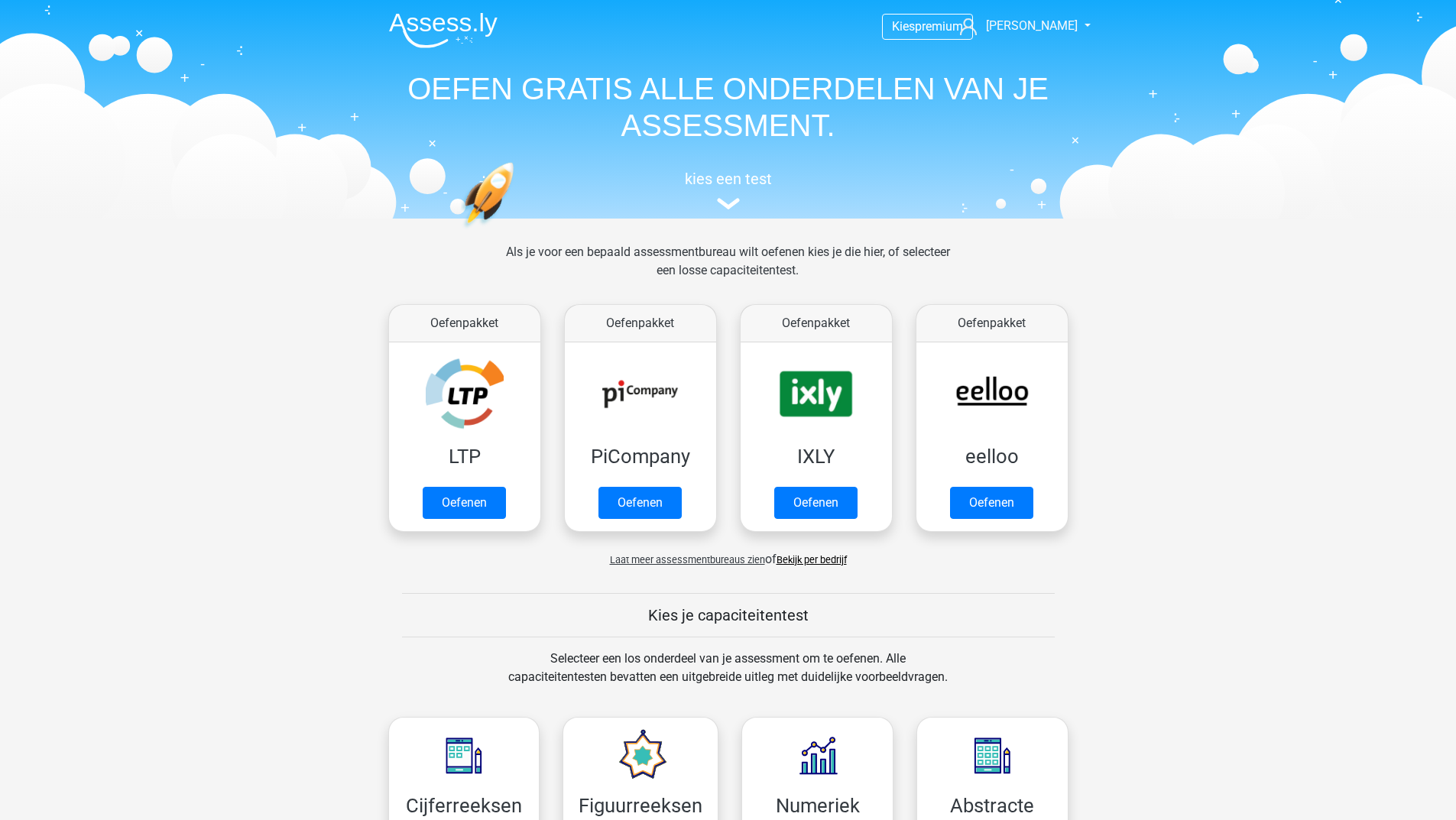
scroll to position [305, 0]
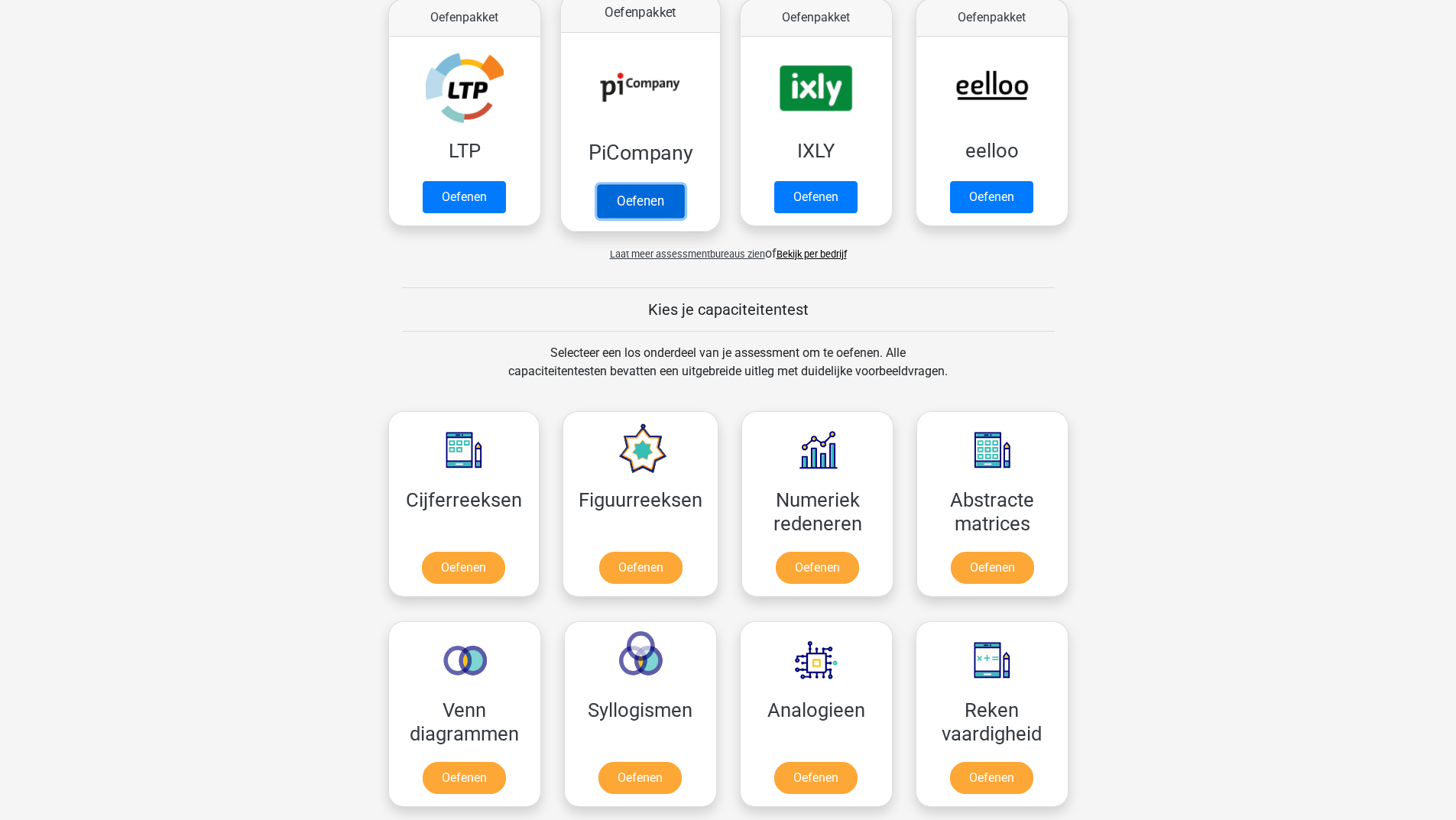
click at [640, 192] on link "Oefenen" at bounding box center [639, 201] width 87 height 34
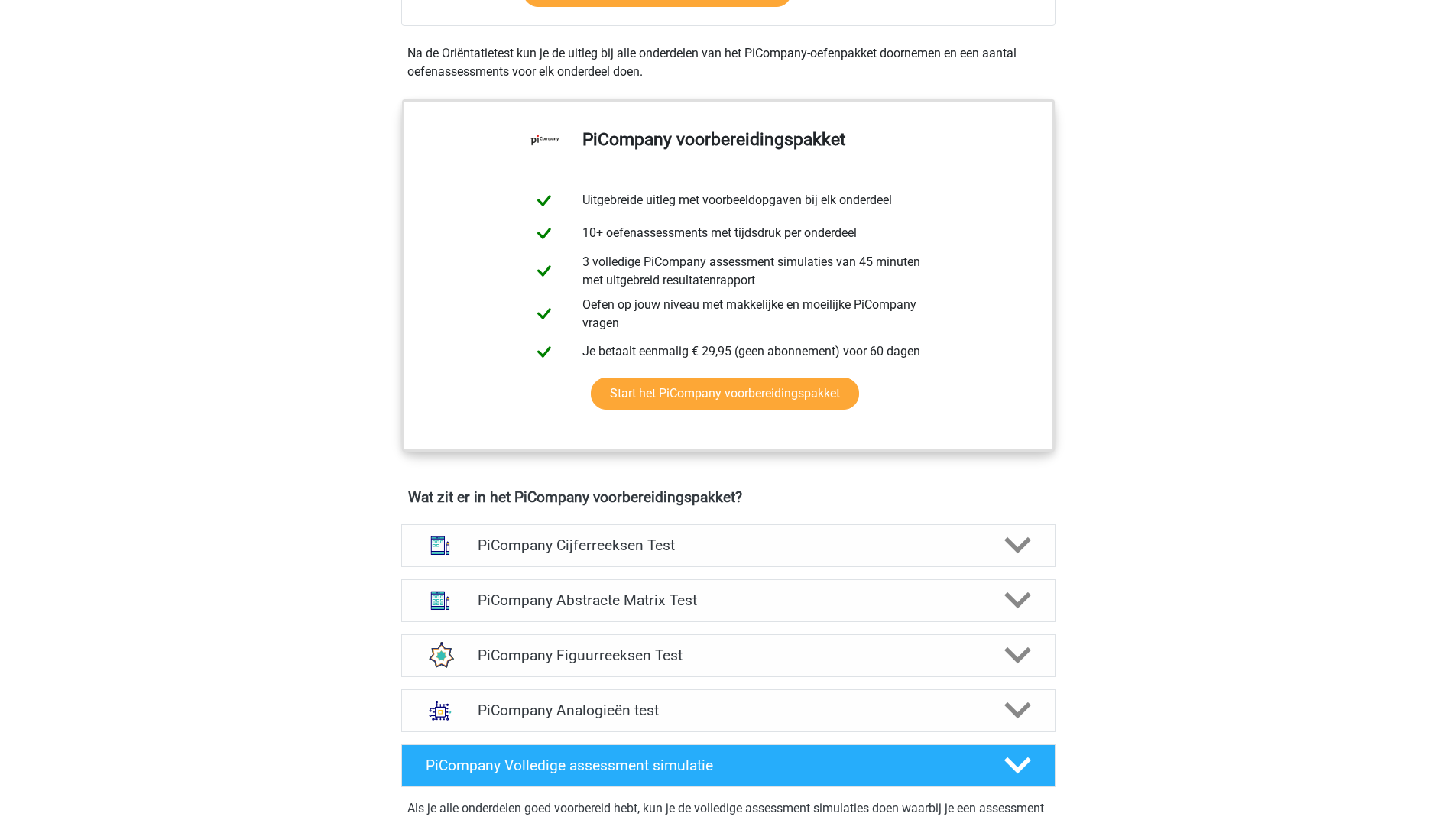
scroll to position [917, 0]
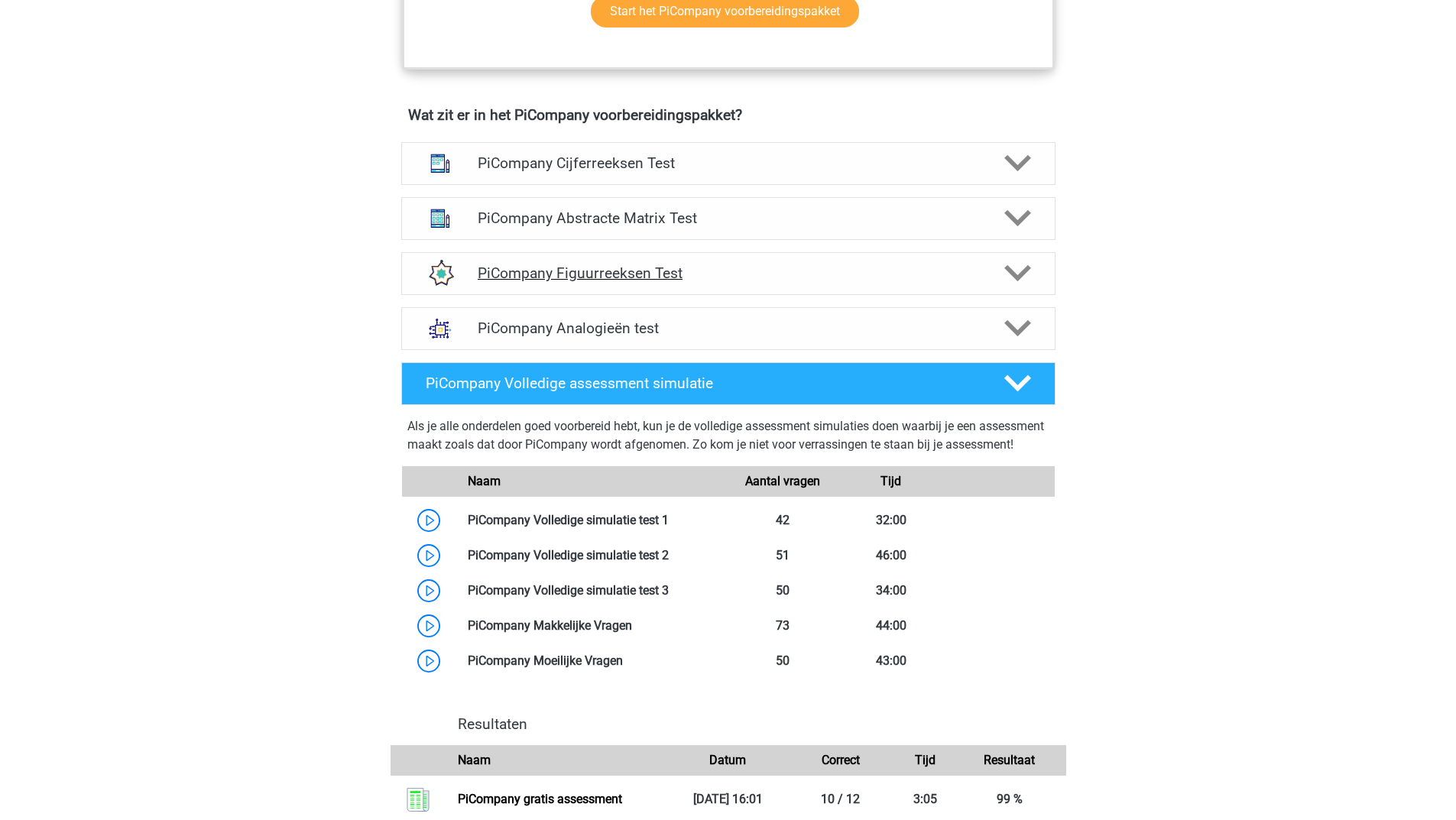
click at [1026, 282] on polygon at bounding box center [1017, 274] width 27 height 17
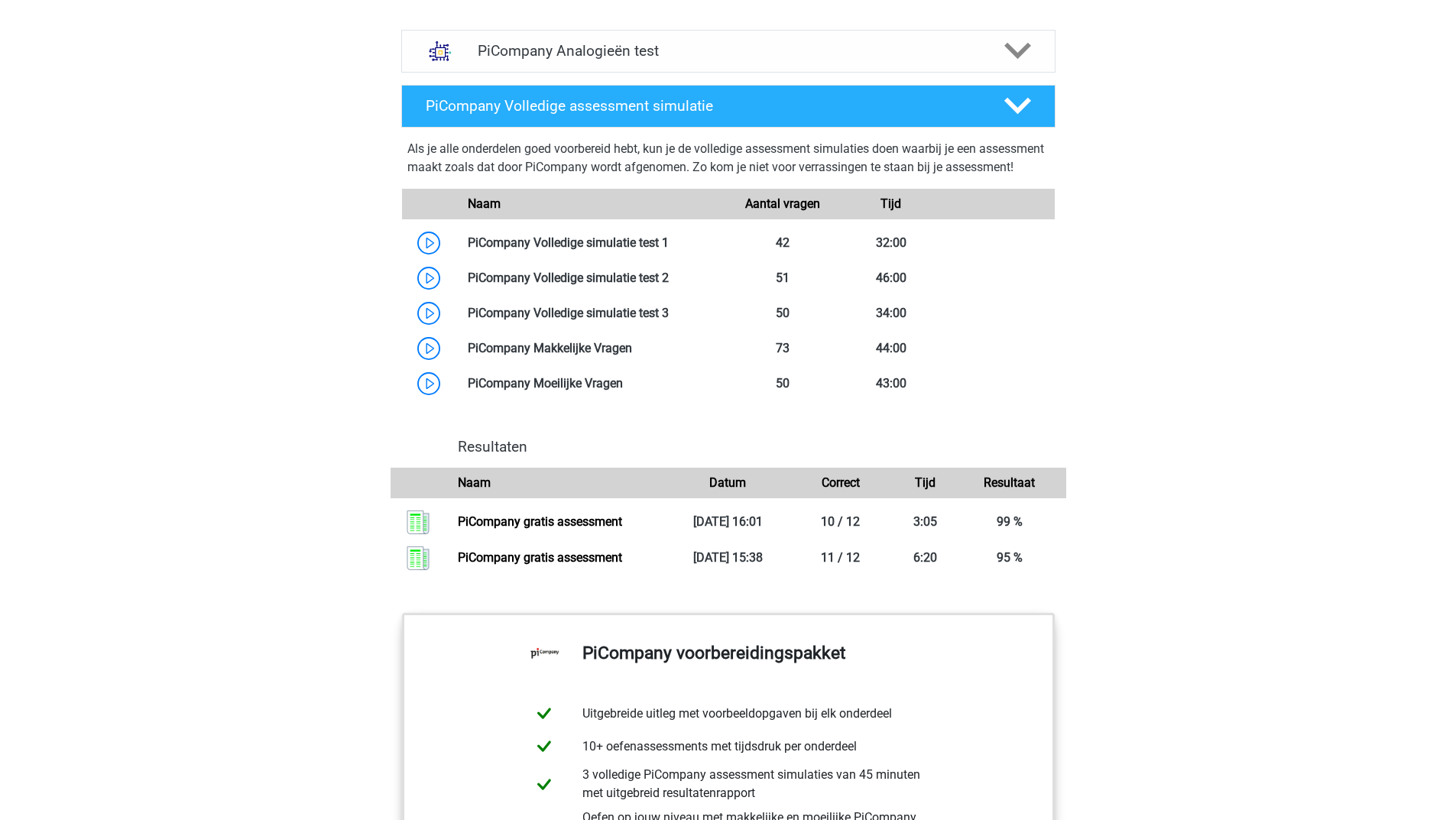
scroll to position [1911, 0]
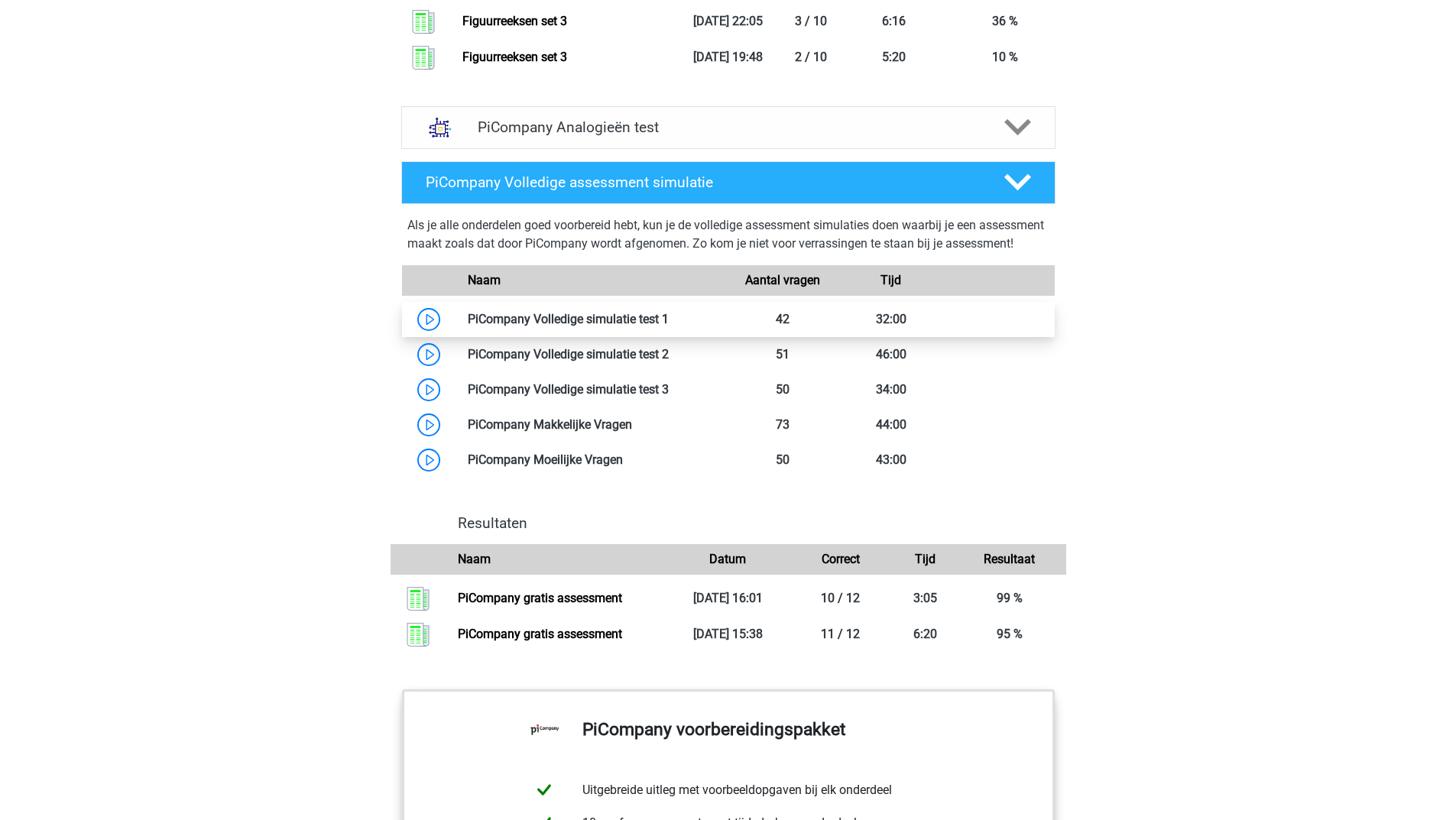
click at [669, 326] on link at bounding box center [669, 320] width 0 height 15
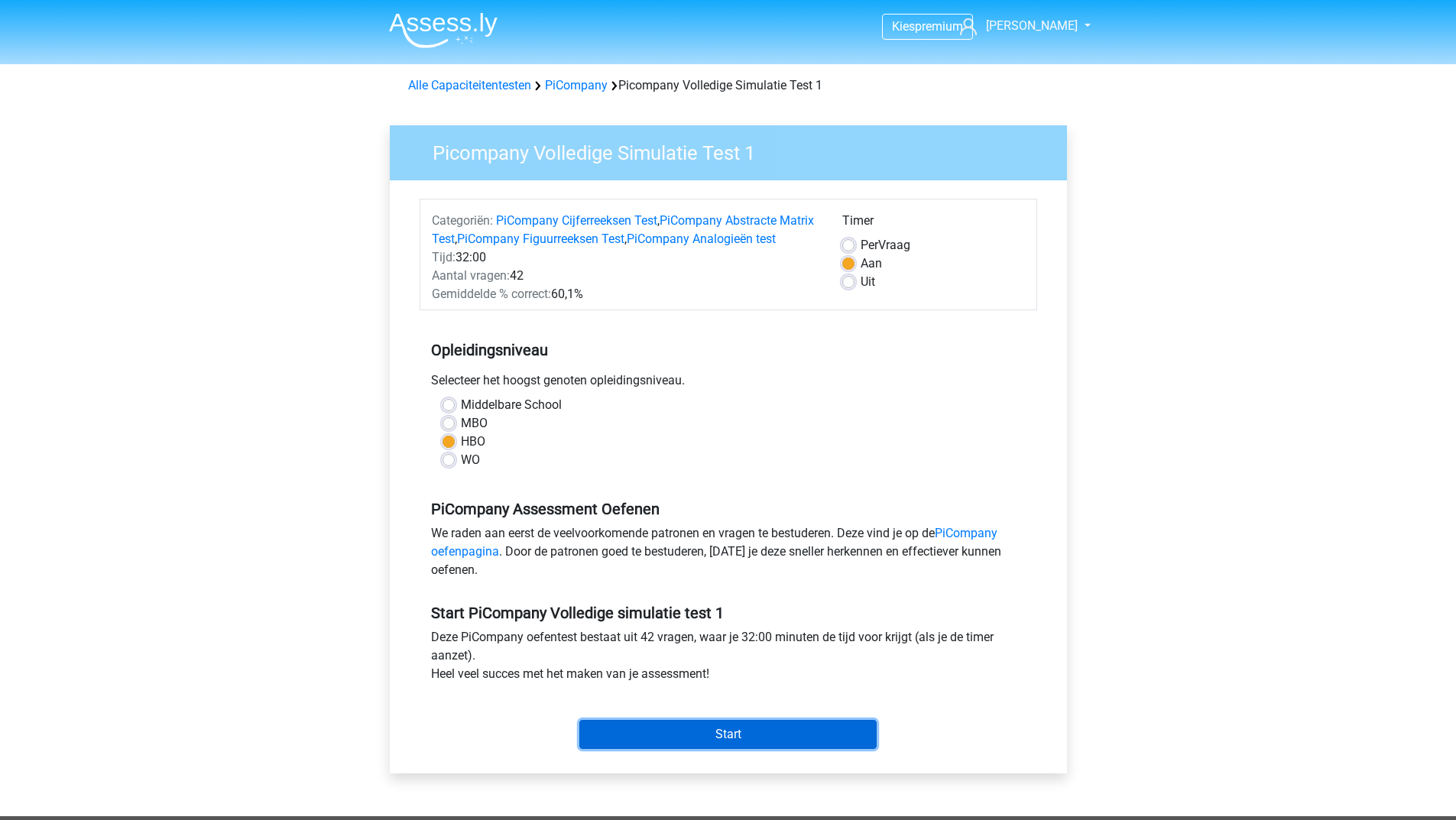
click at [600, 749] on input "Start" at bounding box center [728, 735] width 297 height 29
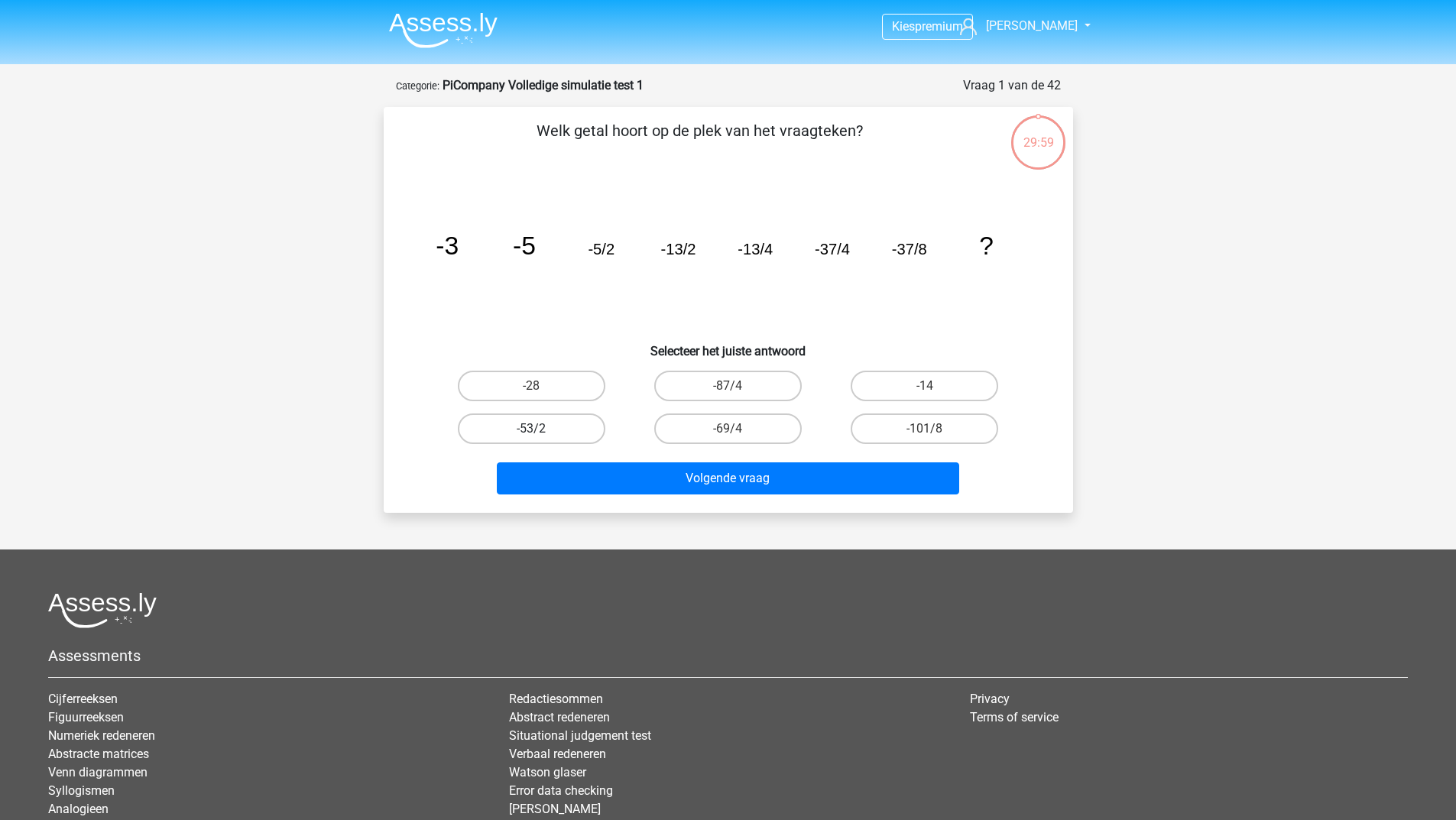
click at [542, 421] on label "-53/2" at bounding box center [532, 428] width 148 height 31
click at [541, 429] on input "-53/2" at bounding box center [536, 434] width 10 height 10
radio input "true"
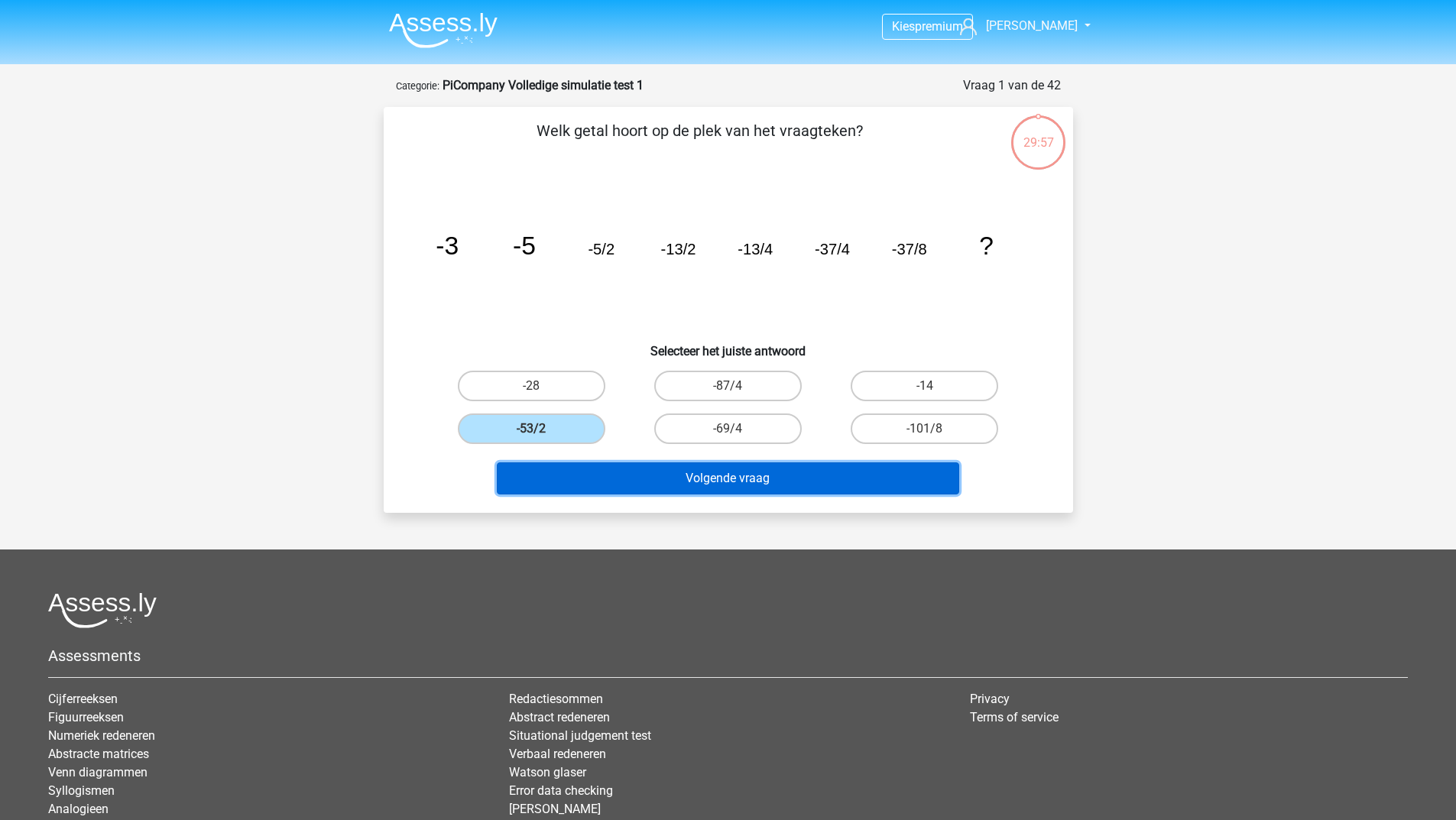
click at [586, 482] on button "Volgende vraag" at bounding box center [728, 478] width 462 height 32
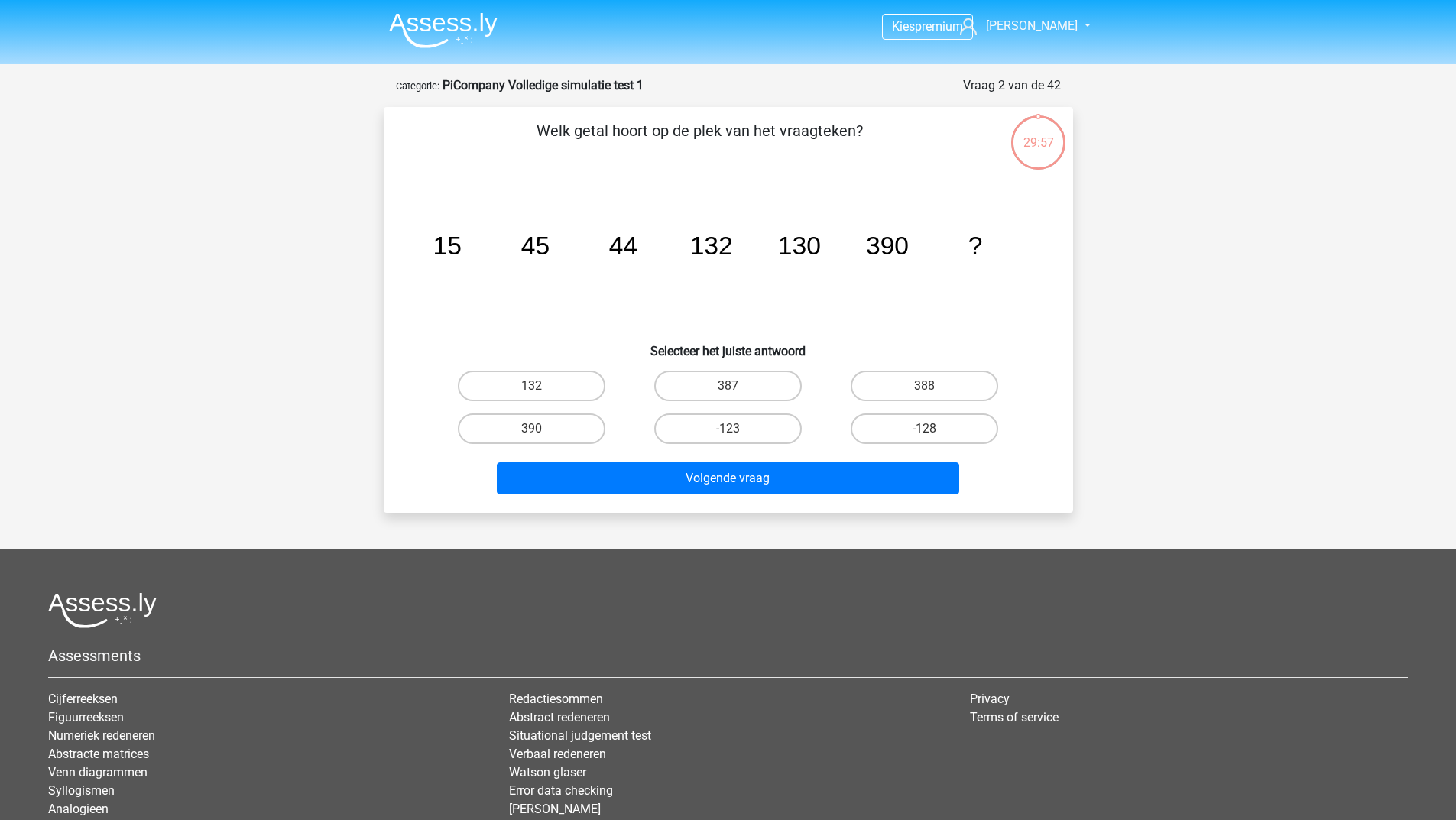
scroll to position [76, 0]
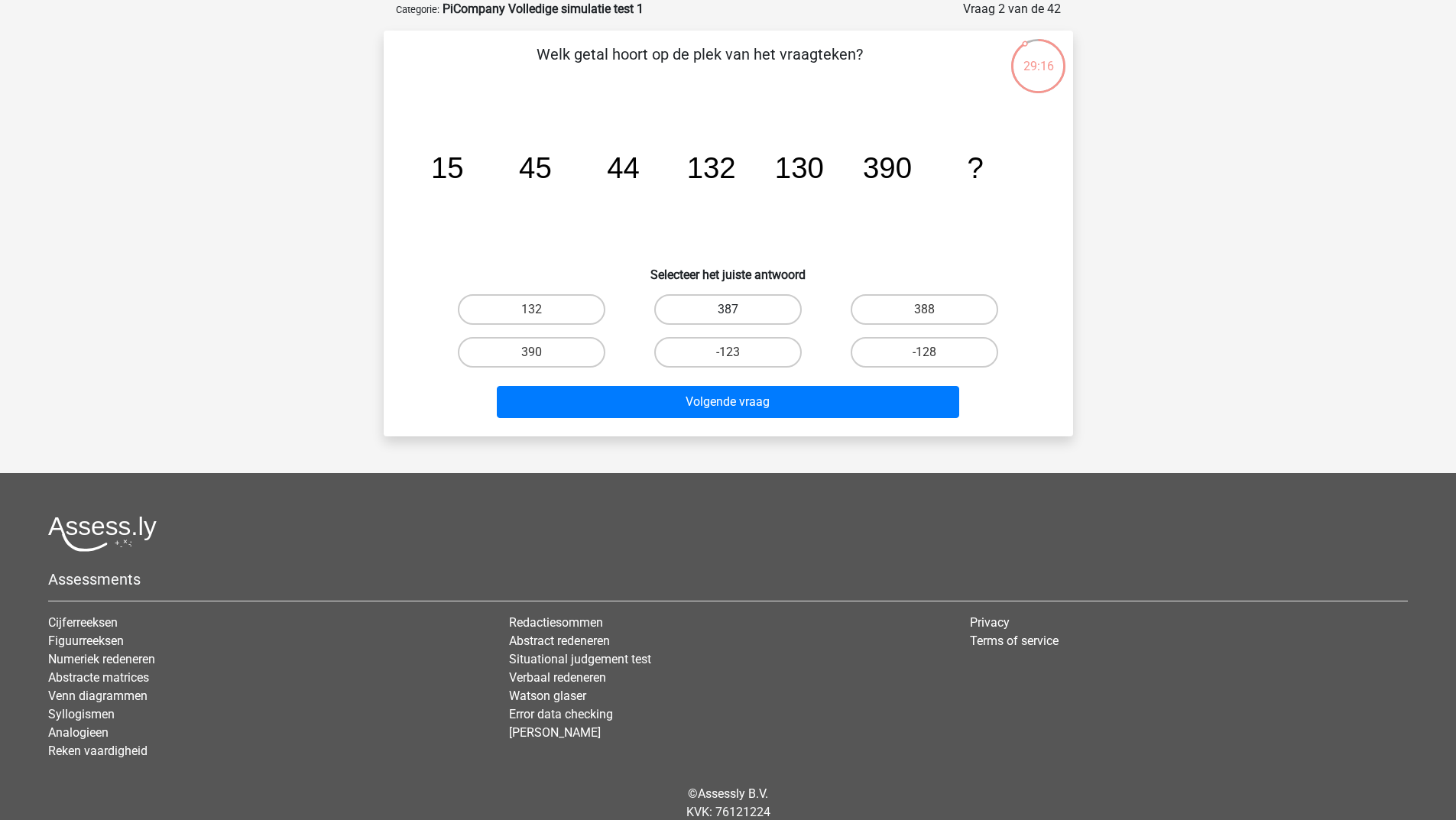
click at [758, 313] on label "387" at bounding box center [728, 310] width 148 height 31
click at [738, 313] on input "387" at bounding box center [733, 315] width 10 height 10
radio input "true"
click at [757, 315] on label "387" at bounding box center [728, 310] width 148 height 31
click at [738, 315] on input "387" at bounding box center [733, 315] width 10 height 10
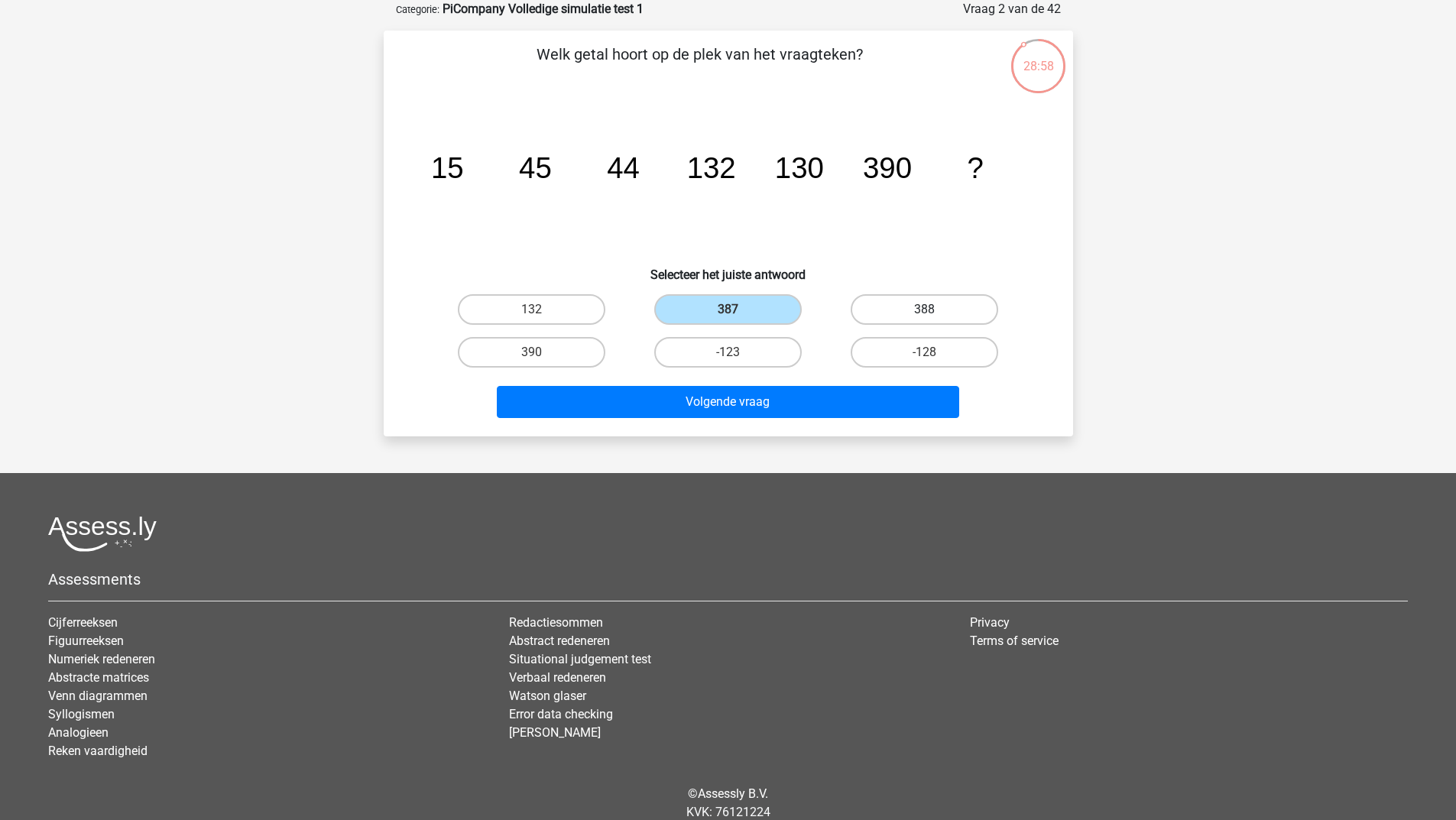
click at [883, 304] on label "388" at bounding box center [924, 310] width 148 height 31
click at [924, 310] on input "388" at bounding box center [929, 315] width 10 height 10
radio input "true"
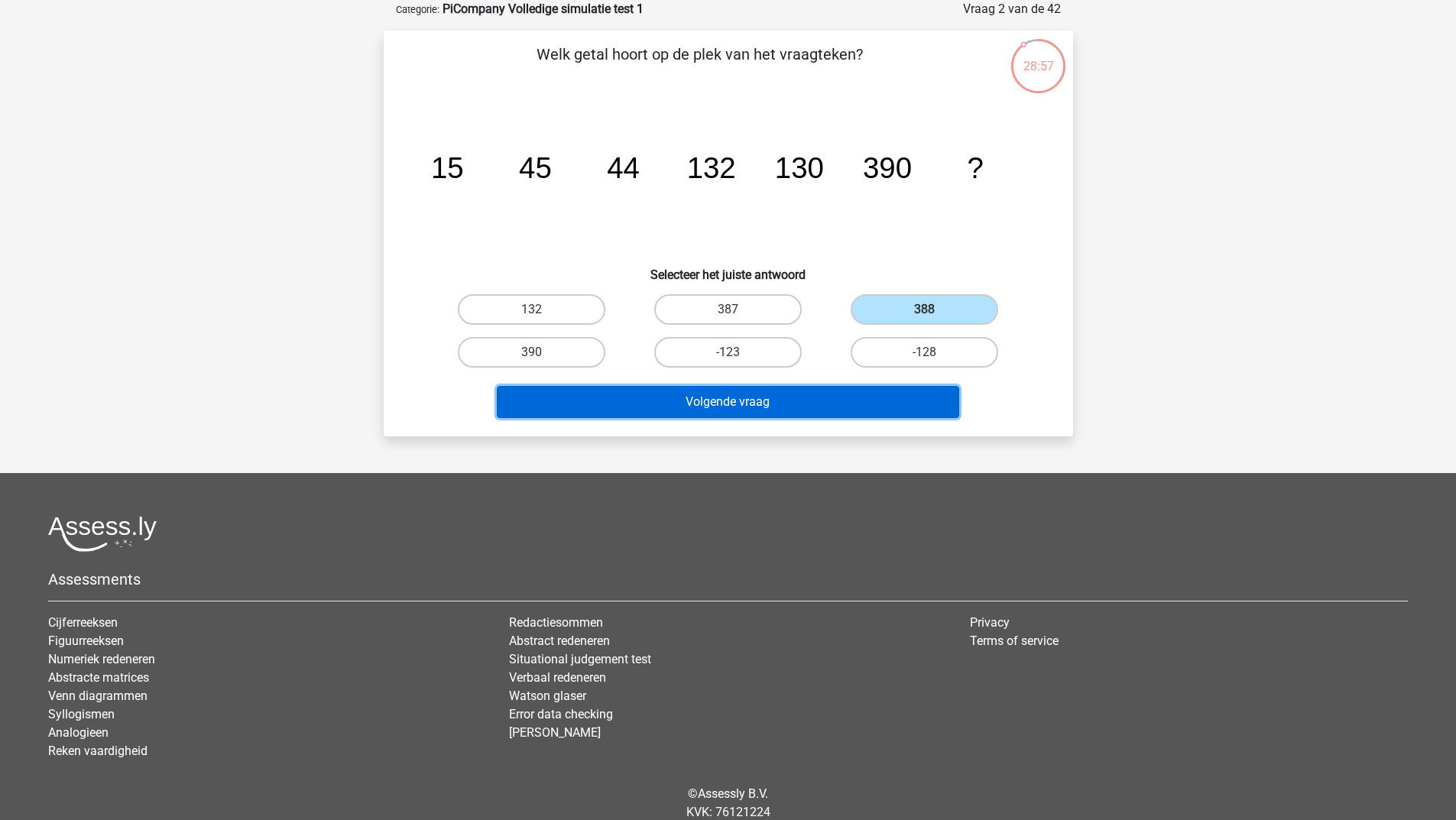
click at [749, 396] on button "Volgende vraag" at bounding box center [728, 402] width 462 height 32
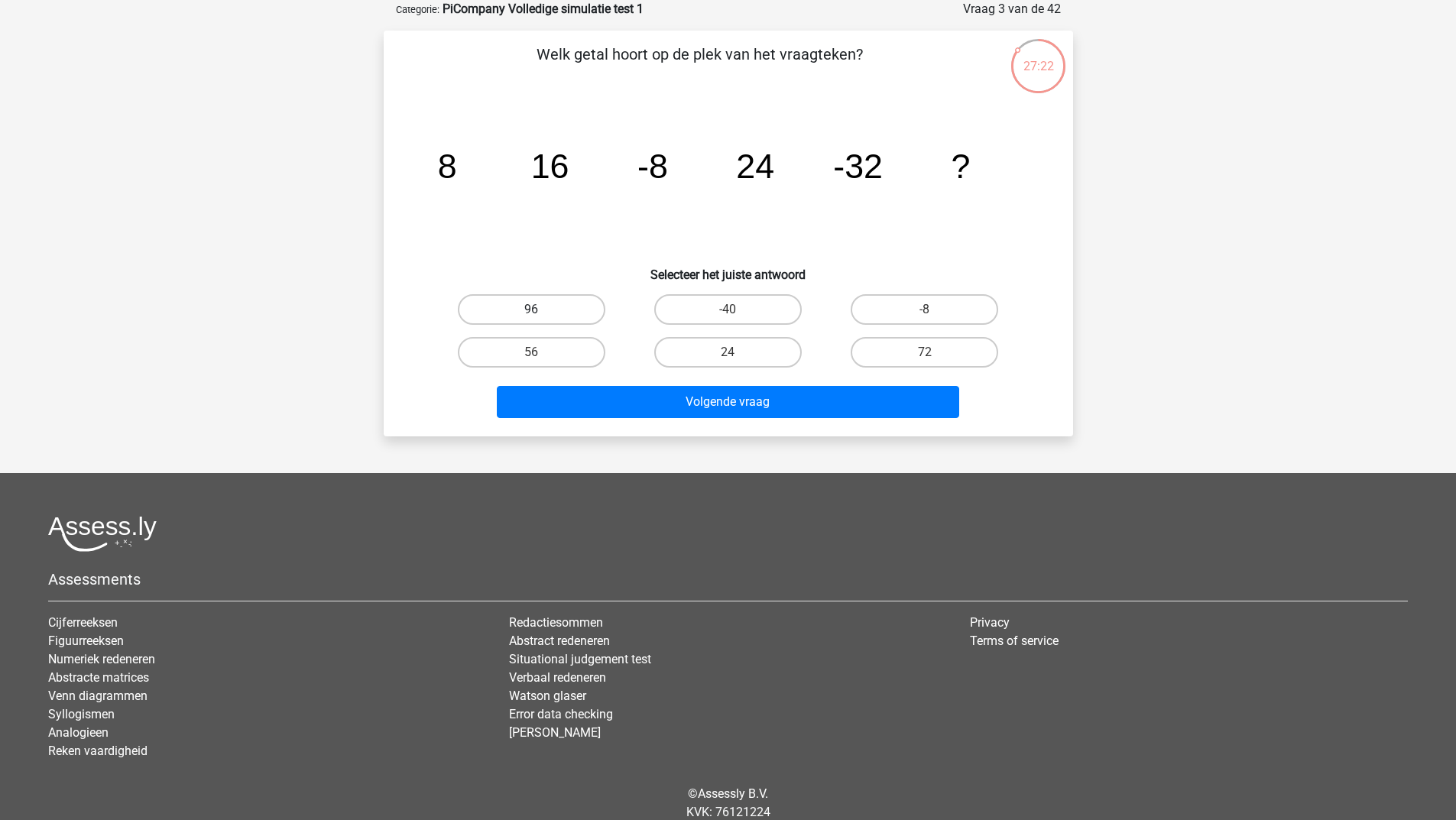
click at [516, 305] on label "96" at bounding box center [532, 310] width 148 height 31
click at [531, 310] on input "96" at bounding box center [536, 315] width 10 height 10
radio input "true"
click at [530, 383] on div "Volgende vraag" at bounding box center [728, 398] width 640 height 51
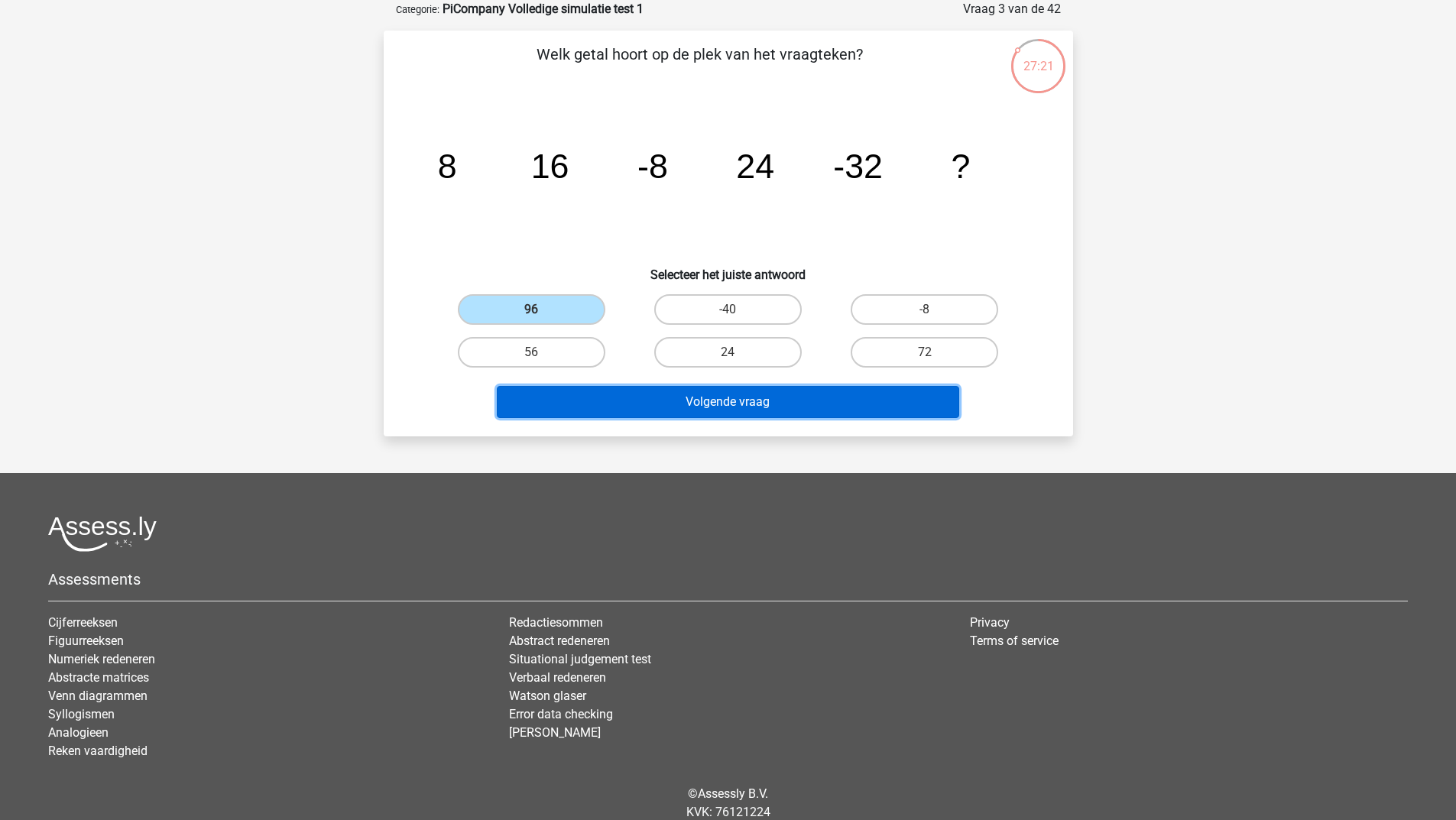
click at [531, 401] on button "Volgende vraag" at bounding box center [728, 402] width 462 height 32
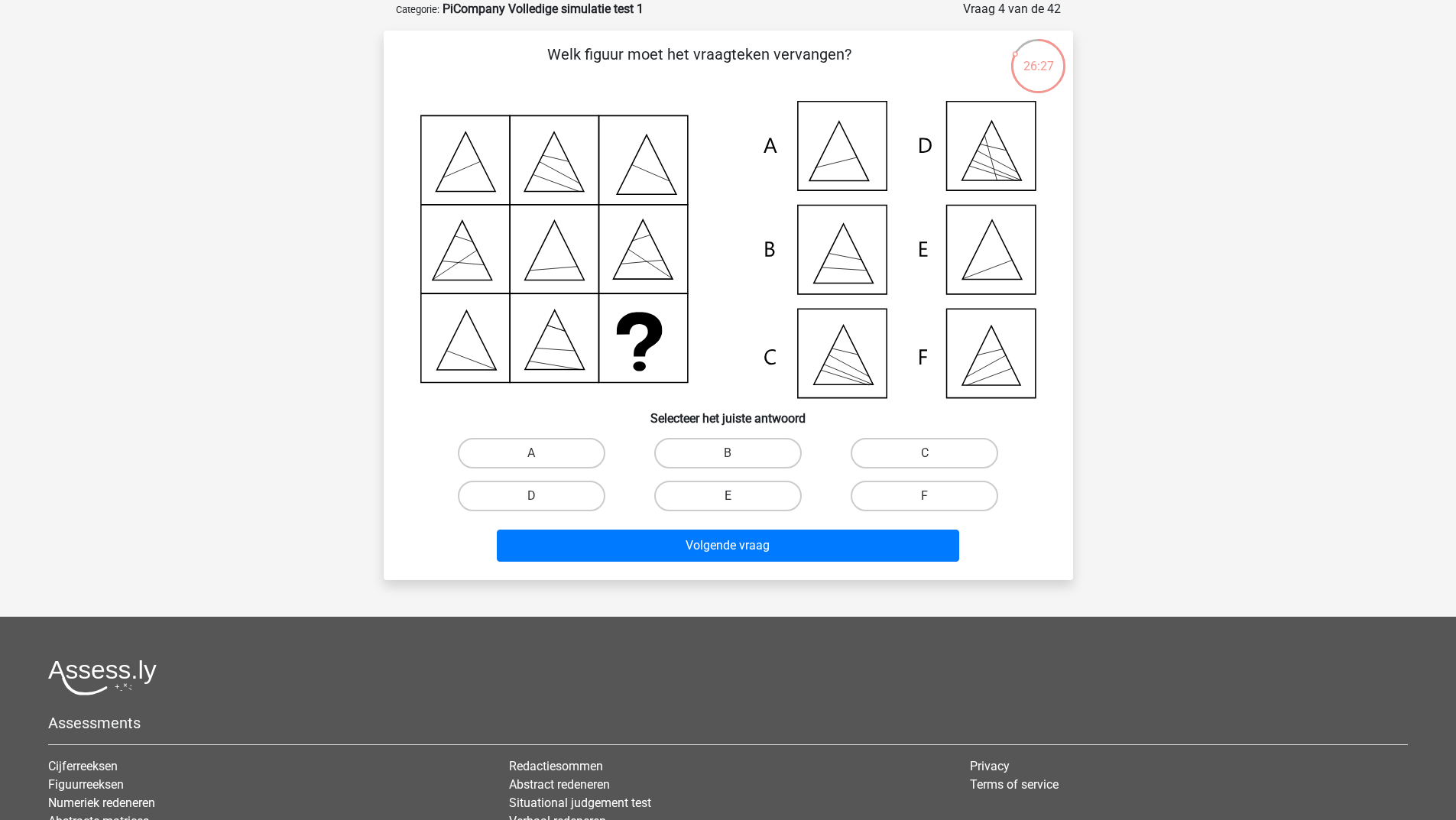
click at [756, 489] on label "E" at bounding box center [728, 495] width 148 height 31
click at [738, 496] on input "E" at bounding box center [733, 501] width 10 height 10
radio input "true"
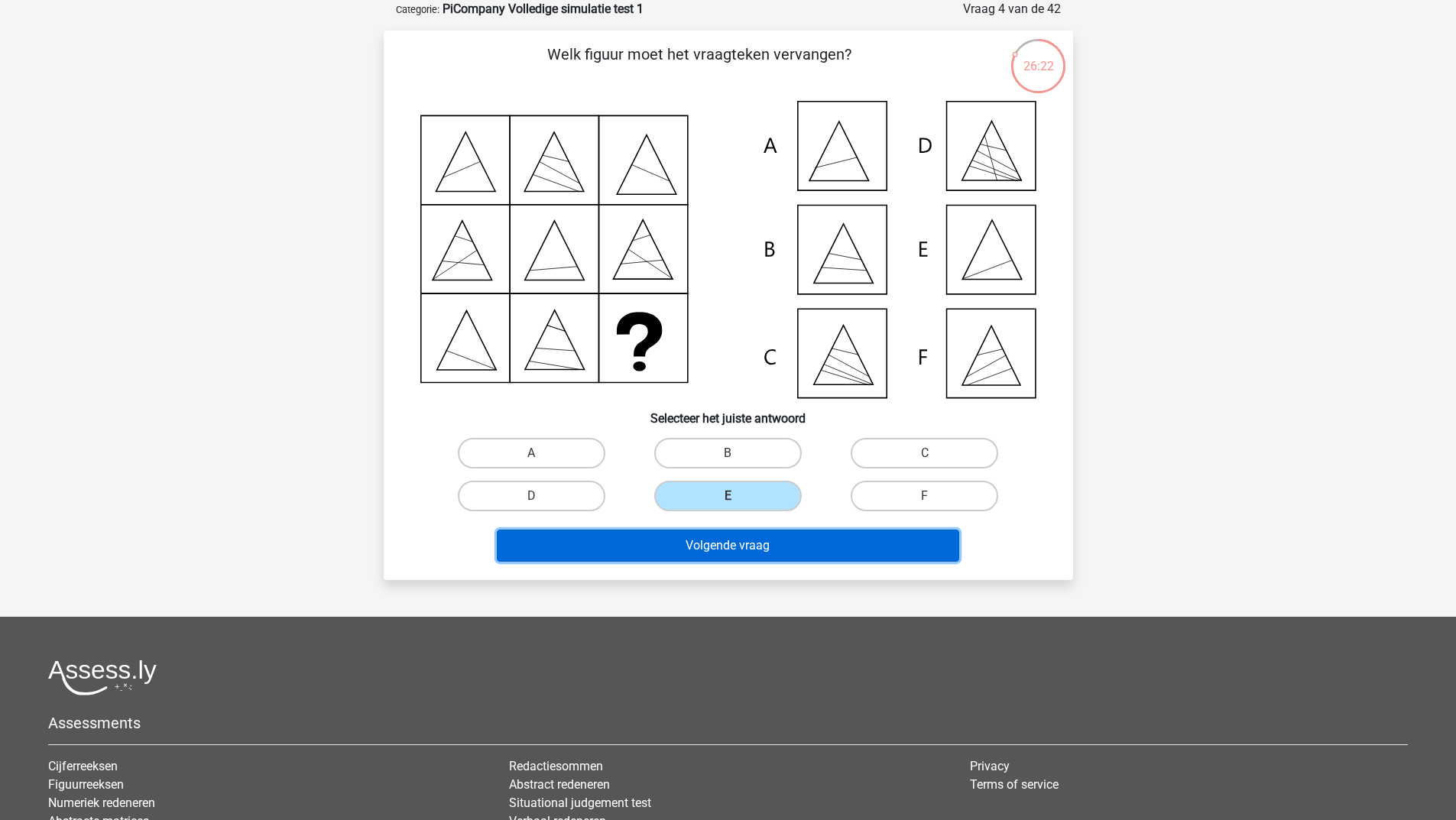
click at [805, 554] on button "Volgende vraag" at bounding box center [728, 545] width 462 height 32
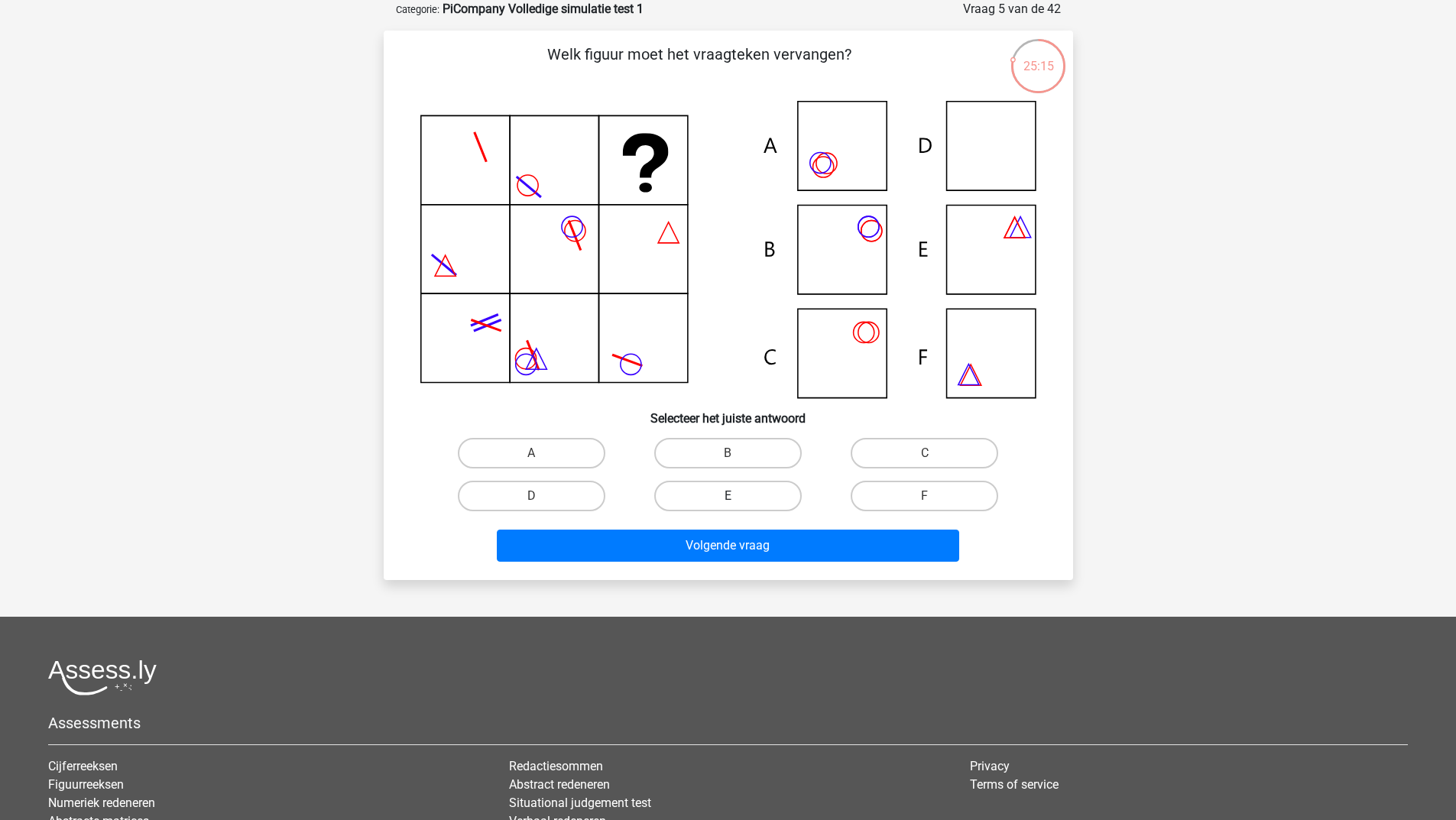
click at [767, 500] on label "E" at bounding box center [728, 495] width 148 height 31
click at [738, 500] on input "E" at bounding box center [733, 501] width 10 height 10
radio input "true"
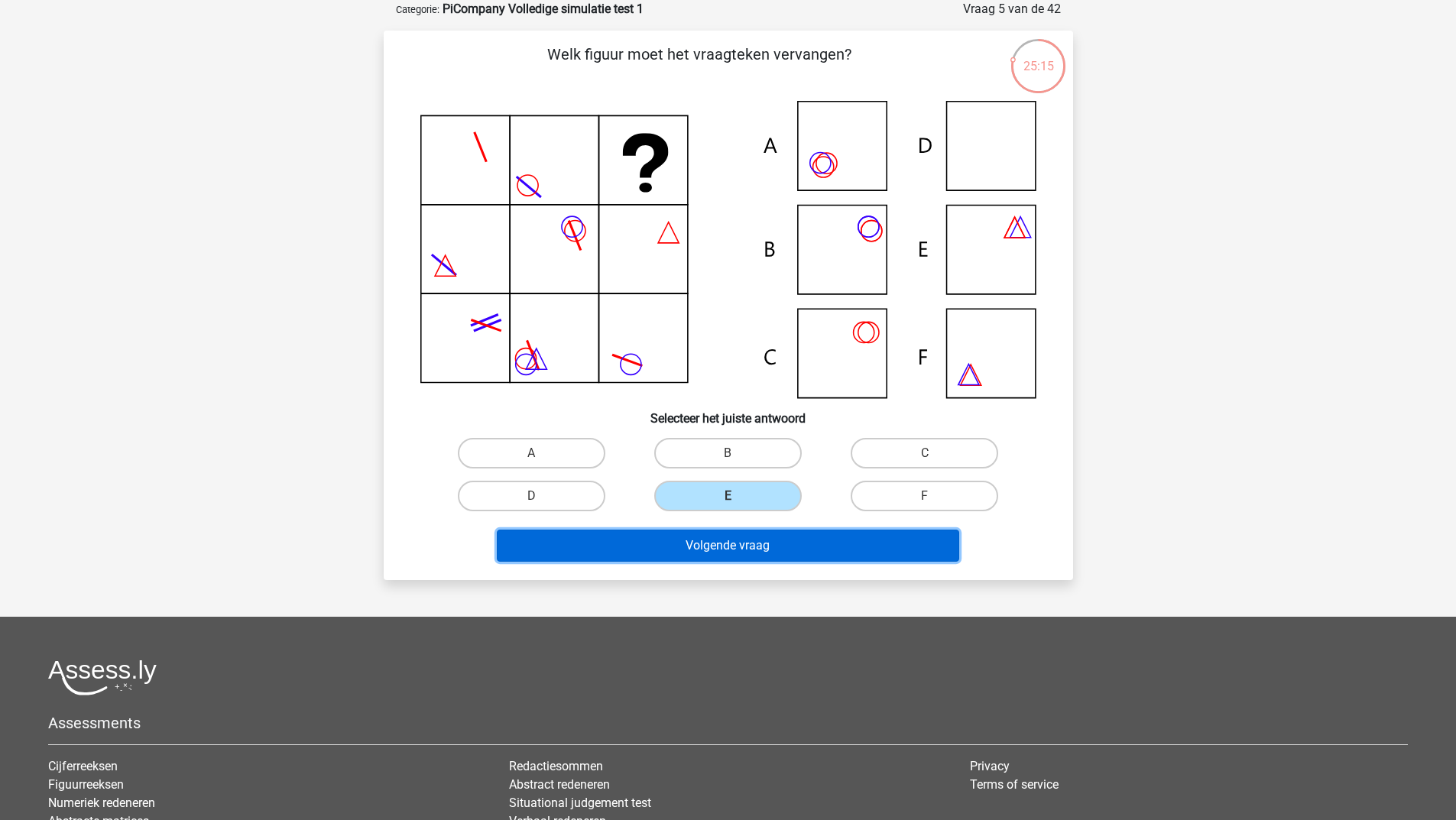
click at [758, 557] on button "Volgende vraag" at bounding box center [728, 545] width 462 height 32
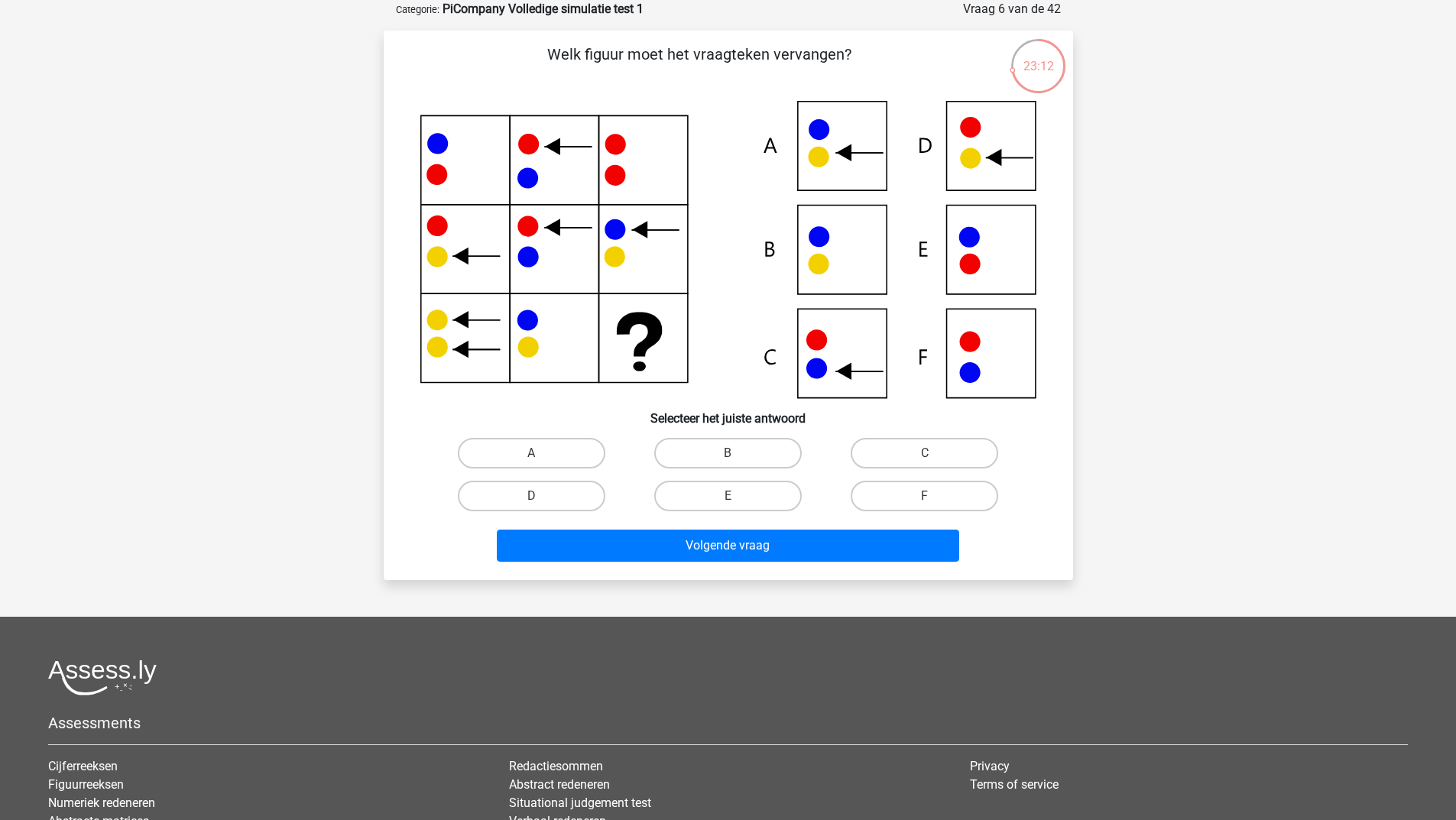
click at [1034, 534] on div "Volgende vraag" at bounding box center [728, 543] width 640 height 51
drag, startPoint x: 726, startPoint y: 484, endPoint x: 710, endPoint y: 522, distance: 41.2
click at [728, 485] on label "E" at bounding box center [728, 495] width 148 height 31
click at [728, 496] on input "E" at bounding box center [733, 501] width 10 height 10
radio input "true"
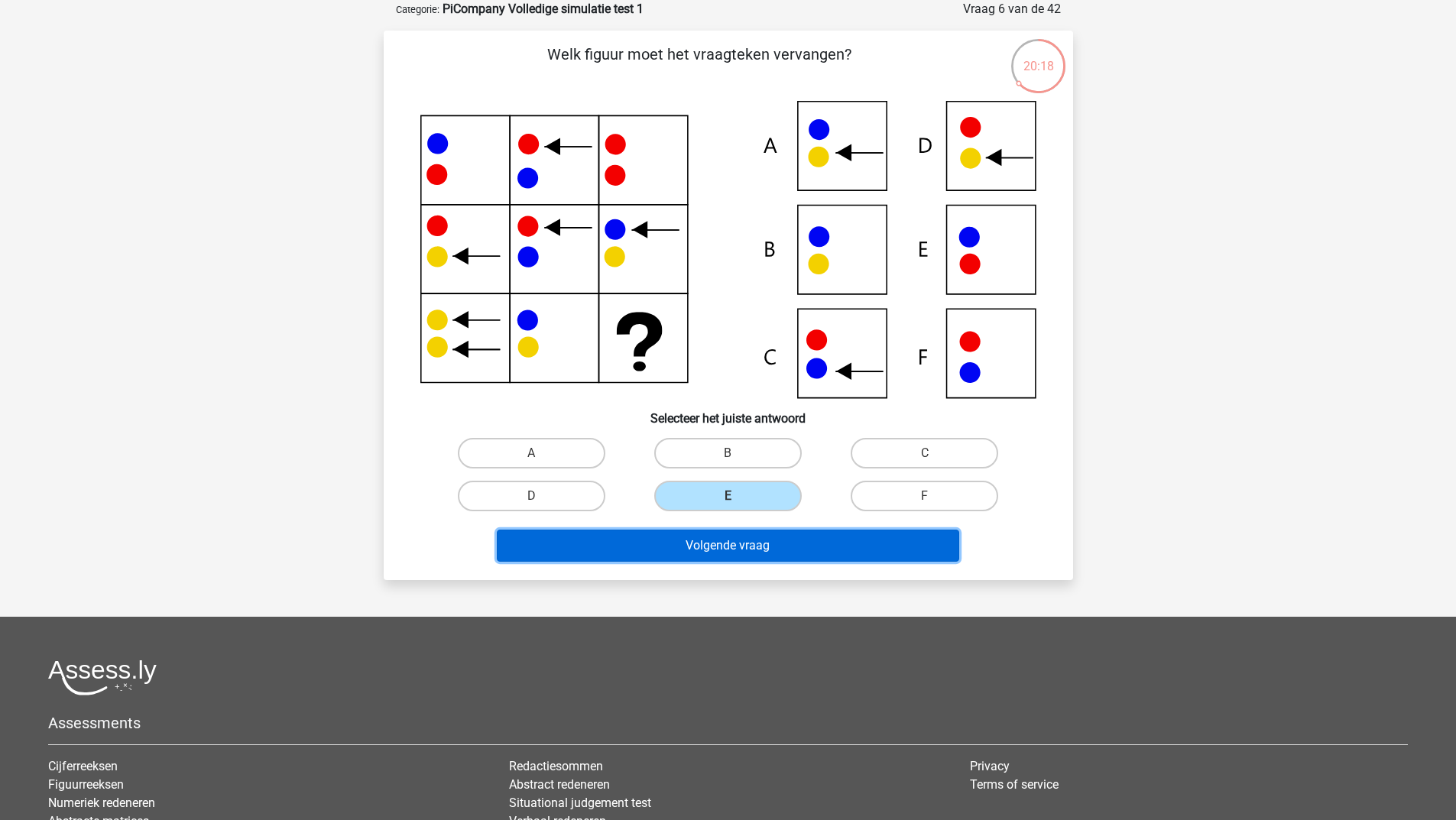
click at [704, 544] on button "Volgende vraag" at bounding box center [728, 545] width 462 height 32
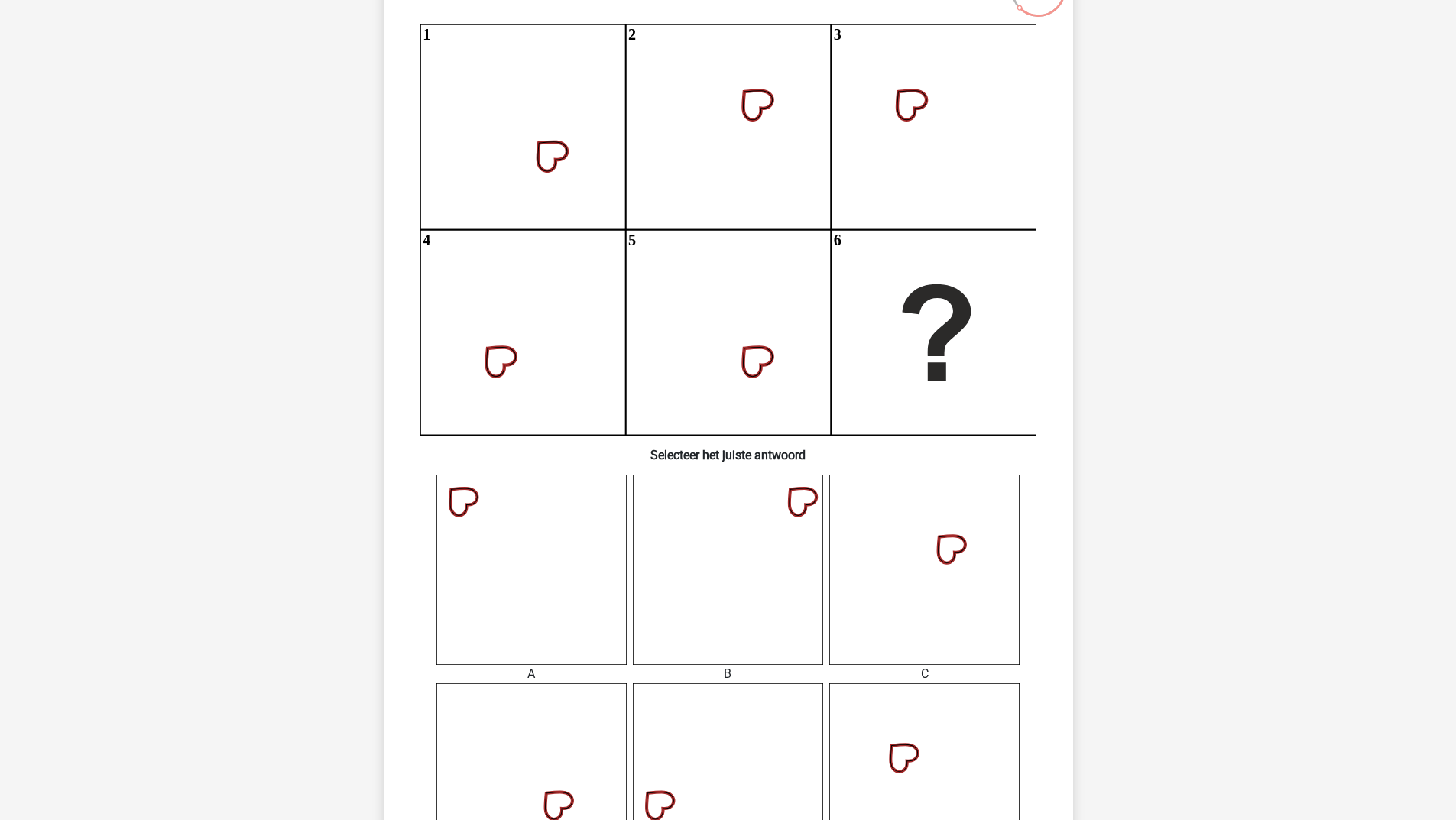
scroll to position [459, 0]
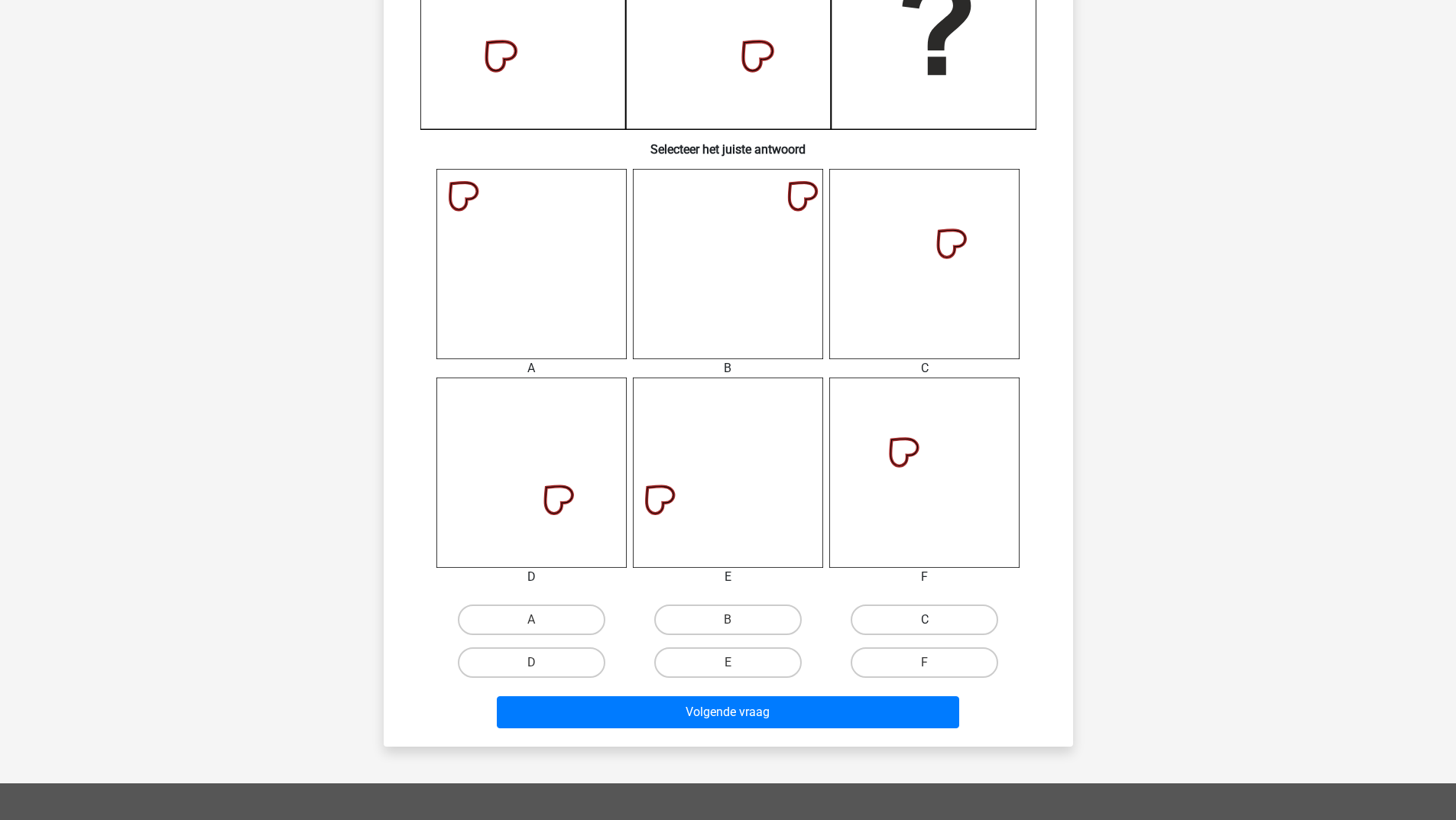
click at [918, 615] on label "C" at bounding box center [924, 620] width 148 height 31
click at [924, 620] on input "C" at bounding box center [929, 625] width 10 height 10
radio input "true"
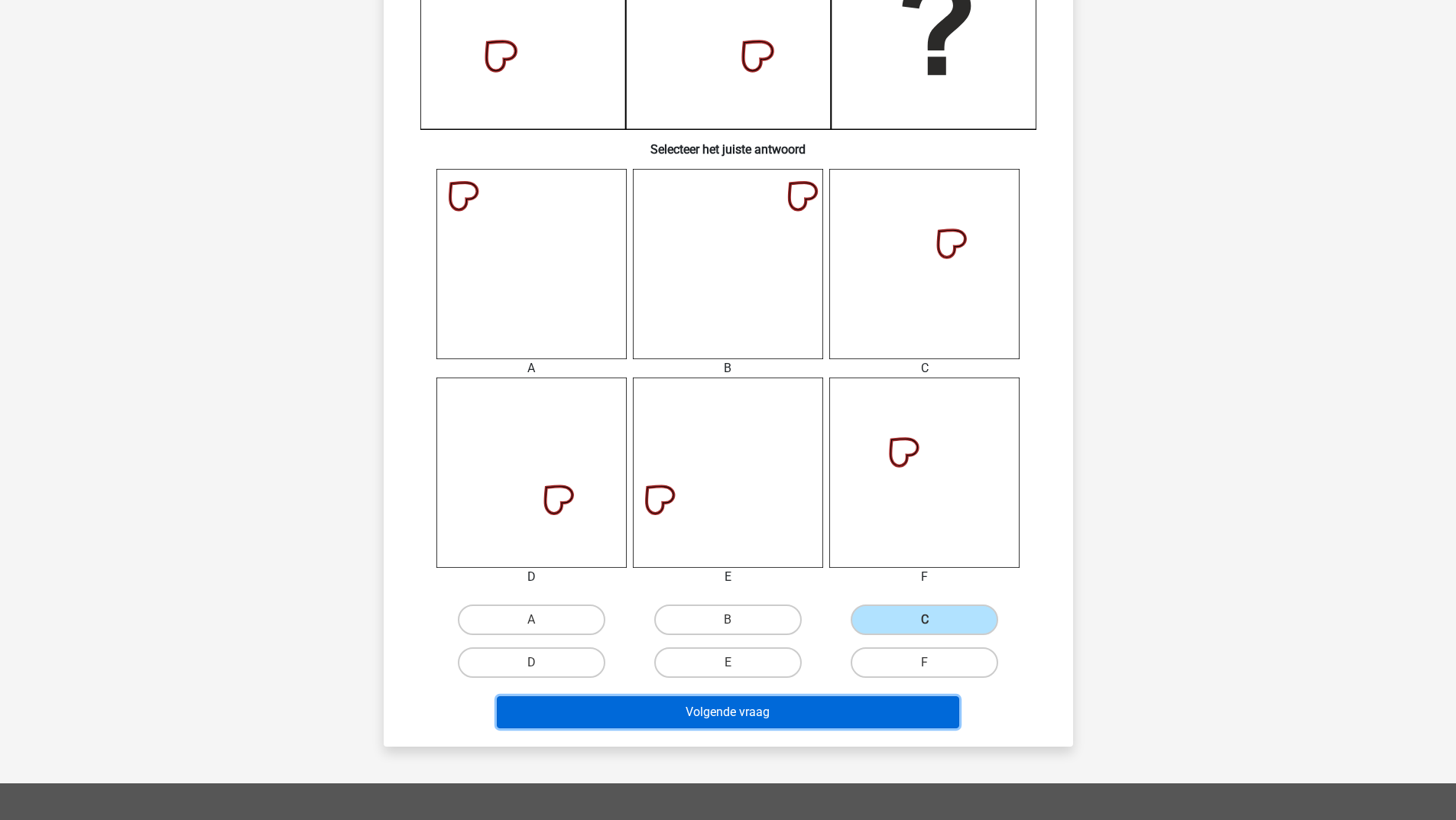
click at [674, 714] on button "Volgende vraag" at bounding box center [728, 712] width 462 height 32
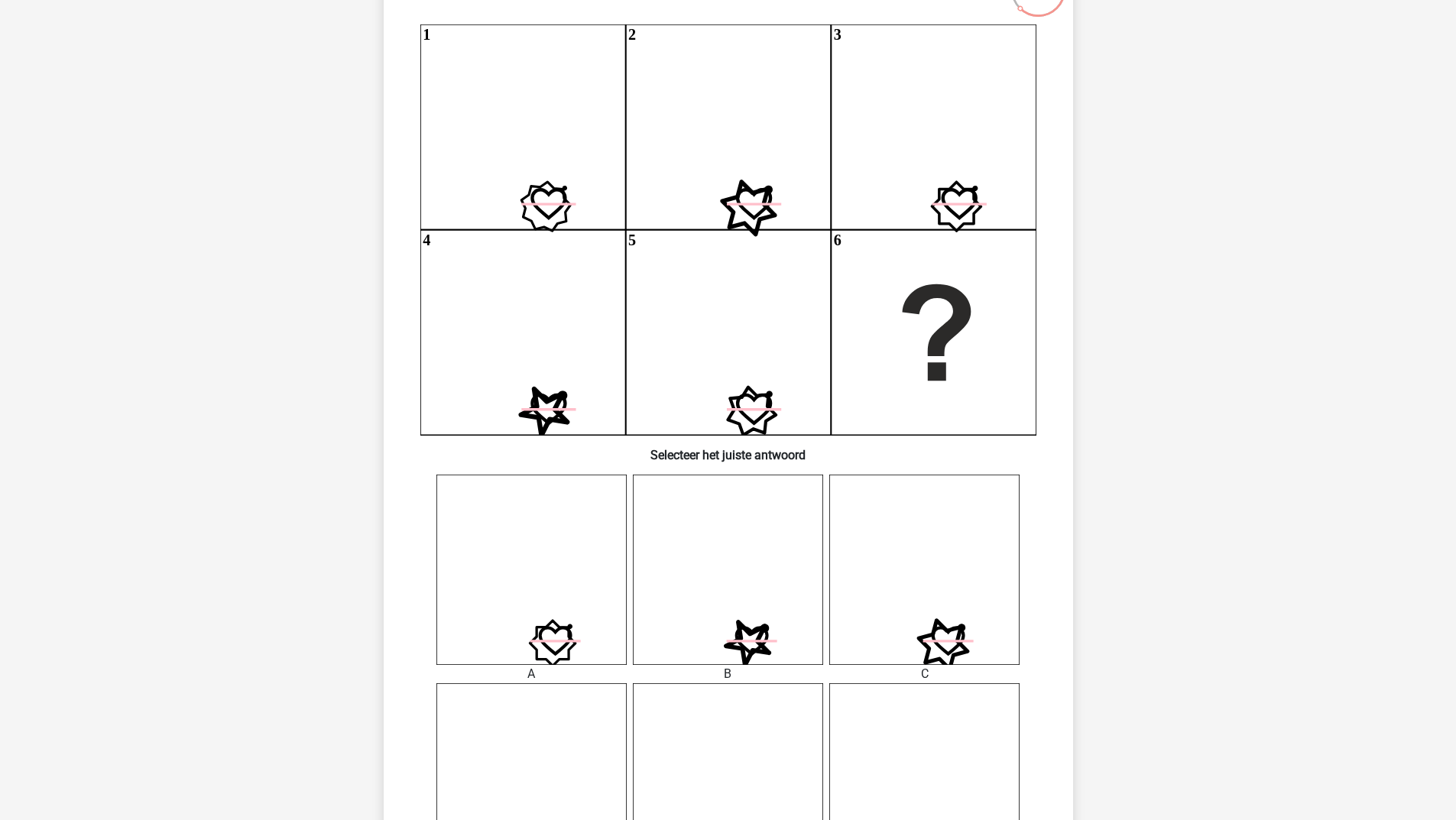
scroll to position [305, 0]
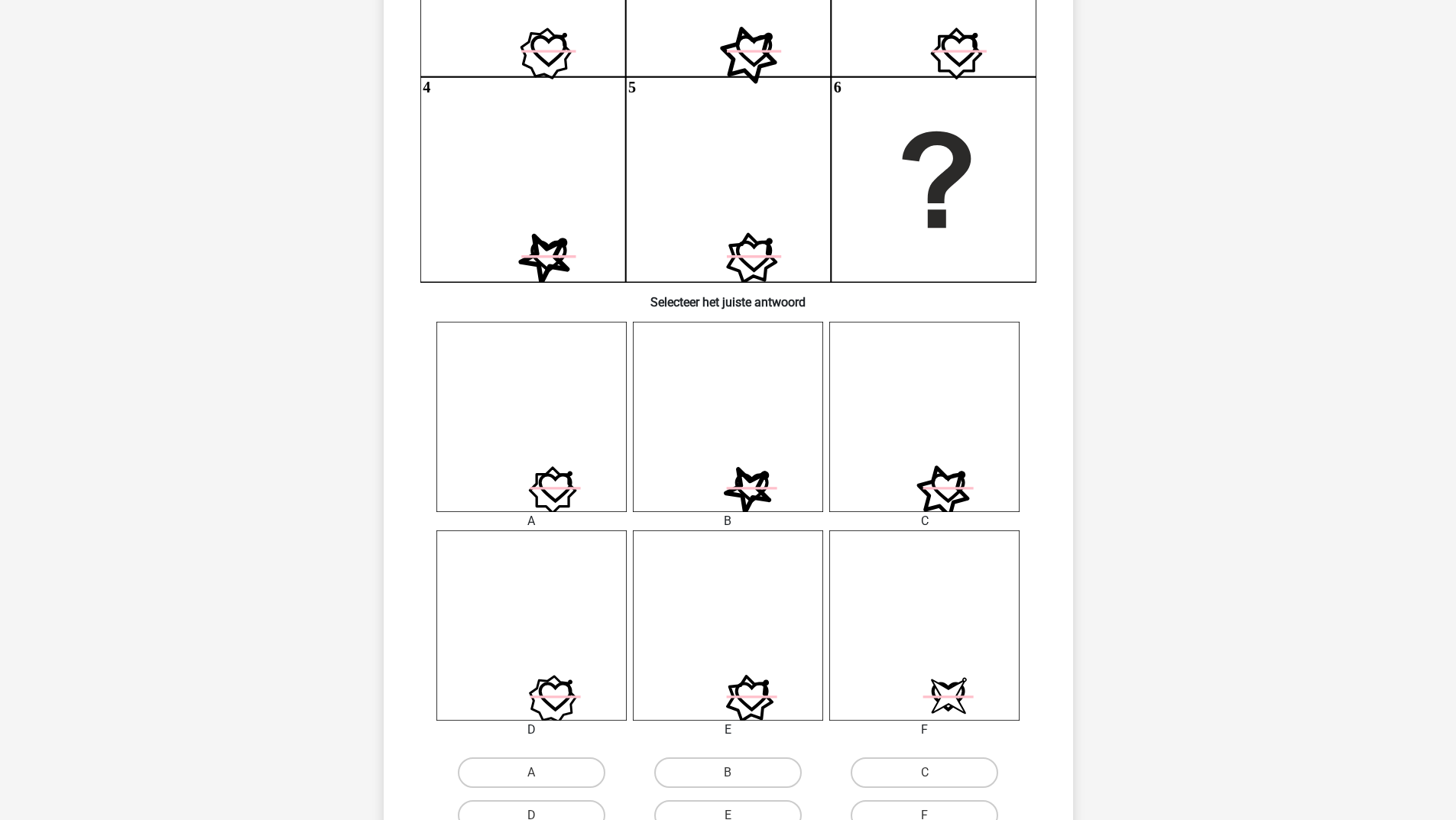
click at [1181, 598] on div "Kies premium Sharon s.hooijschuur@leviaan.nl" at bounding box center [728, 517] width 1456 height 1646
